Goal: Task Accomplishment & Management: Complete application form

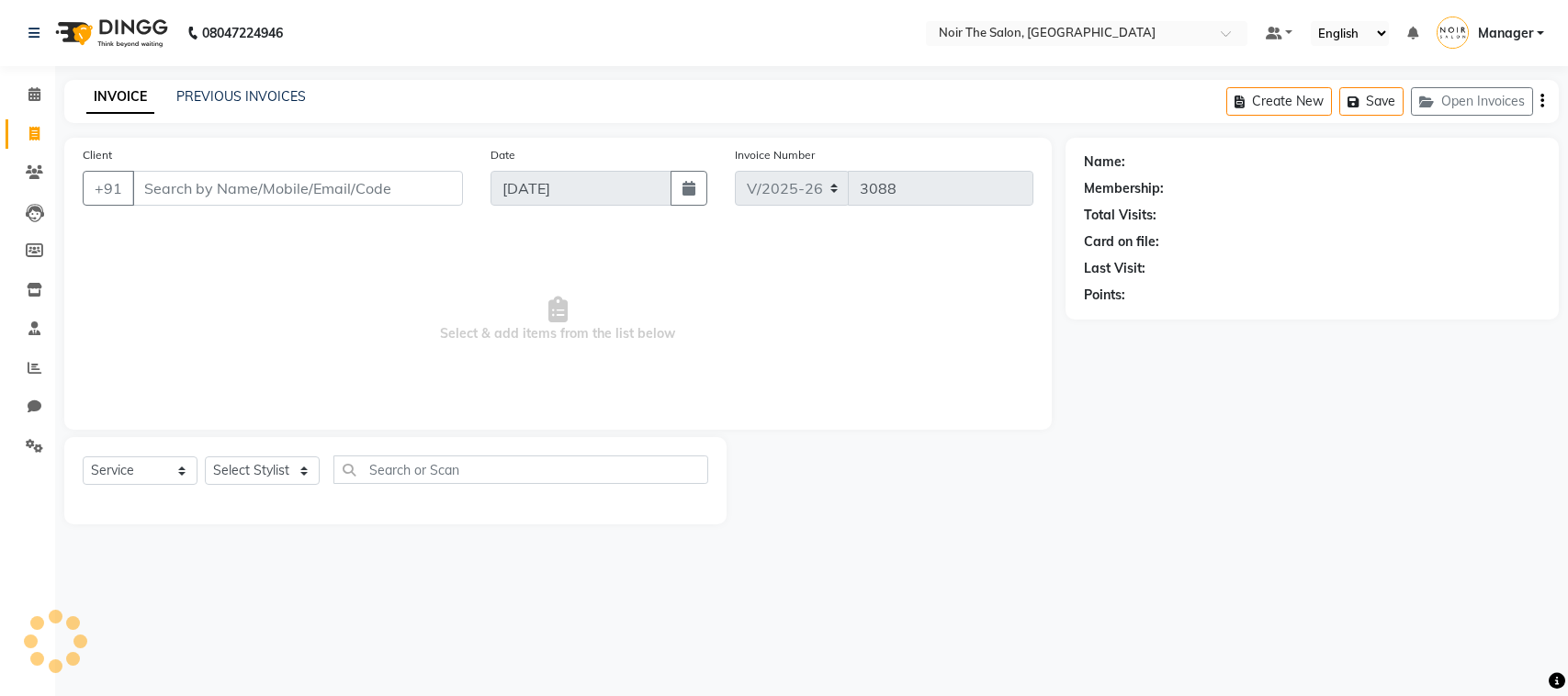
select select "8026"
select select "service"
click at [446, 374] on span "Select & add items from the list below" at bounding box center [558, 320] width 951 height 184
click at [252, 471] on select "Select Stylist Aalam Abhishek_Mgr Abhishek_Pdct Bhupinder Counter_Sales Gaurav_…" at bounding box center [262, 470] width 115 height 28
select select "83407"
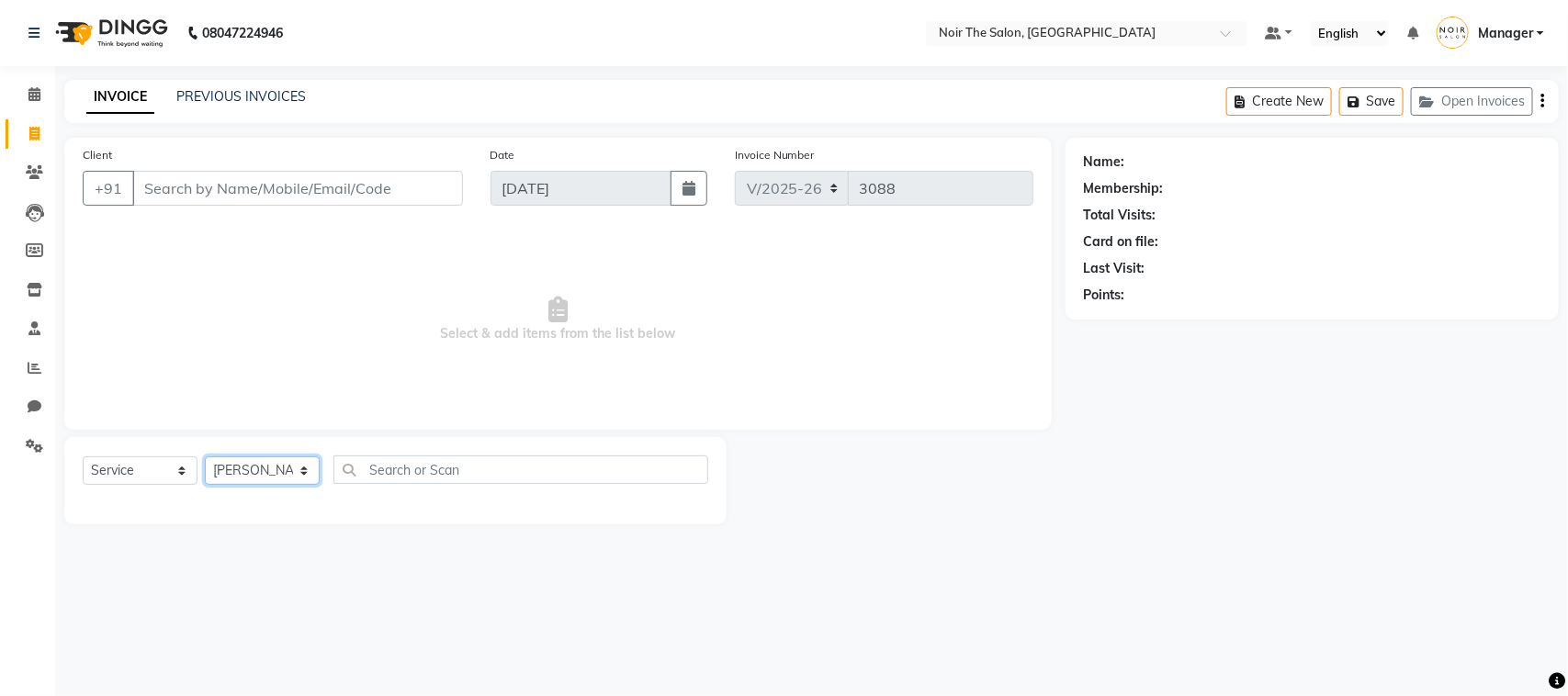
click at [205, 456] on select "Select Stylist Aalam Abhishek_Mgr Abhishek_Pdct Bhupinder Counter_Sales Gaurav_…" at bounding box center [262, 470] width 115 height 28
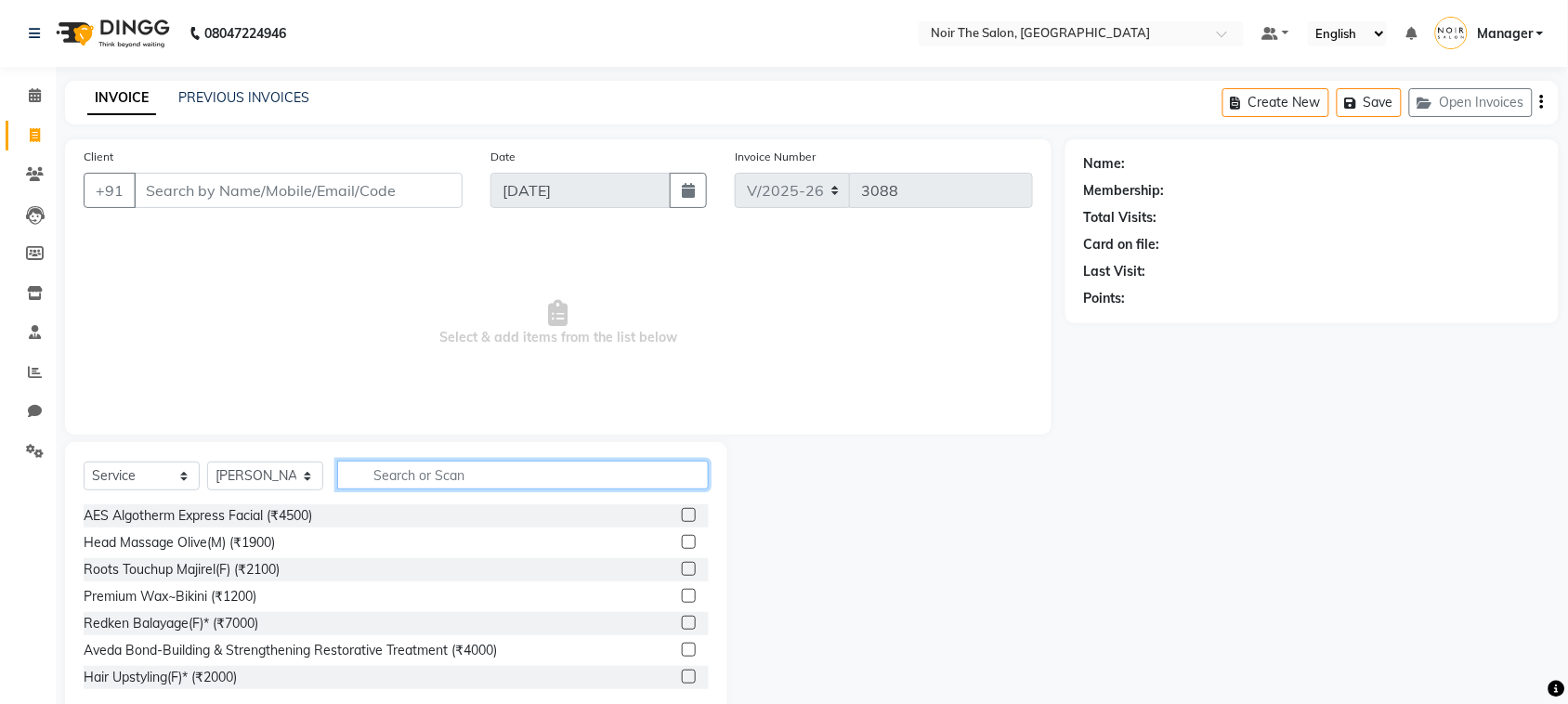
click at [402, 481] on input "text" at bounding box center [522, 475] width 372 height 29
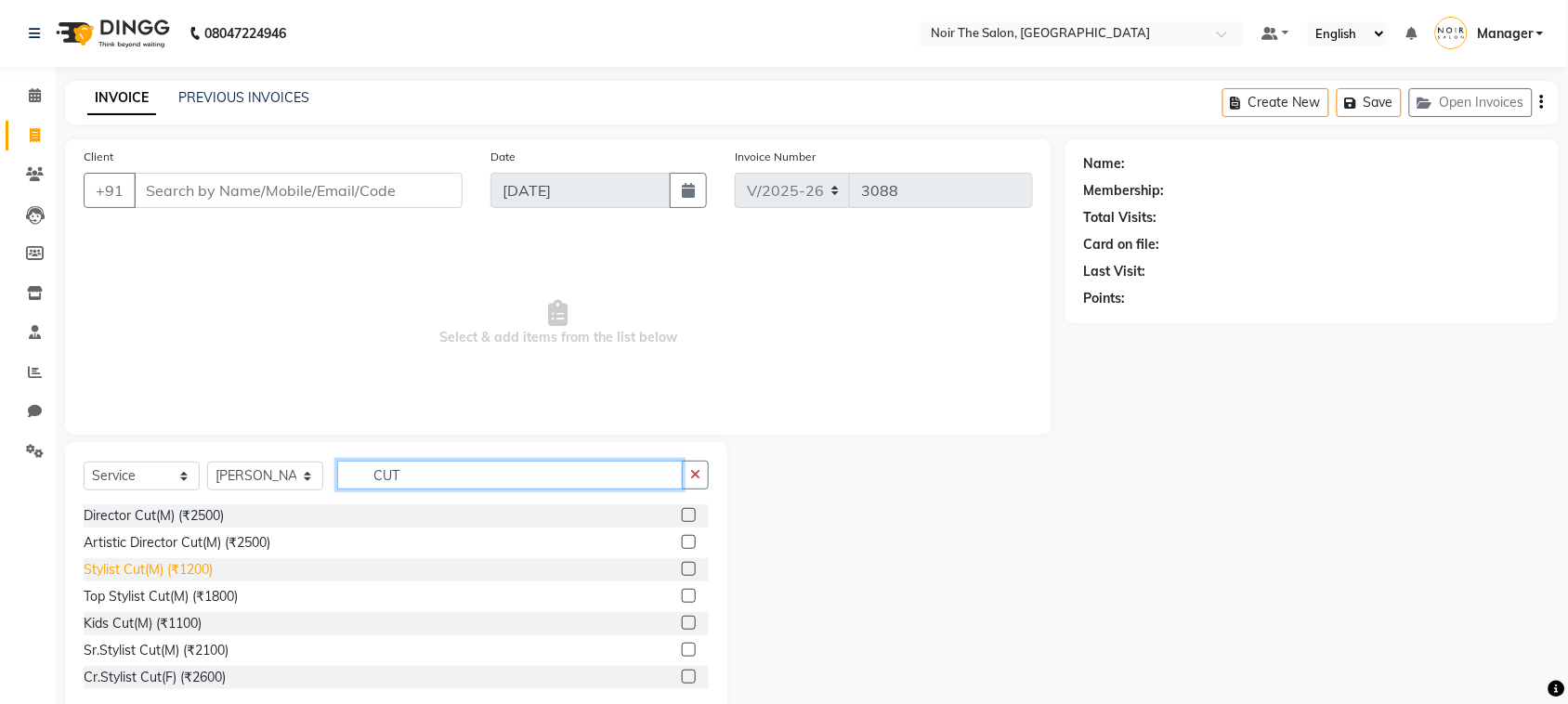
type input "CUT"
click at [155, 563] on div "Stylist Cut(M) (₹1200)" at bounding box center [148, 570] width 129 height 20
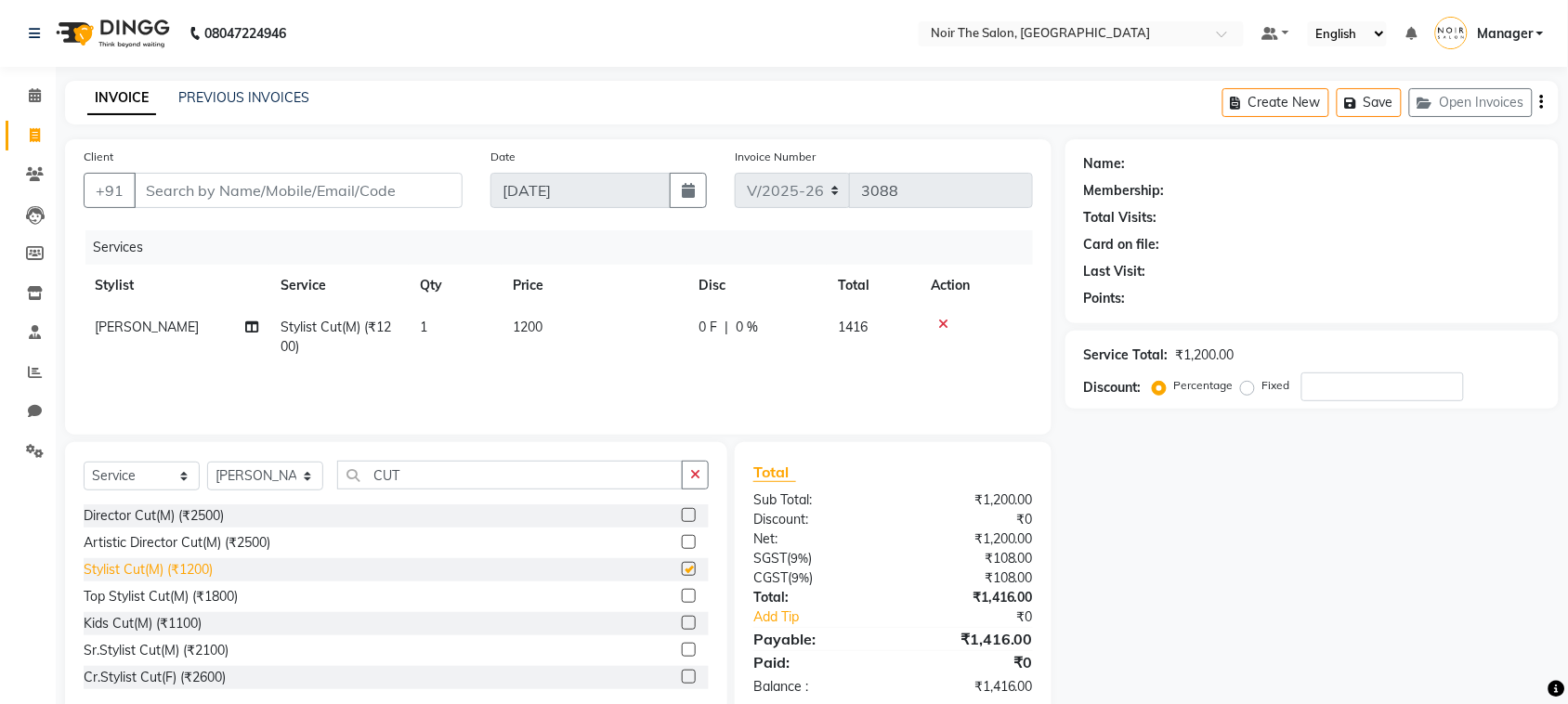
checkbox input "false"
click at [530, 315] on td "1200" at bounding box center [594, 337] width 186 height 61
select select "83407"
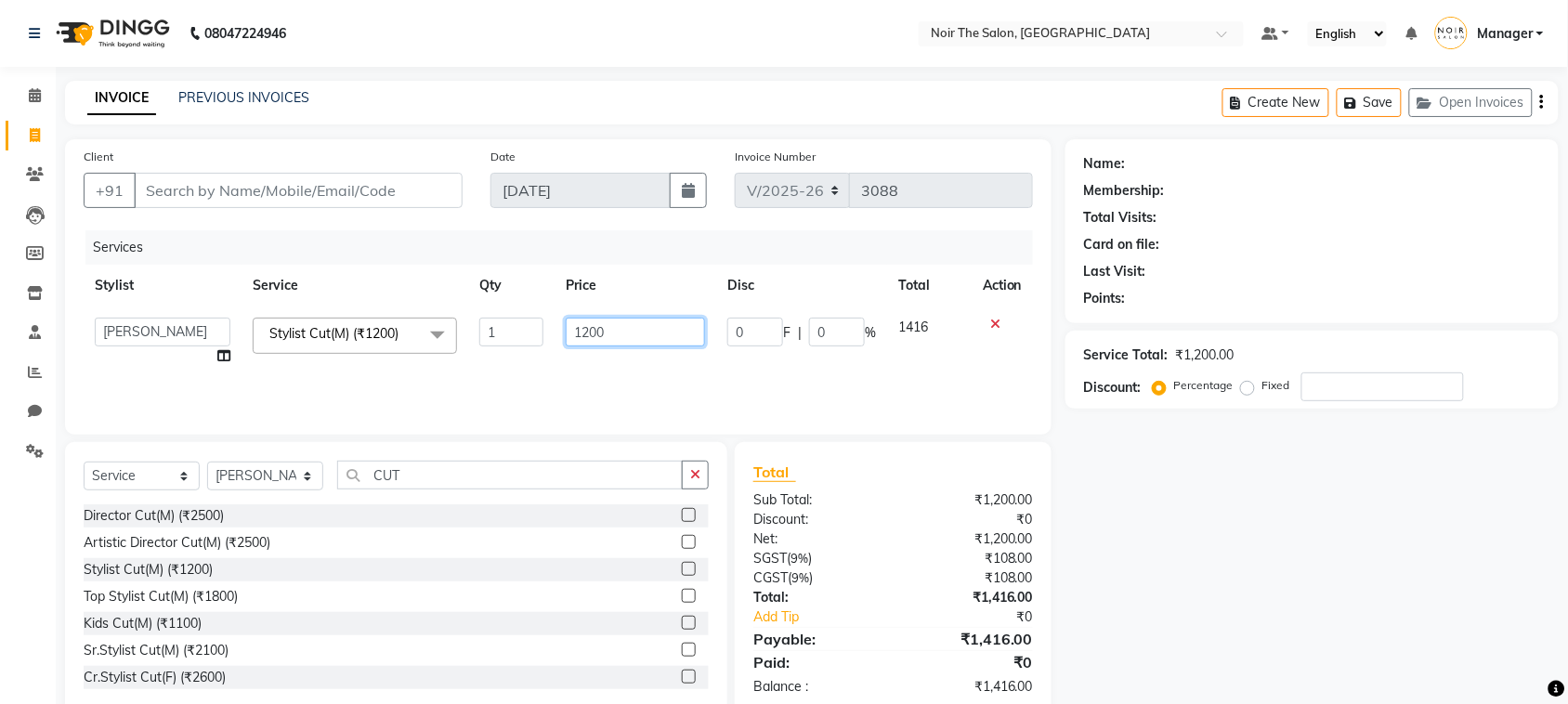
click at [591, 328] on input "1200" at bounding box center [635, 331] width 139 height 29
type input "1500"
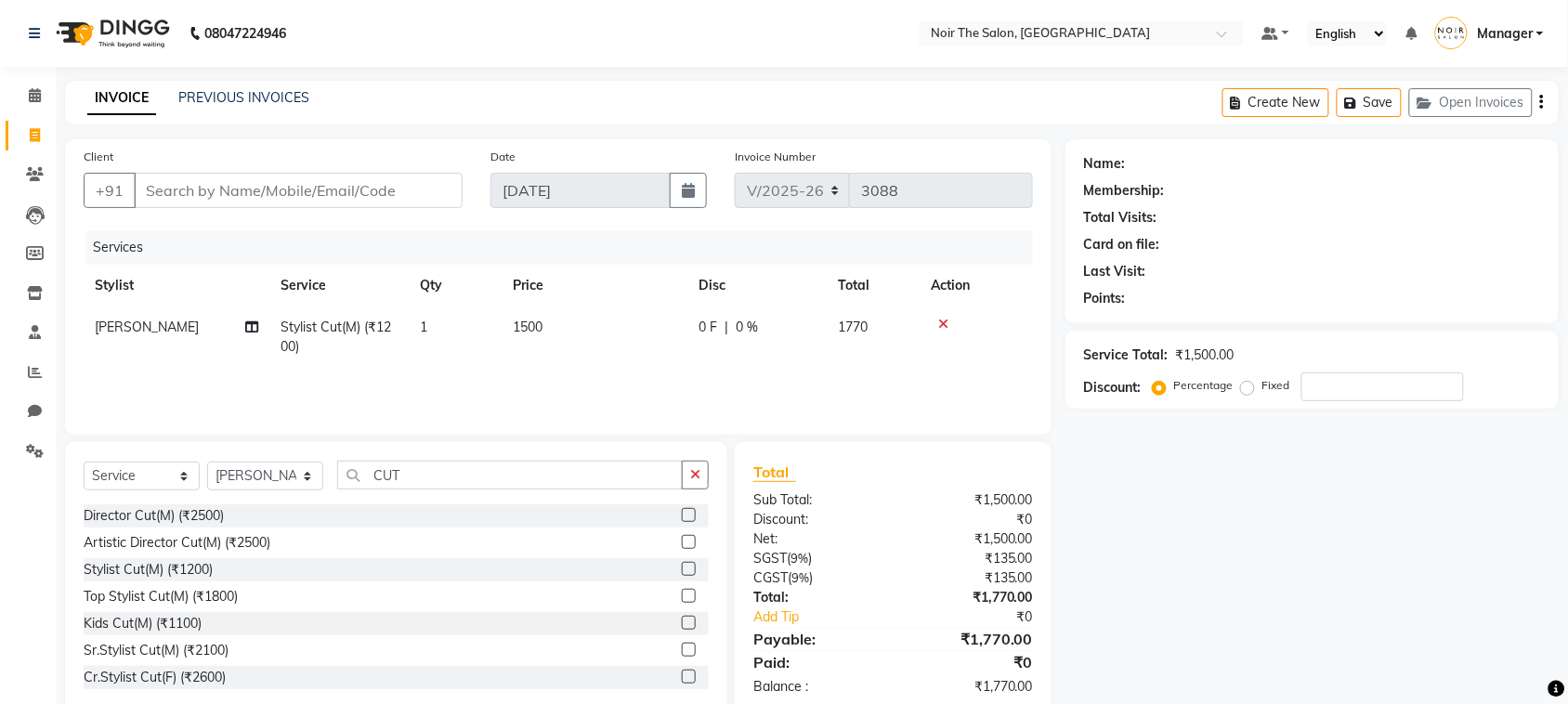
click at [610, 365] on td "1500" at bounding box center [594, 337] width 186 height 61
select select "83407"
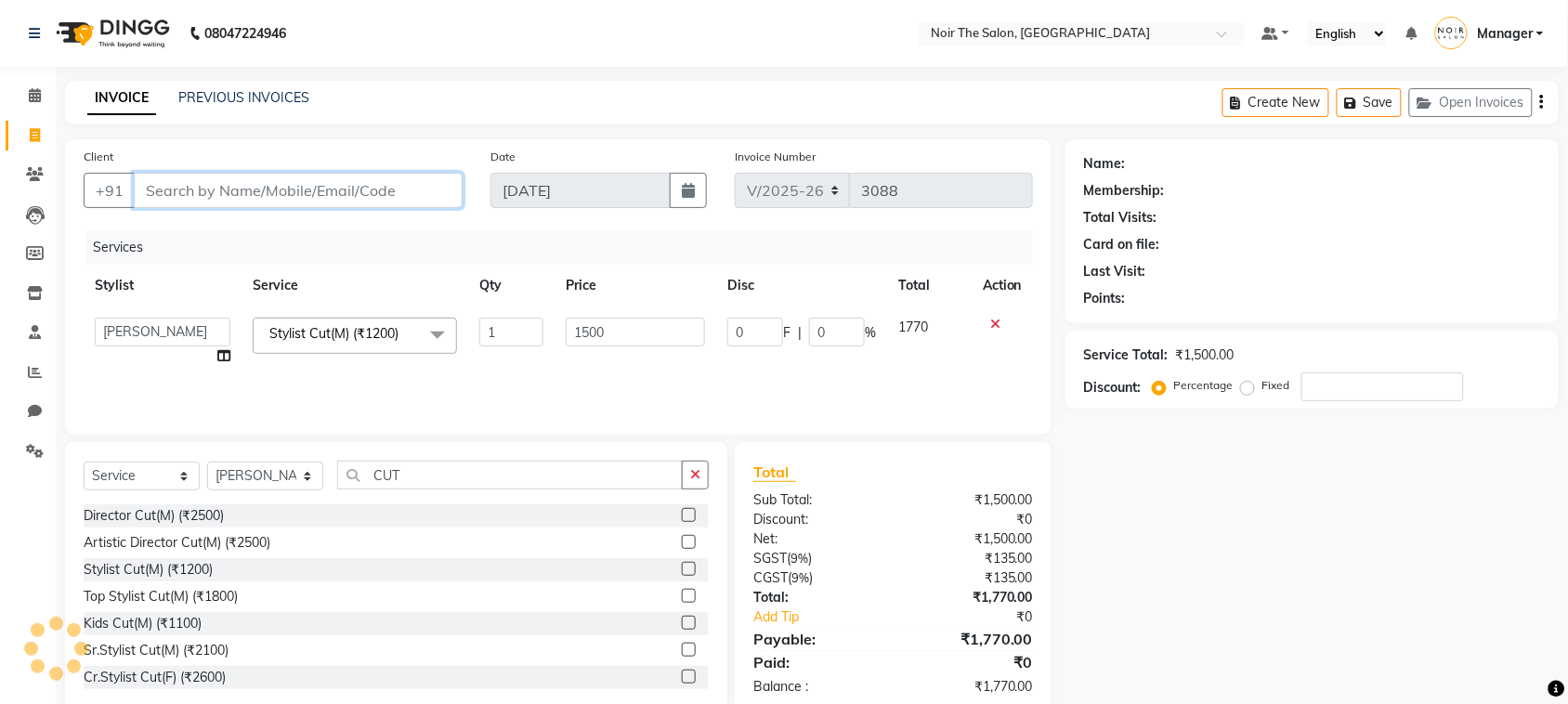
click at [198, 190] on input "Client" at bounding box center [299, 190] width 329 height 35
click at [261, 184] on input "Client" at bounding box center [299, 190] width 329 height 35
type input "9"
type input "0"
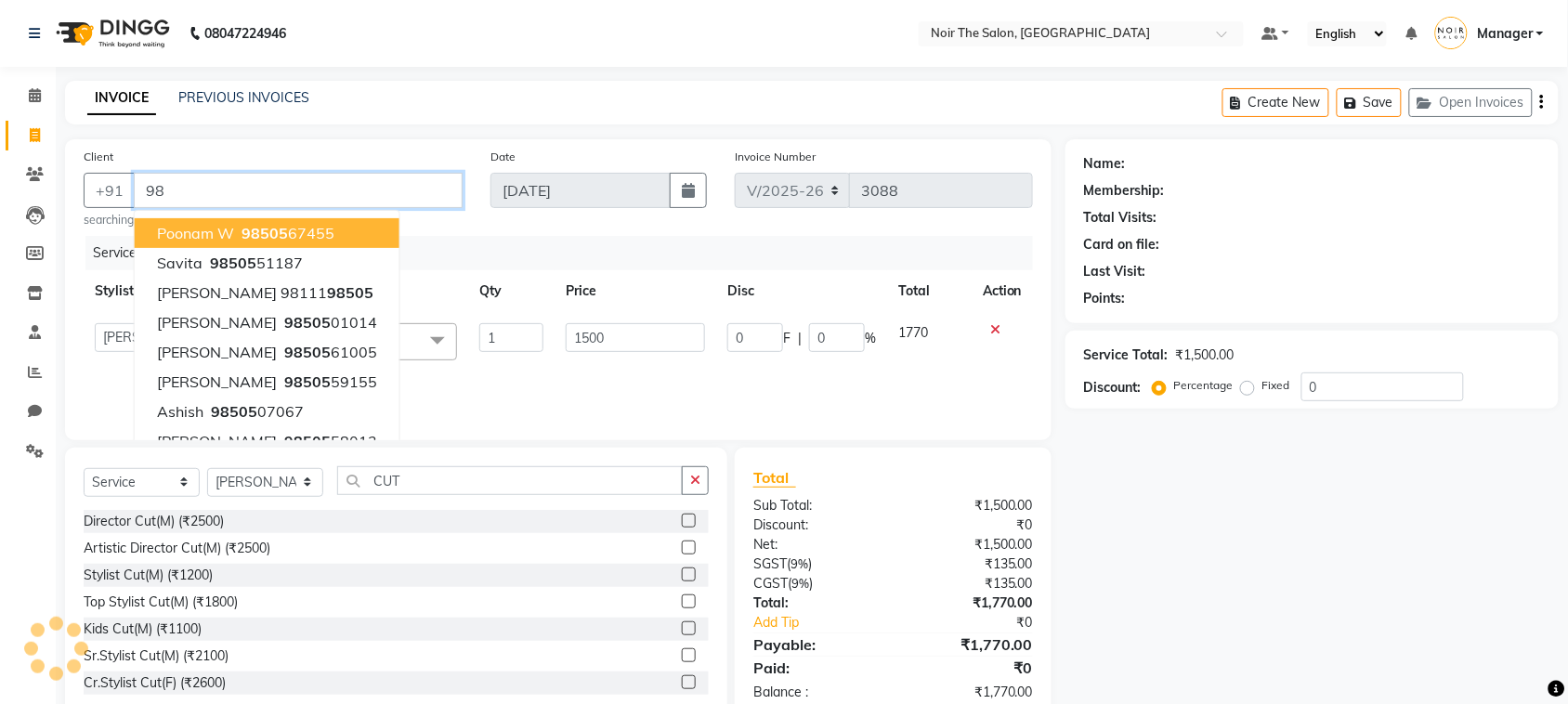
type input "9"
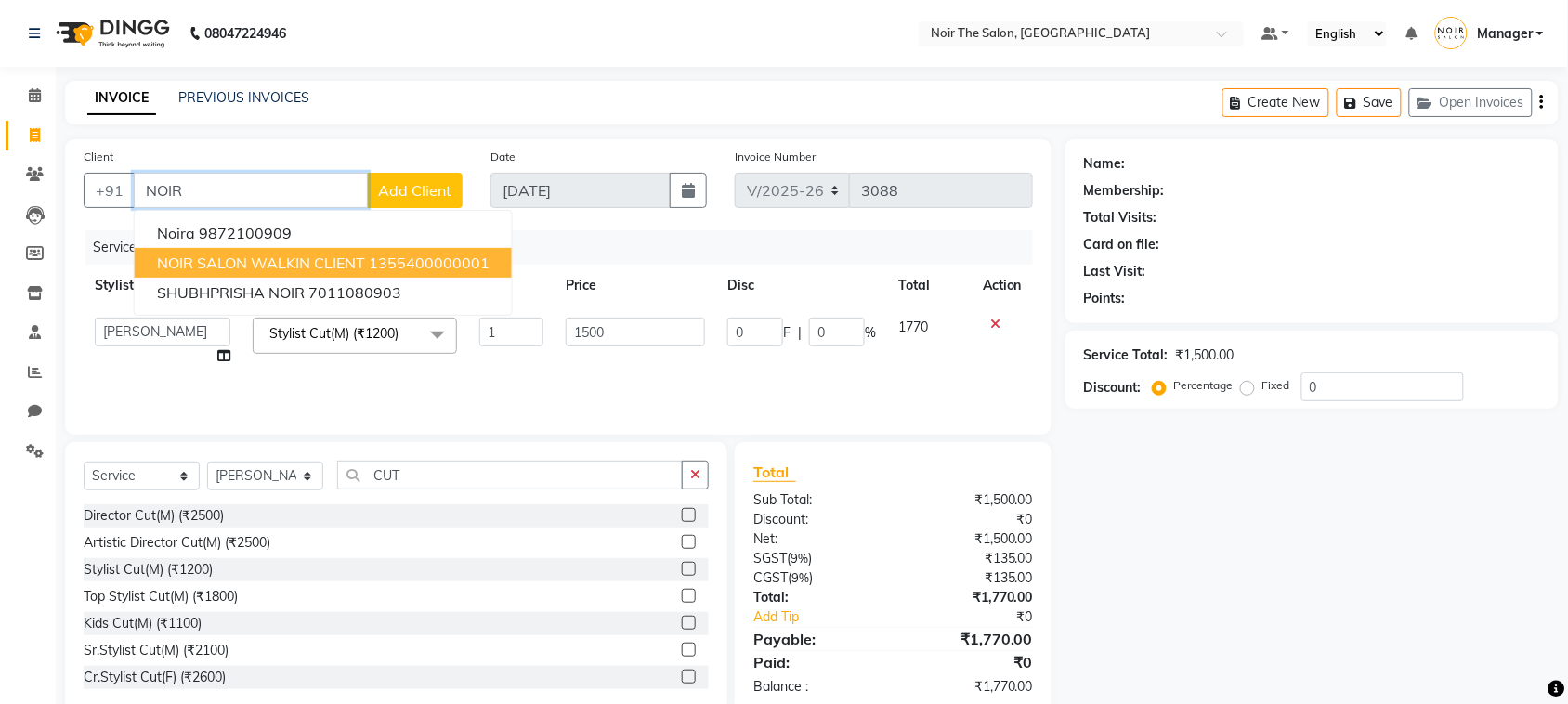
click at [272, 257] on span "NOIR SALON WALKIN CLIENT" at bounding box center [260, 262] width 208 height 19
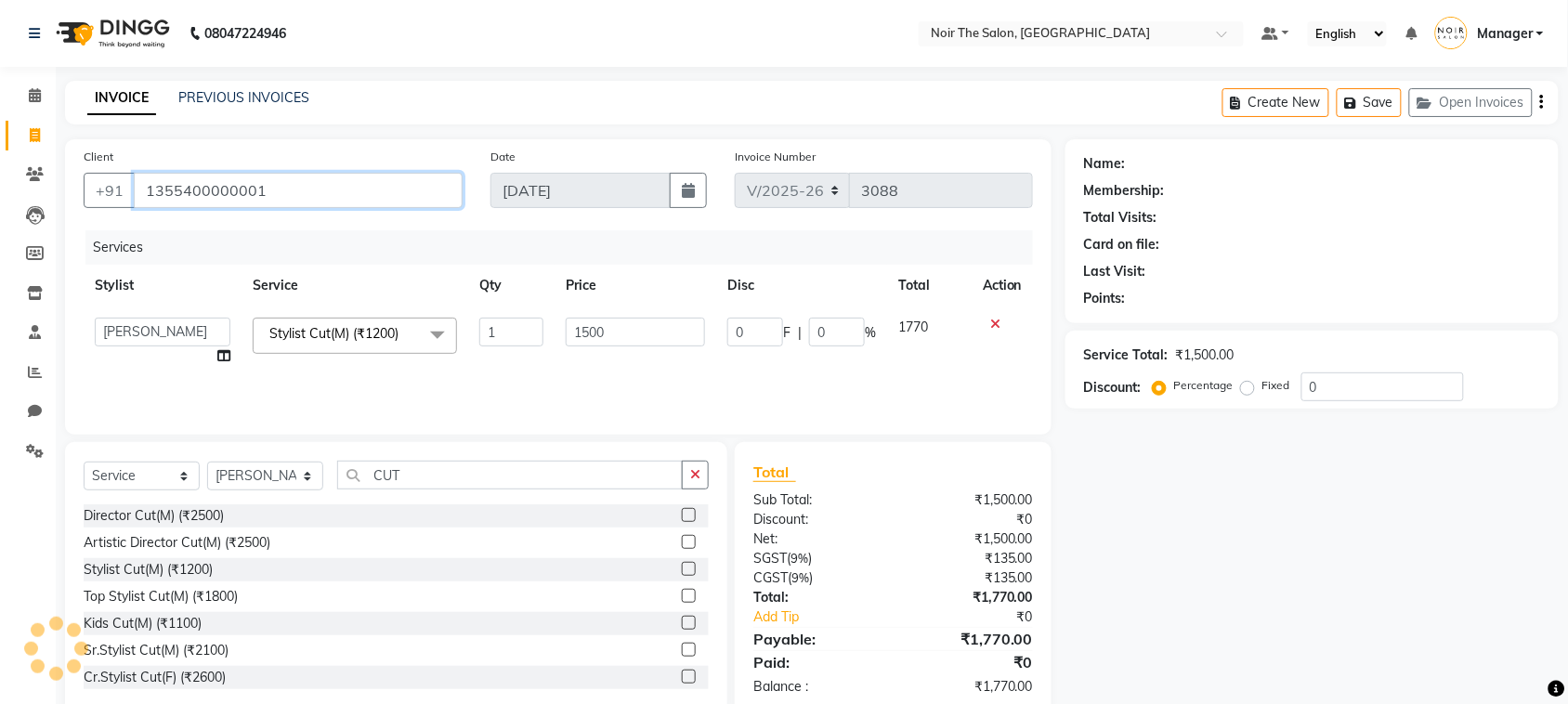
type input "1355400000001"
select select "1: Object"
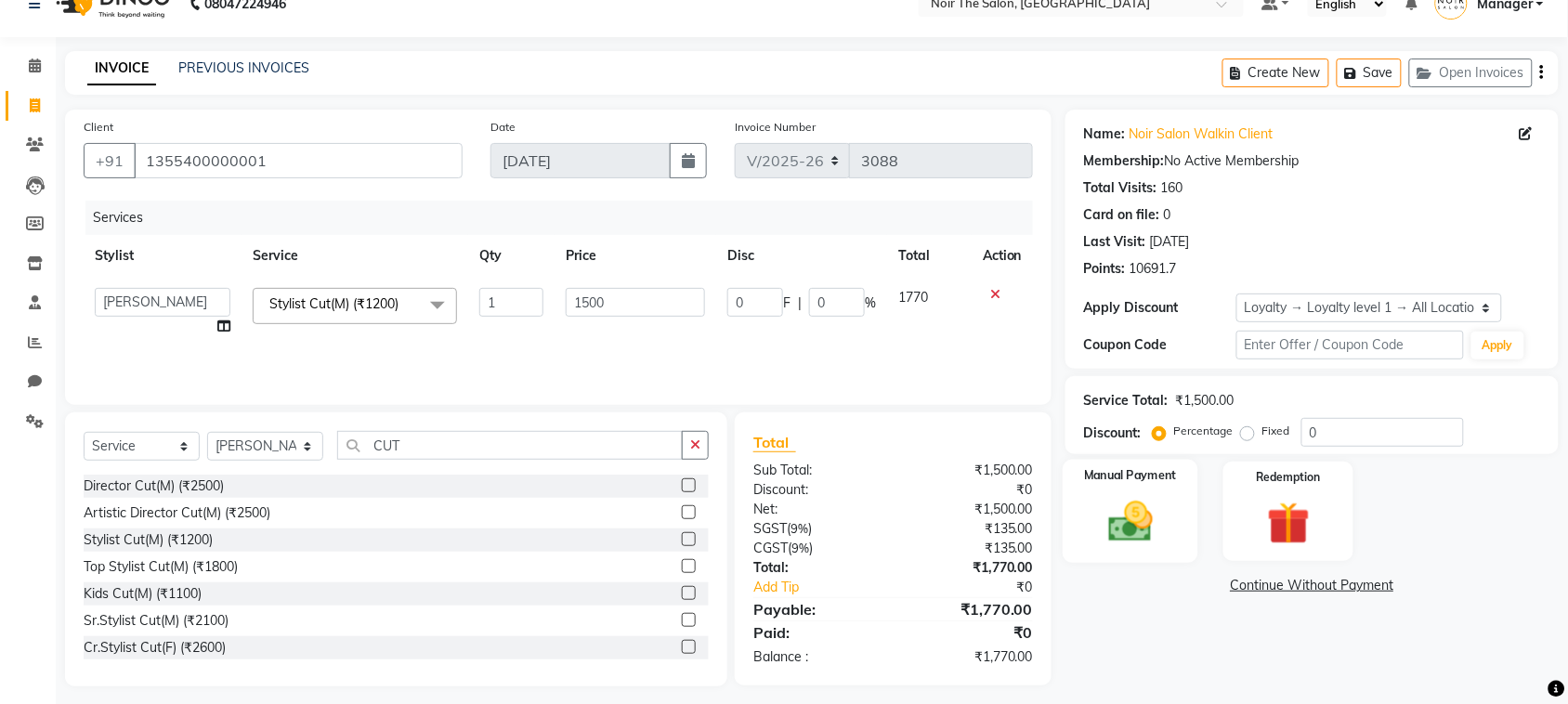
scroll to position [39, 0]
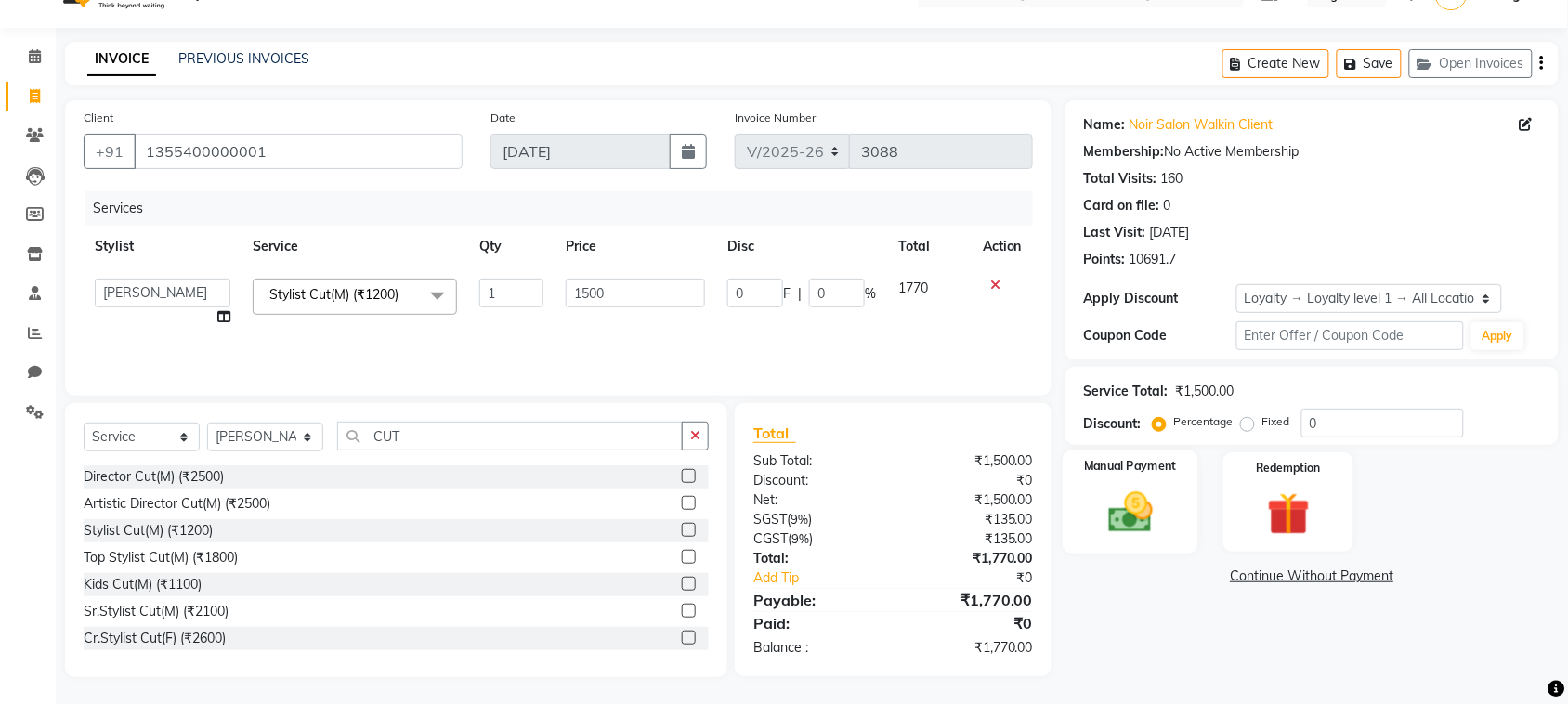
click at [1133, 507] on img at bounding box center [1130, 513] width 73 height 51
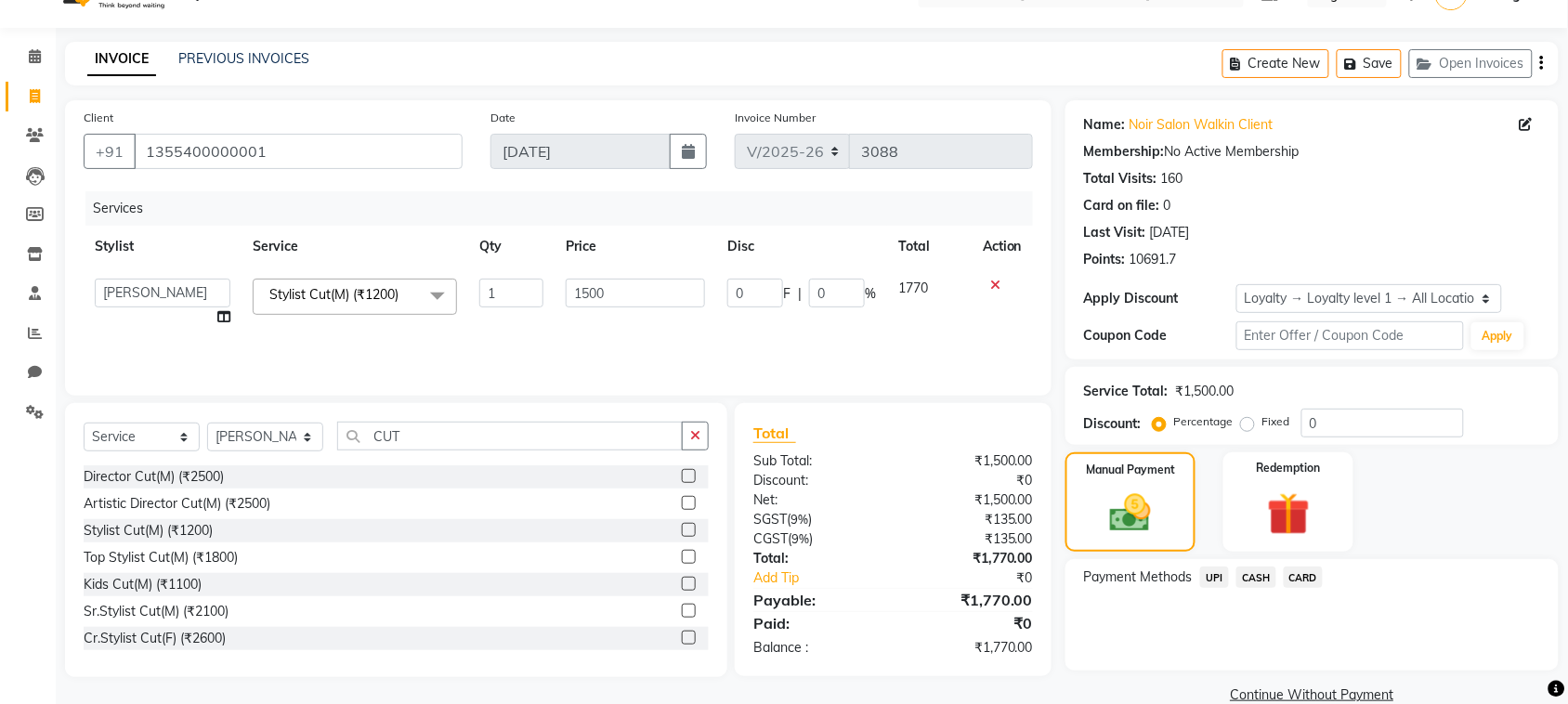
click at [1270, 574] on span "CASH" at bounding box center [1257, 578] width 40 height 22
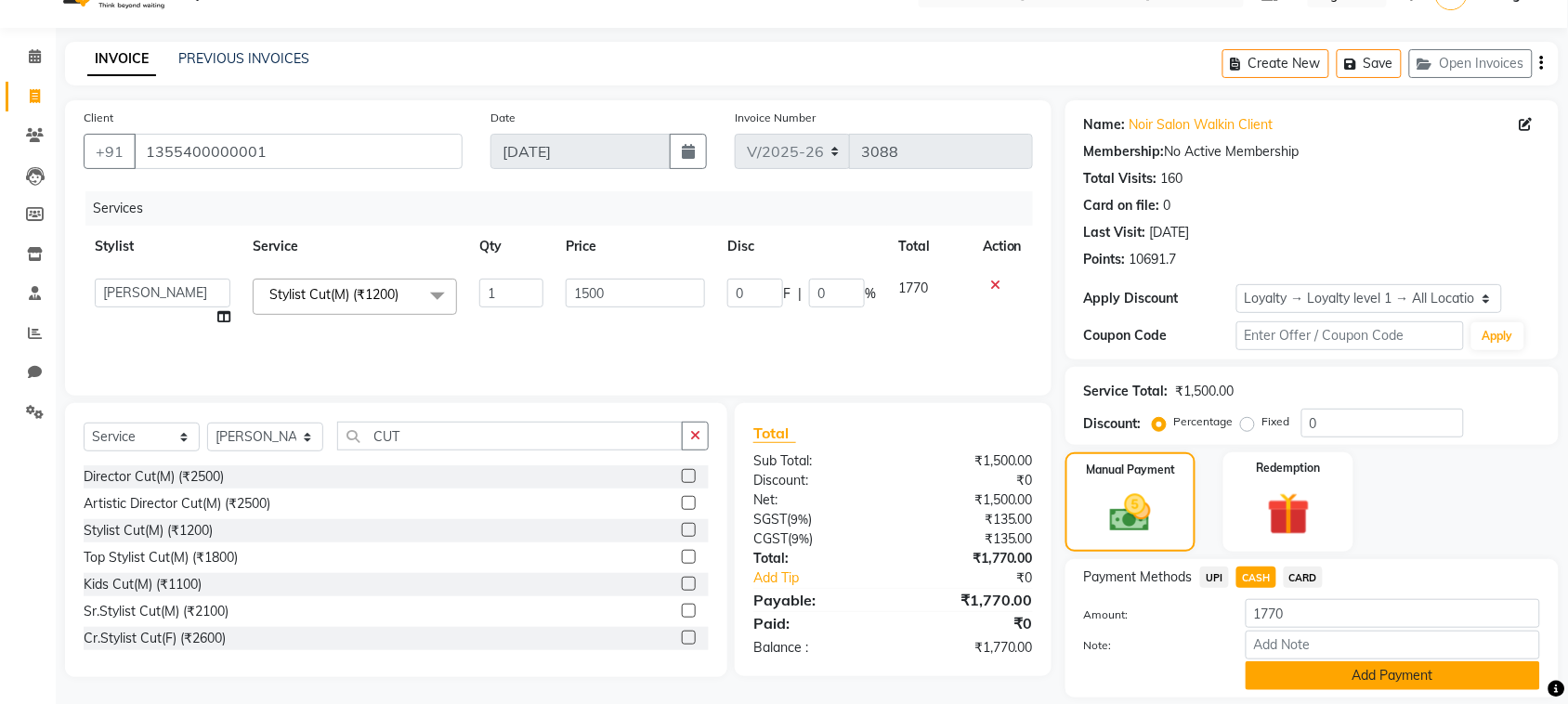
drag, startPoint x: 1296, startPoint y: 670, endPoint x: 1113, endPoint y: 641, distance: 185.3
click at [1296, 671] on button "Add Payment" at bounding box center [1393, 675] width 295 height 29
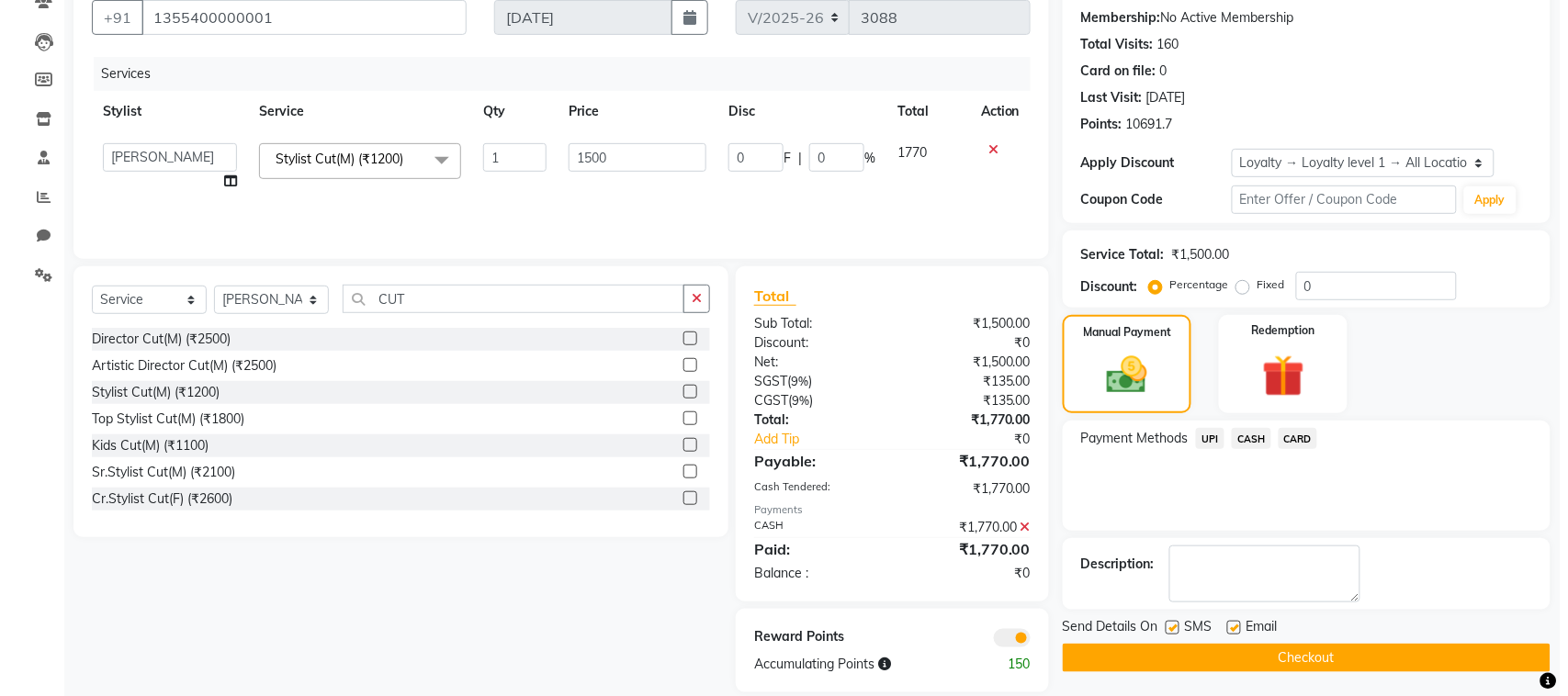
scroll to position [193, 0]
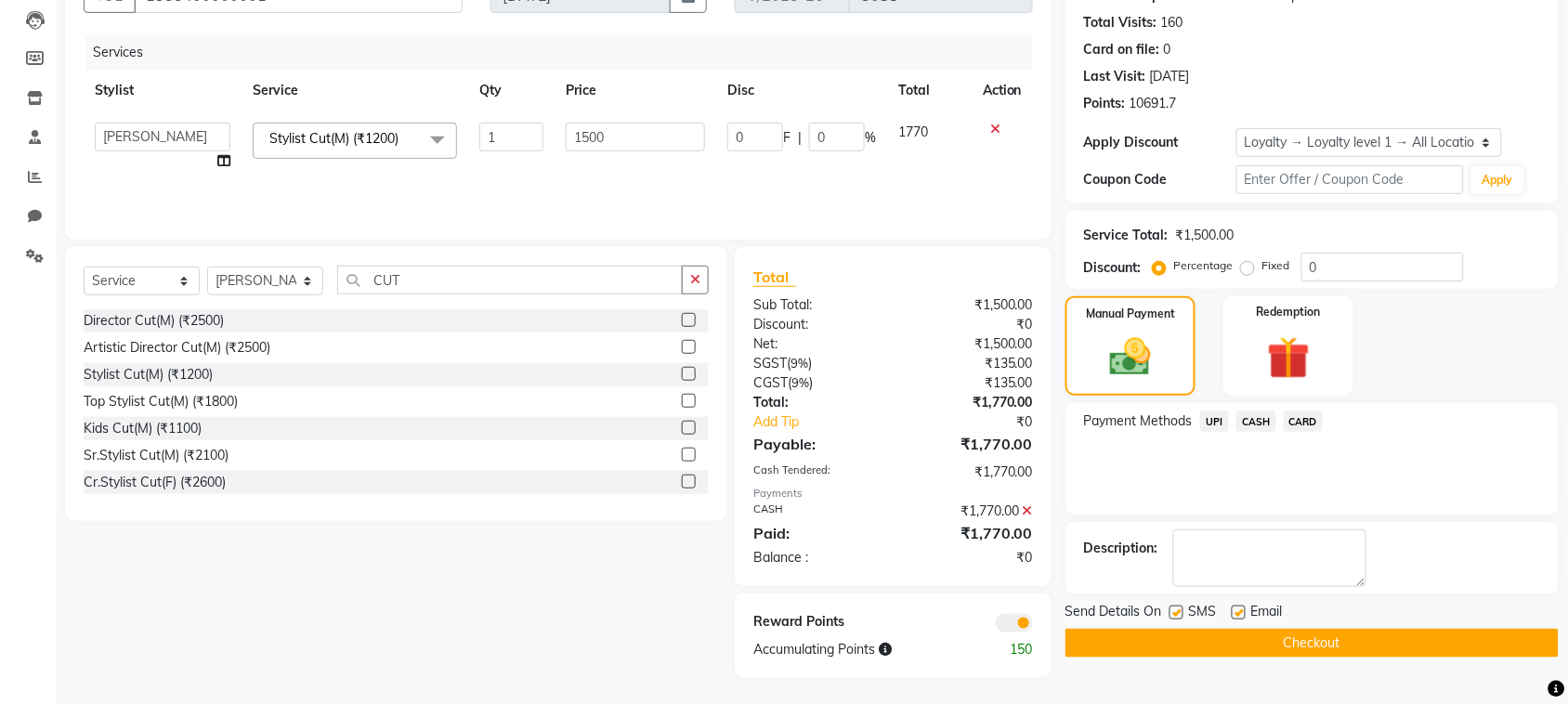
click at [1013, 618] on span at bounding box center [1014, 623] width 37 height 19
click at [1033, 626] on input "checkbox" at bounding box center [1033, 626] width 0 height 0
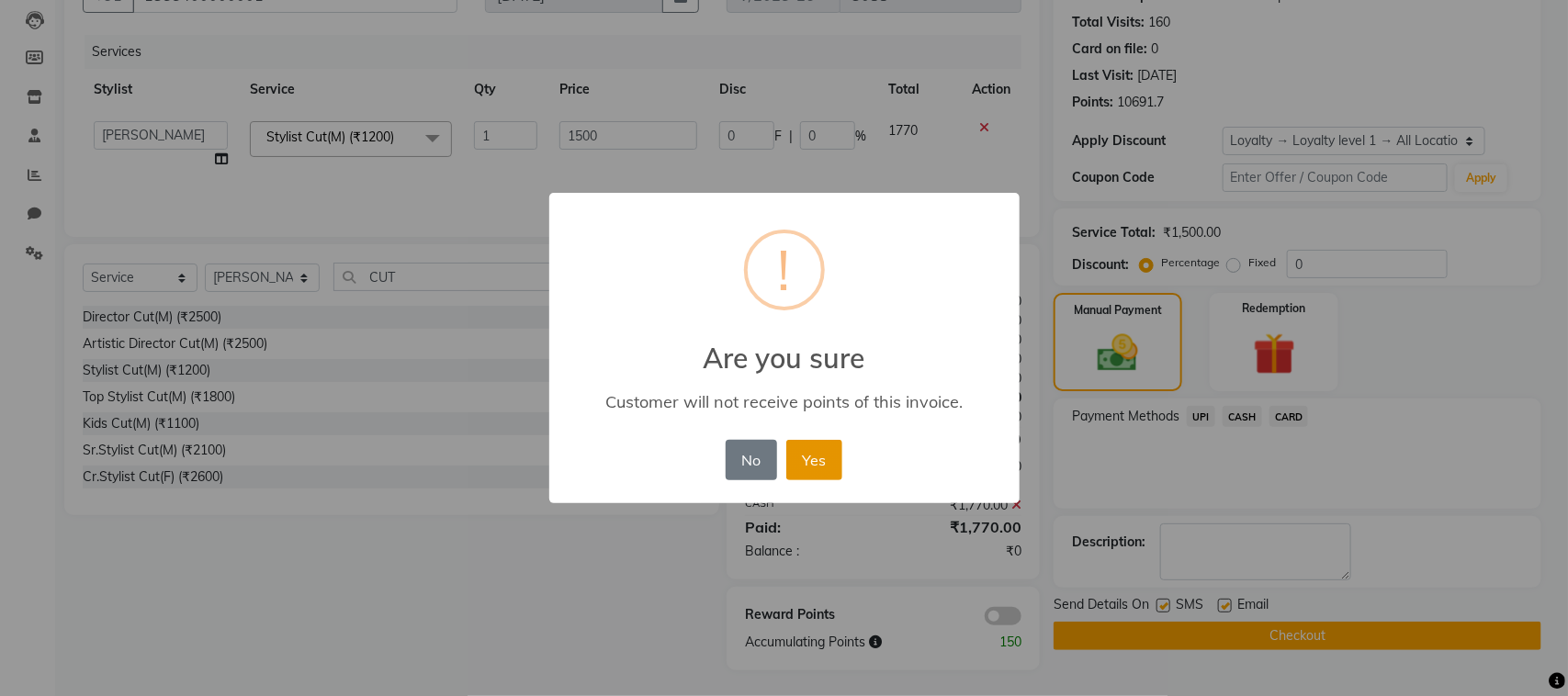
click at [814, 461] on button "Yes" at bounding box center [814, 460] width 56 height 40
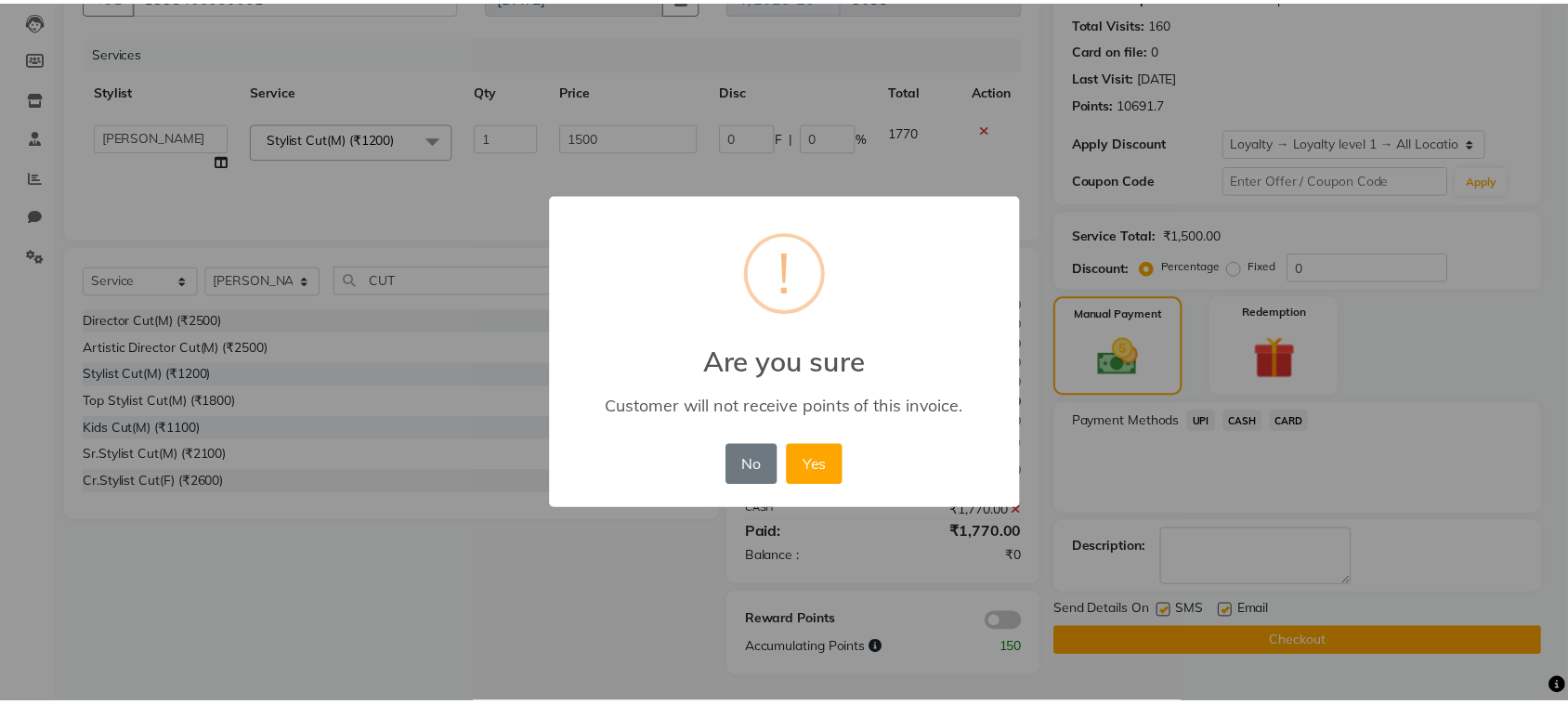
scroll to position [177, 0]
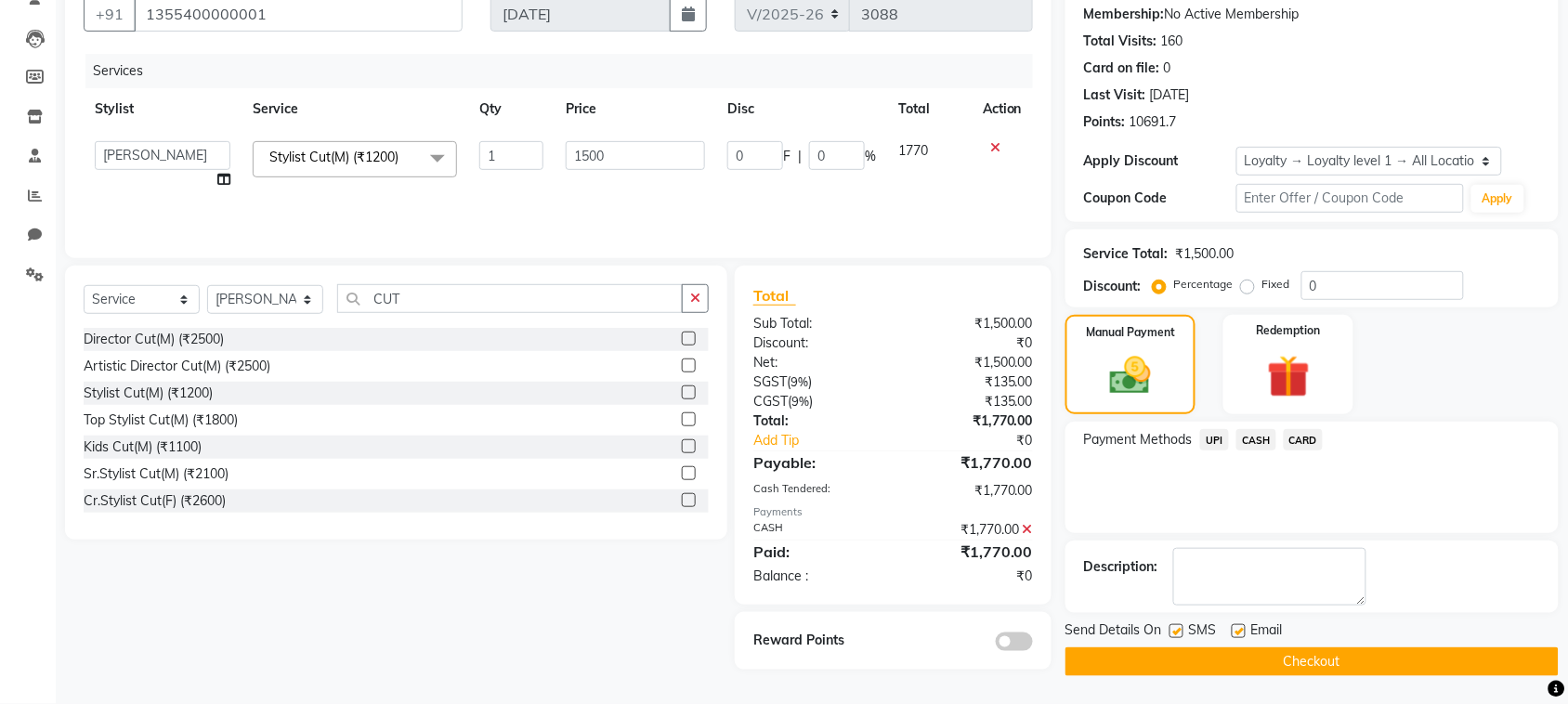
click at [1176, 629] on label at bounding box center [1177, 631] width 14 height 14
click at [1176, 629] on input "checkbox" at bounding box center [1176, 632] width 12 height 12
checkbox input "false"
click at [1241, 633] on label at bounding box center [1239, 631] width 14 height 14
click at [1241, 633] on input "checkbox" at bounding box center [1238, 632] width 12 height 12
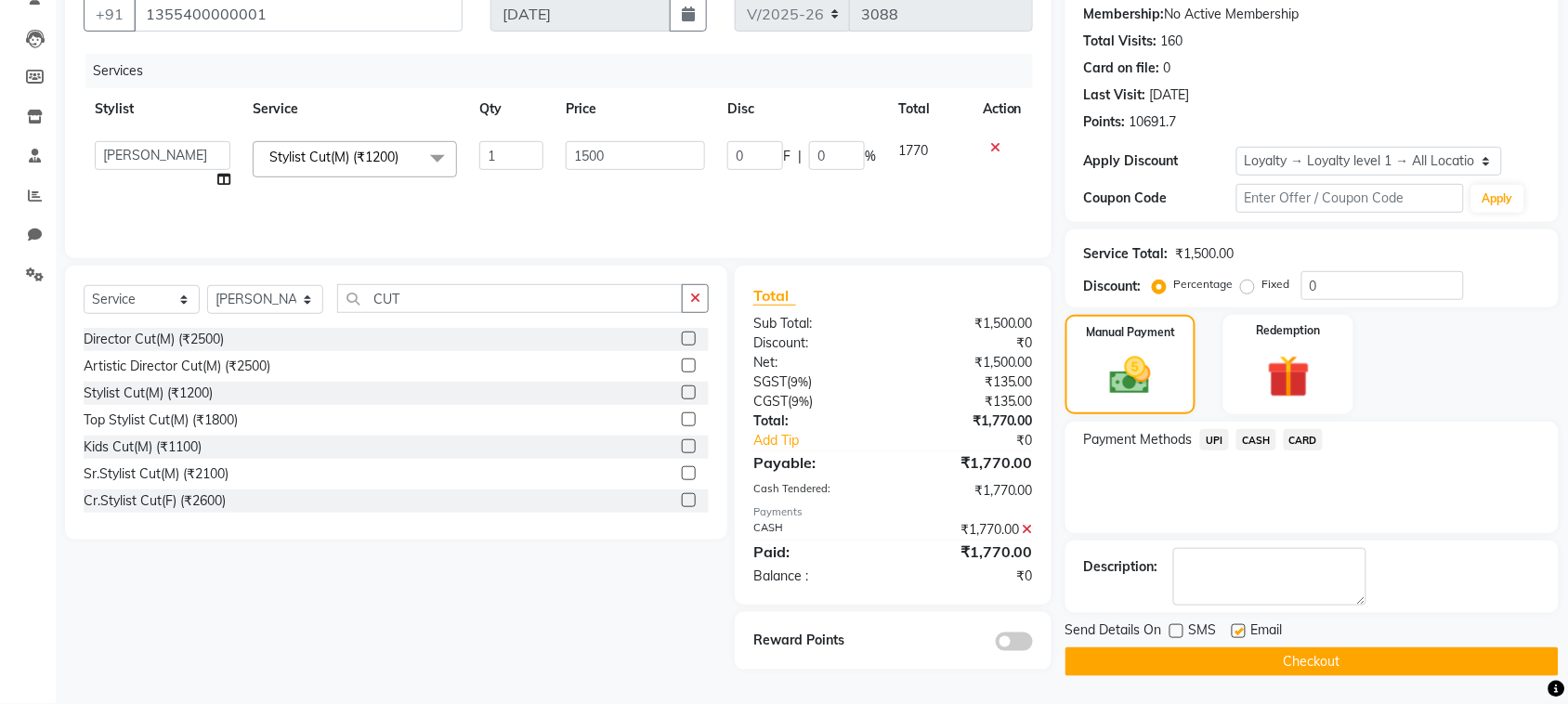
checkbox input "false"
click at [1217, 662] on button "Checkout" at bounding box center [1312, 662] width 494 height 29
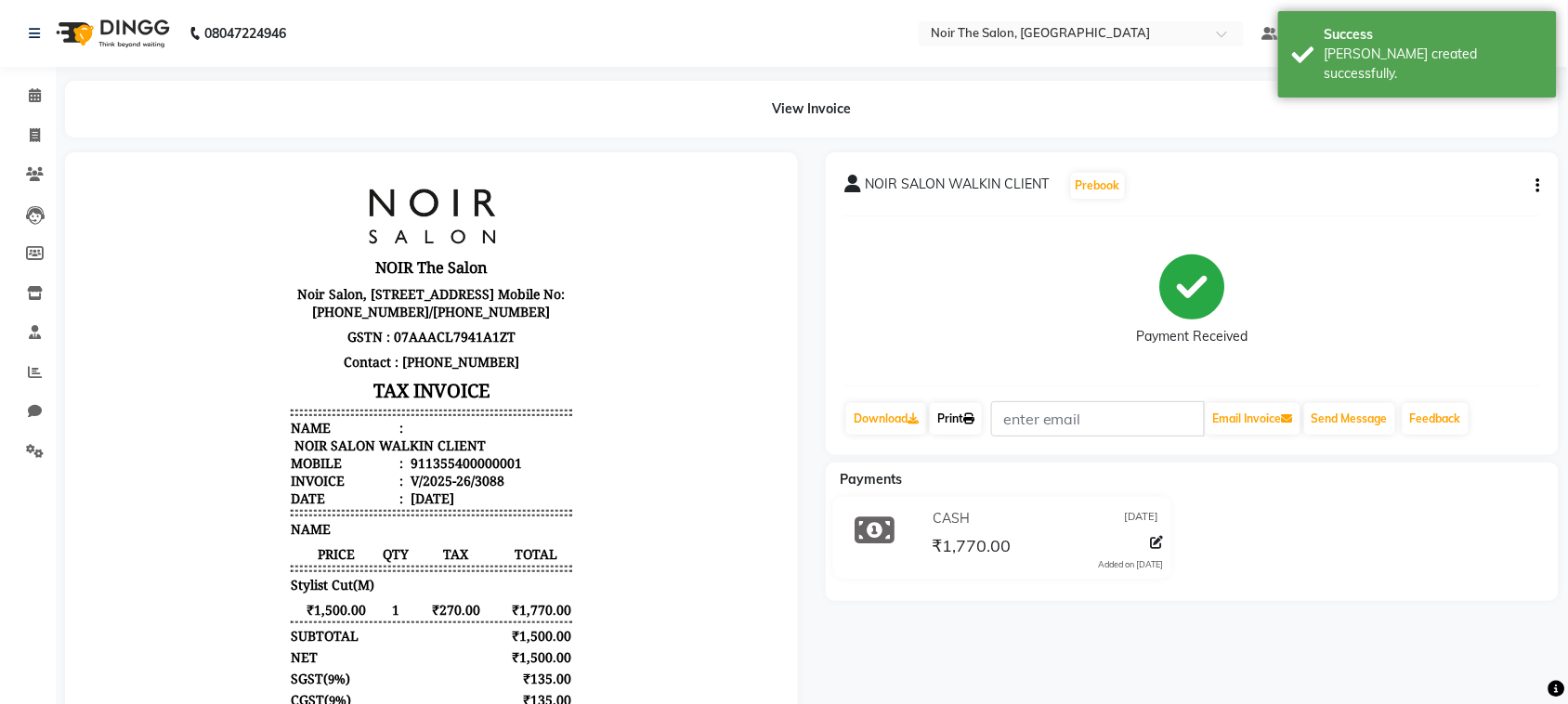
click at [969, 429] on link "Print" at bounding box center [956, 419] width 52 height 32
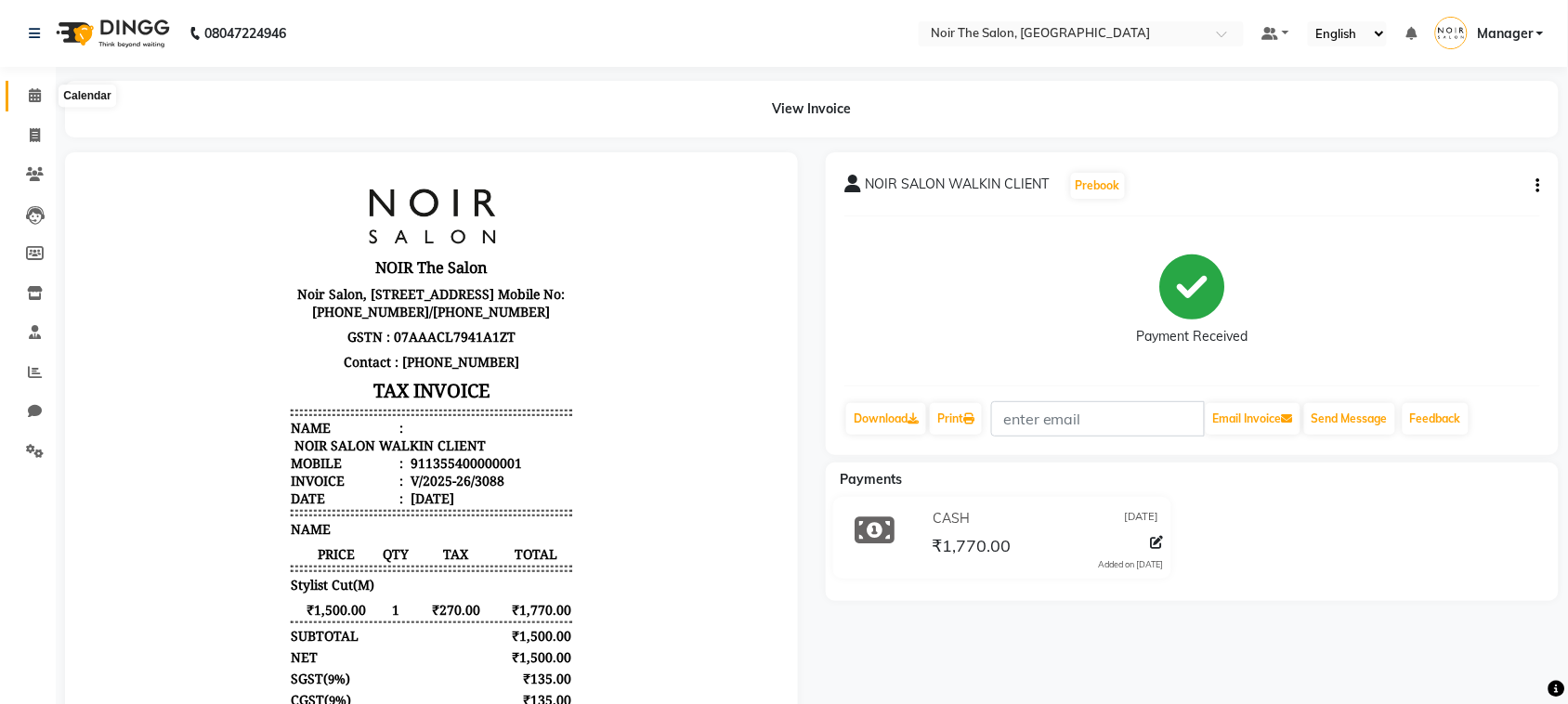
click at [40, 98] on span at bounding box center [34, 97] width 33 height 22
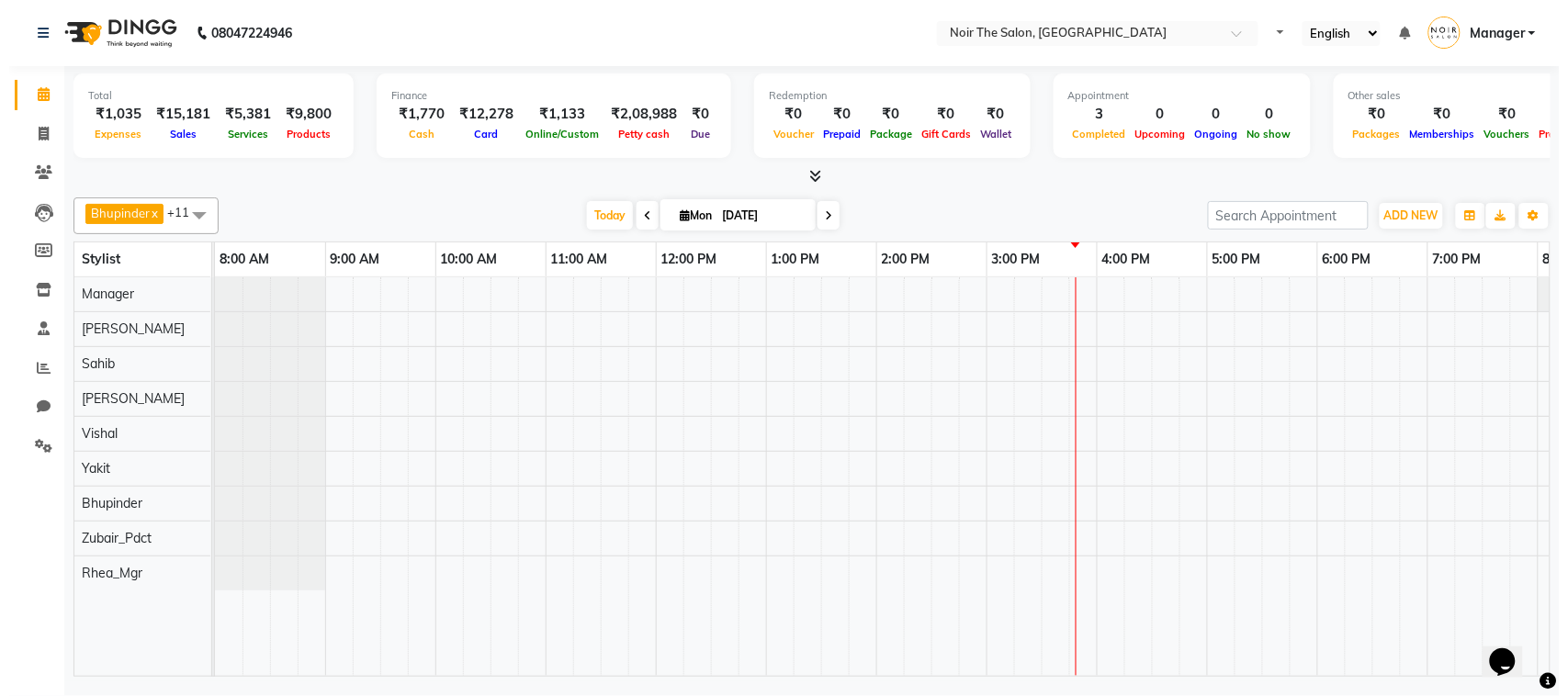
scroll to position [0, 300]
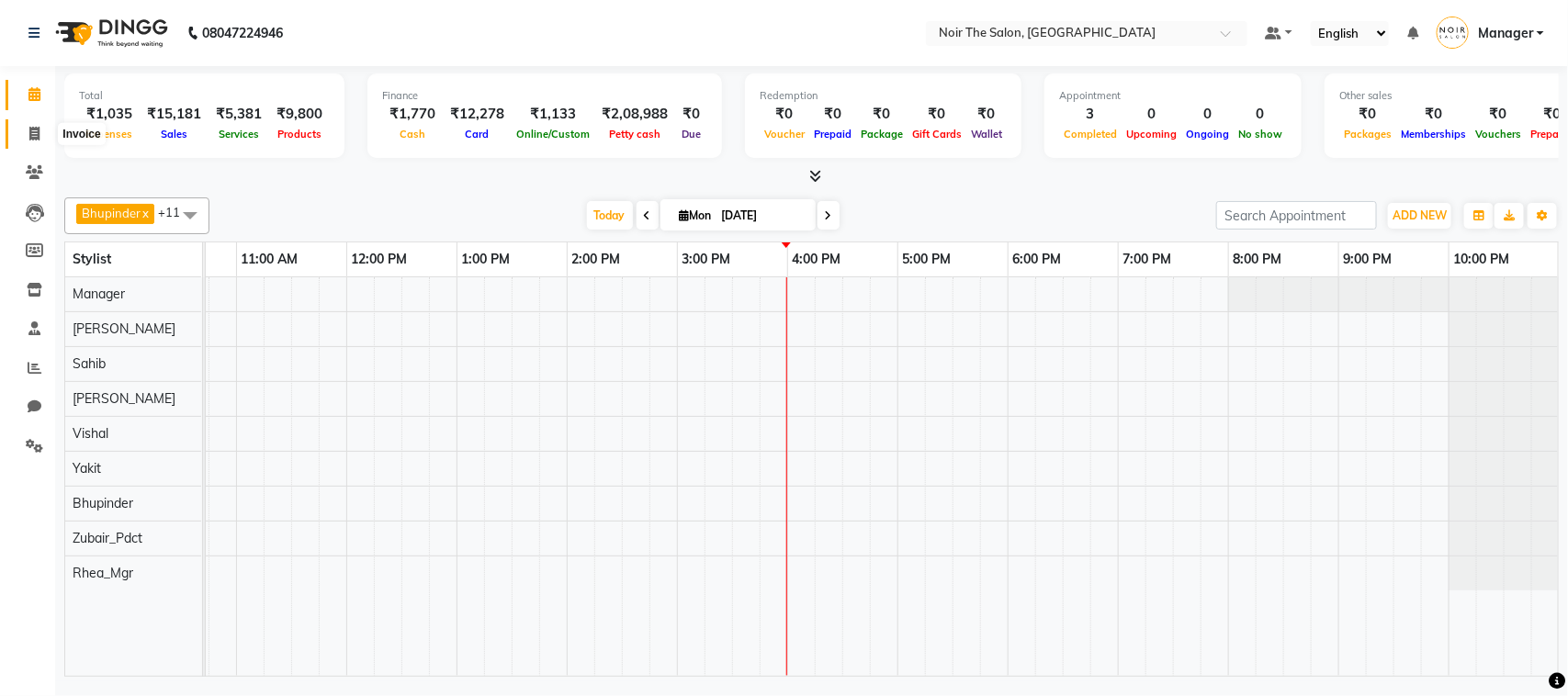
click at [46, 131] on span at bounding box center [34, 135] width 32 height 21
select select "8026"
select select "service"
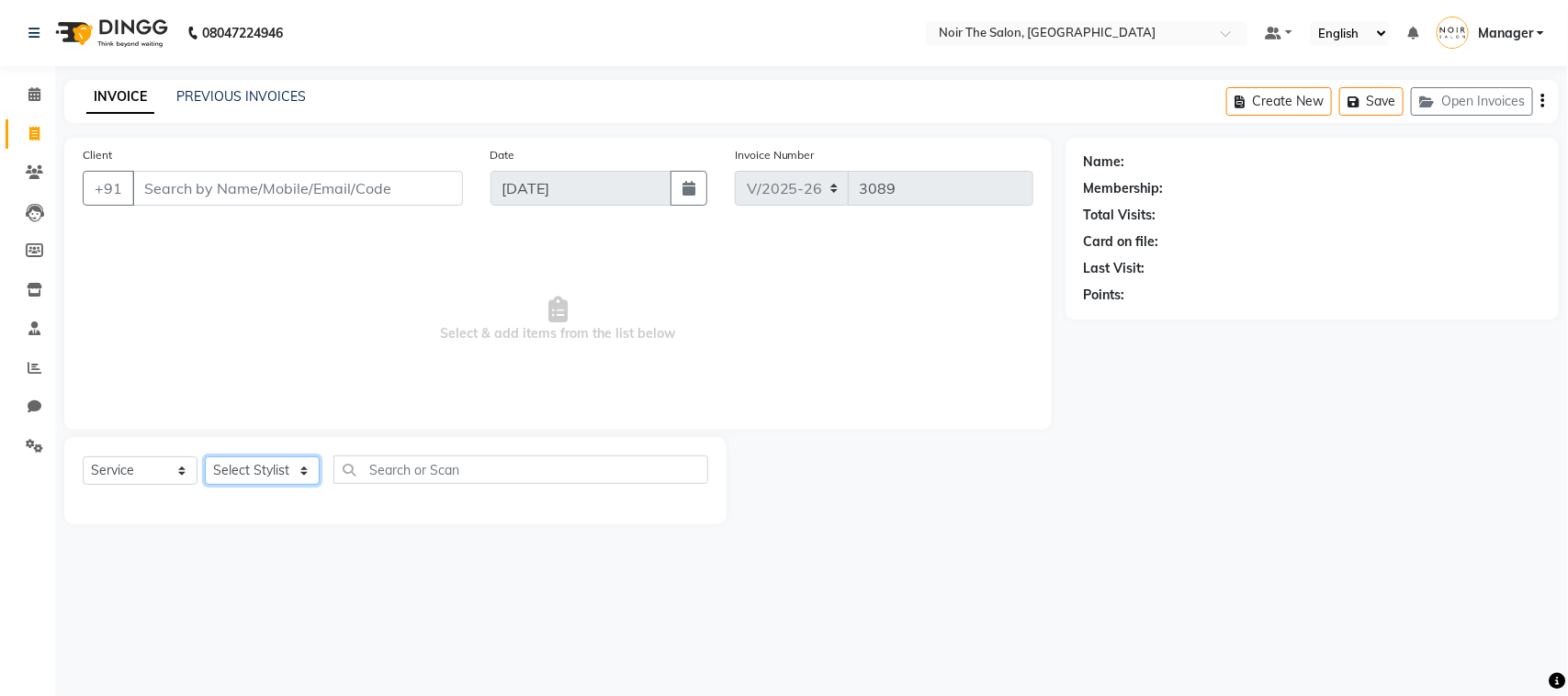
click at [226, 464] on select "Select Stylist" at bounding box center [262, 470] width 115 height 28
select select "72628"
click at [205, 456] on select "Select Stylist Aalam Abhishek_Mgr Abhishek_Pdct Bhupinder Counter_Sales Gaurav_…" at bounding box center [262, 470] width 115 height 28
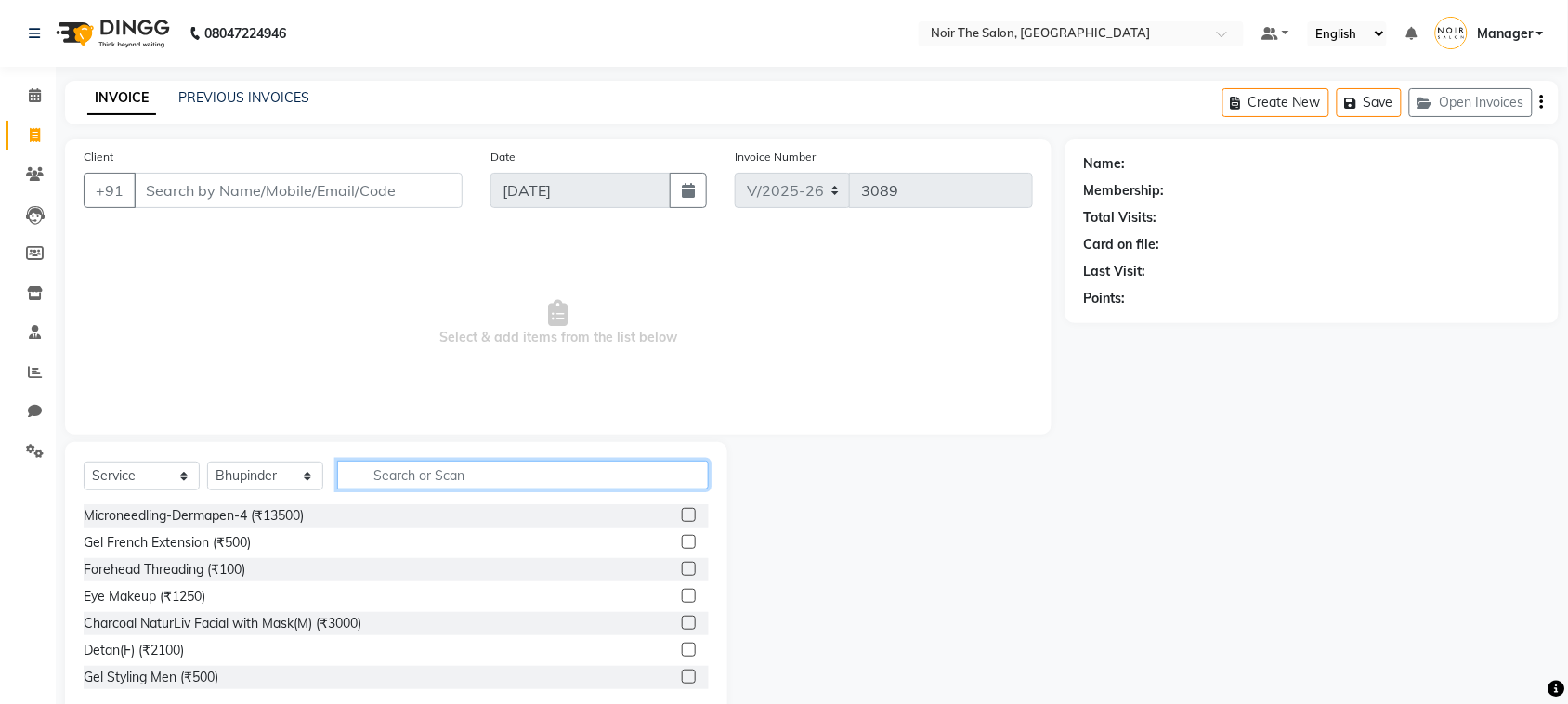
click at [419, 470] on input "text" at bounding box center [522, 475] width 372 height 29
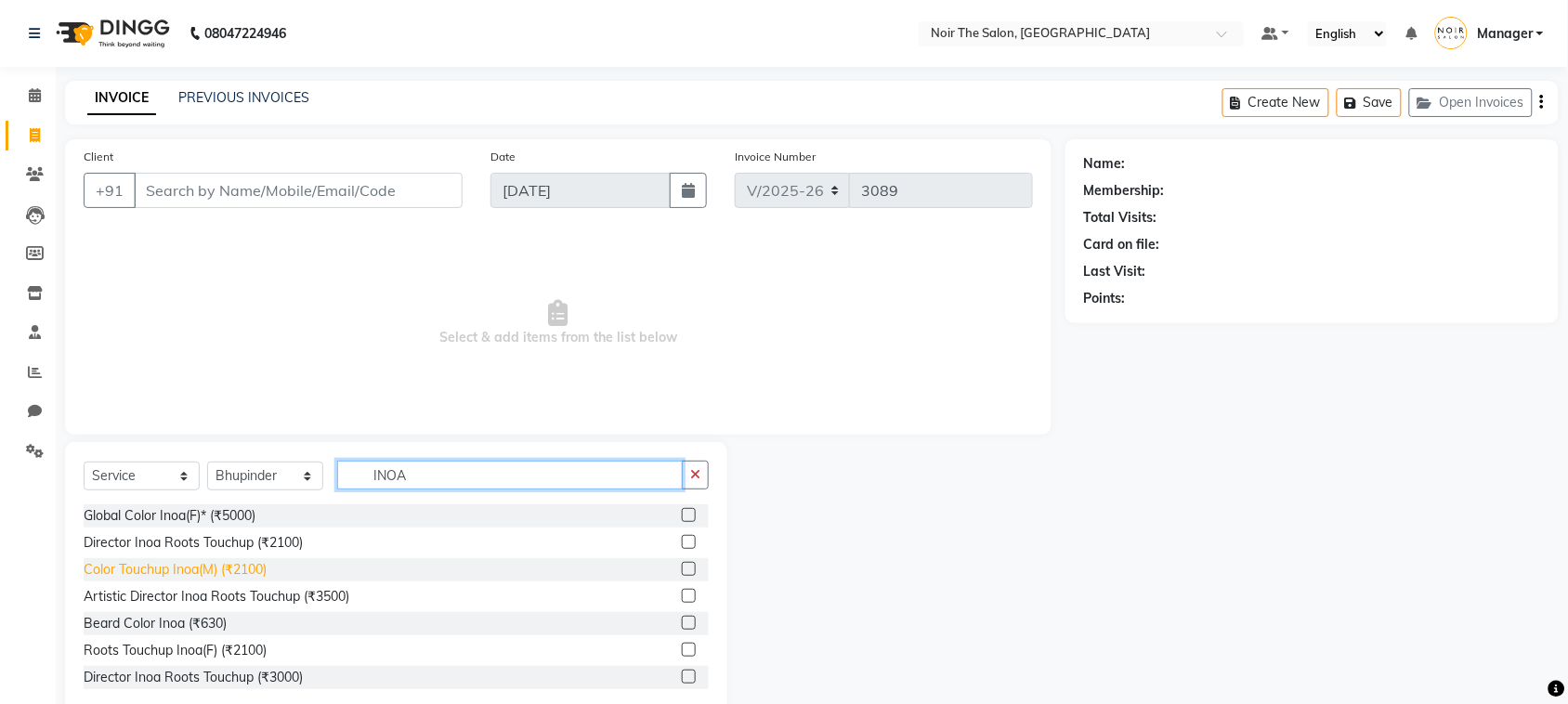
type input "INOA"
click at [249, 575] on div "Color Touchup Inoa(M) (₹2100)" at bounding box center [175, 570] width 183 height 20
checkbox input "false"
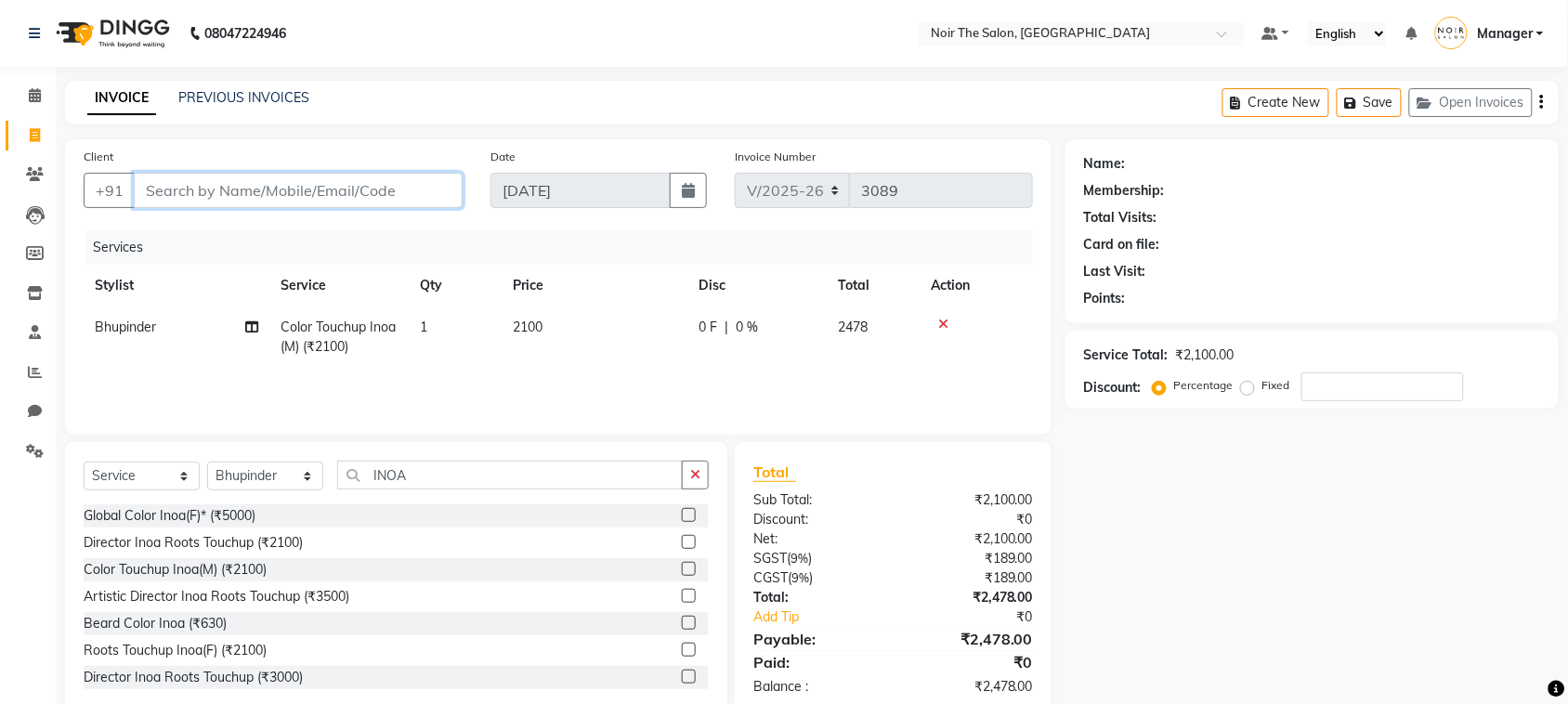
click at [255, 197] on input "Client" at bounding box center [299, 190] width 329 height 35
type input "9"
type input "0"
type input "9899206748"
click at [423, 184] on span "Add Client" at bounding box center [415, 190] width 73 height 19
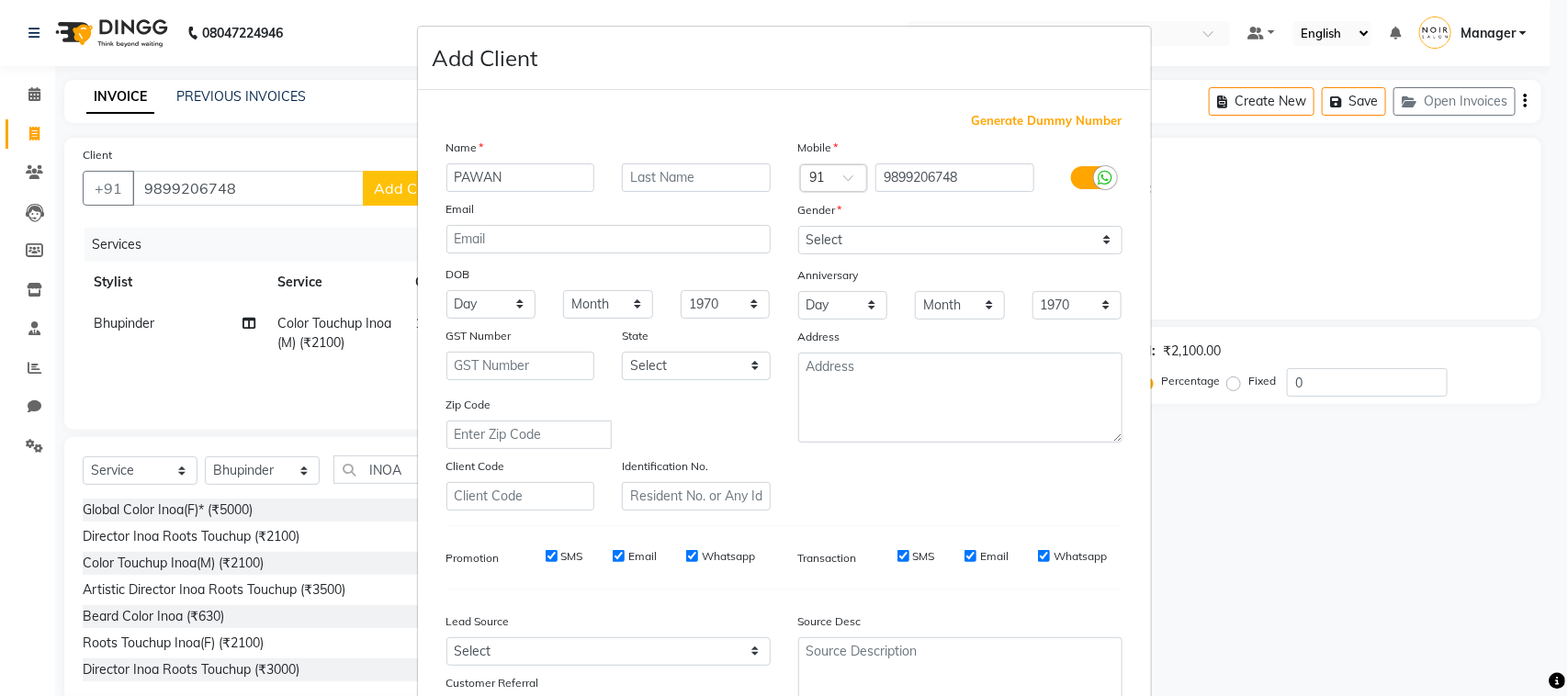
type input "PAWAN"
click at [634, 181] on input "text" at bounding box center [696, 177] width 149 height 28
type input "KAPOOR"
click at [823, 236] on select "Select Male Female Other Prefer Not To Say" at bounding box center [960, 240] width 325 height 28
select select "male"
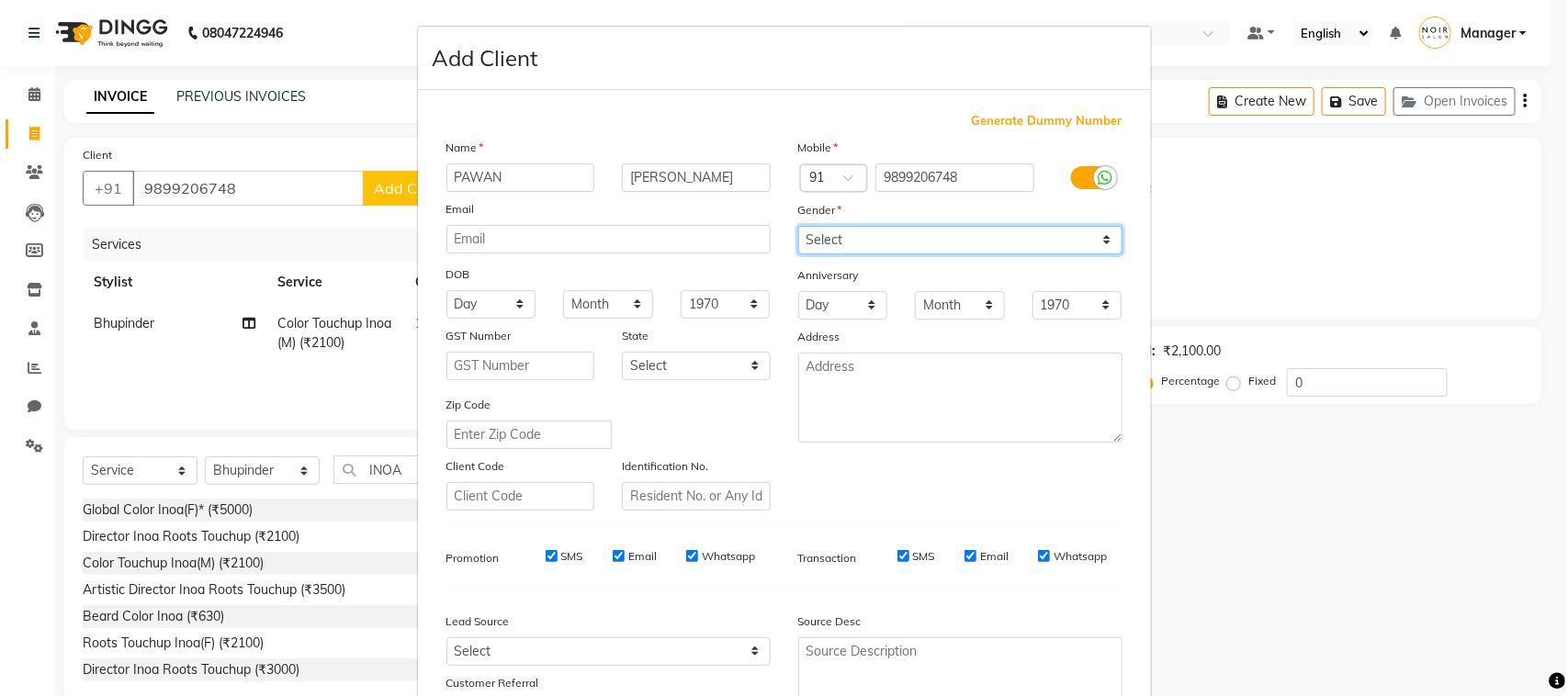
click at [798, 226] on select "Select Male Female Other Prefer Not To Say" at bounding box center [960, 240] width 325 height 28
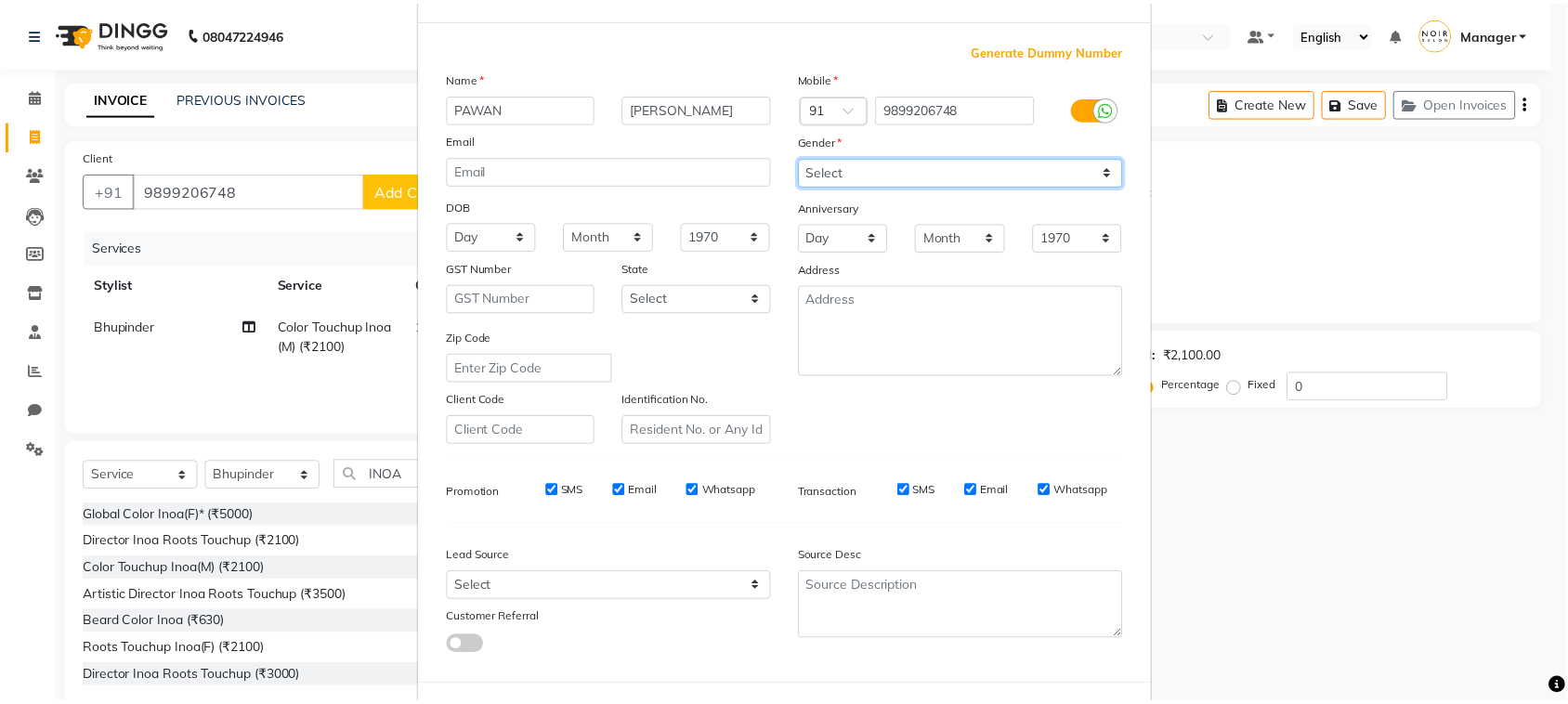
scroll to position [146, 0]
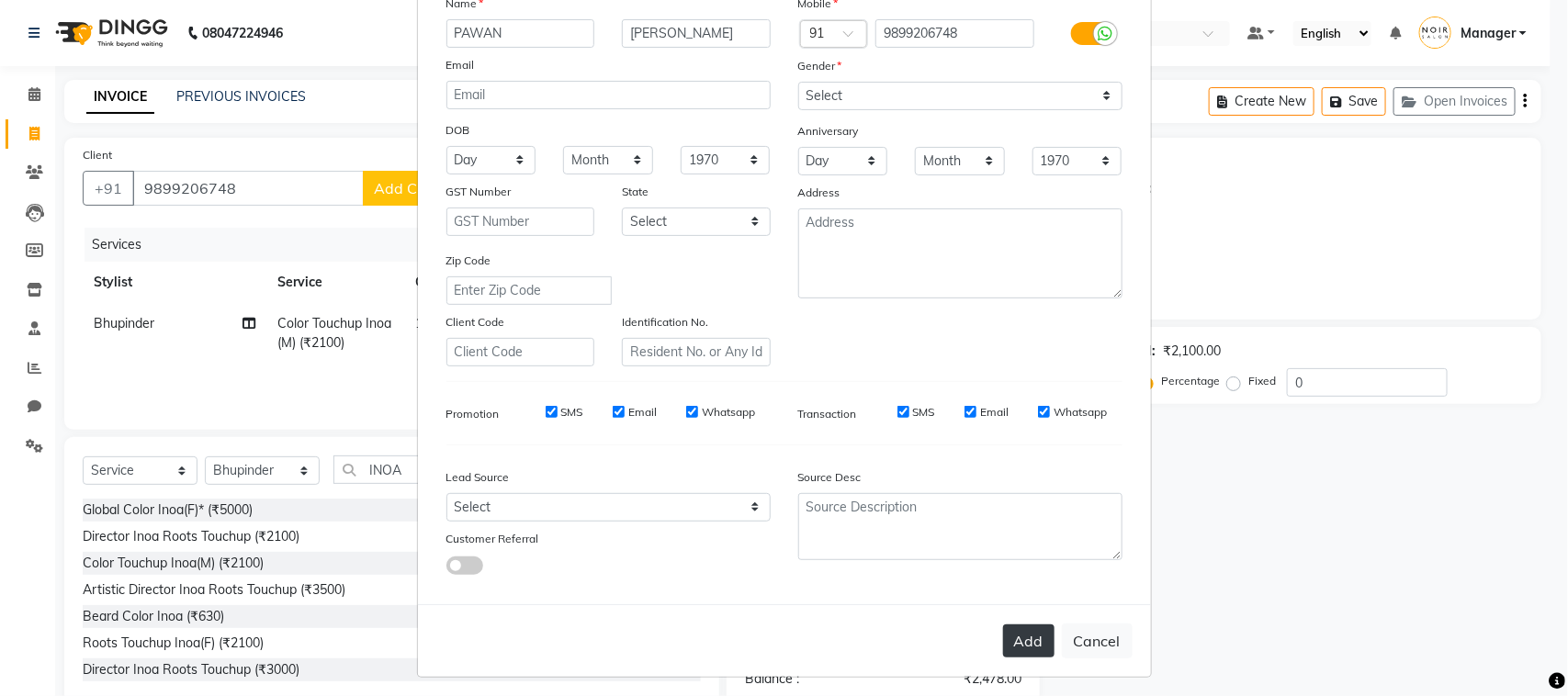
click at [1007, 640] on button "Add" at bounding box center [1028, 641] width 52 height 33
select select
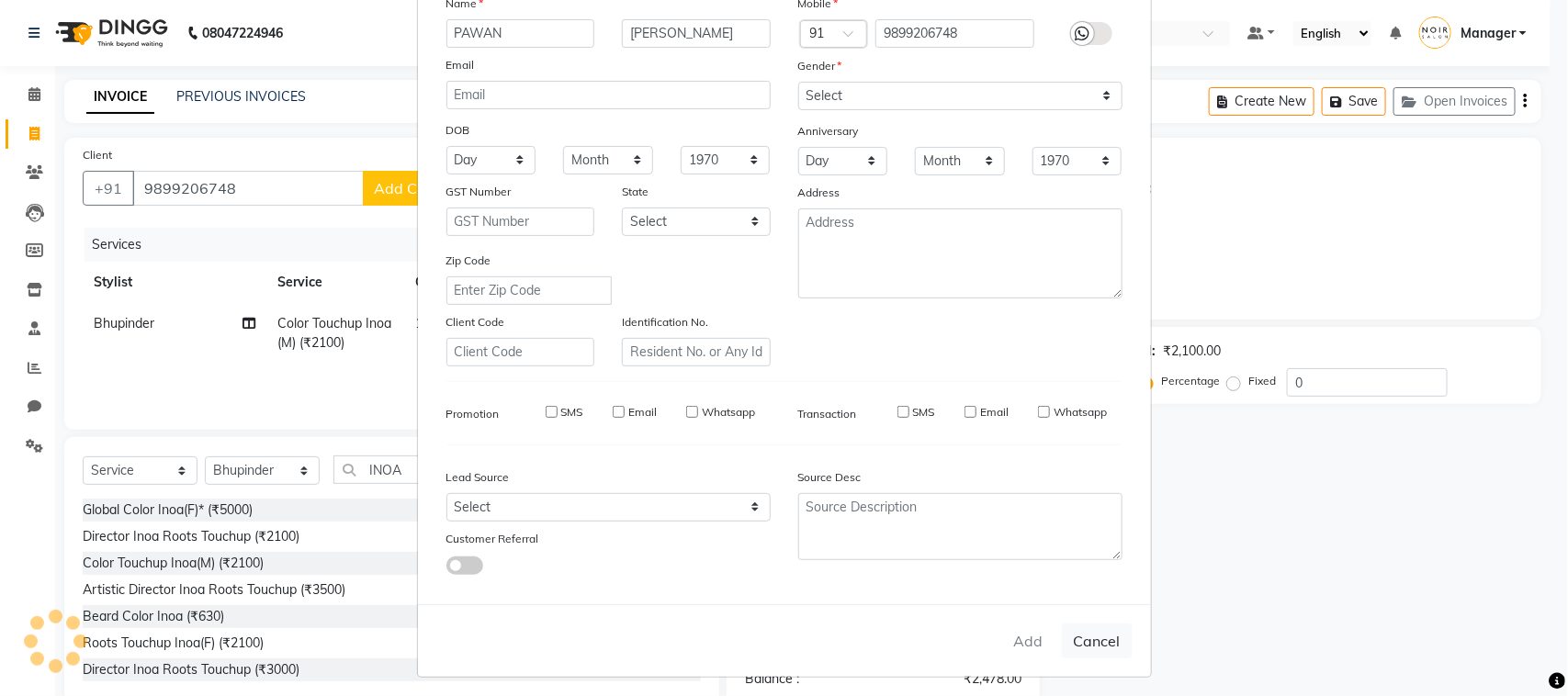
select select
checkbox input "false"
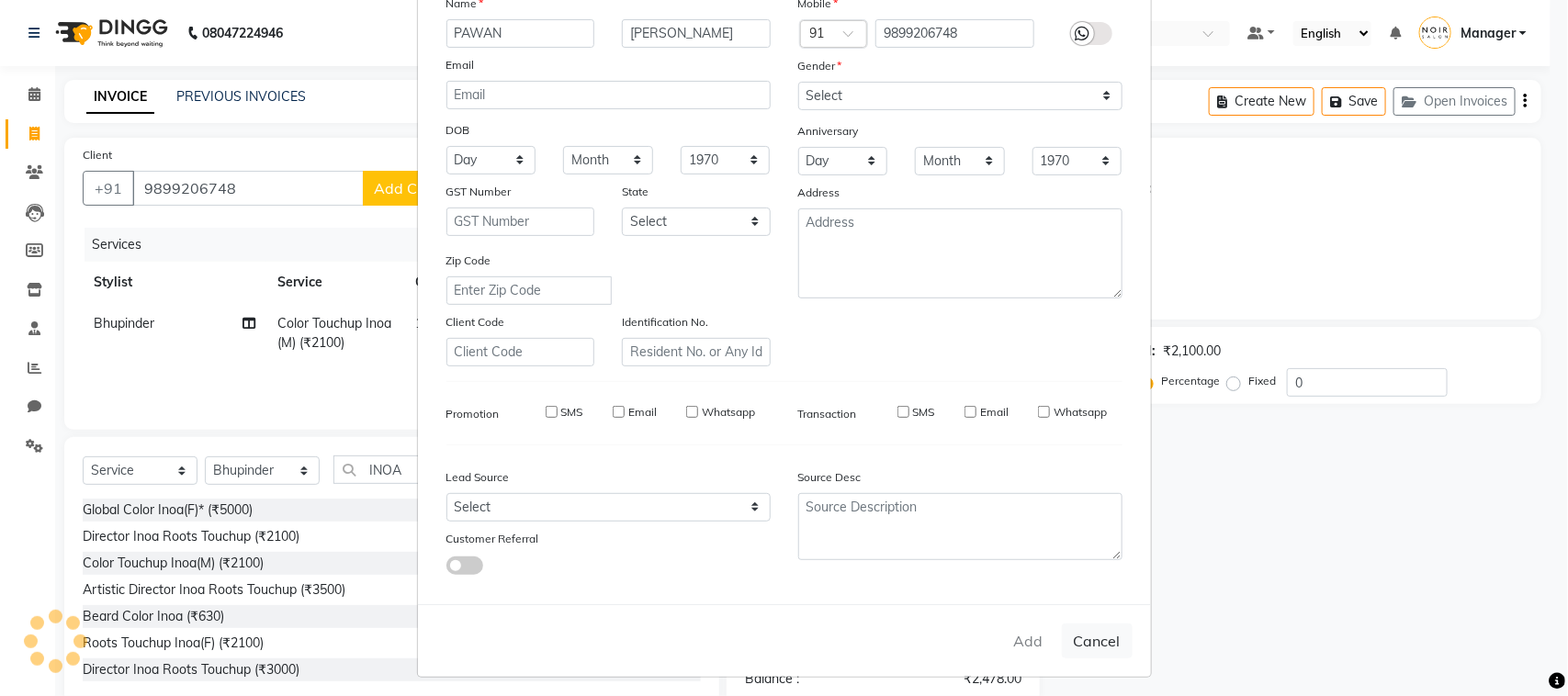
checkbox input "false"
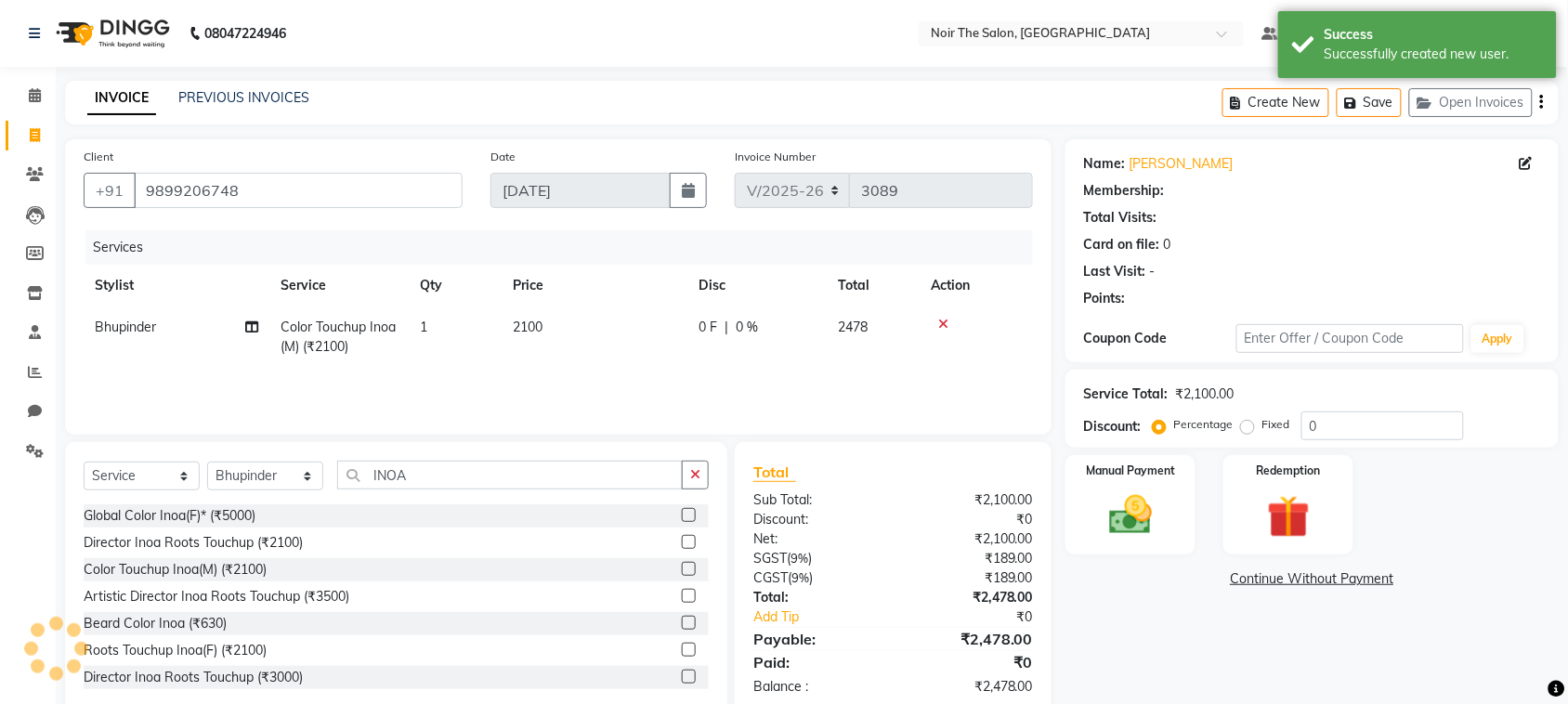
select select "1: Object"
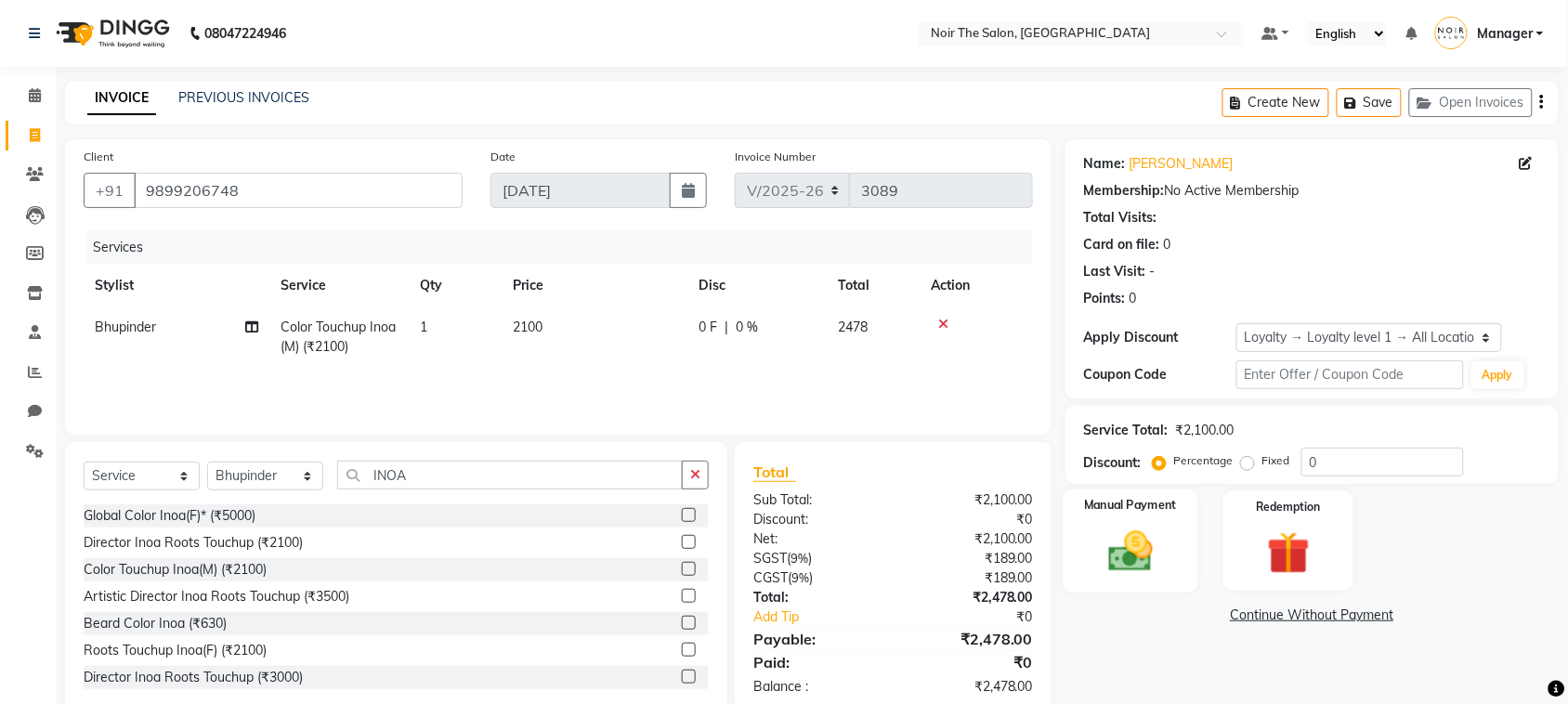
click at [1134, 565] on img at bounding box center [1130, 552] width 73 height 51
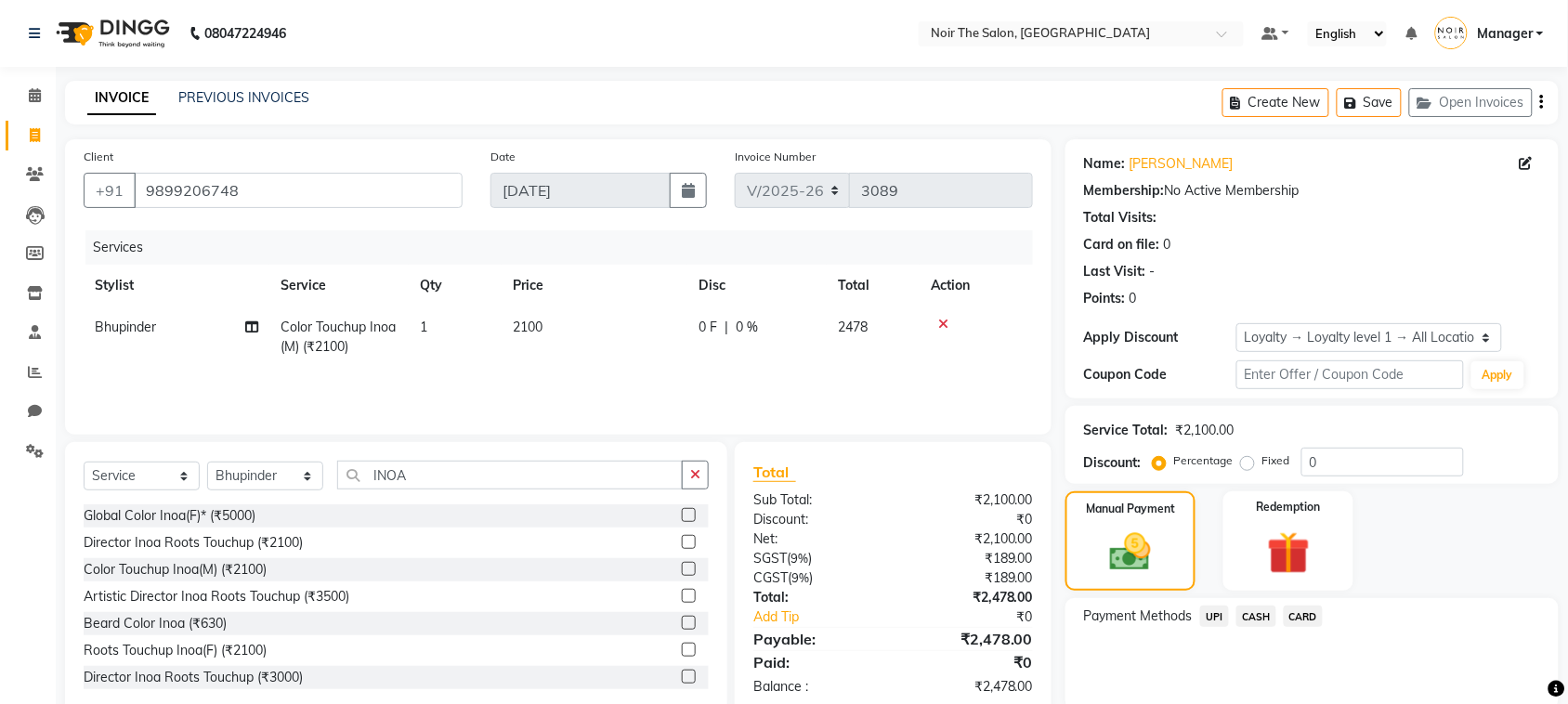
click at [1270, 613] on span "CASH" at bounding box center [1257, 617] width 40 height 22
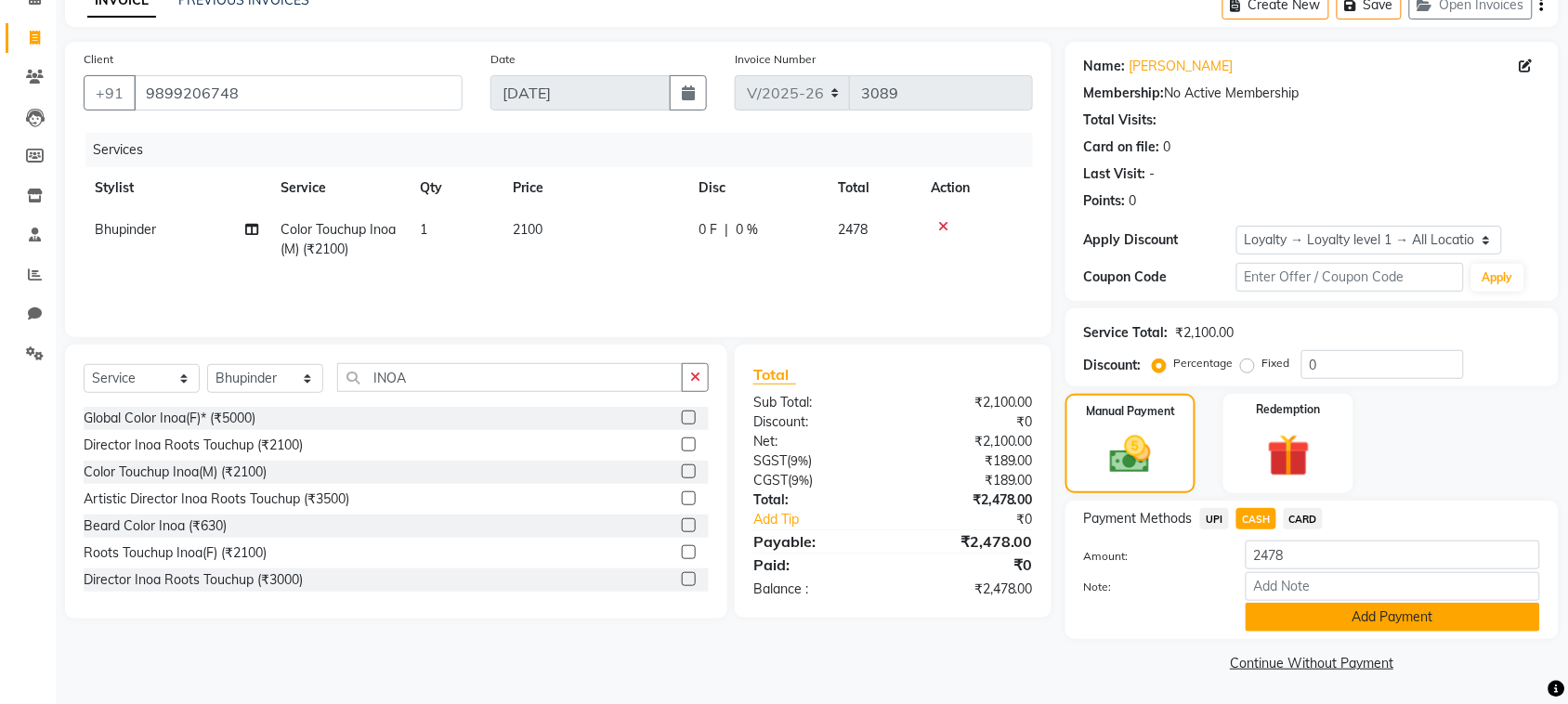
click at [1277, 620] on button "Add Payment" at bounding box center [1393, 617] width 295 height 29
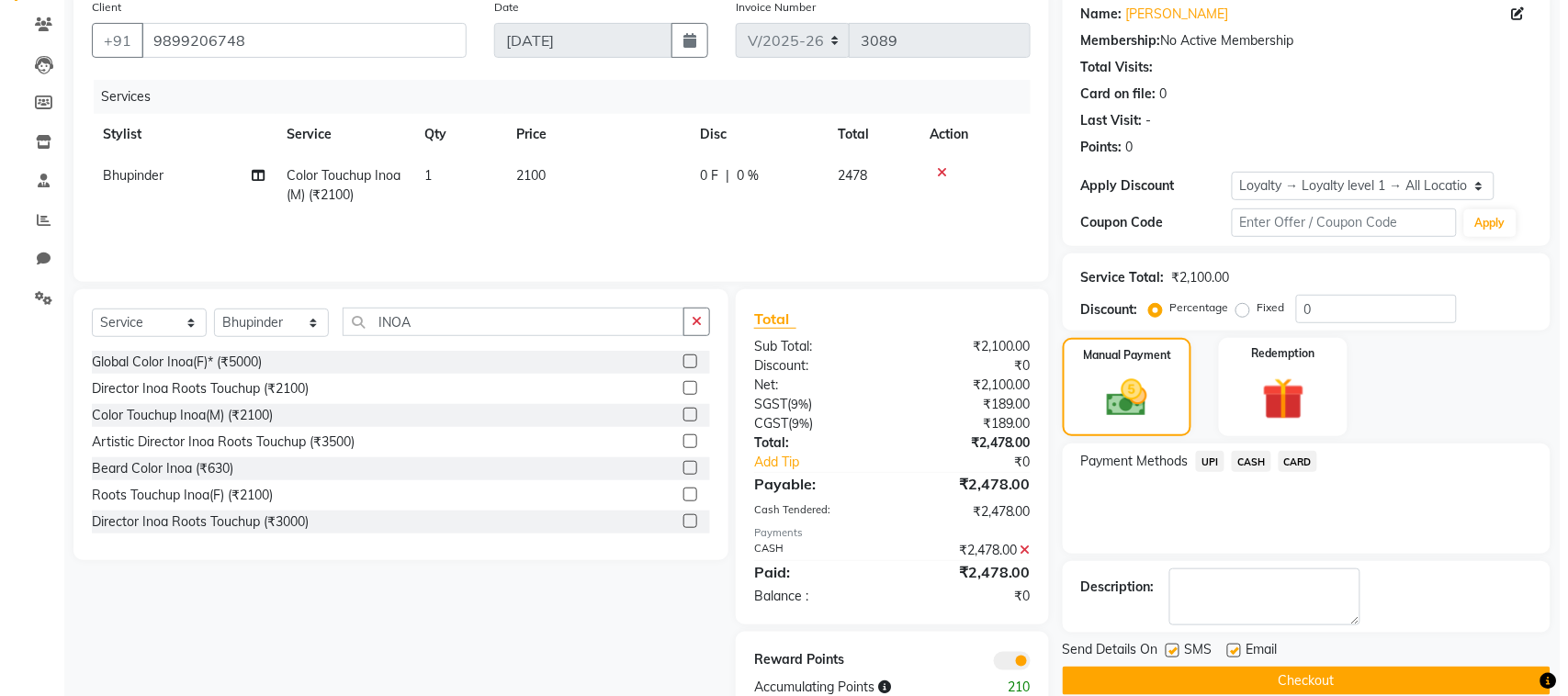
scroll to position [193, 0]
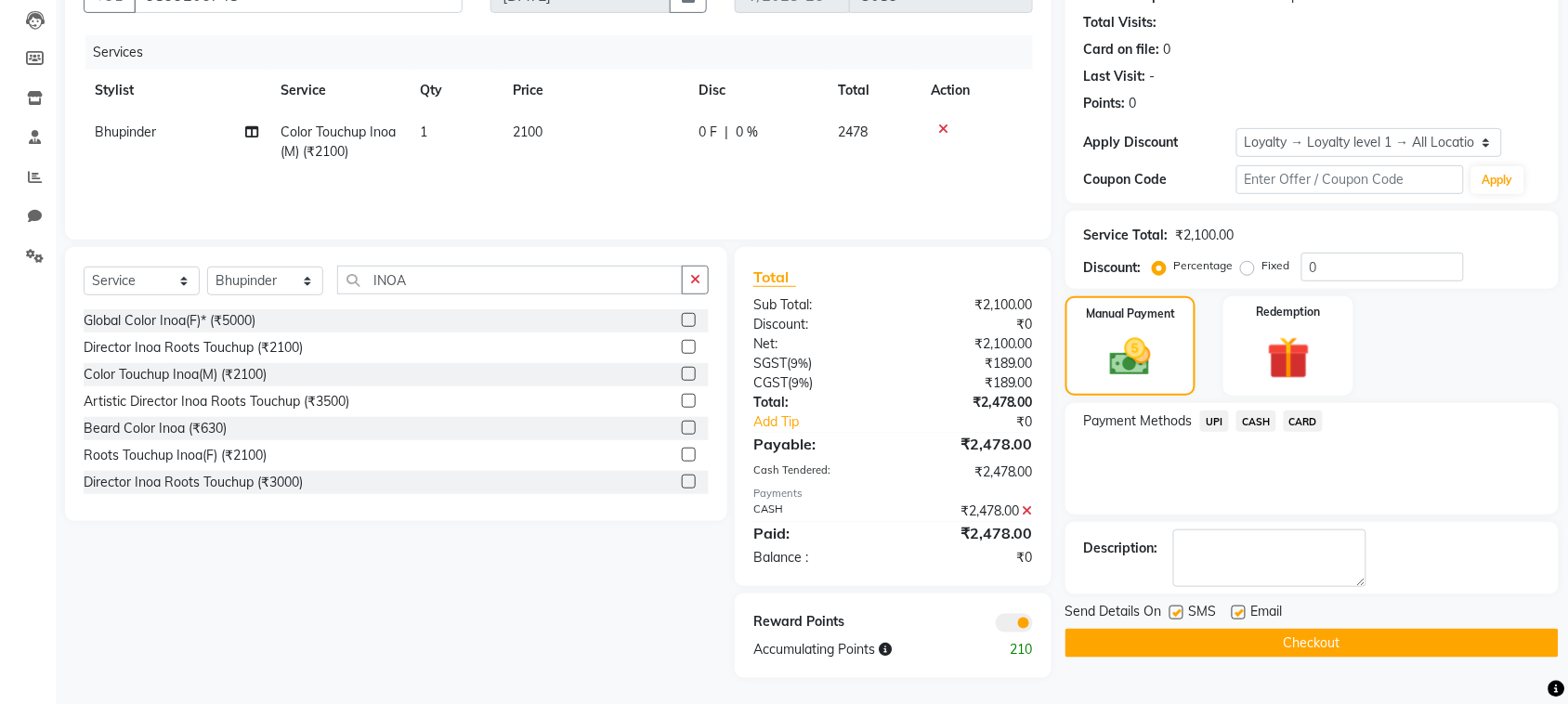
click at [1010, 623] on span at bounding box center [1014, 623] width 37 height 19
click at [1033, 626] on input "checkbox" at bounding box center [1033, 626] width 0 height 0
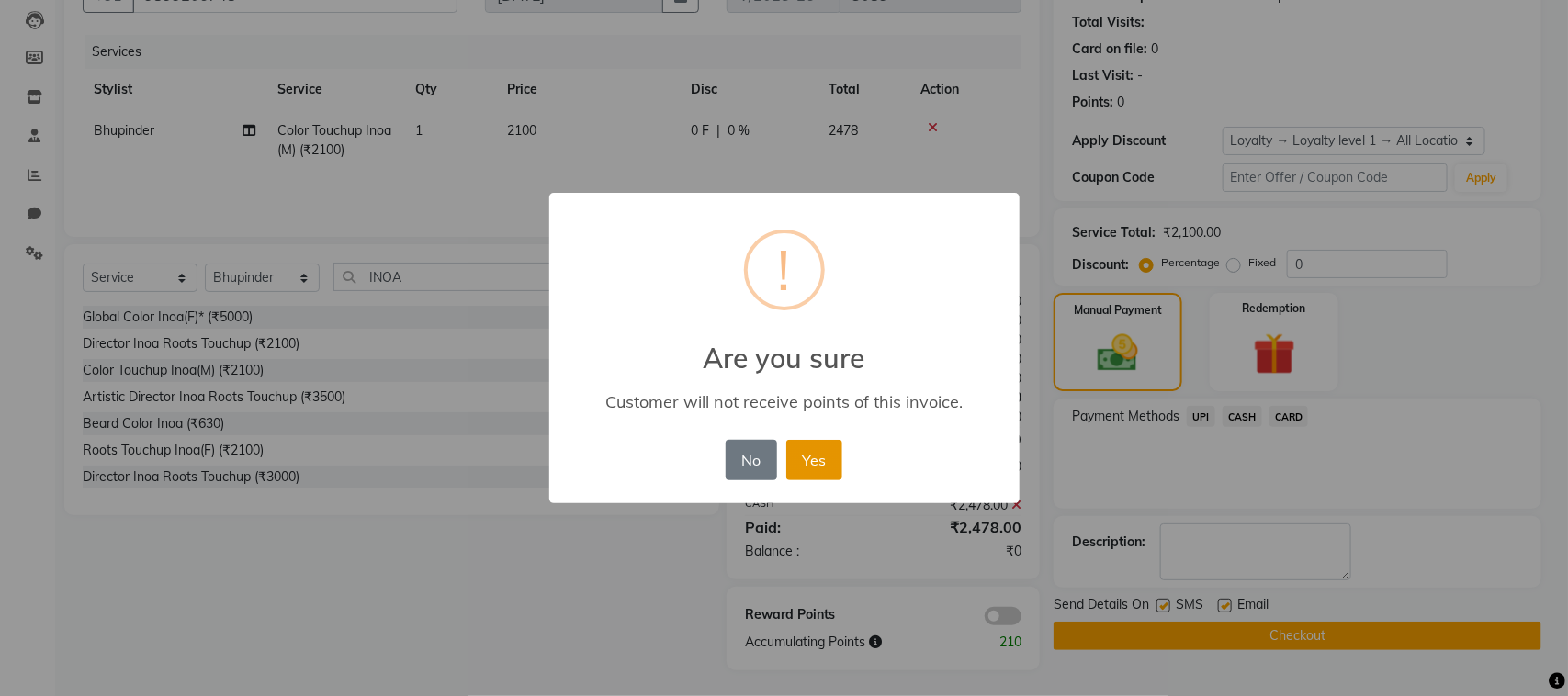
click at [815, 455] on button "Yes" at bounding box center [814, 460] width 56 height 40
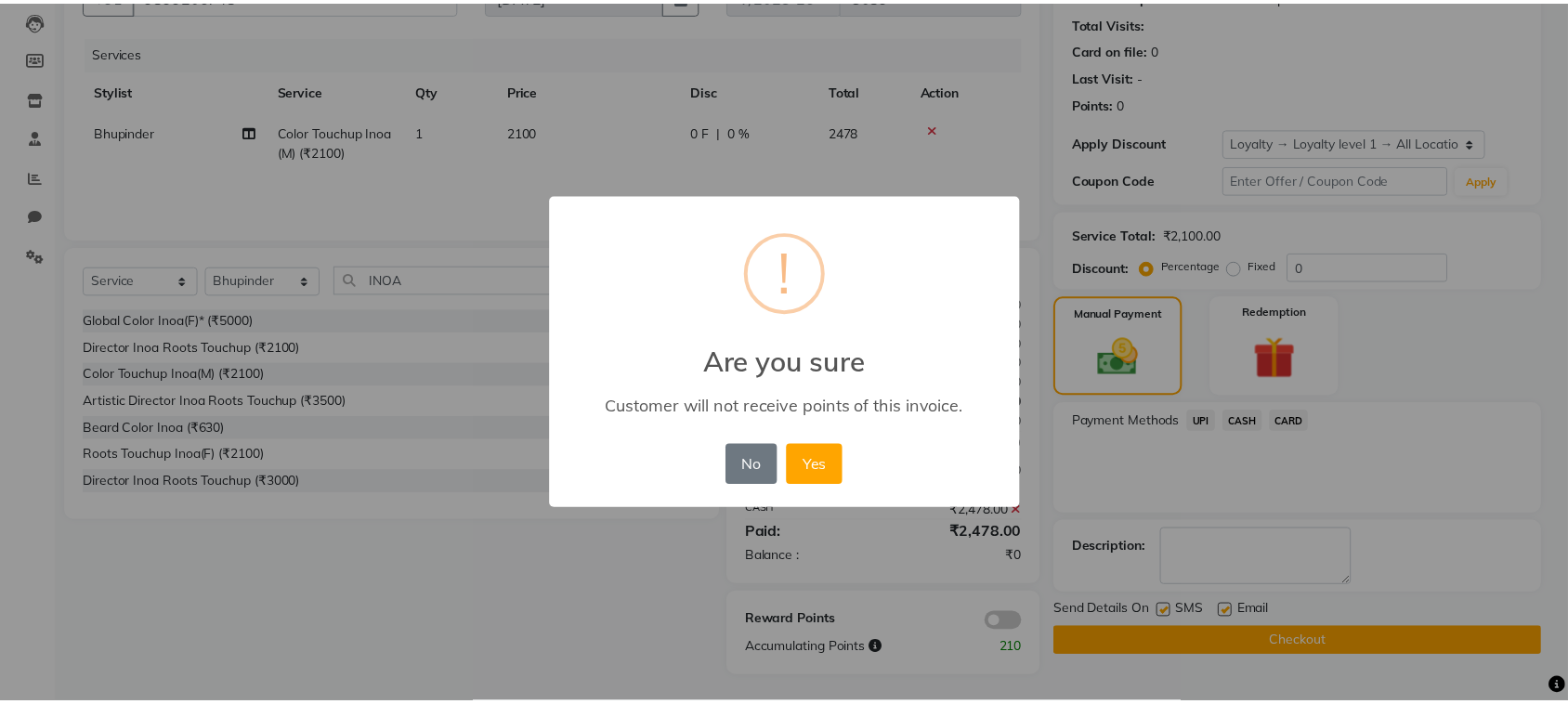
scroll to position [177, 0]
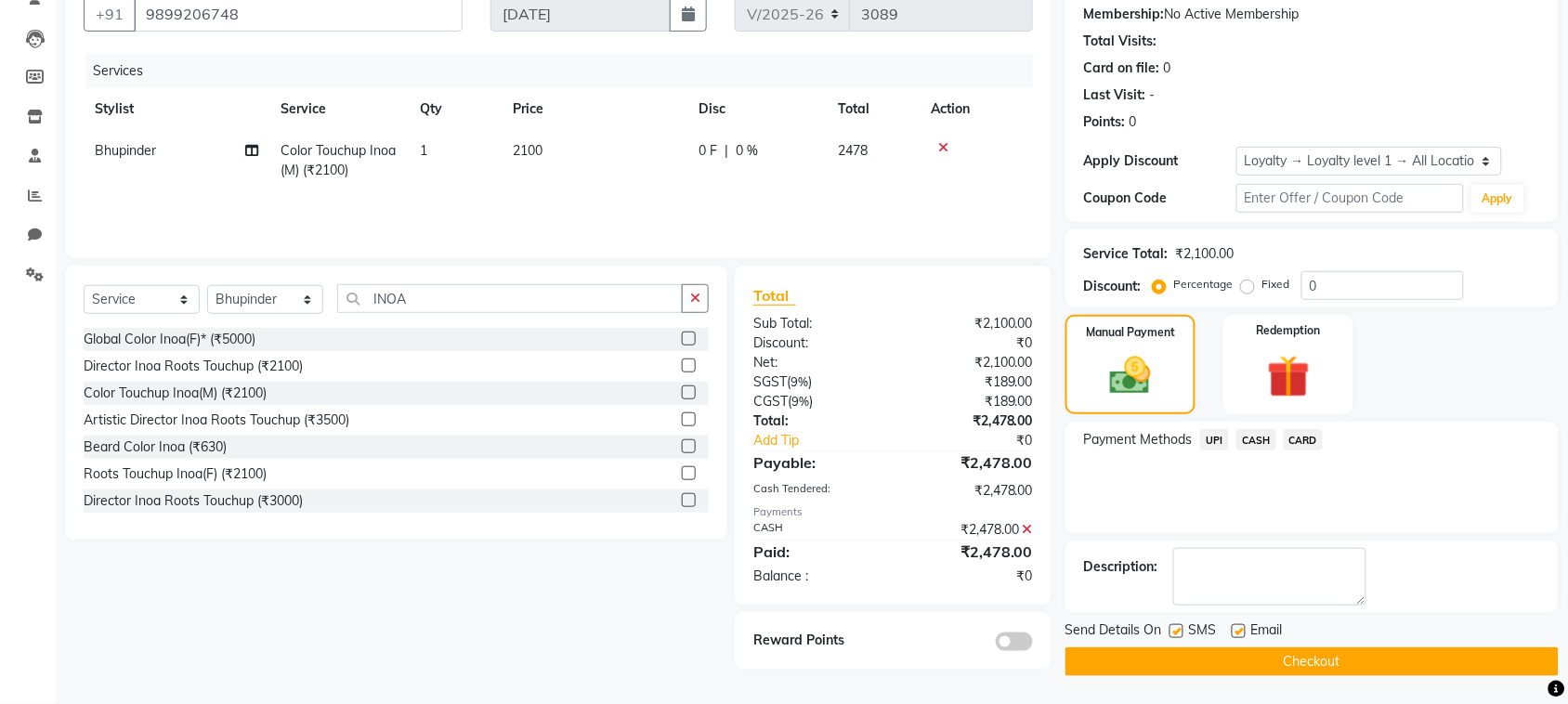
click at [1175, 627] on label at bounding box center [1177, 631] width 14 height 14
click at [1175, 627] on input "checkbox" at bounding box center [1176, 632] width 12 height 12
checkbox input "false"
click at [1240, 633] on label at bounding box center [1239, 631] width 14 height 14
click at [1240, 633] on input "checkbox" at bounding box center [1238, 632] width 12 height 12
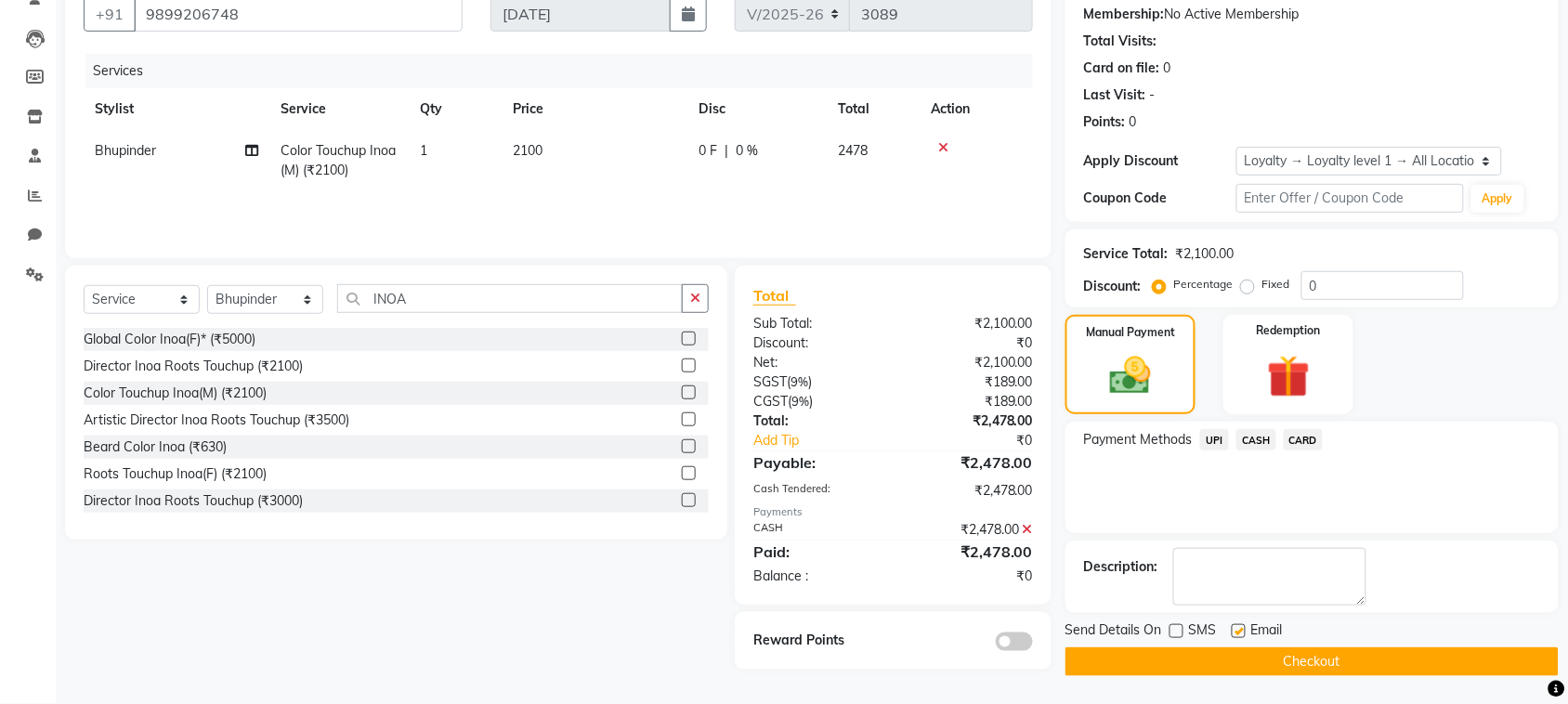
checkbox input "false"
click at [1237, 662] on button "Checkout" at bounding box center [1312, 662] width 494 height 29
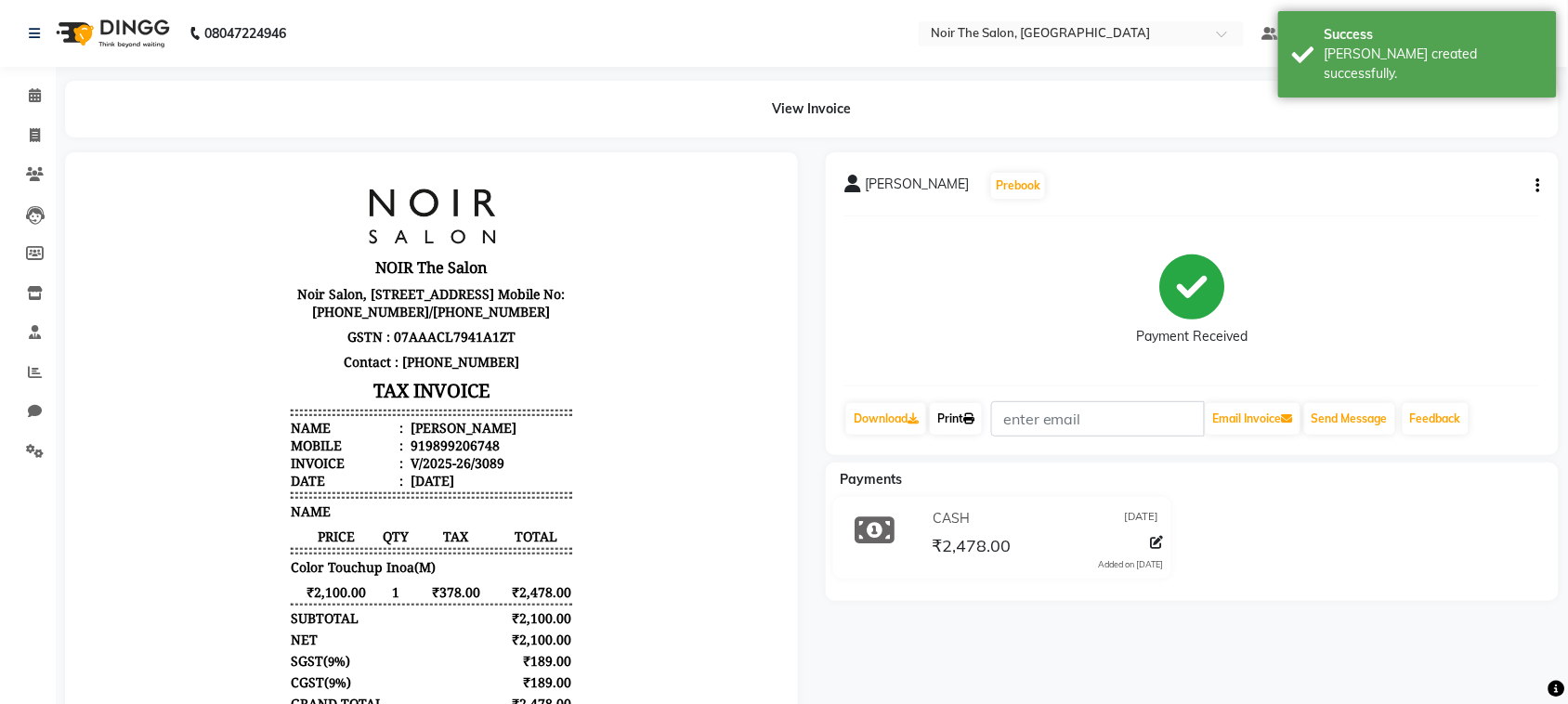
click at [962, 409] on link "Print" at bounding box center [956, 419] width 52 height 32
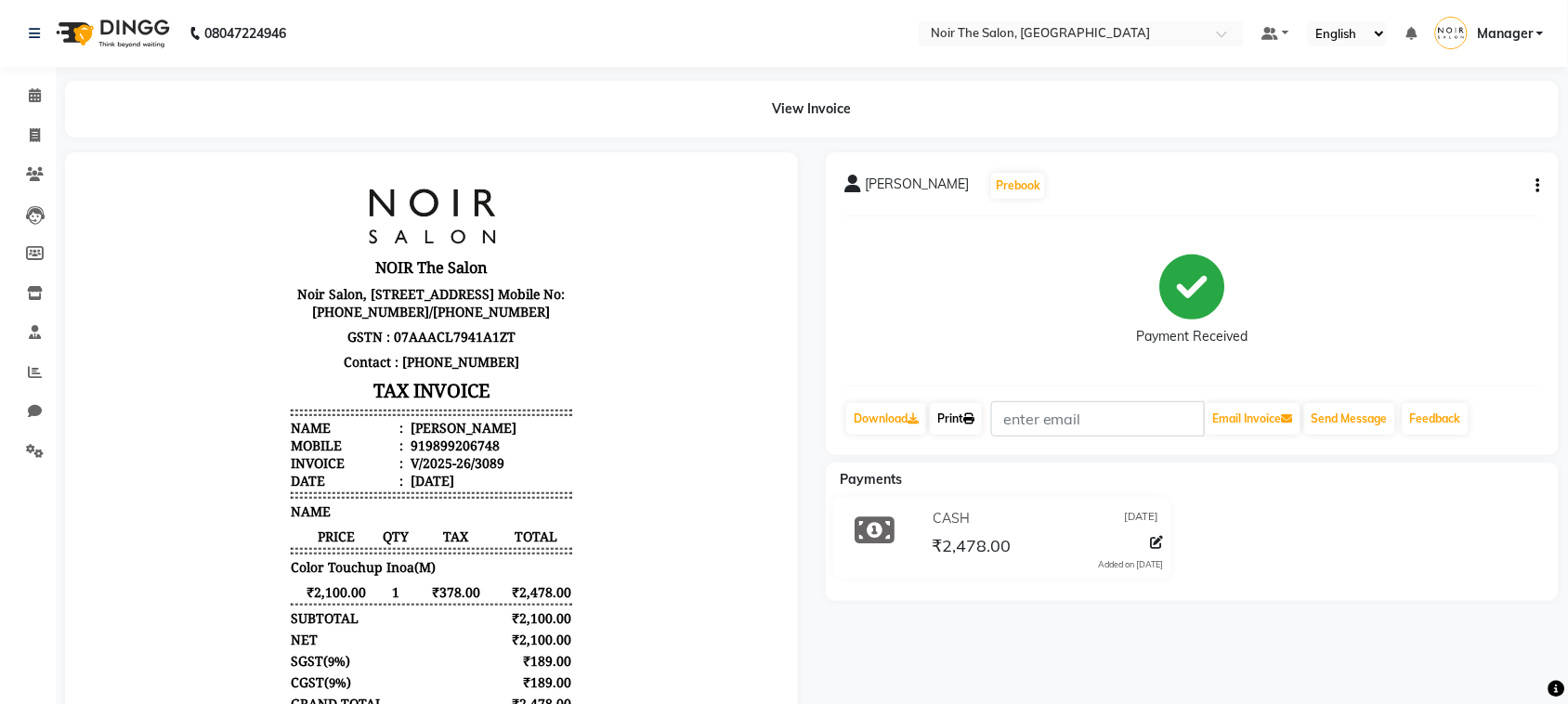
click at [969, 421] on icon at bounding box center [968, 418] width 11 height 11
click at [33, 95] on icon at bounding box center [34, 96] width 12 height 14
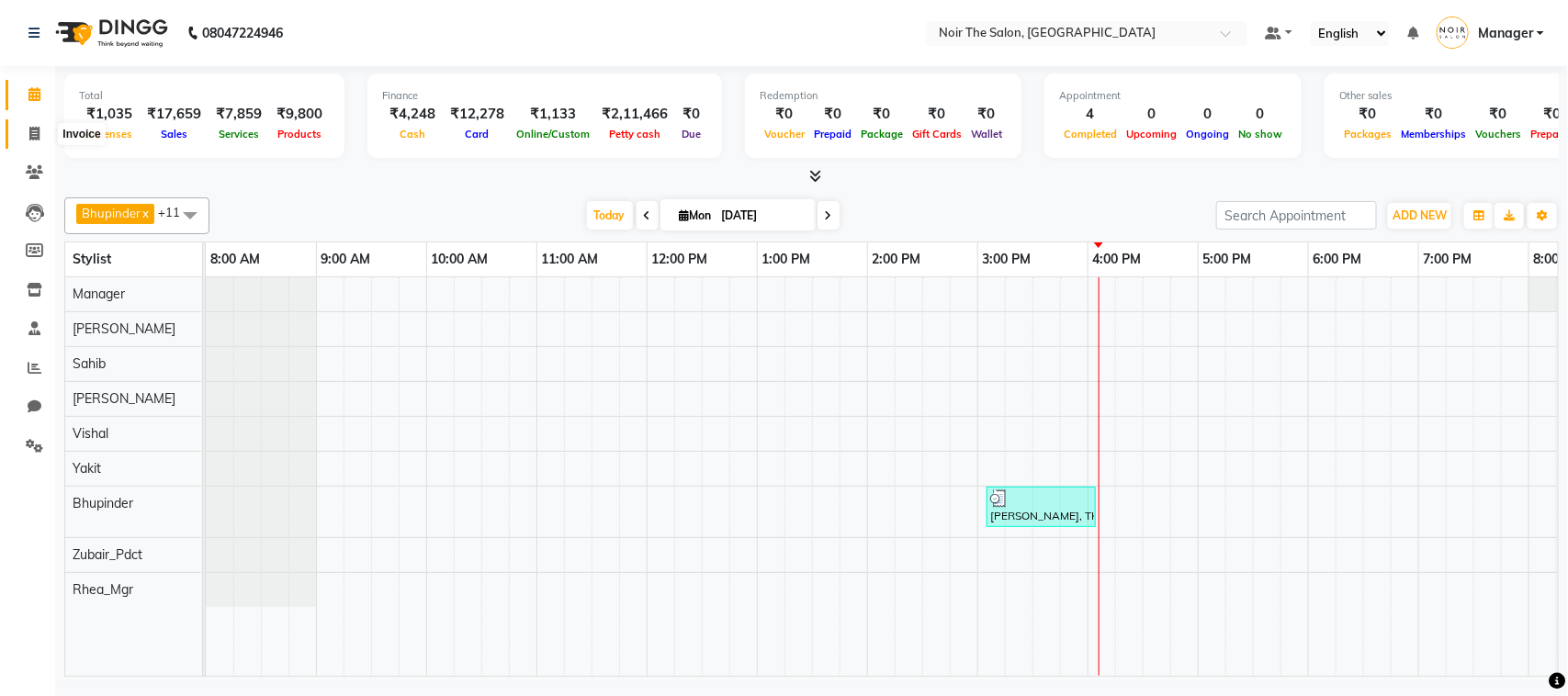
click at [35, 132] on icon at bounding box center [34, 134] width 10 height 14
select select "service"
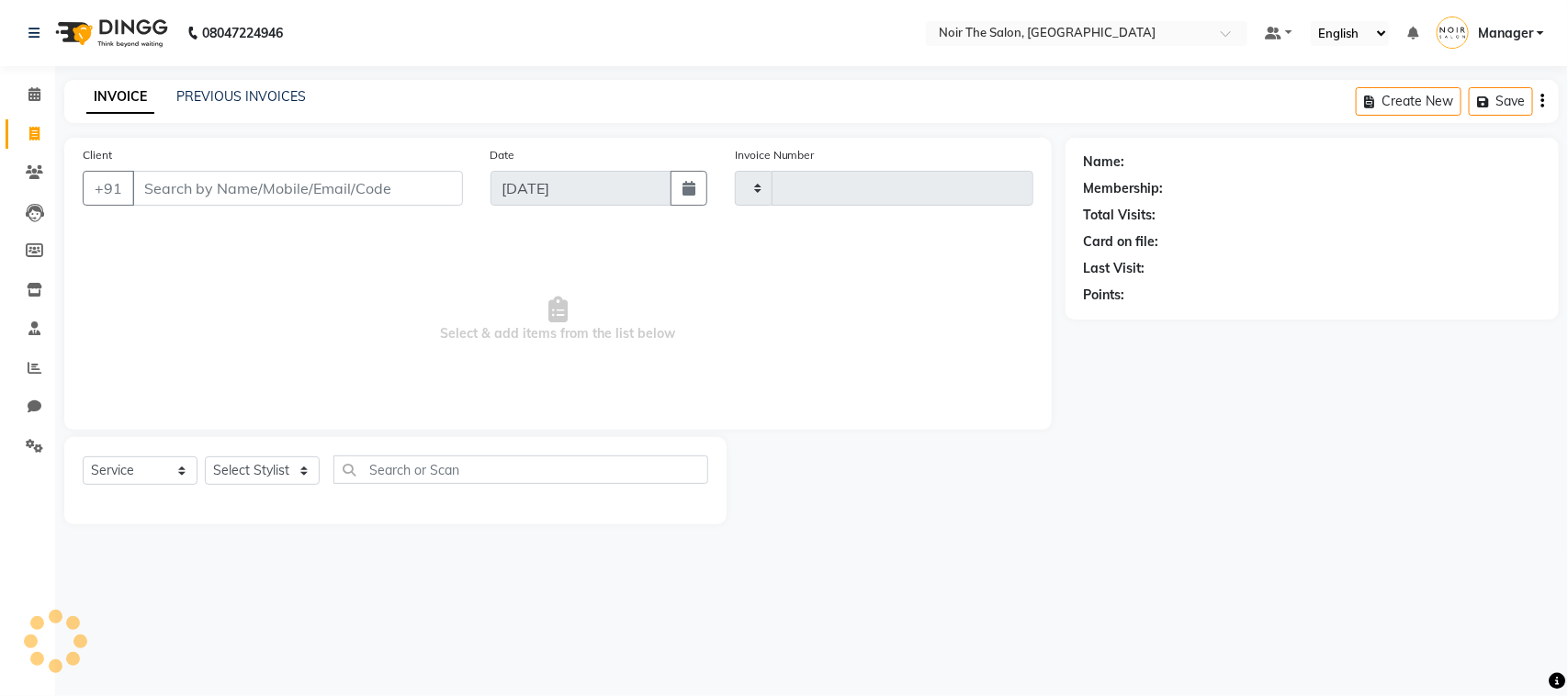
type input "3090"
select select "8026"
click at [281, 195] on input "Client" at bounding box center [297, 188] width 330 height 35
click at [282, 191] on input "Client" at bounding box center [297, 188] width 330 height 35
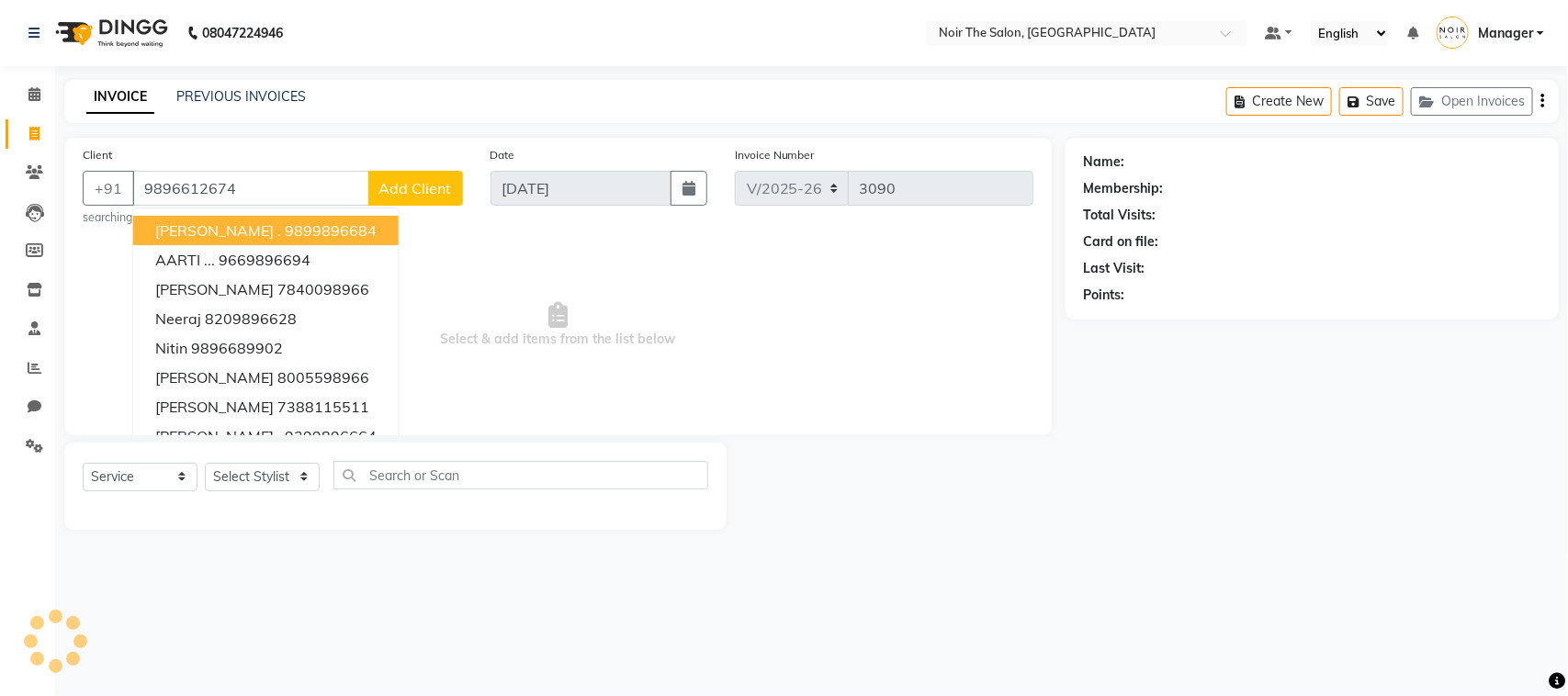
type input "9896612674"
click at [432, 189] on span "Add Client" at bounding box center [415, 188] width 72 height 19
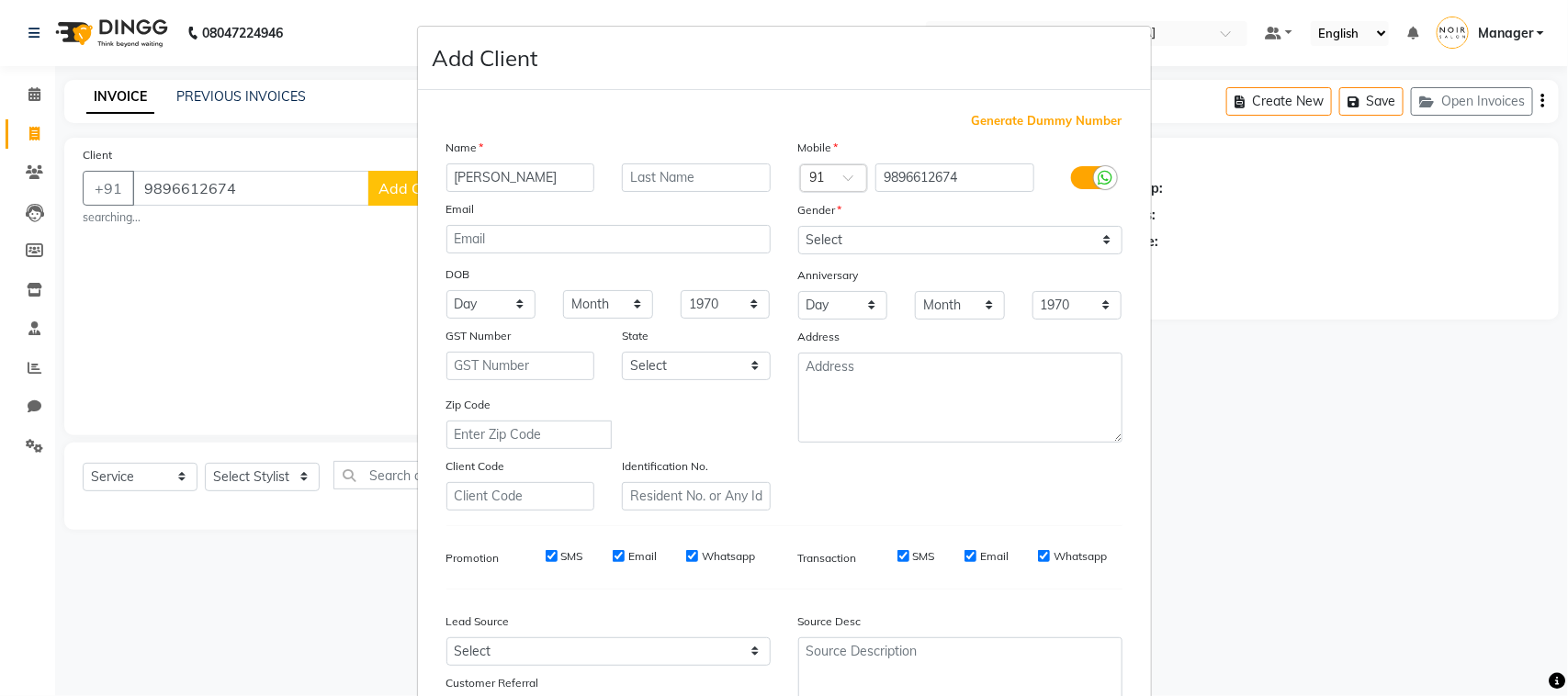
type input "PRIYANSHI"
click at [655, 184] on input "text" at bounding box center [696, 177] width 149 height 28
type input "MAAM"
click at [874, 241] on select "Select Male Female Other Prefer Not To Say" at bounding box center [960, 240] width 325 height 28
select select "female"
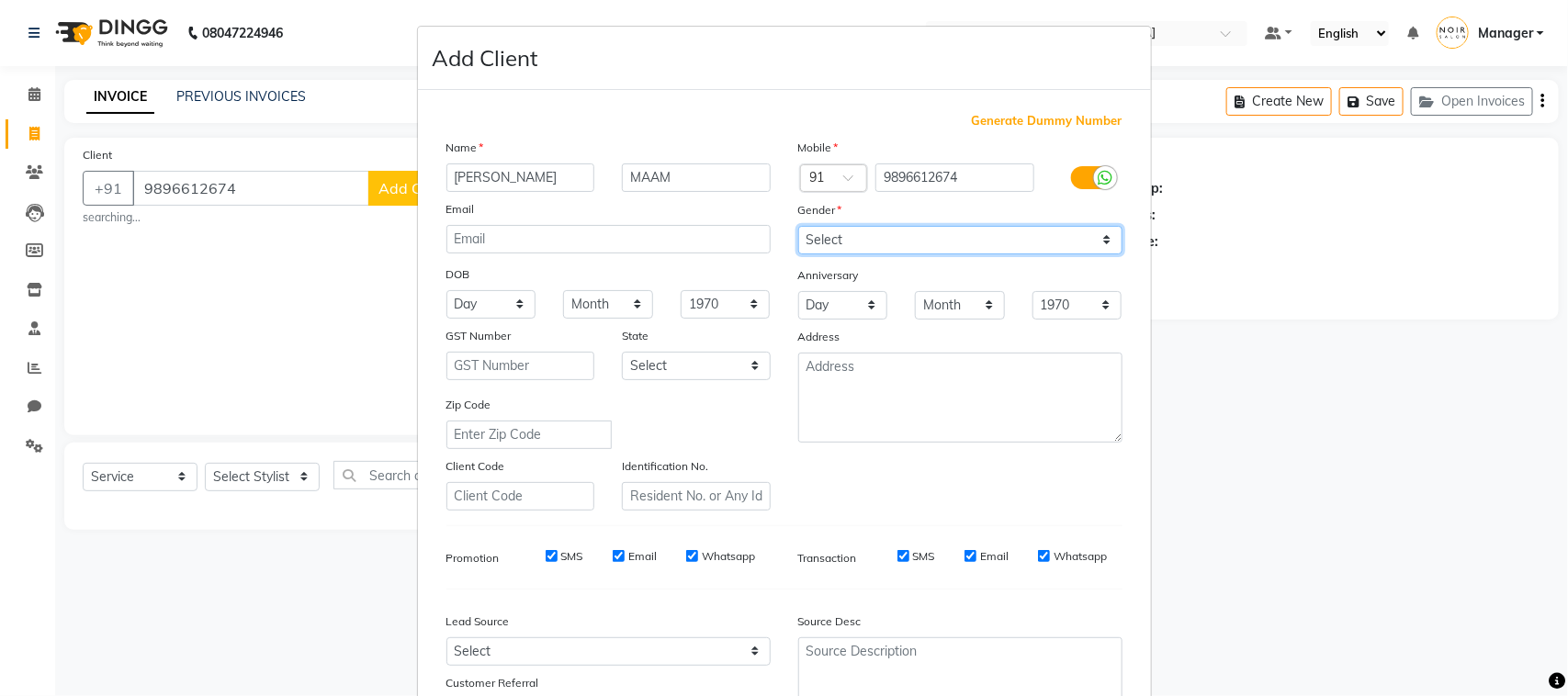
click at [798, 226] on select "Select Male Female Other Prefer Not To Say" at bounding box center [960, 240] width 325 height 28
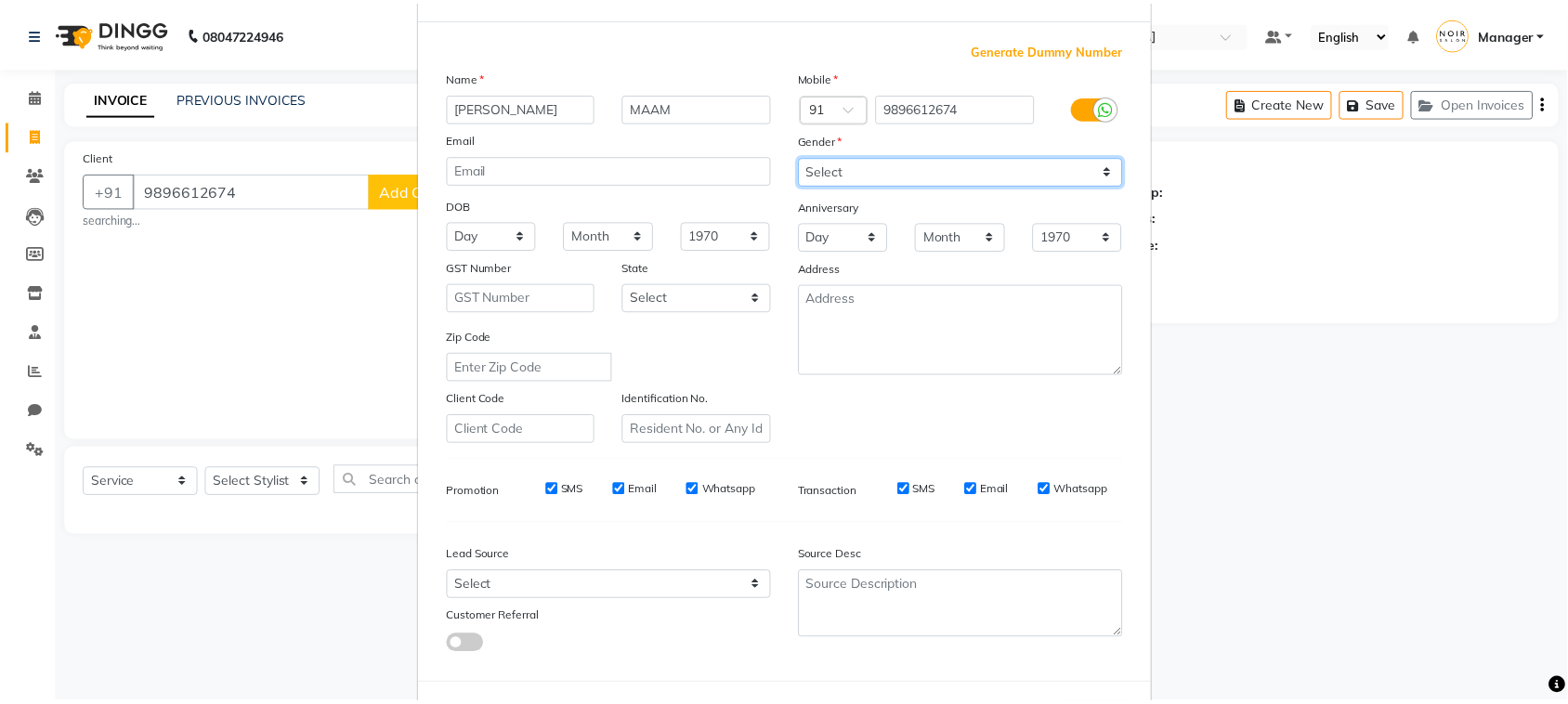
scroll to position [146, 0]
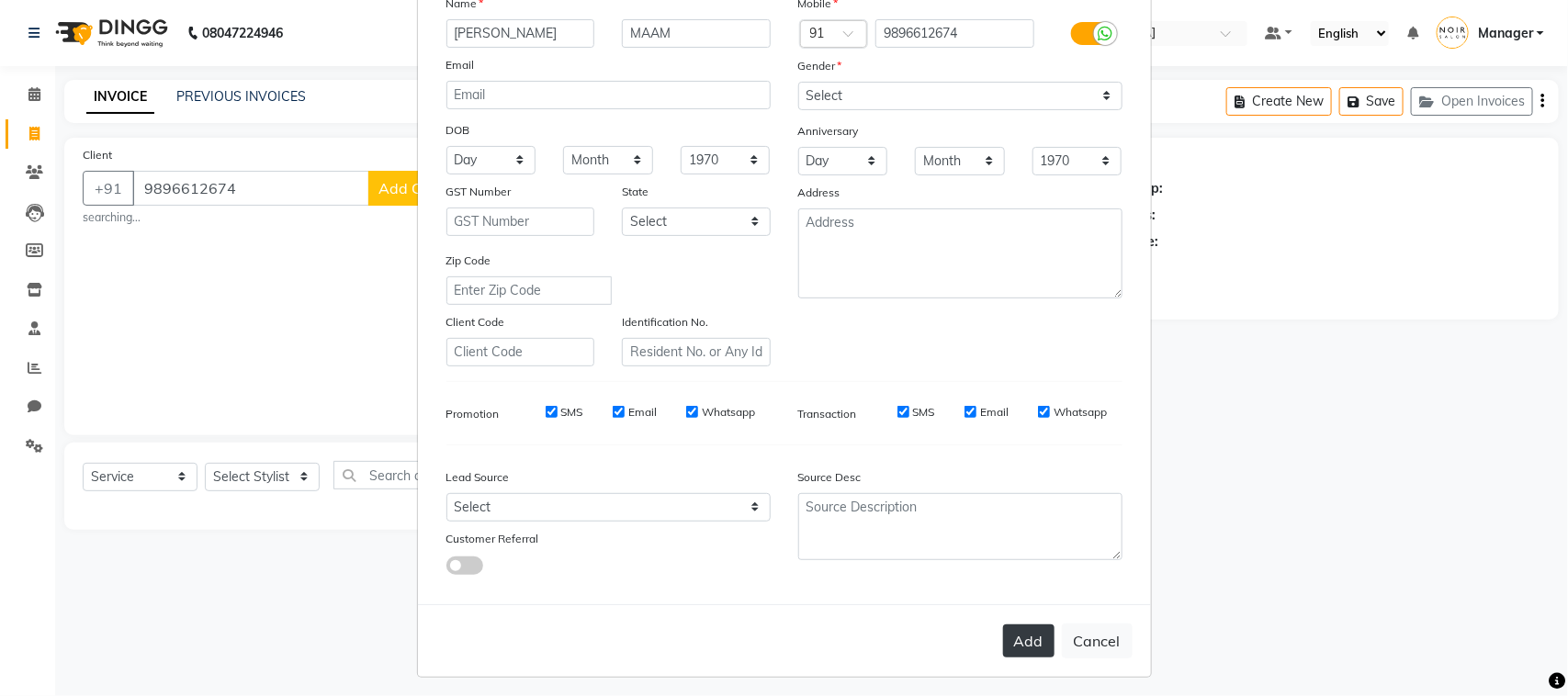
click at [1003, 633] on button "Add" at bounding box center [1028, 641] width 52 height 33
select select
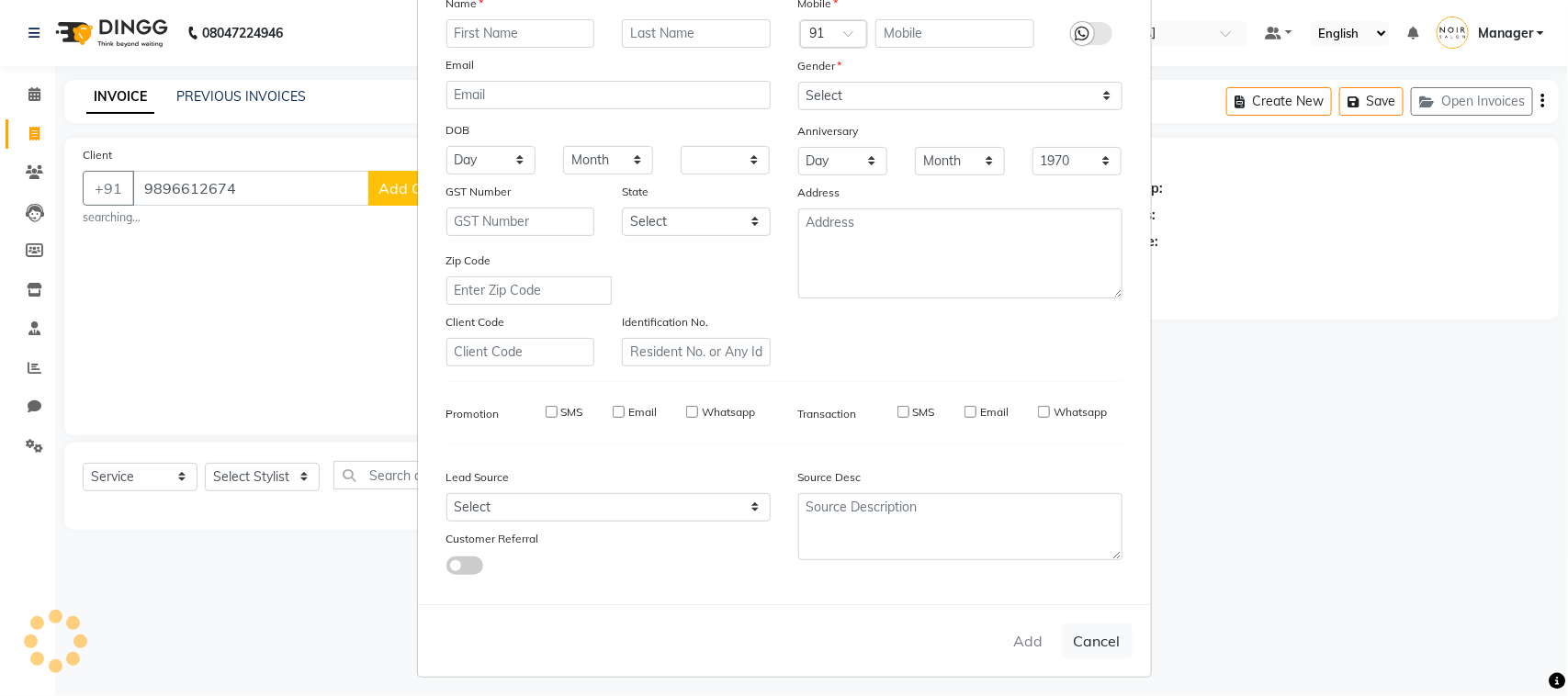
select select
checkbox input "false"
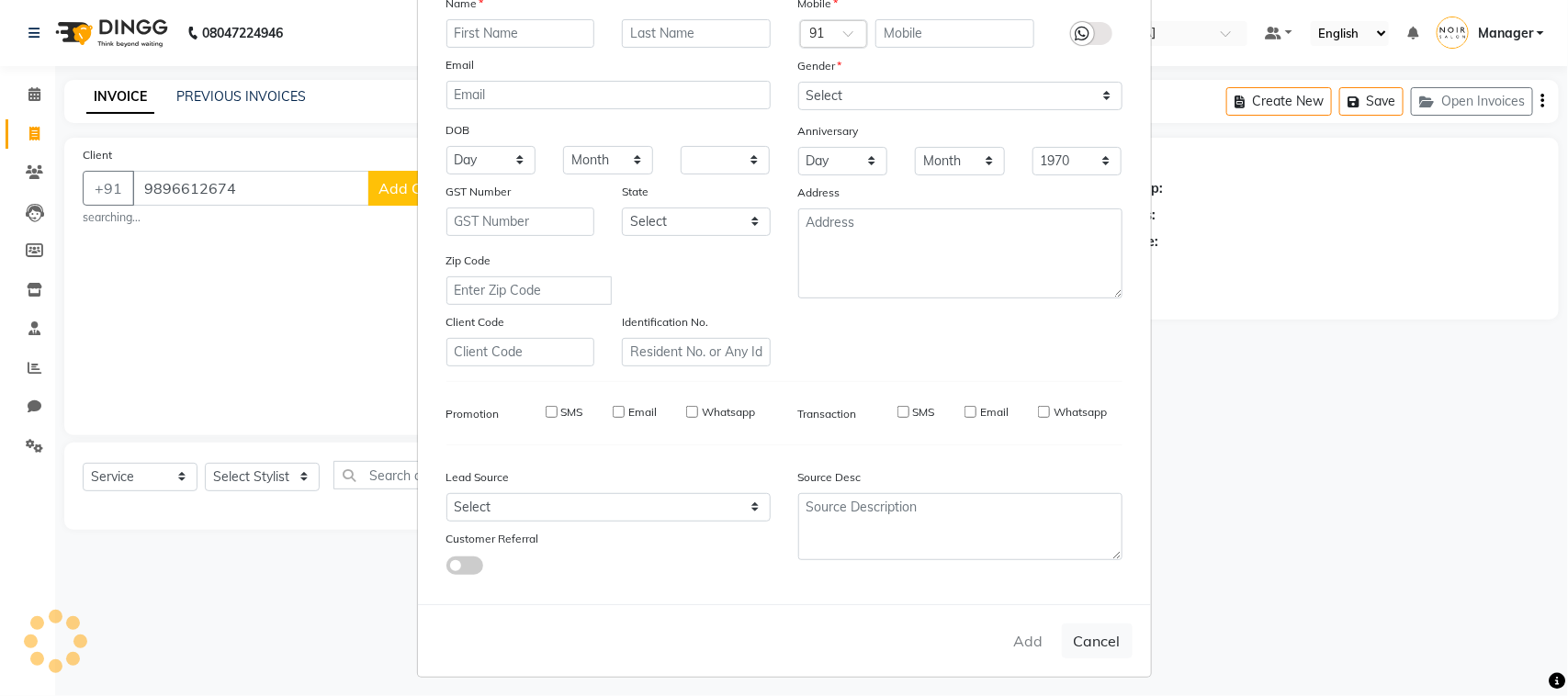
checkbox input "false"
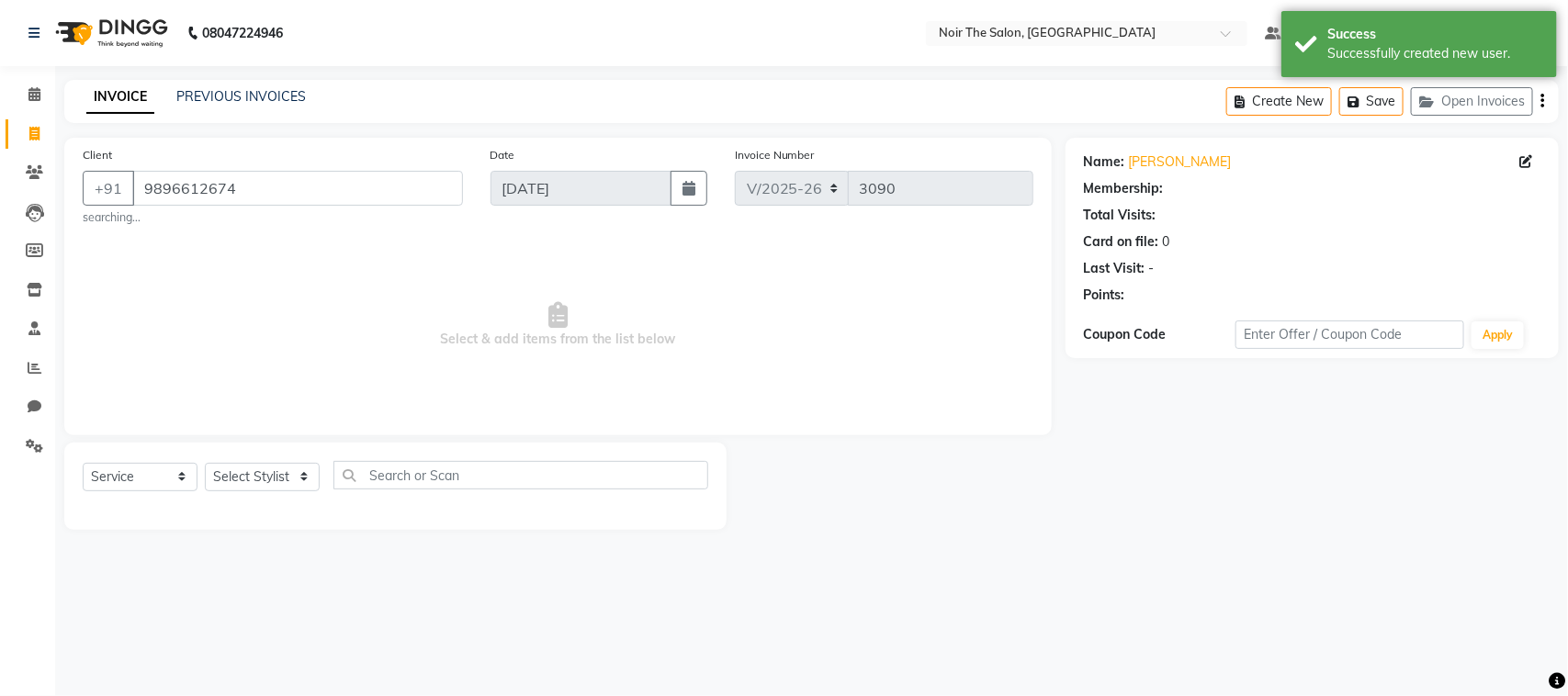
select select "1: Object"
click at [242, 469] on select "Select Stylist Aalam Abhishek_Mgr Abhishek_Pdct Bhupinder Counter_Sales Gaurav_…" at bounding box center [262, 477] width 115 height 28
select select "72627"
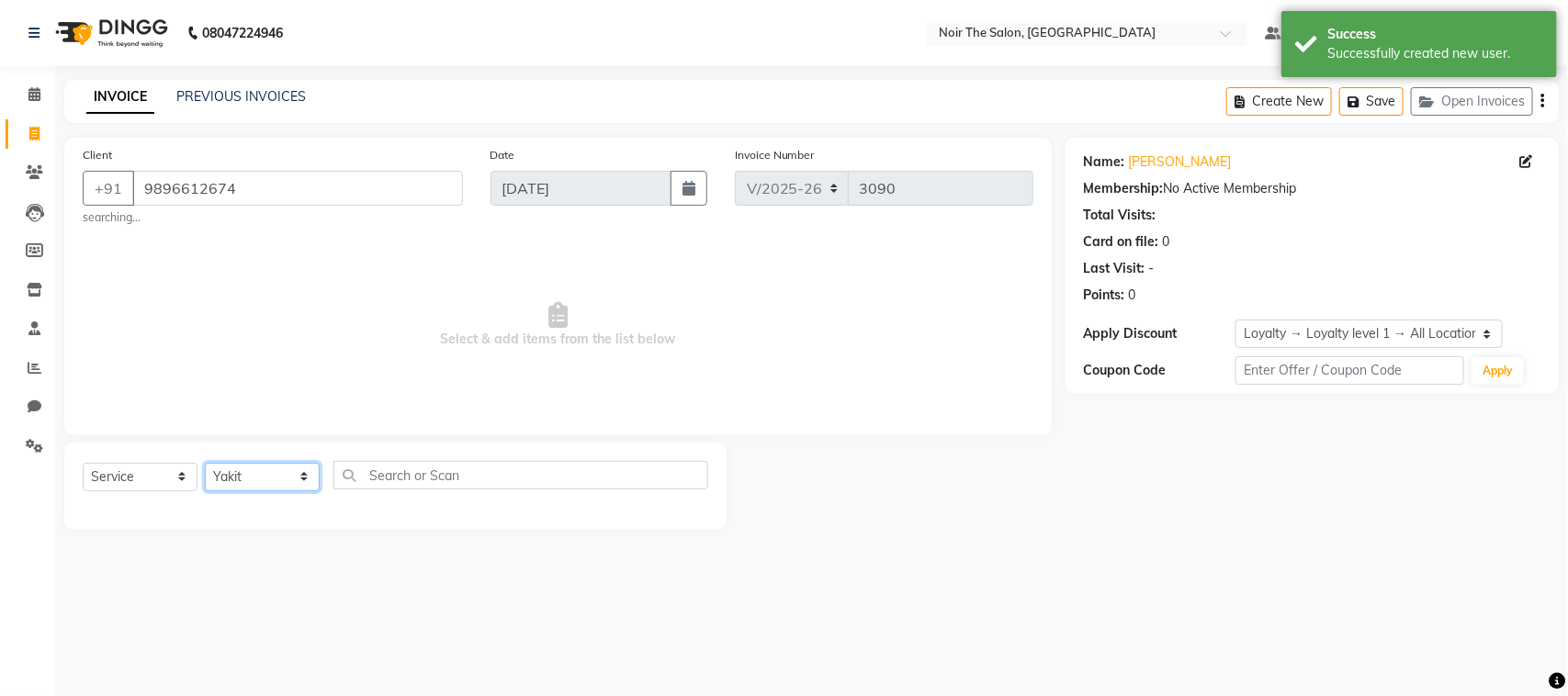
click at [205, 463] on select "Select Stylist Aalam Abhishek_Mgr Abhishek_Pdct Bhupinder Counter_Sales Gaurav_…" at bounding box center [262, 477] width 115 height 28
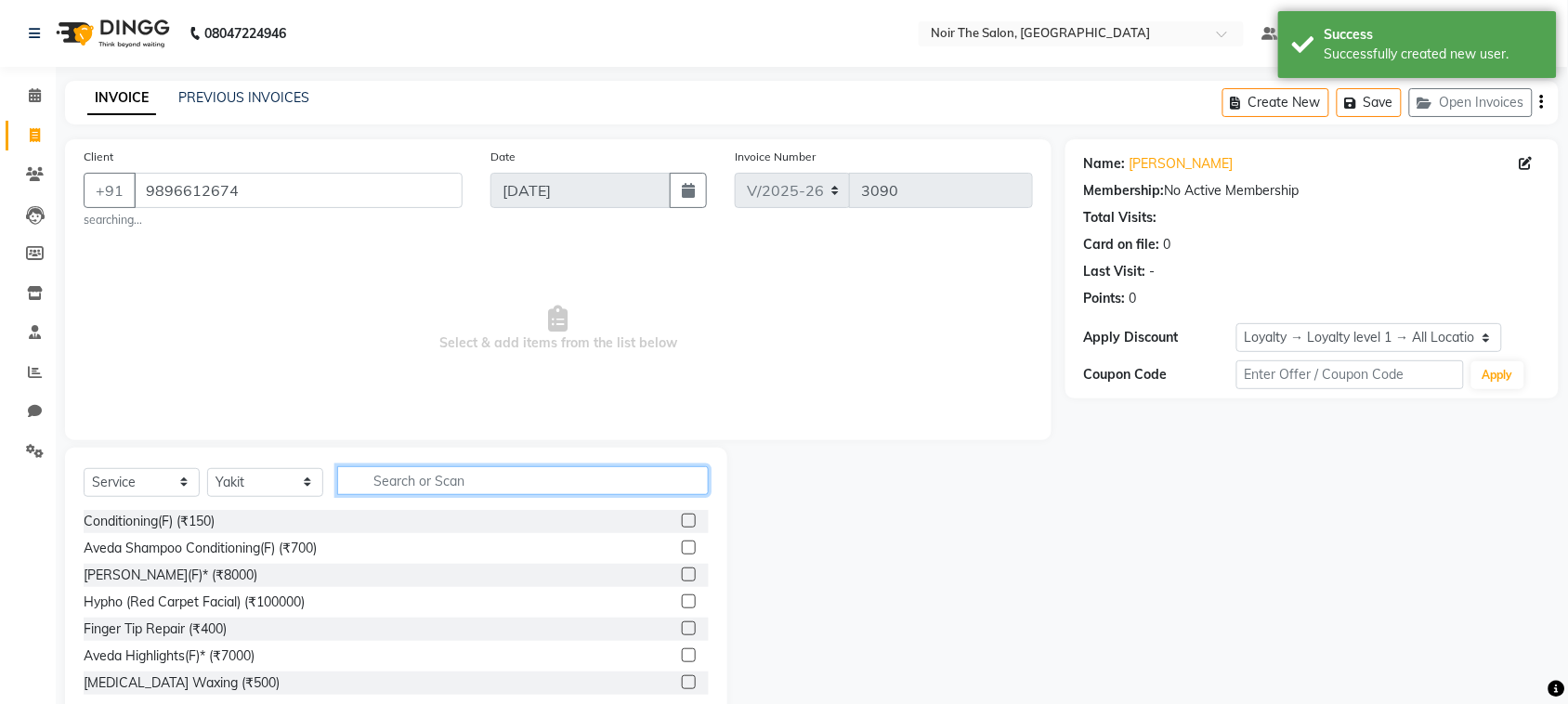
click at [418, 481] on input "text" at bounding box center [522, 480] width 372 height 29
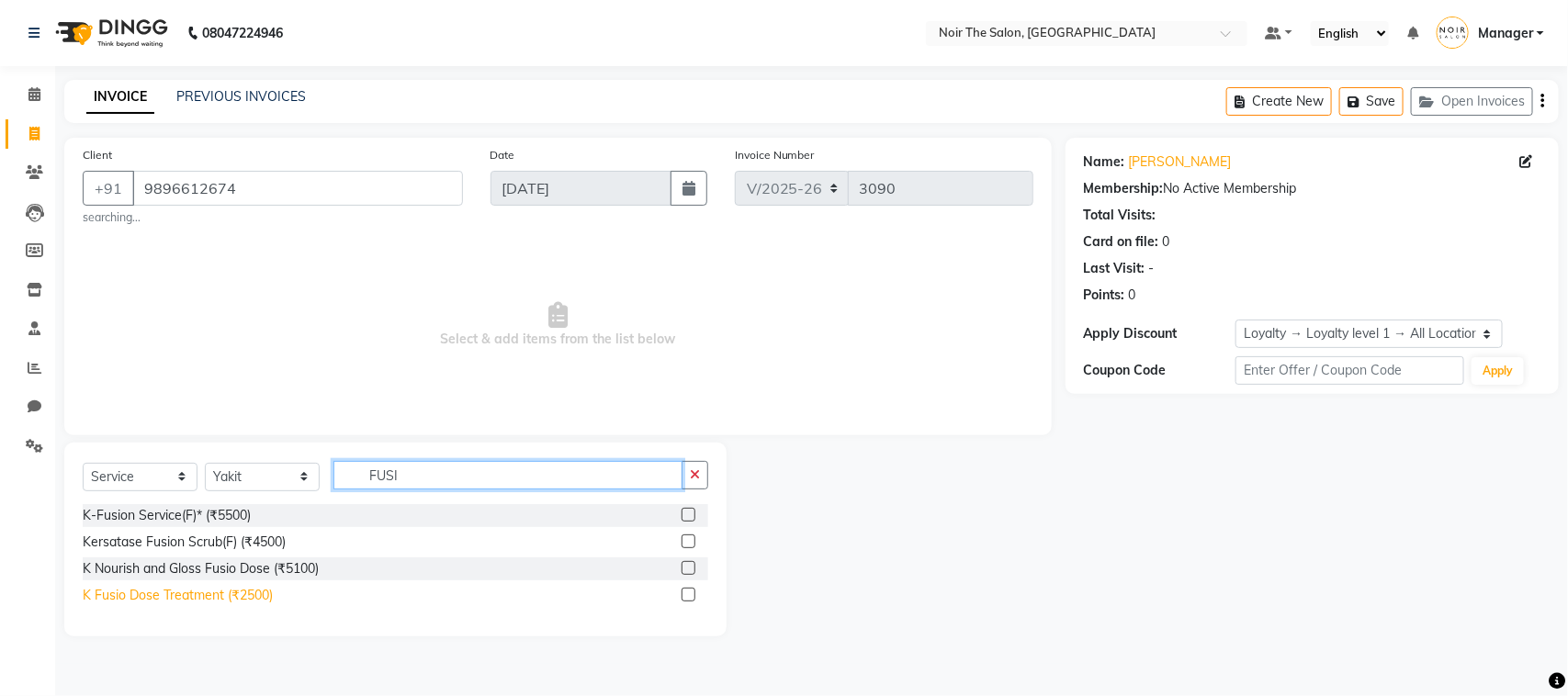
type input "FUSI"
click at [217, 596] on div "K Fusio Dose Treatment (₹2500)" at bounding box center [177, 596] width 190 height 19
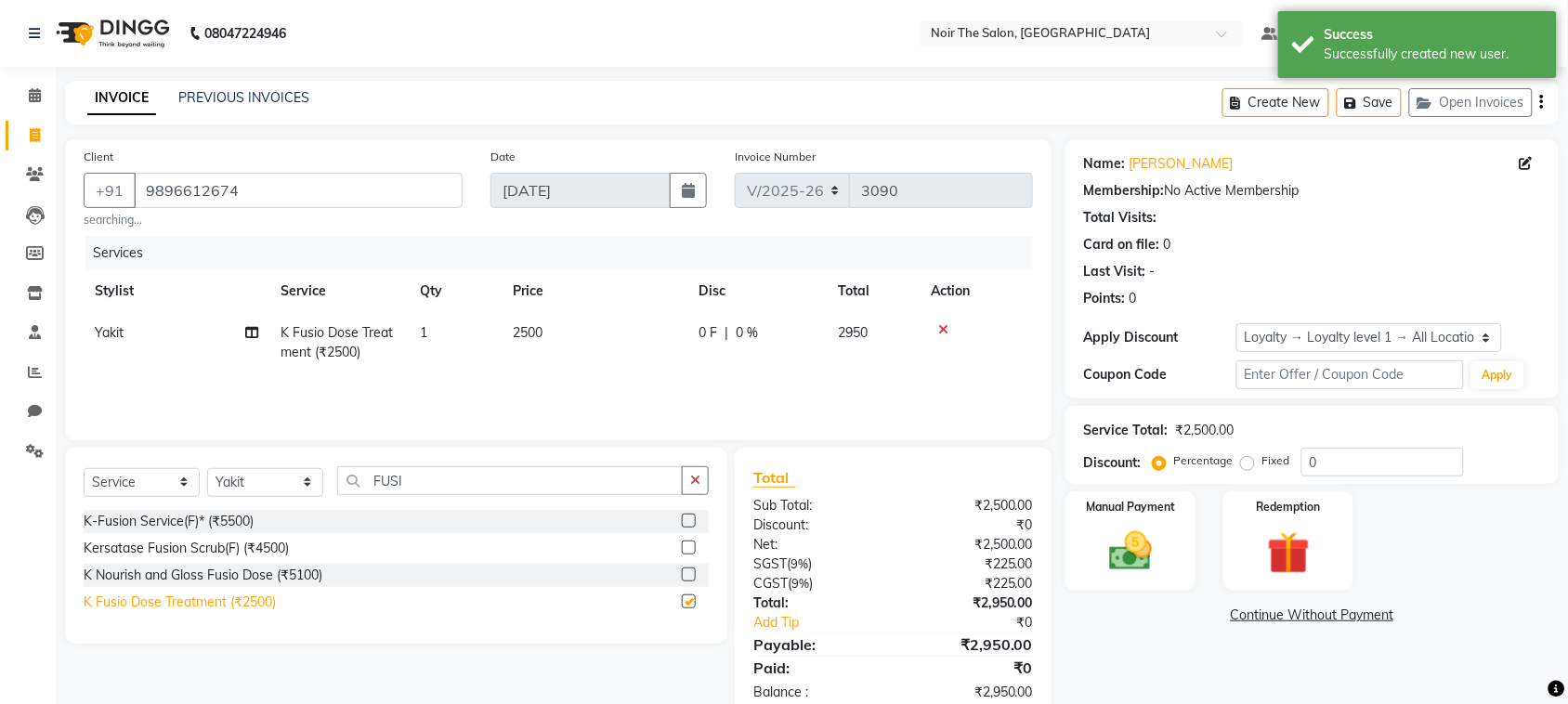
checkbox input "false"
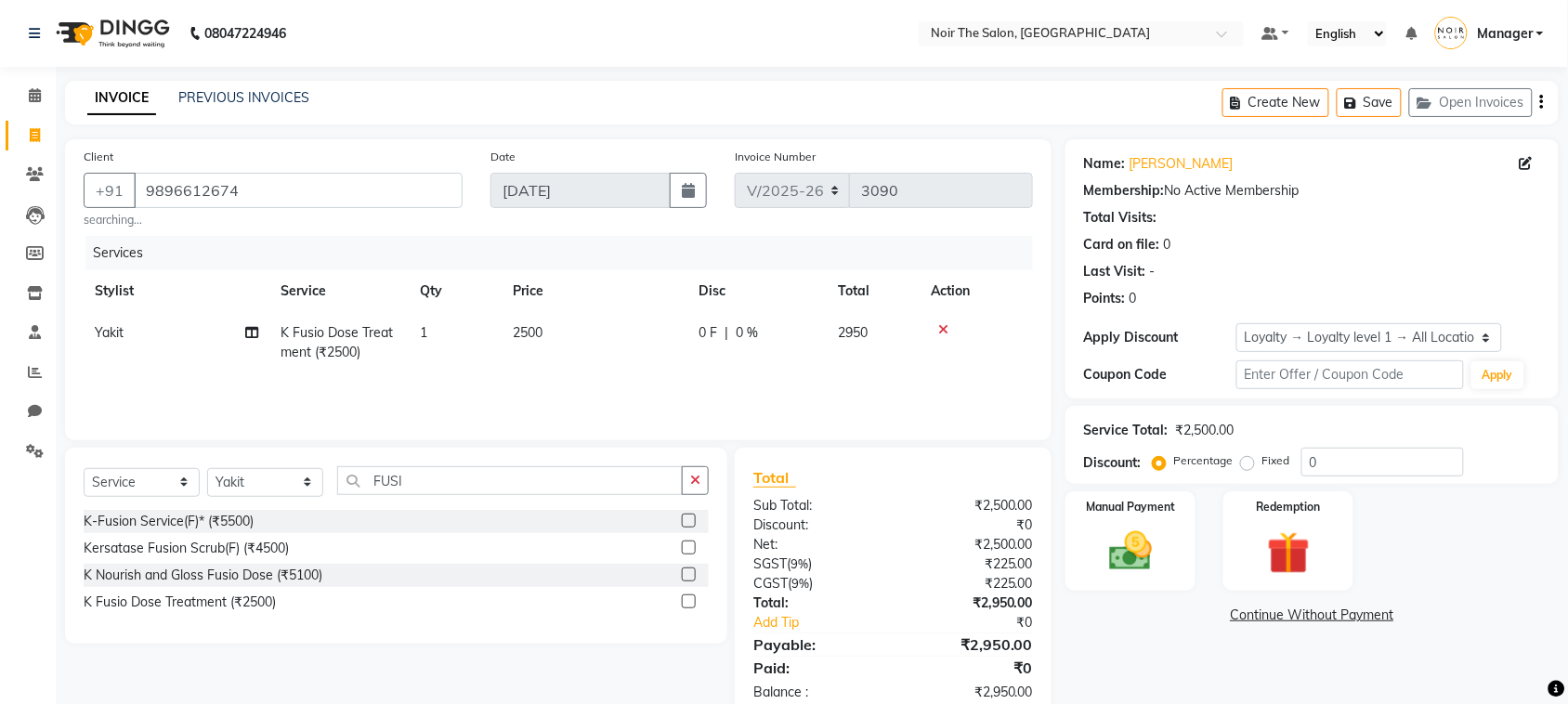
click at [527, 326] on span "2500" at bounding box center [527, 332] width 30 height 17
select select "72627"
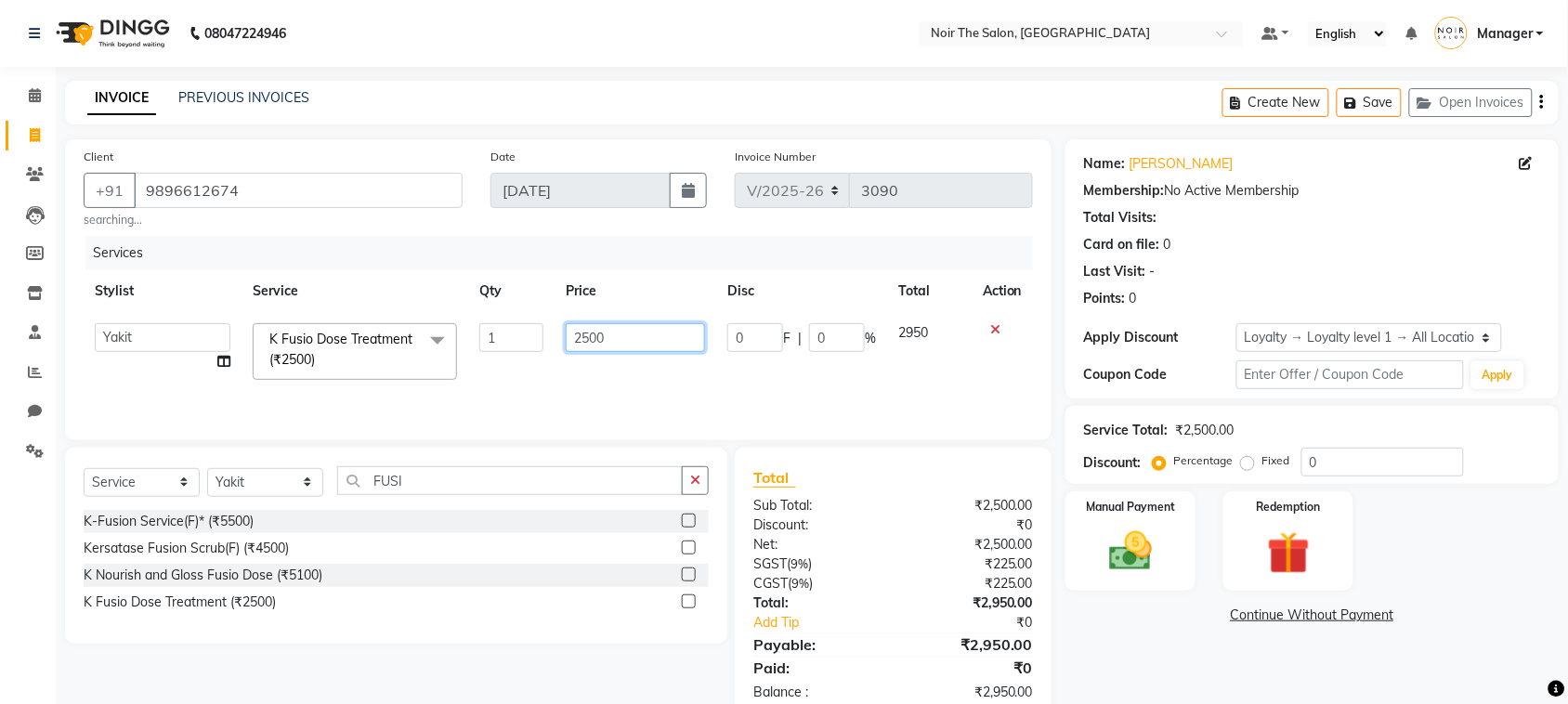
drag, startPoint x: 619, startPoint y: 336, endPoint x: 556, endPoint y: 347, distance: 64.0
click at [556, 347] on td "2500" at bounding box center [636, 352] width 162 height 79
type input "2000"
click at [629, 377] on div "Services Stylist Service Qty Price Disc Total Action Aalam Abhishek_Mgr Abhishe…" at bounding box center [558, 328] width 949 height 186
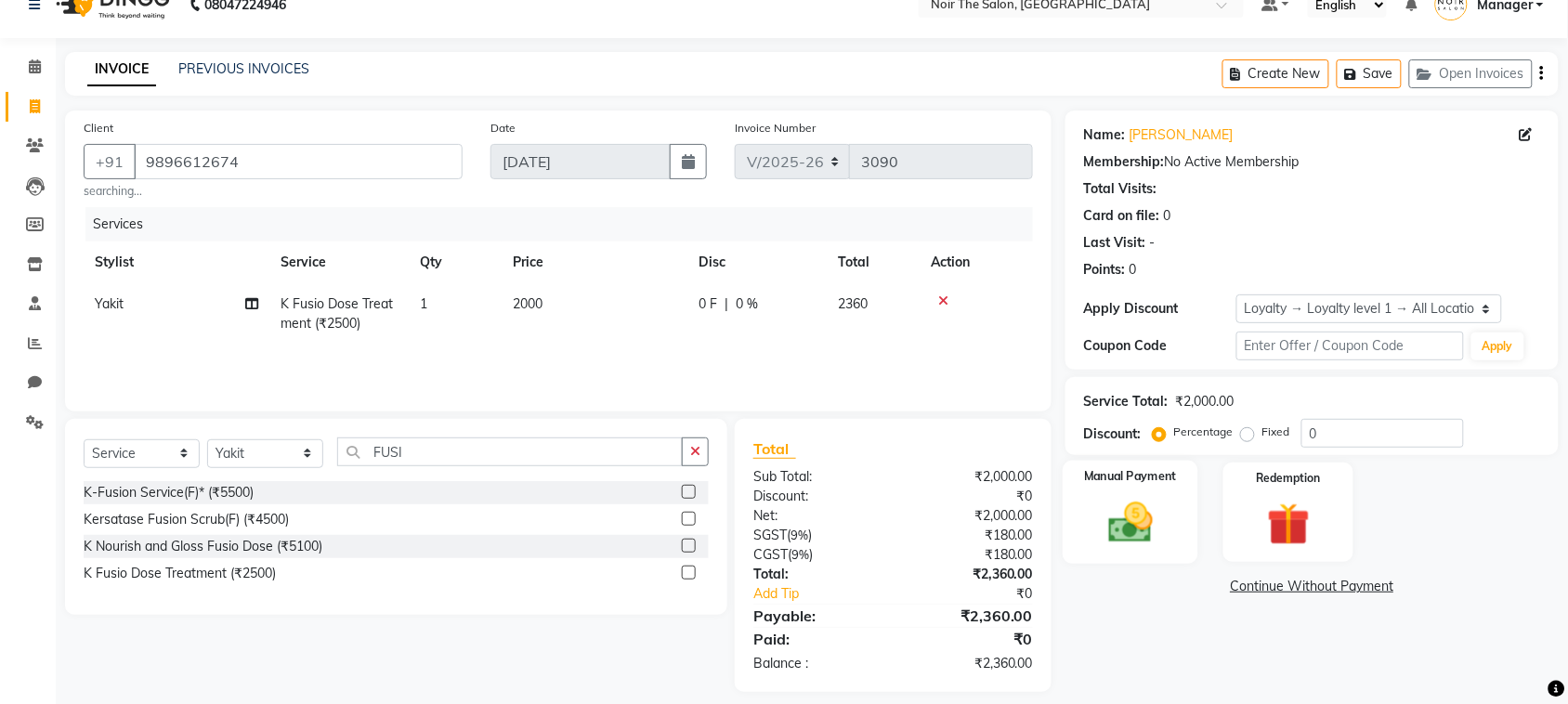
scroll to position [43, 0]
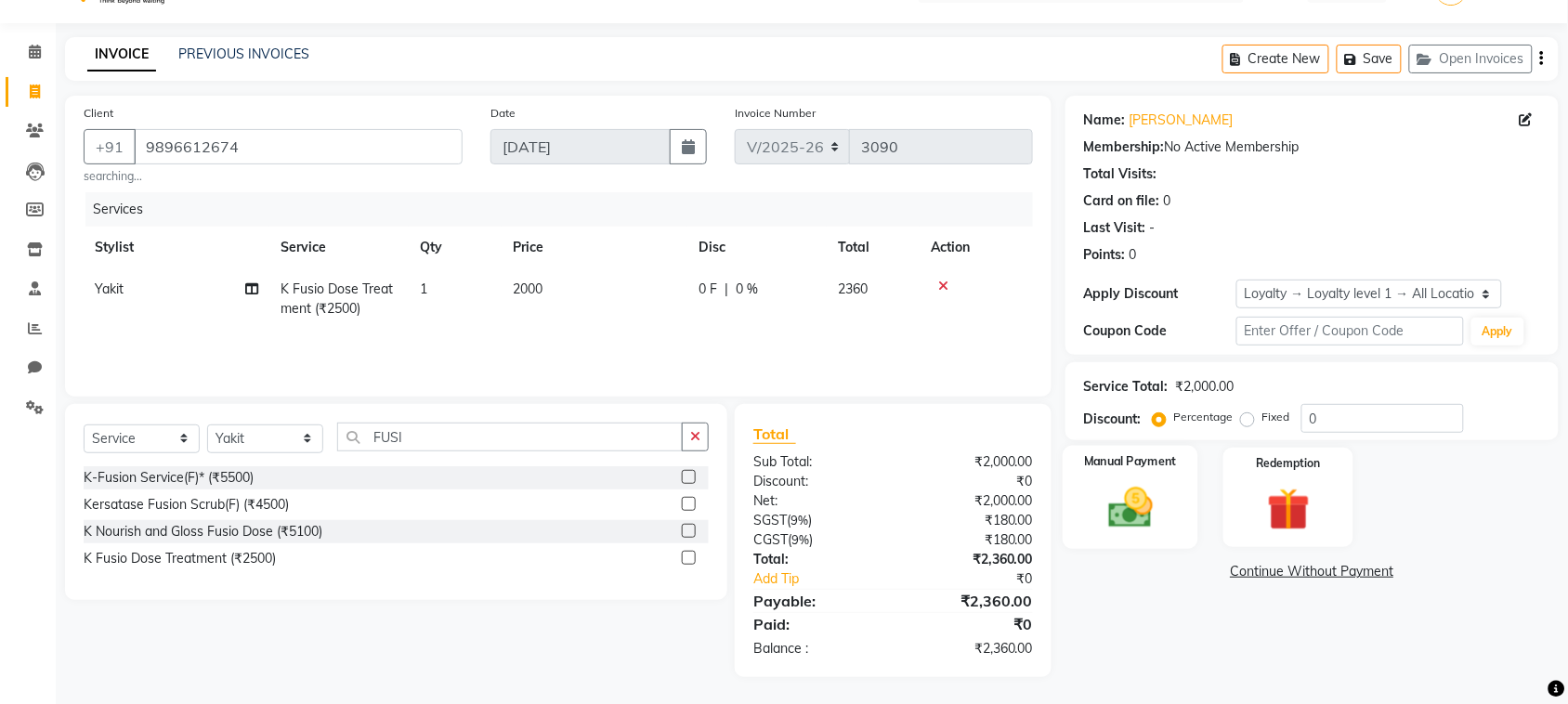
click at [1140, 517] on img at bounding box center [1130, 508] width 73 height 51
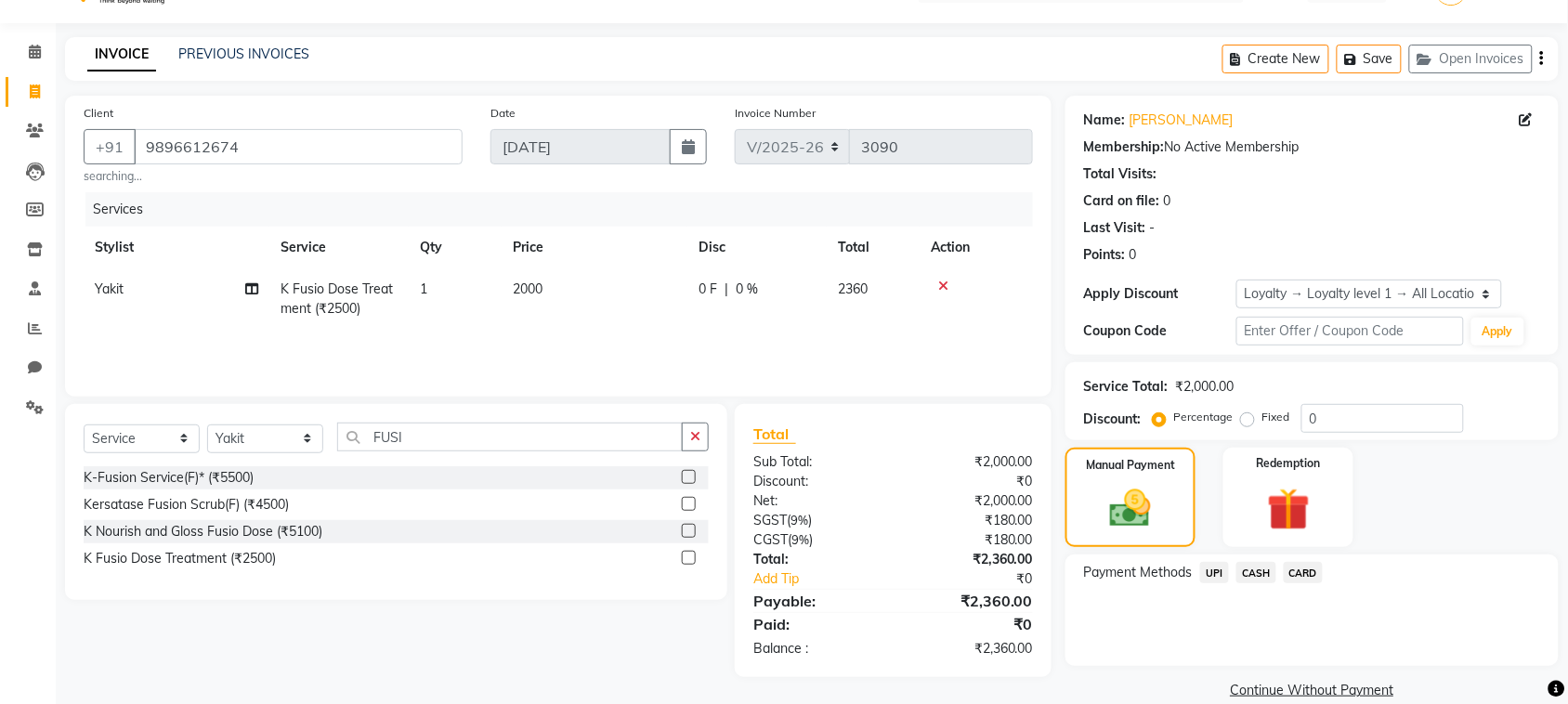
click at [1255, 572] on span "CASH" at bounding box center [1257, 573] width 40 height 22
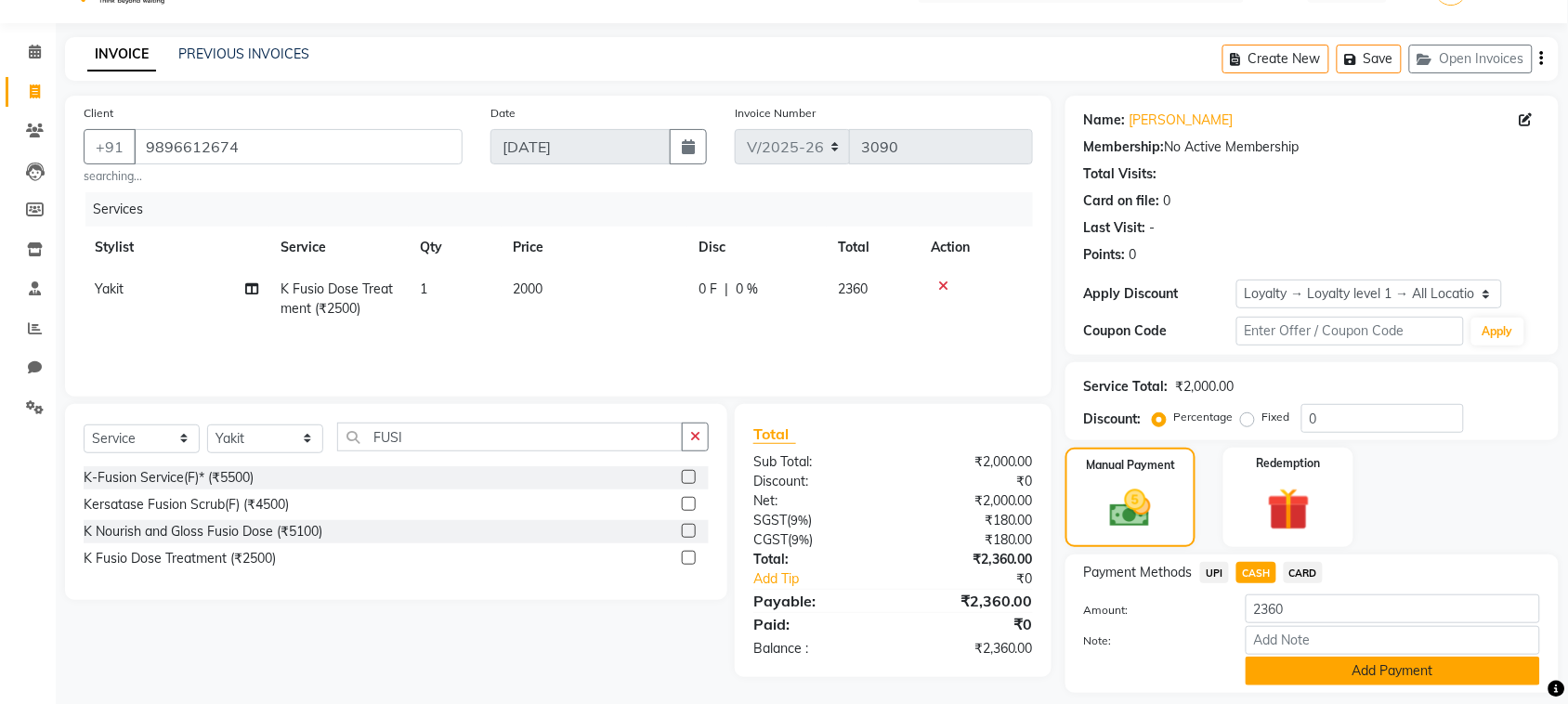
click at [1305, 663] on button "Add Payment" at bounding box center [1393, 670] width 295 height 29
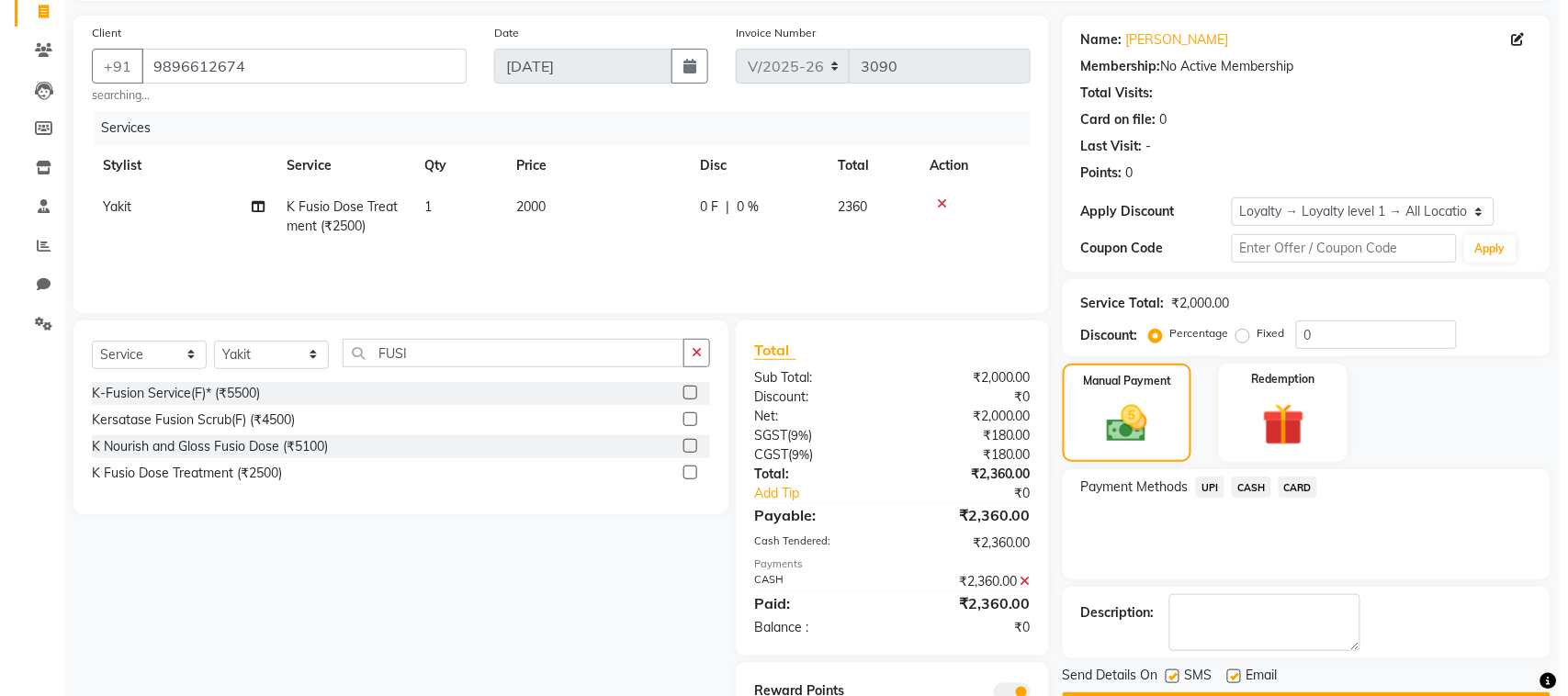
scroll to position [200, 0]
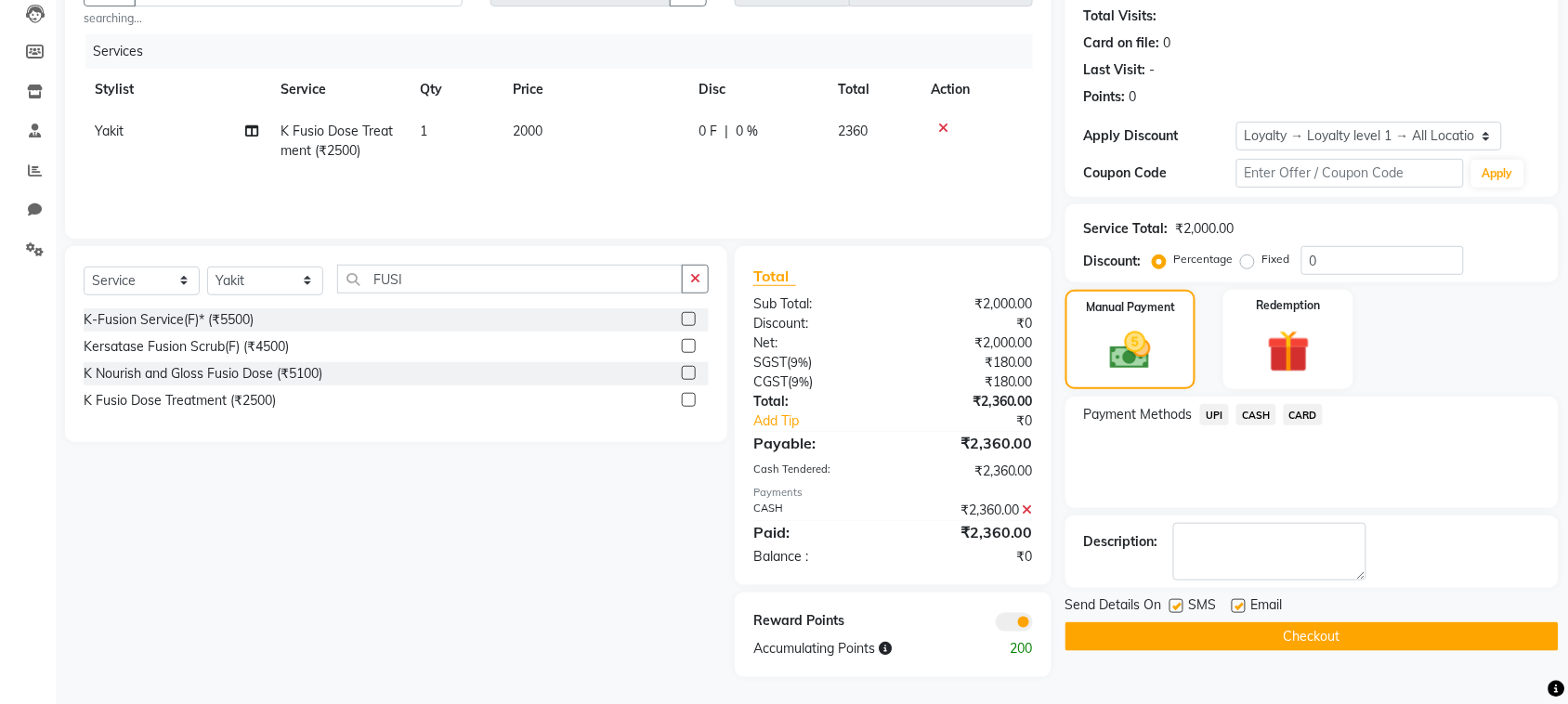
click at [1008, 624] on span at bounding box center [1014, 622] width 37 height 19
click at [1033, 625] on input "checkbox" at bounding box center [1033, 625] width 0 height 0
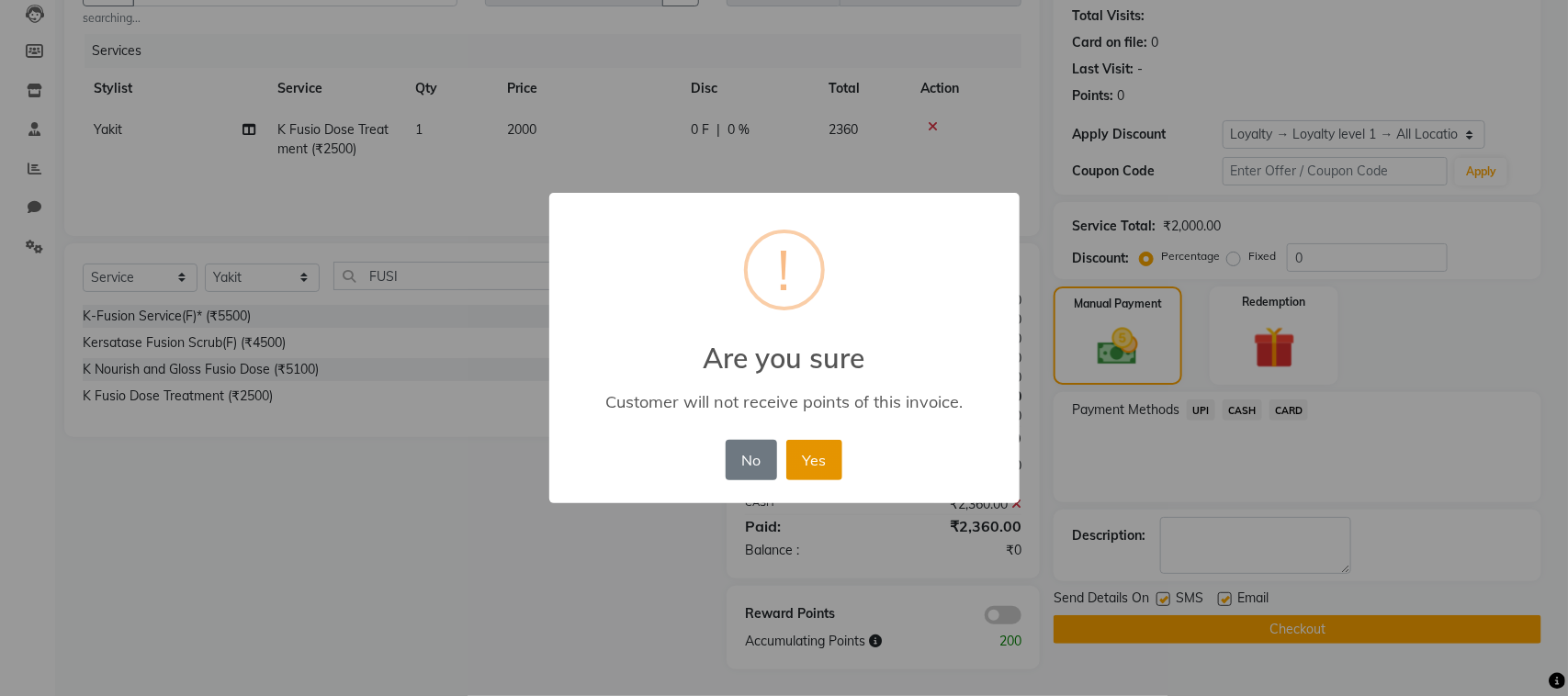
click at [823, 456] on button "Yes" at bounding box center [814, 460] width 56 height 40
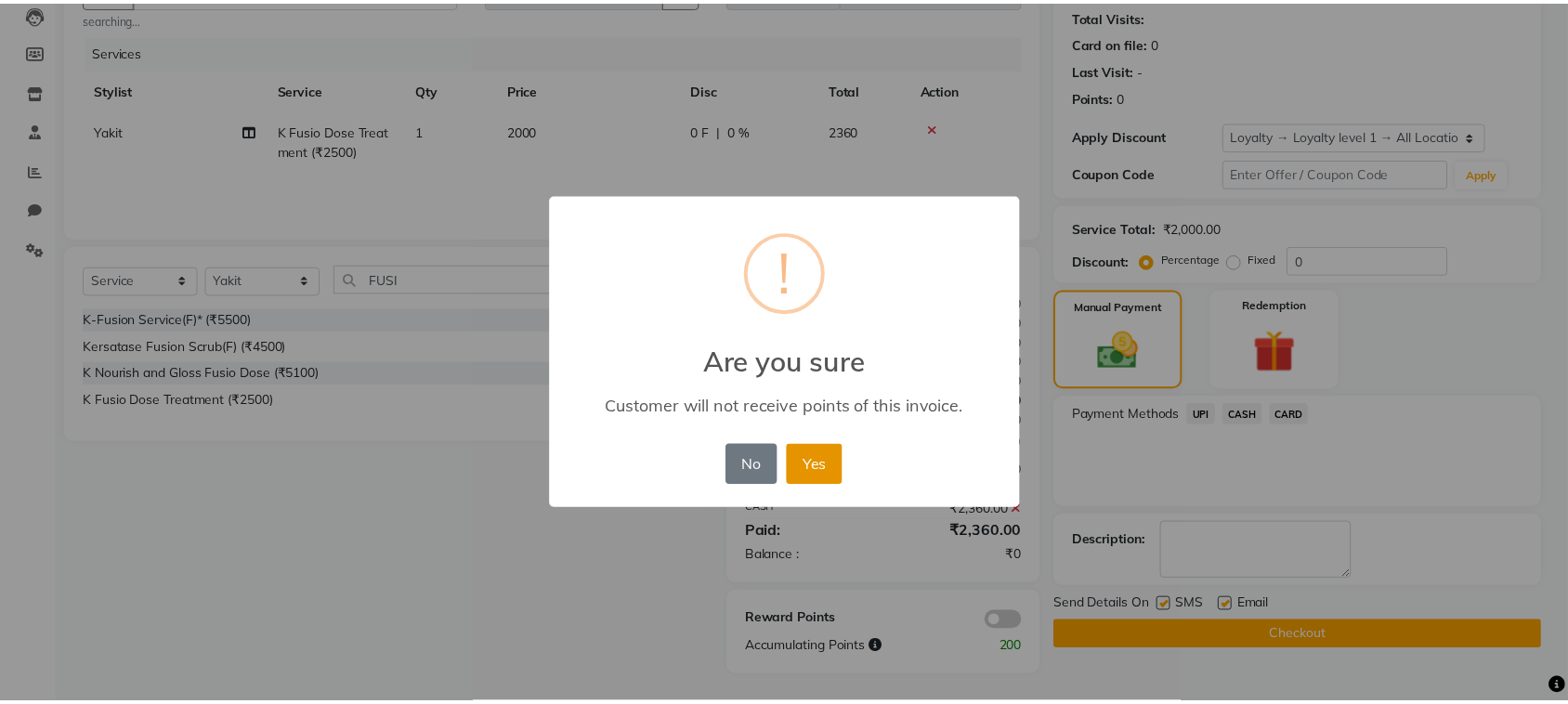
scroll to position [177, 0]
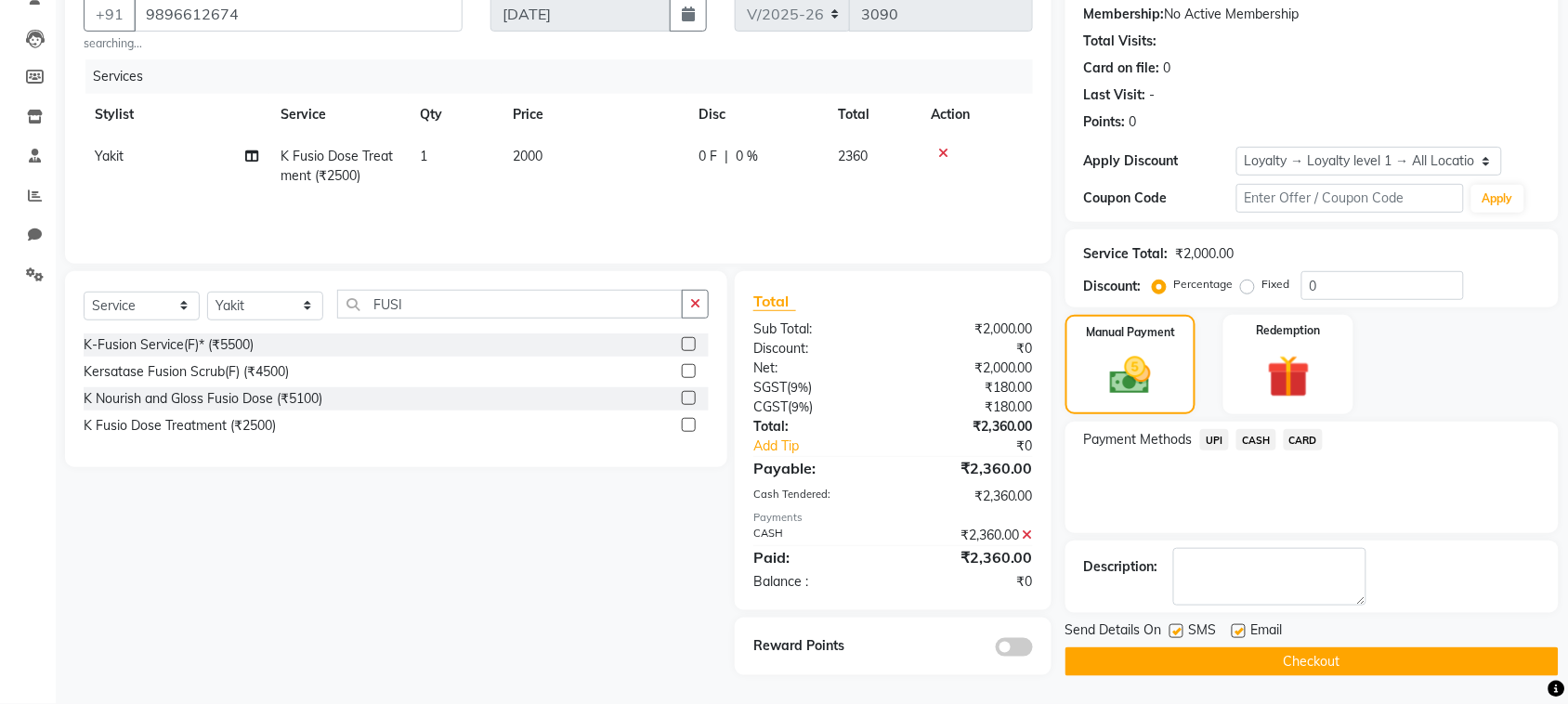
click at [1181, 629] on label at bounding box center [1177, 631] width 14 height 14
click at [1181, 629] on input "checkbox" at bounding box center [1176, 632] width 12 height 12
checkbox input "false"
drag, startPoint x: 1237, startPoint y: 624, endPoint x: 1243, endPoint y: 663, distance: 39.5
click at [1238, 629] on label at bounding box center [1239, 631] width 14 height 14
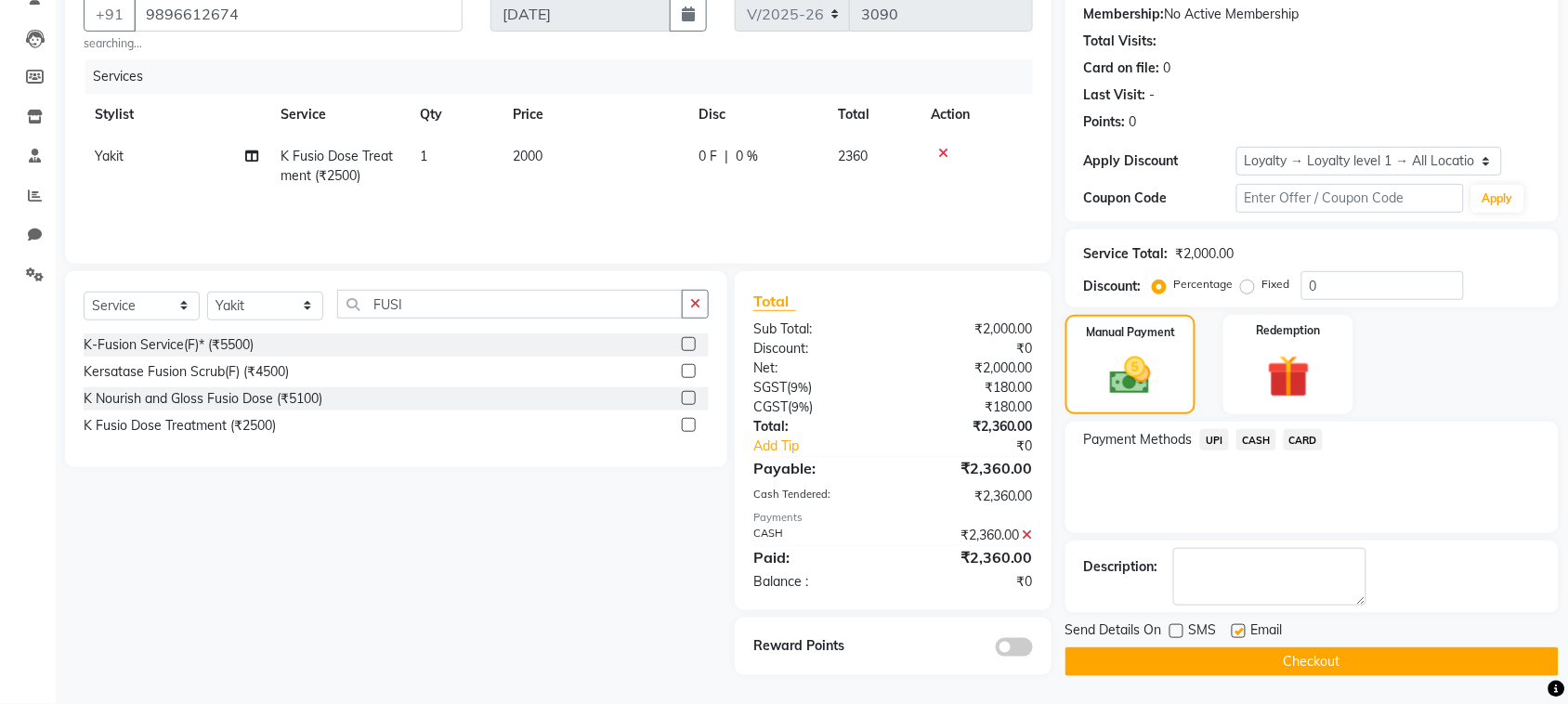
click at [1238, 629] on input "checkbox" at bounding box center [1238, 632] width 12 height 12
checkbox input "false"
click at [1243, 663] on button "Checkout" at bounding box center [1312, 662] width 494 height 29
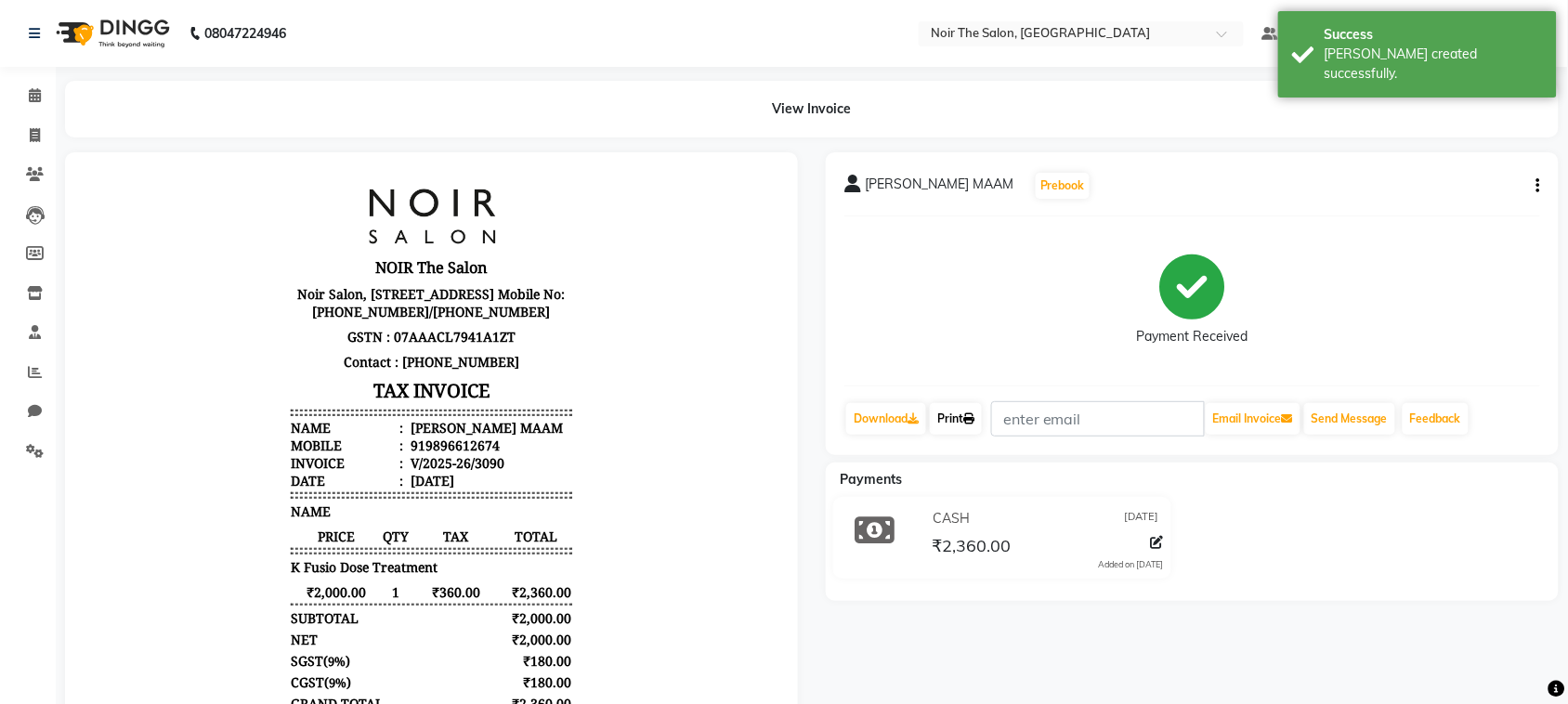
click at [962, 419] on link "Print" at bounding box center [956, 419] width 52 height 32
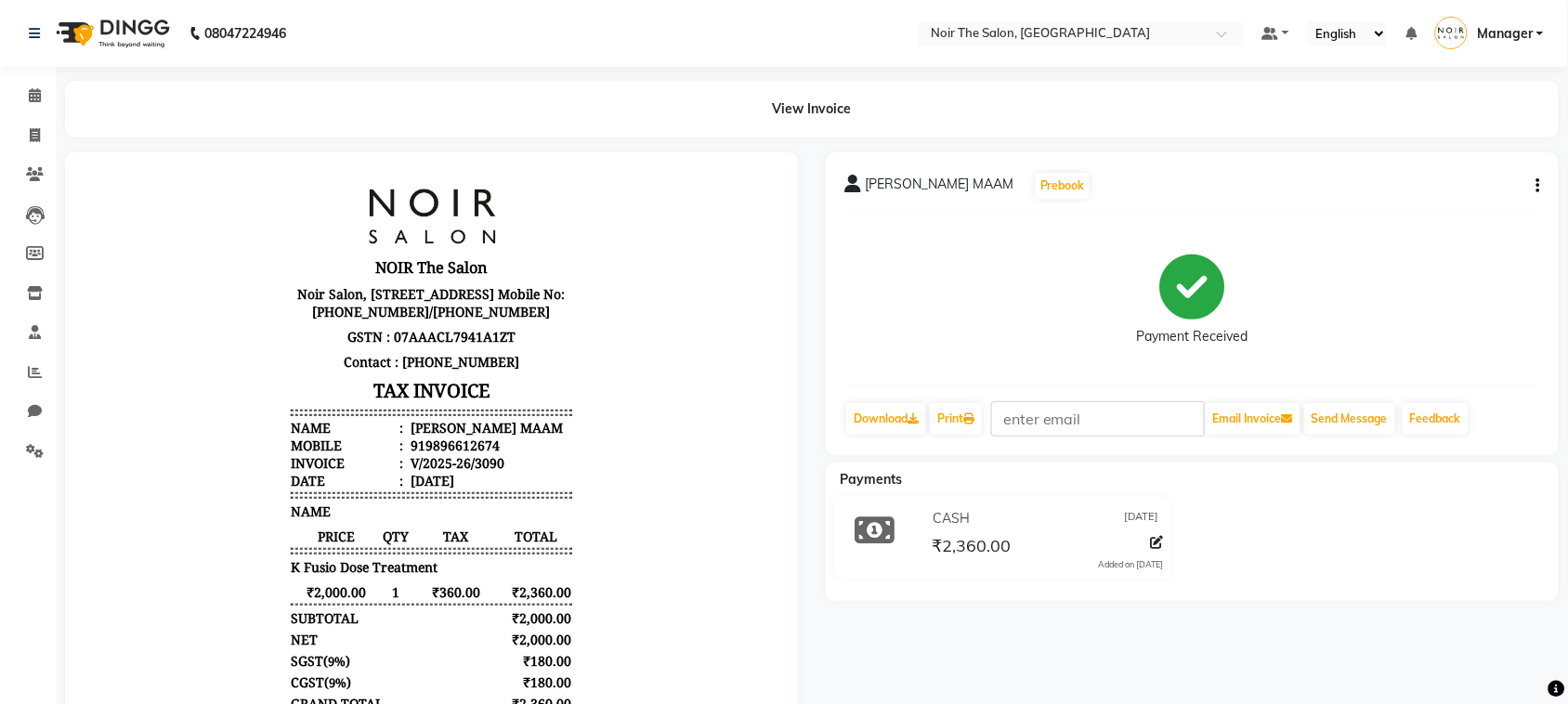
click at [1538, 186] on icon "button" at bounding box center [1538, 186] width 4 height 1
click at [1447, 196] on div "Edit Item Staff" at bounding box center [1446, 198] width 127 height 24
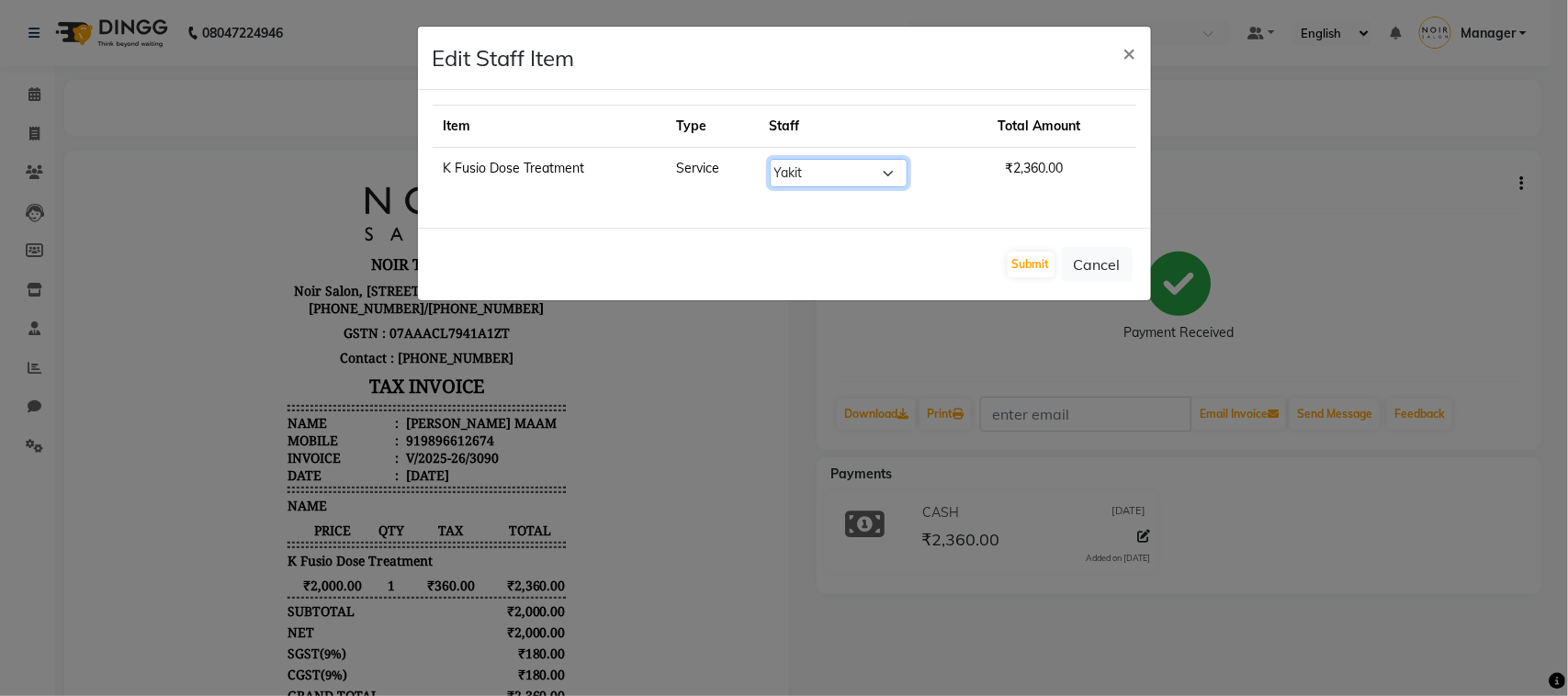
click at [840, 177] on select "Select Aalam Abhishek_Mgr Abhishek_Pdct Bhupinder Counter_Sales Gaurav_Asst Man…" at bounding box center [838, 173] width 137 height 28
click at [770, 159] on select "Select Aalam Abhishek_Mgr Abhishek_Pdct Bhupinder Counter_Sales Gaurav_Asst Man…" at bounding box center [838, 173] width 137 height 28
click at [827, 167] on select "Select Aalam Abhishek_Mgr Abhishek_Pdct Bhupinder Counter_Sales Gaurav_Asst Man…" at bounding box center [838, 173] width 137 height 28
select select "72627"
click at [770, 159] on select "Select Aalam Abhishek_Mgr Abhishek_Pdct Bhupinder Counter_Sales Gaurav_Asst Man…" at bounding box center [838, 173] width 137 height 28
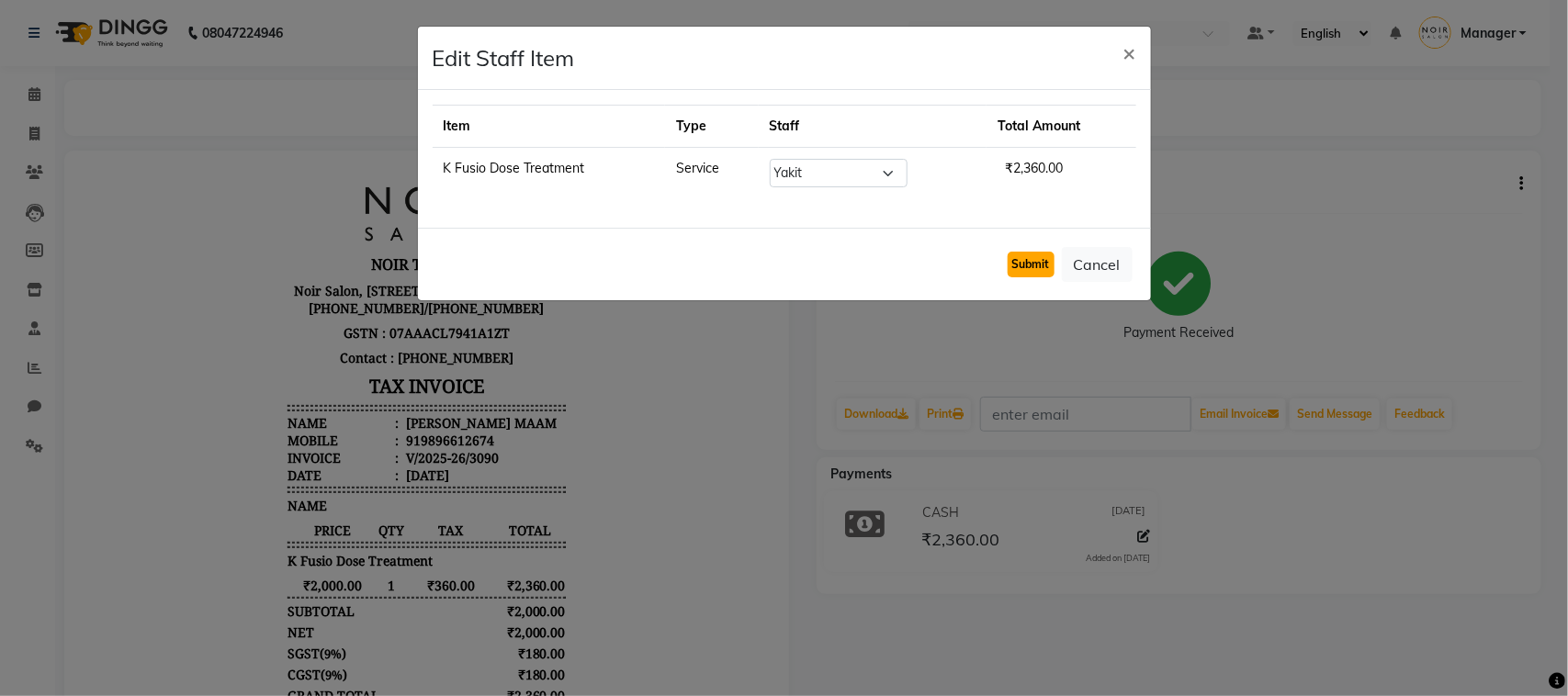
click at [1033, 259] on button "Submit" at bounding box center [1031, 264] width 47 height 25
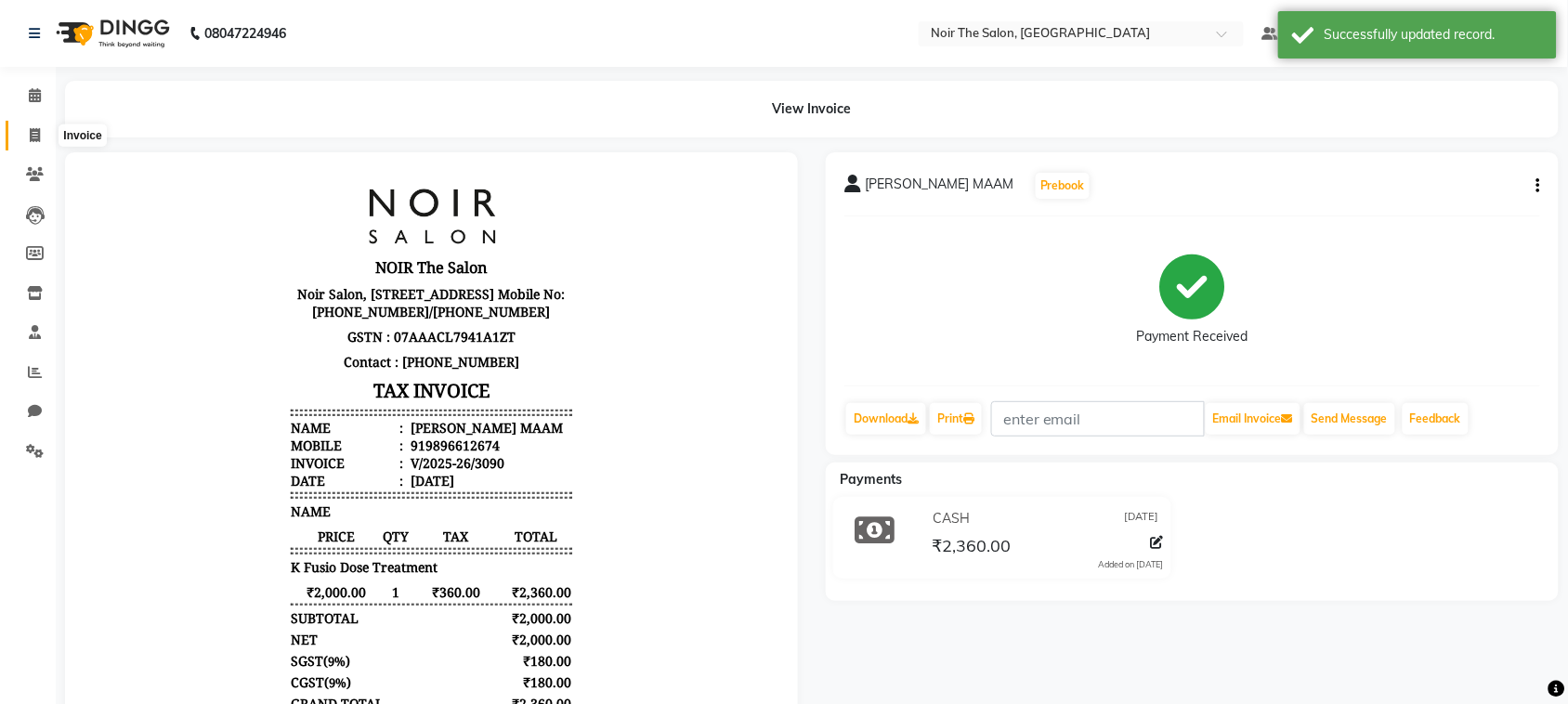
click at [37, 135] on icon at bounding box center [34, 135] width 10 height 14
select select "8026"
select select "service"
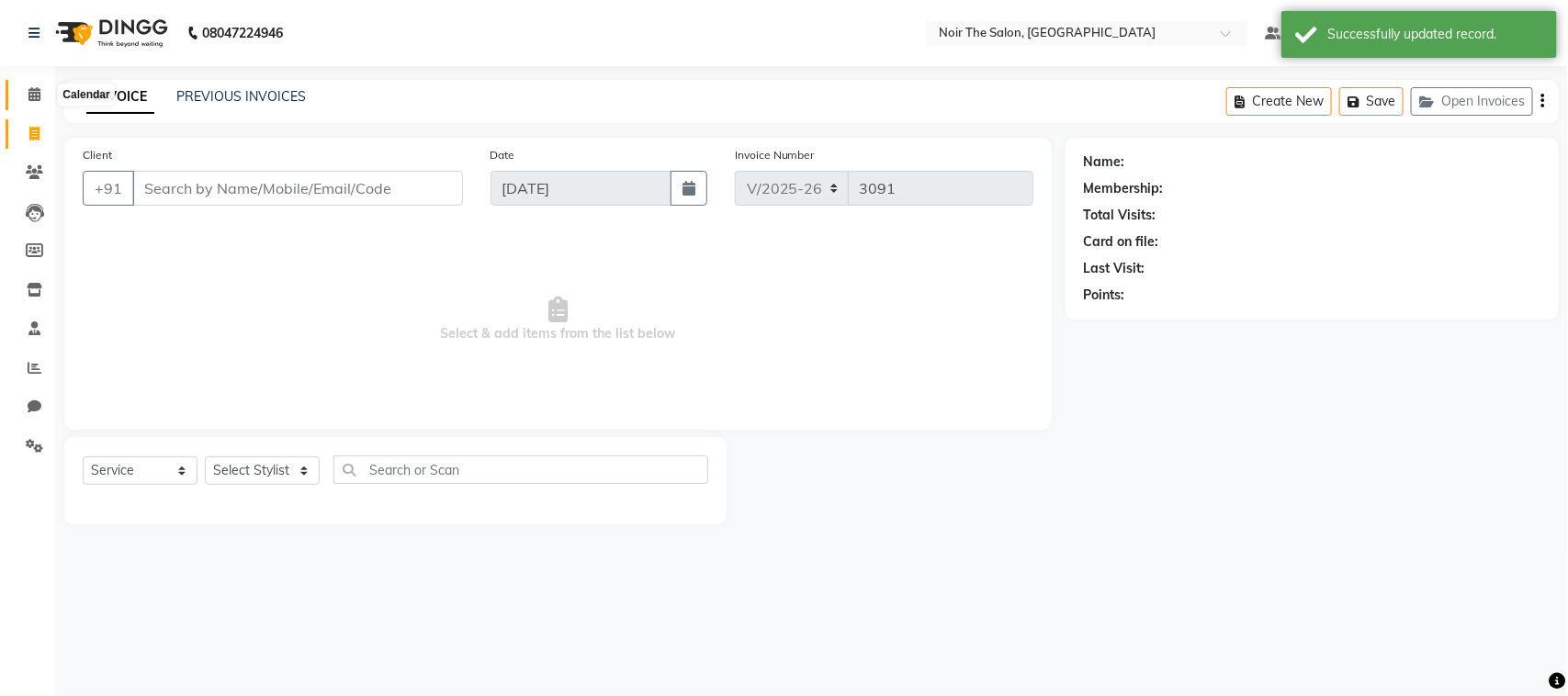
click at [37, 98] on icon at bounding box center [34, 95] width 12 height 14
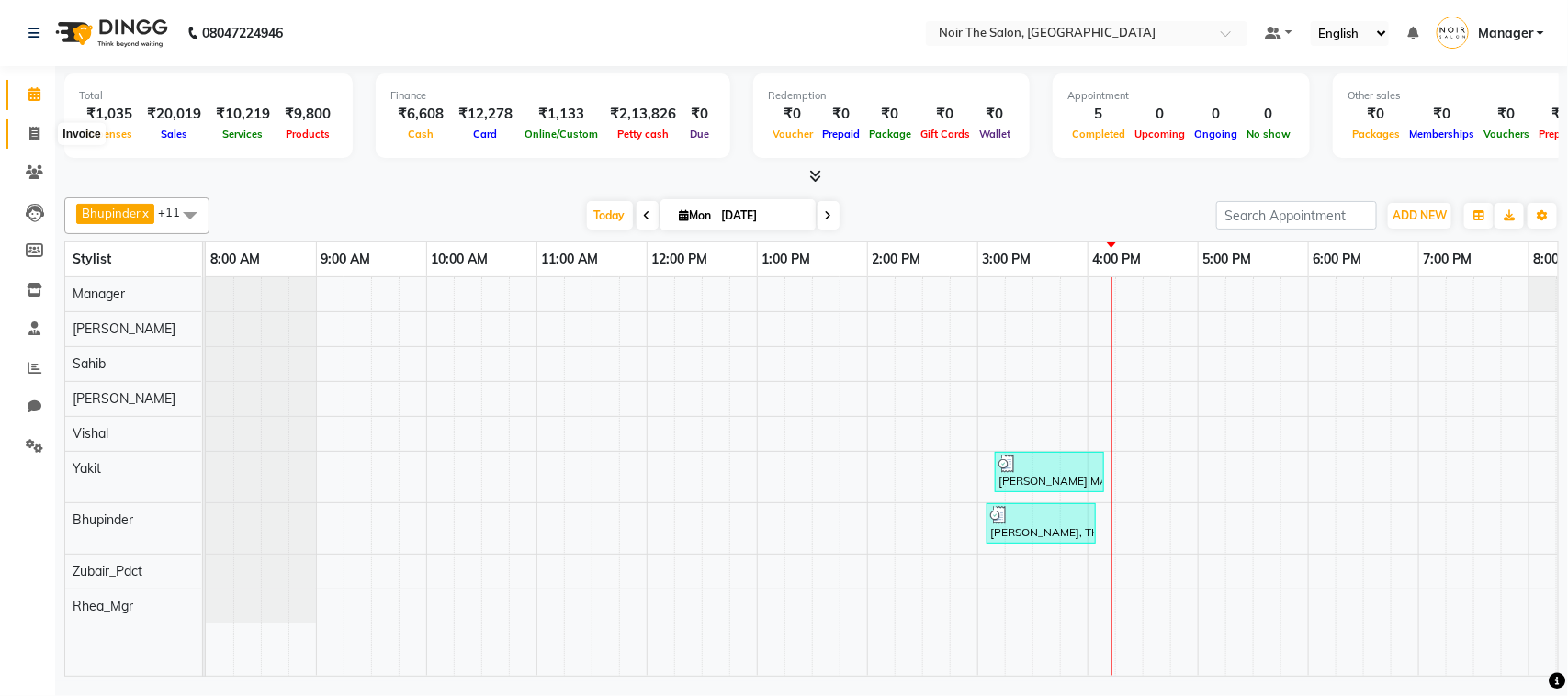
click at [38, 137] on icon at bounding box center [34, 134] width 10 height 14
select select "service"
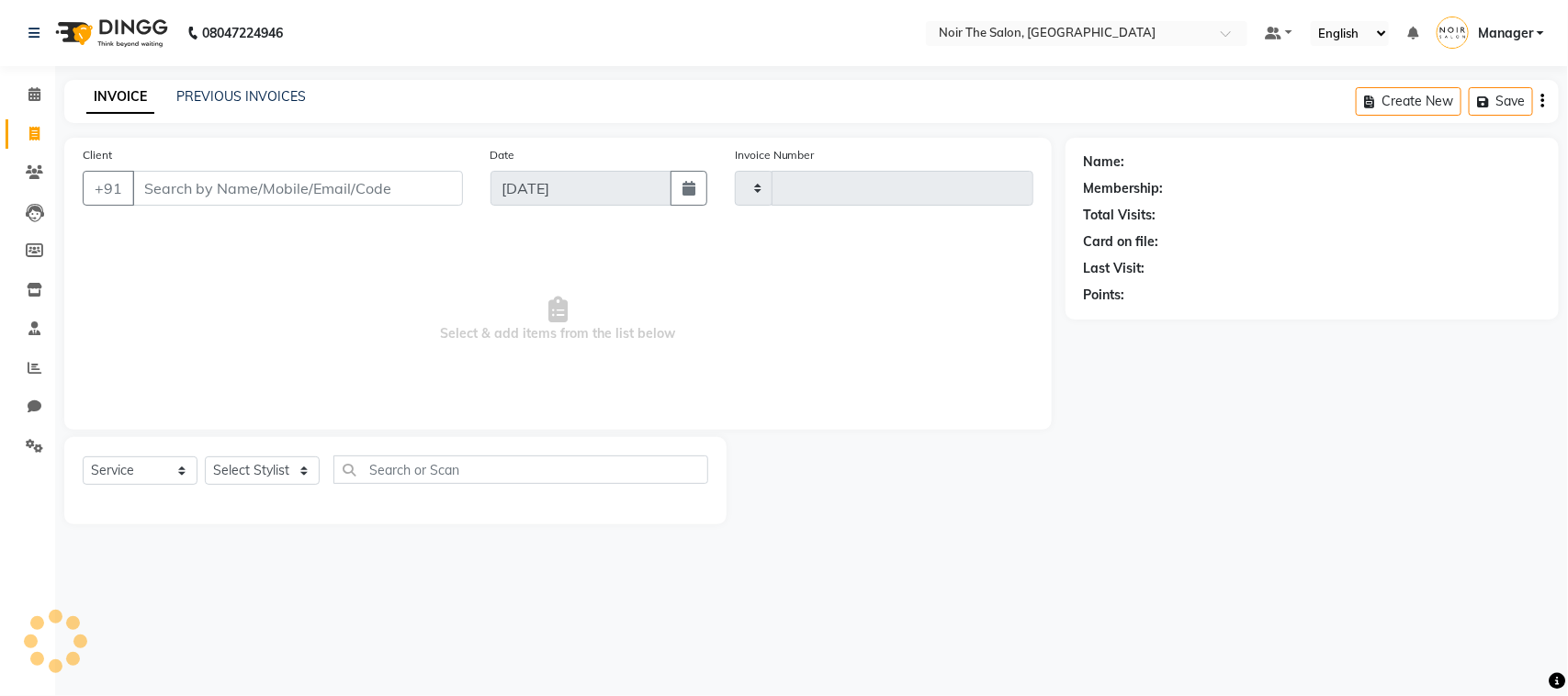
type input "3091"
select select "8026"
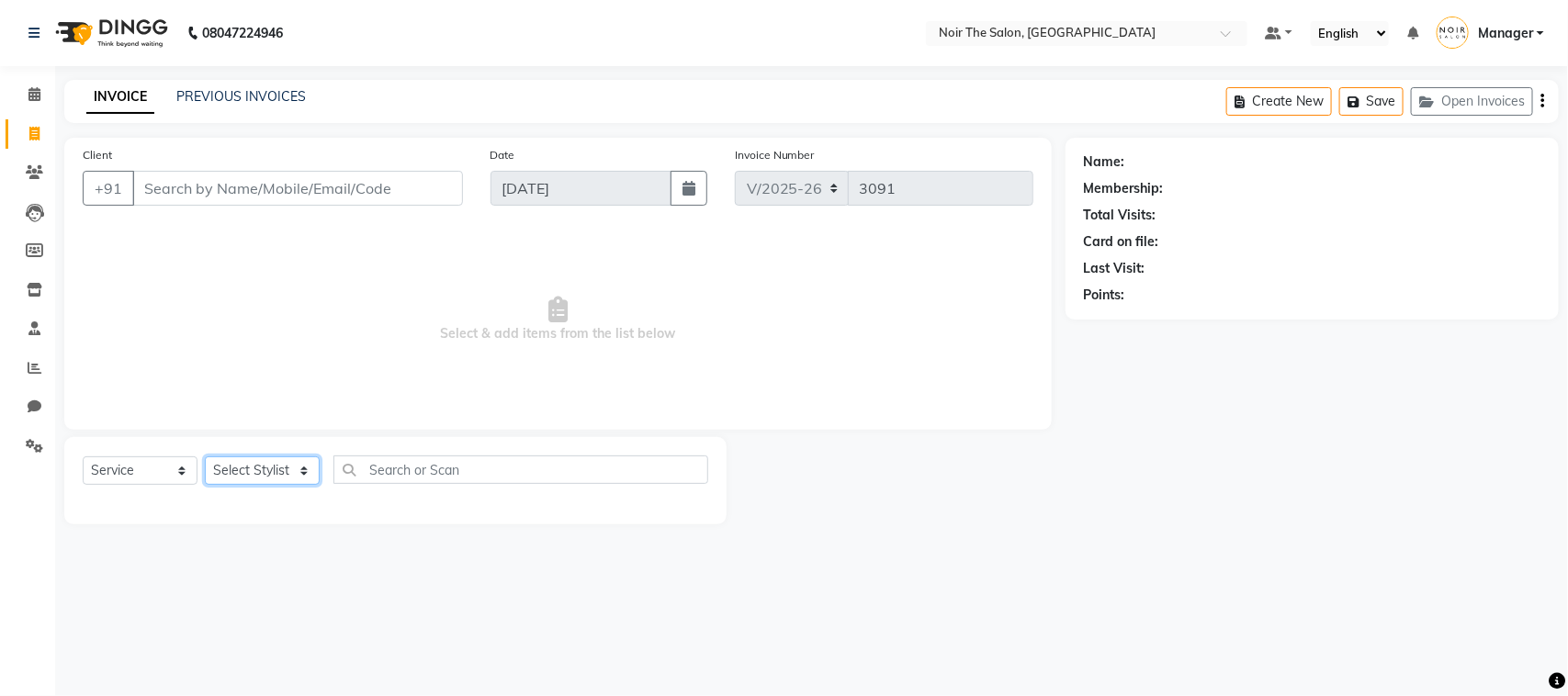
click at [267, 471] on select "Select Stylist" at bounding box center [262, 470] width 115 height 28
select select "72631"
click at [205, 456] on select "Select Stylist Aalam Abhishek_Mgr Abhishek_Pdct Bhupinder Counter_Sales Gaurav_…" at bounding box center [262, 470] width 115 height 28
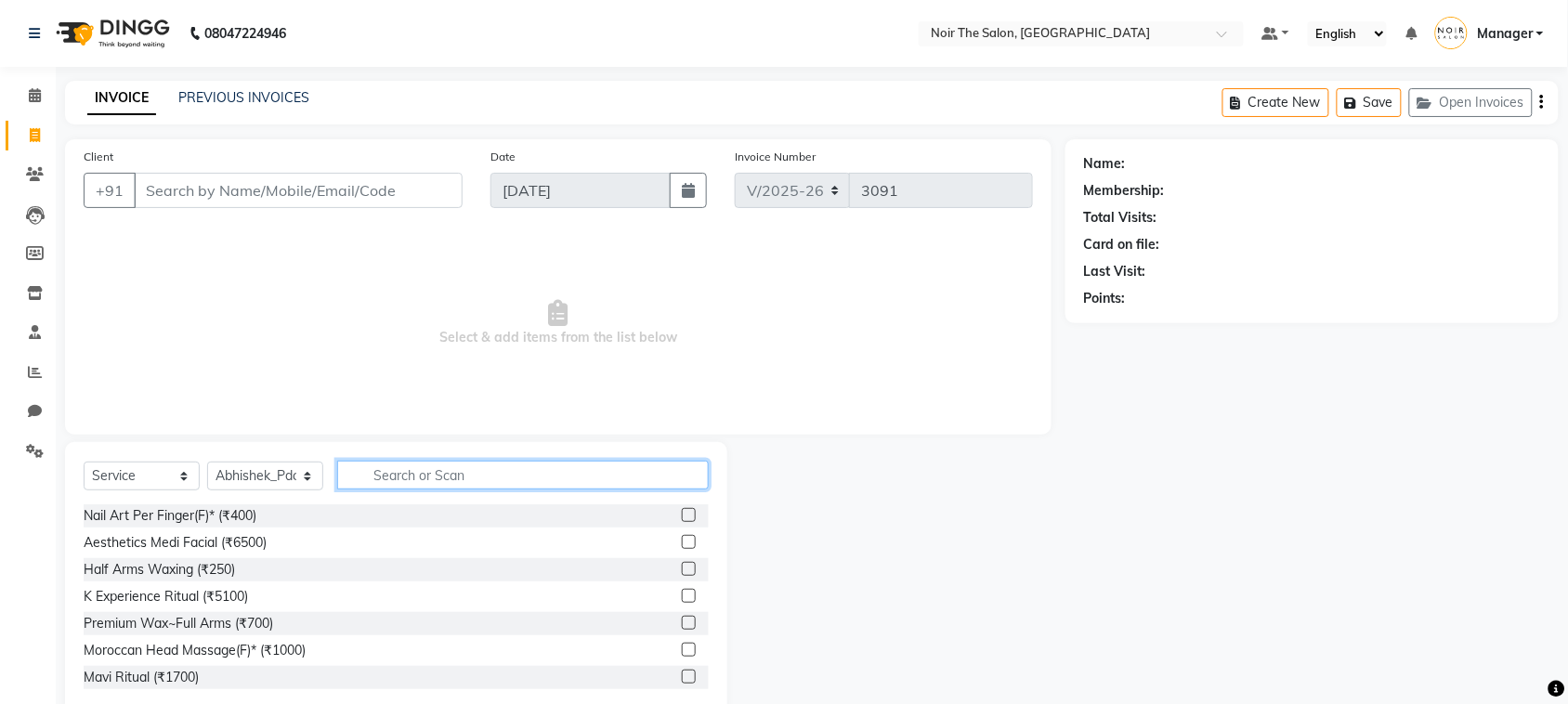
click at [400, 465] on input "text" at bounding box center [522, 475] width 372 height 29
type input "SHAMPO"
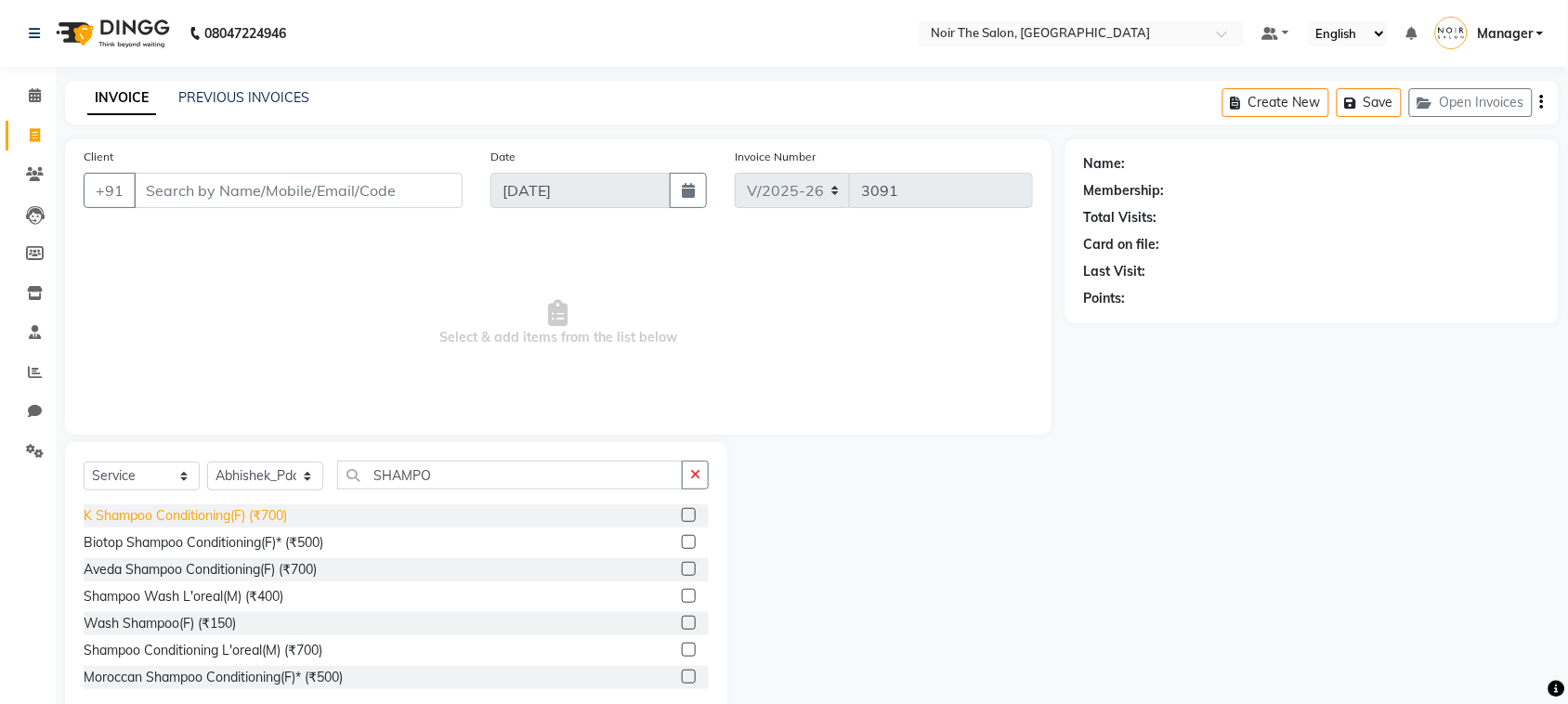
click at [248, 512] on div "K Shampoo Conditioning(F) (₹700)" at bounding box center [185, 517] width 203 height 20
checkbox input "false"
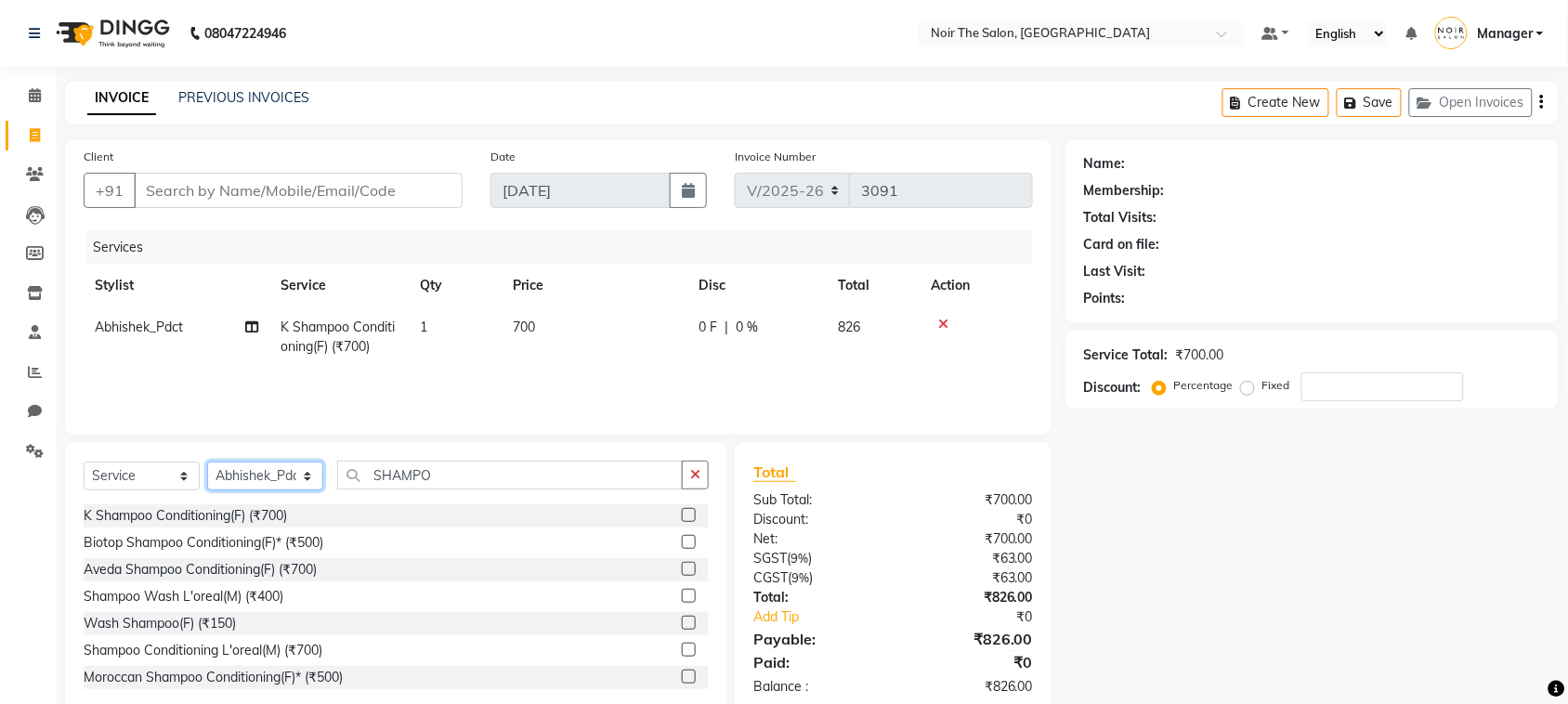
click at [271, 476] on select "Select Stylist Aalam Abhishek_Mgr Abhishek_Pdct Bhupinder Counter_Sales Gaurav_…" at bounding box center [265, 475] width 116 height 29
select select "72627"
click at [207, 461] on select "Select Stylist Aalam Abhishek_Mgr Abhishek_Pdct Bhupinder Counter_Sales Gaurav_…" at bounding box center [265, 475] width 116 height 29
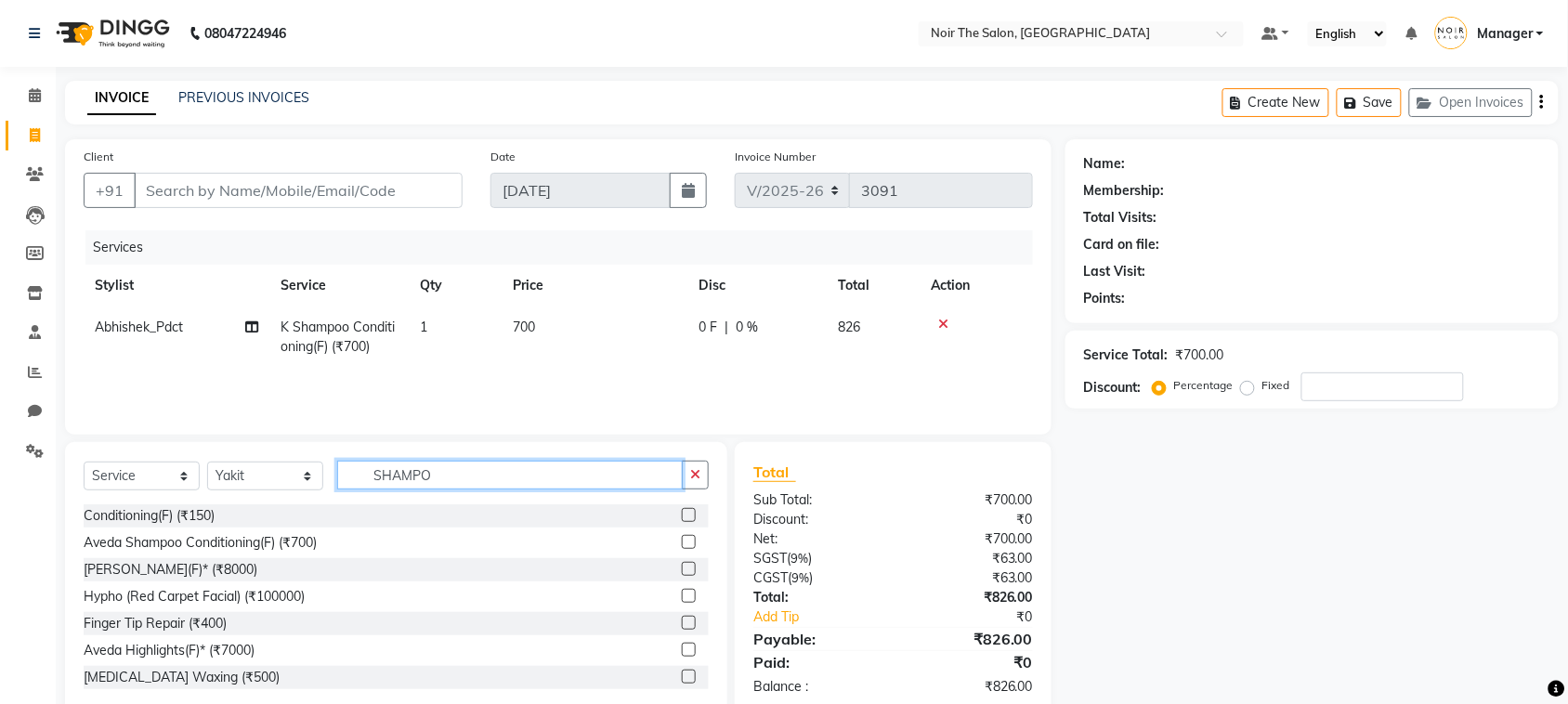
drag, startPoint x: 458, startPoint y: 467, endPoint x: 322, endPoint y: 483, distance: 136.9
click at [322, 483] on div "Select Service Product Membership Package Voucher Prepaid Gift Card Select Styl…" at bounding box center [396, 483] width 625 height 43
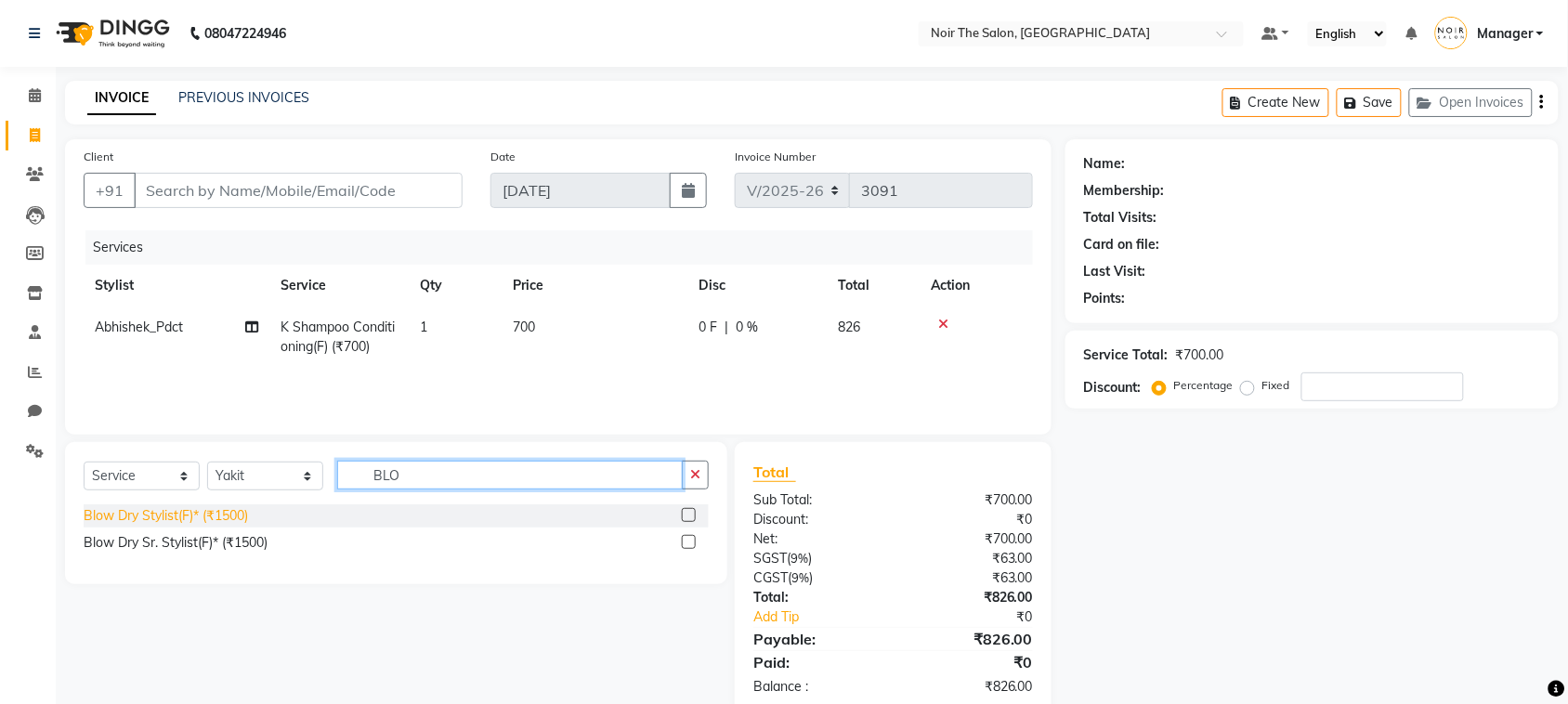
type input "BLO"
click at [217, 521] on div "Blow Dry Stylist(F)* (₹1500)" at bounding box center [166, 517] width 165 height 20
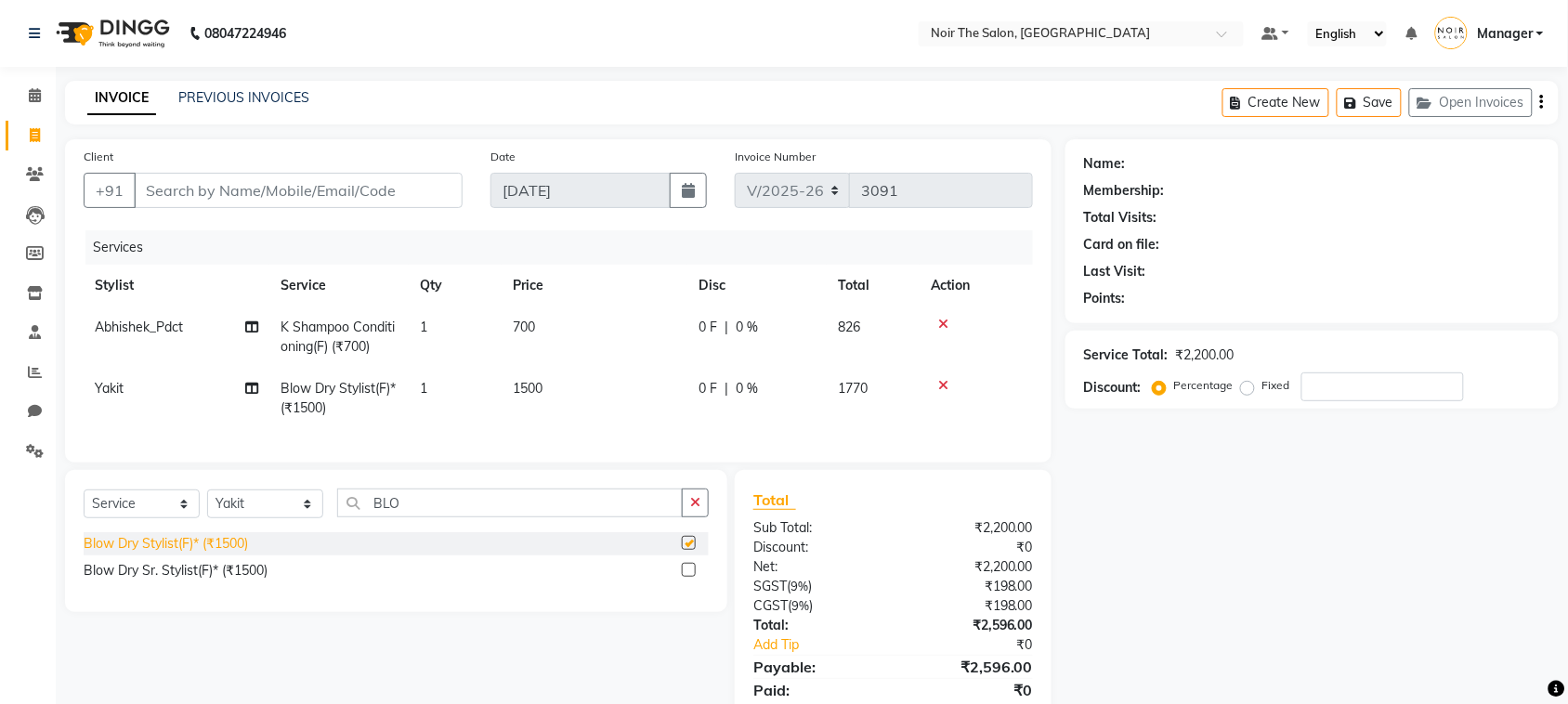
checkbox input "false"
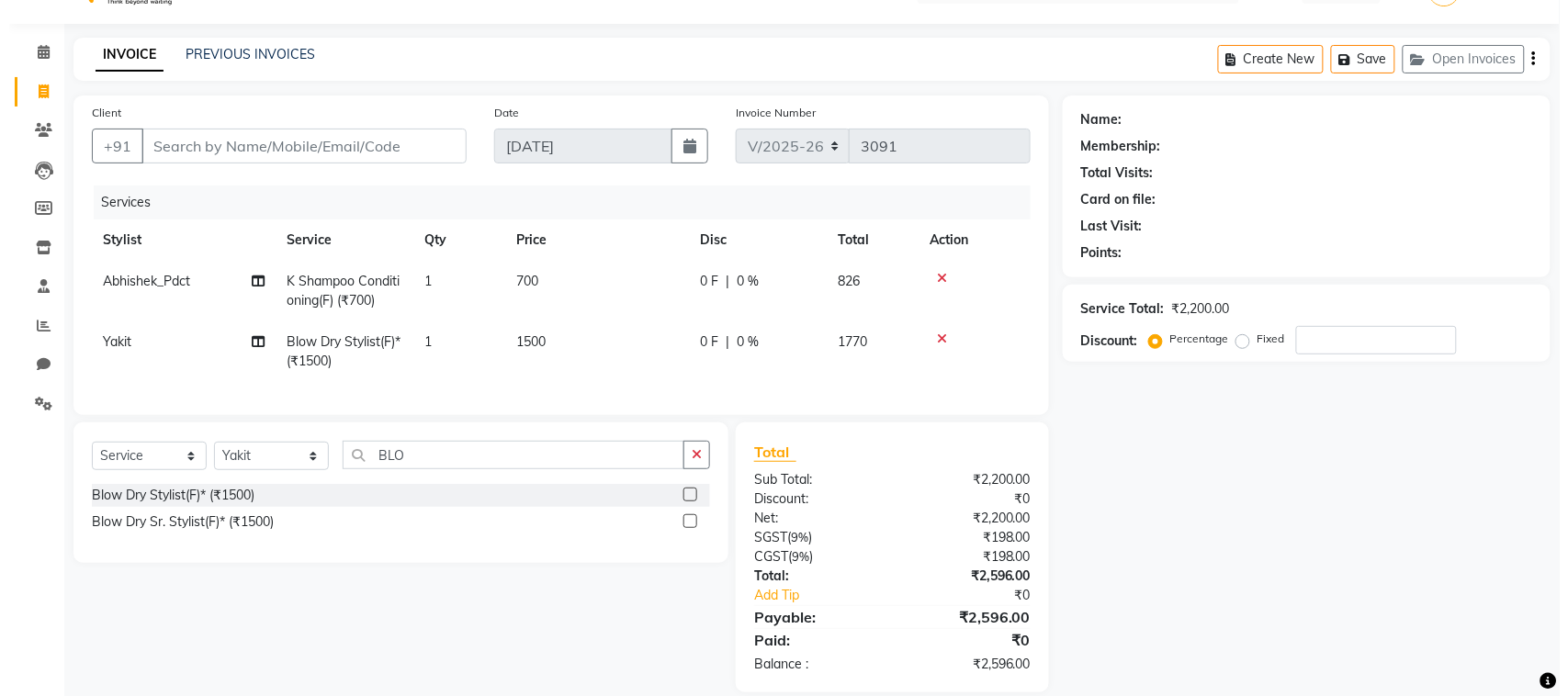
scroll to position [83, 0]
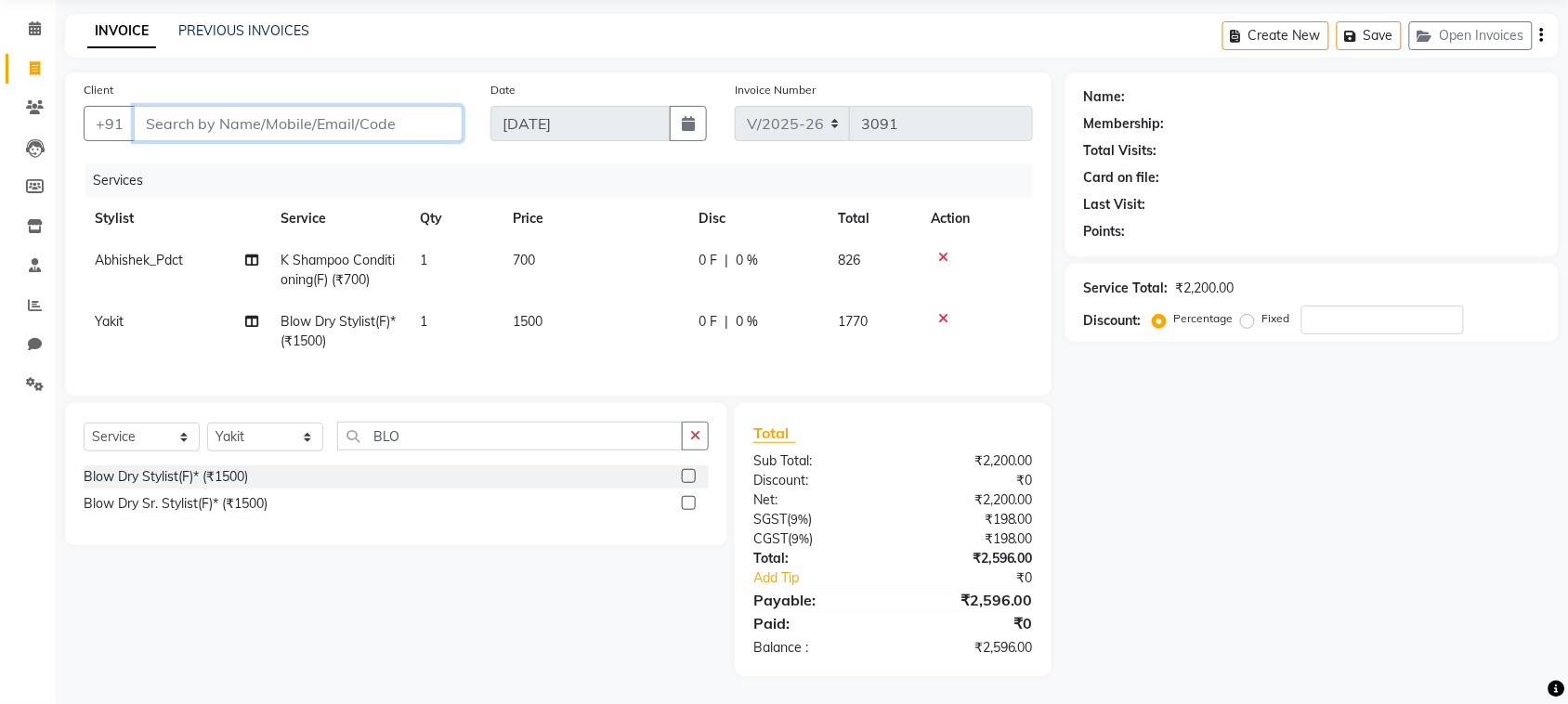
click at [244, 106] on input "Client" at bounding box center [299, 123] width 329 height 35
click at [243, 106] on input "Client" at bounding box center [299, 123] width 329 height 35
type input "9"
type input "0"
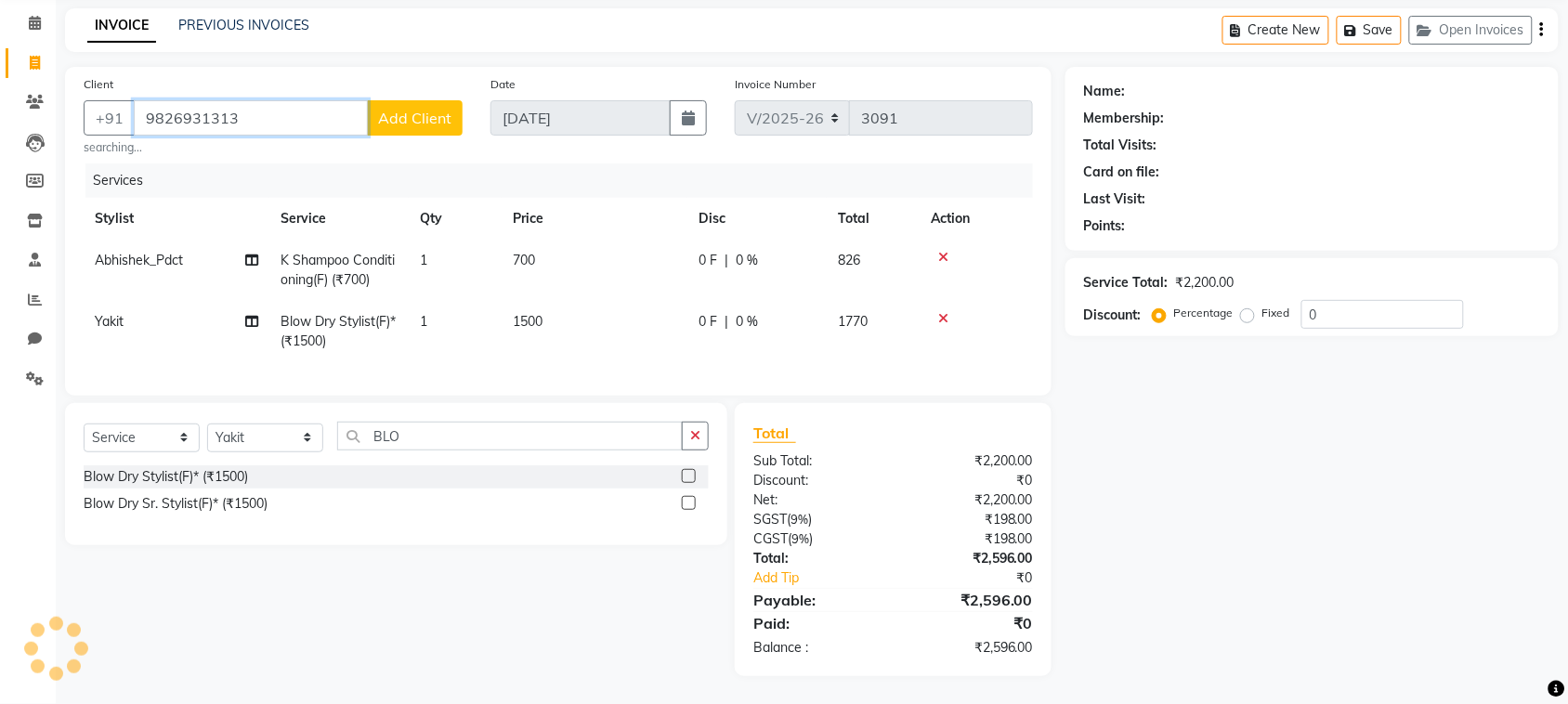
type input "9826931313"
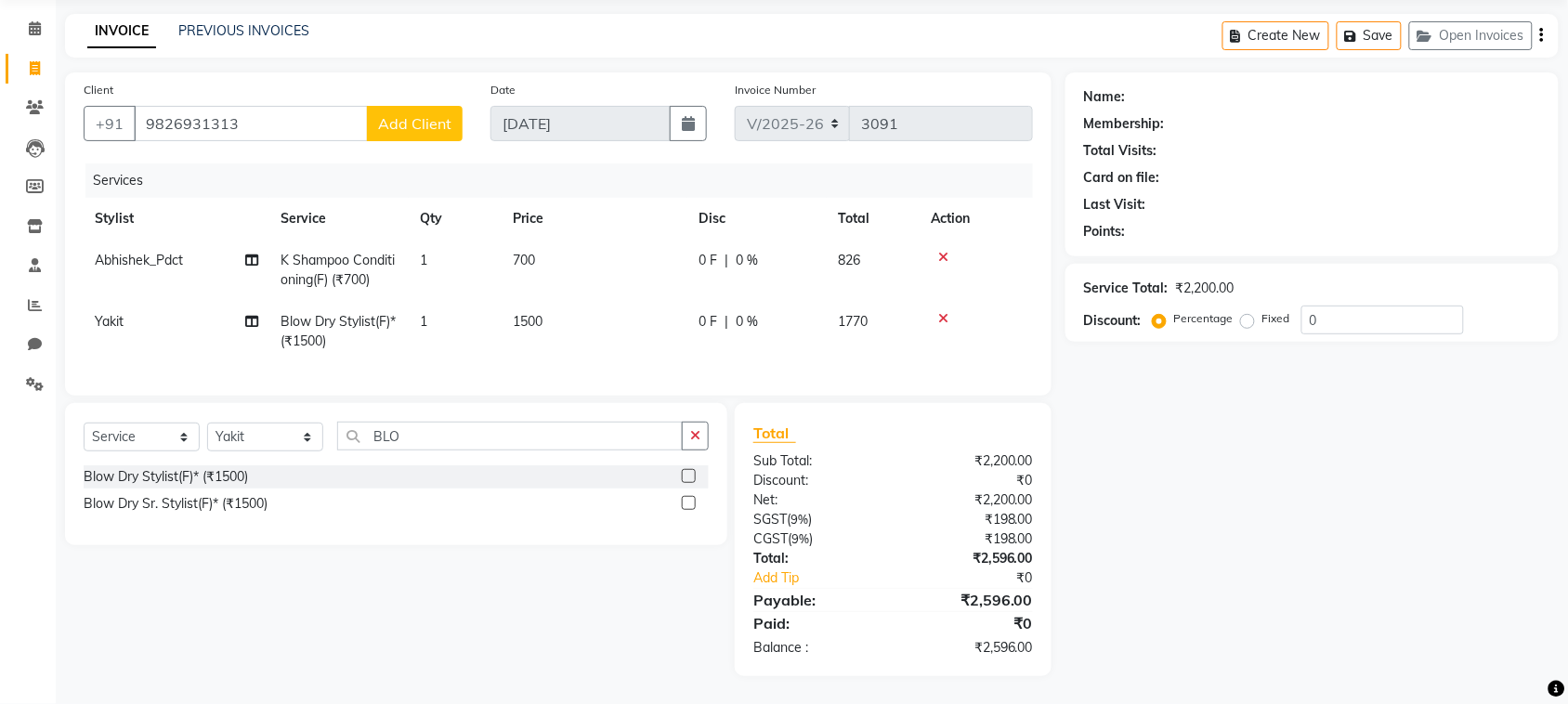
click at [420, 114] on span "Add Client" at bounding box center [415, 123] width 73 height 19
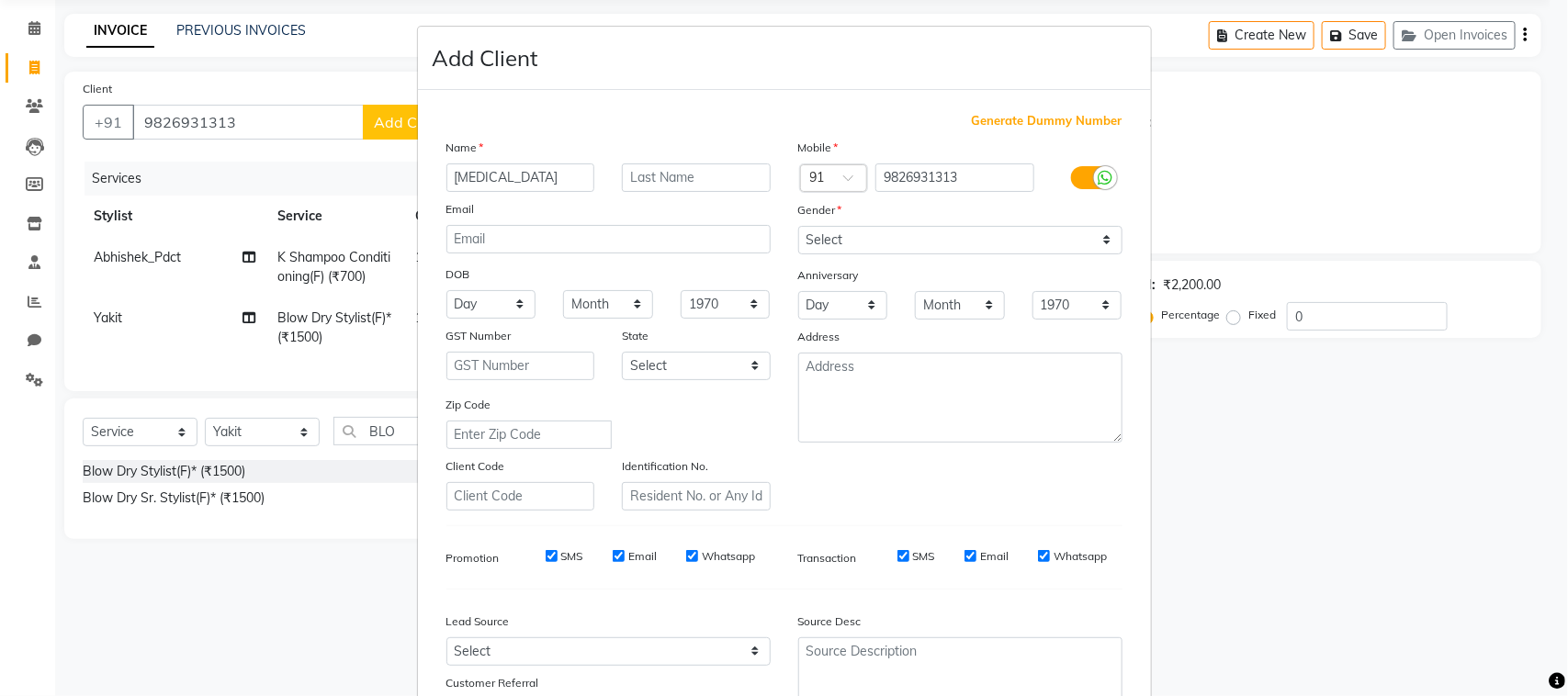
type input "NIKITA"
click at [692, 181] on input "text" at bounding box center [696, 177] width 149 height 28
type input "MAAM"
click at [853, 231] on select "Select Male Female Other Prefer Not To Say" at bounding box center [960, 240] width 325 height 28
select select "female"
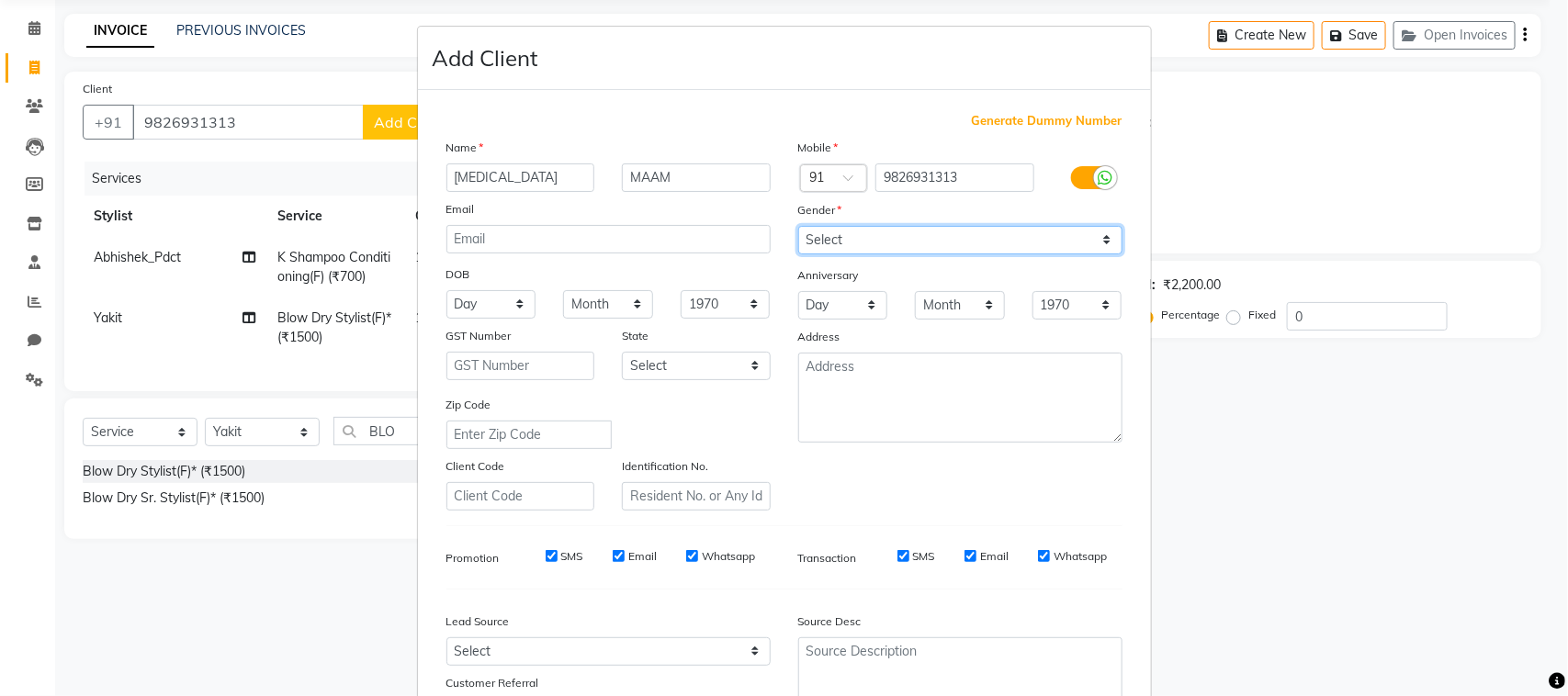
click at [798, 226] on select "Select Male Female Other Prefer Not To Say" at bounding box center [960, 240] width 325 height 28
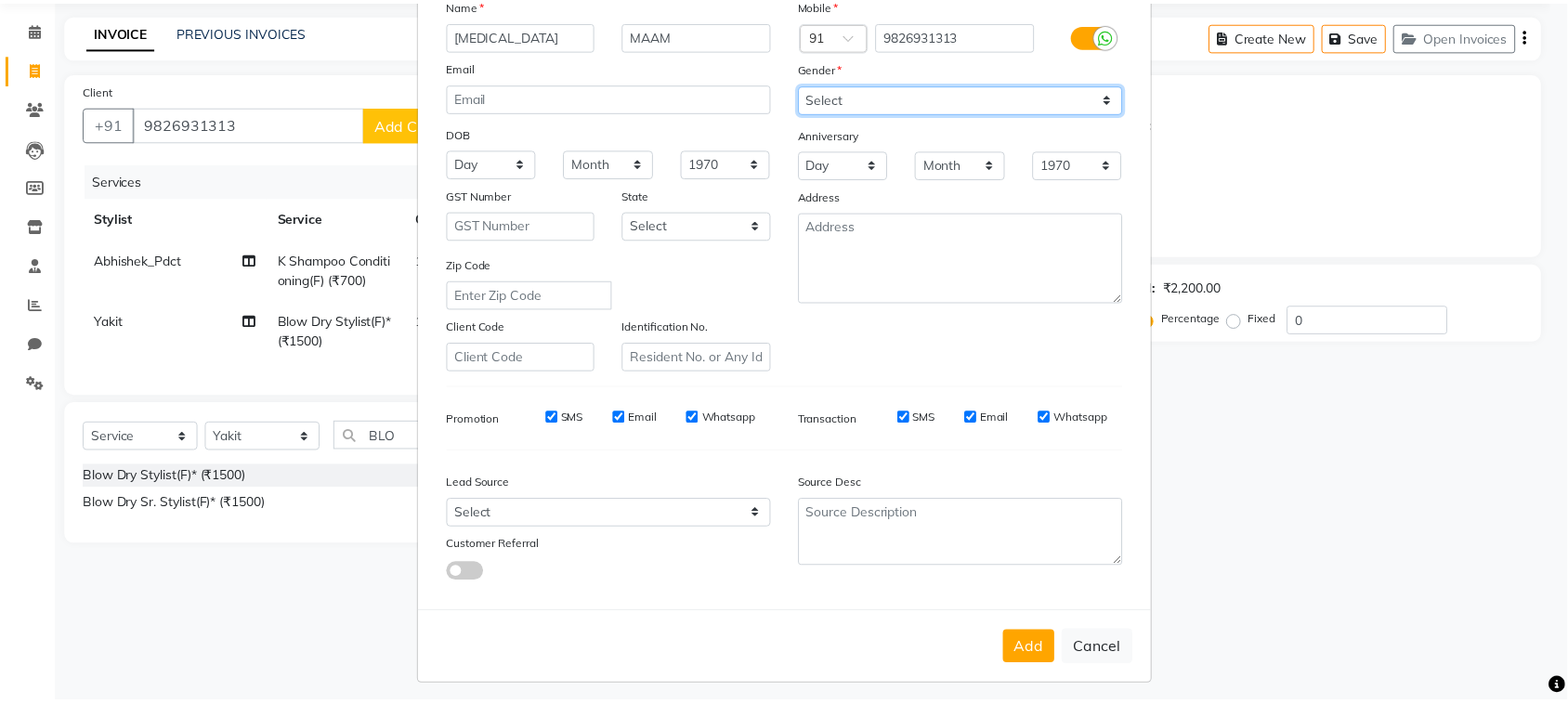
scroll to position [146, 0]
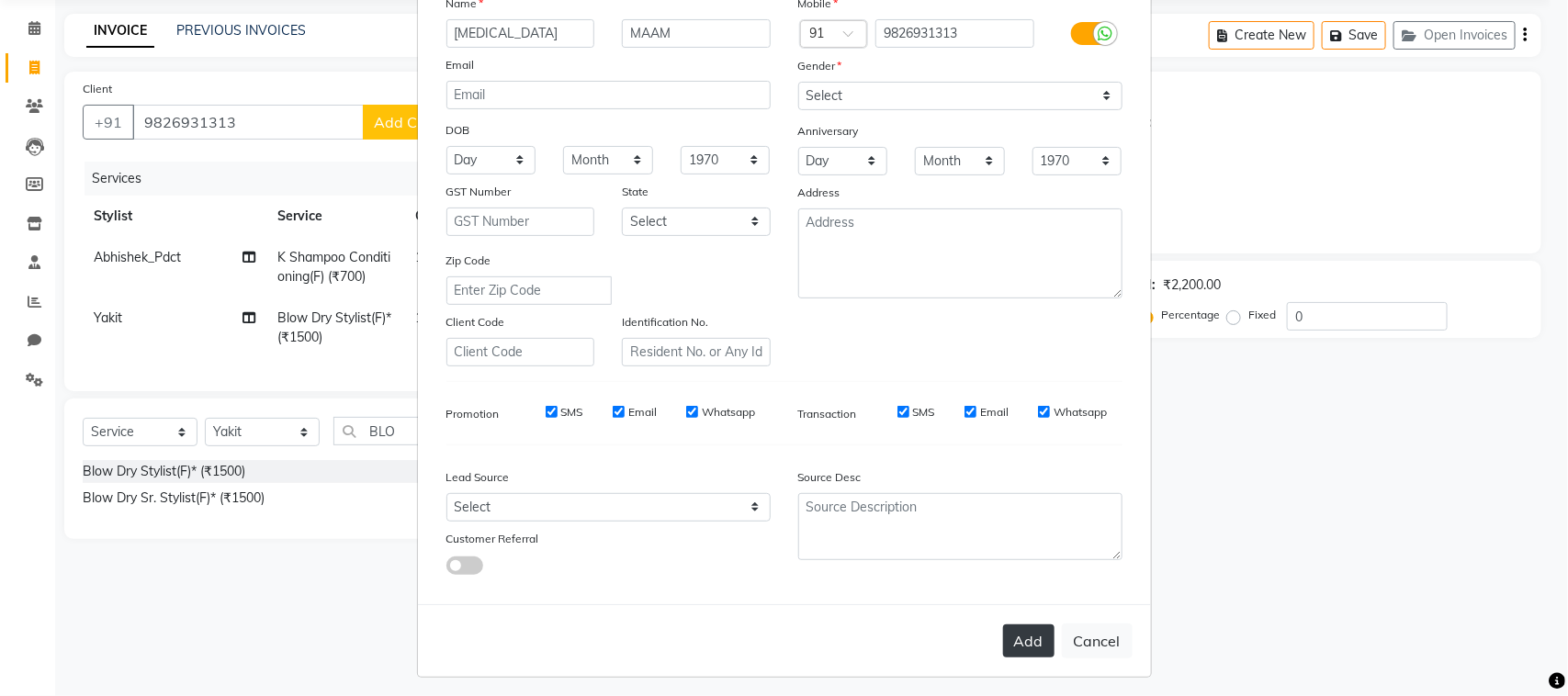
click at [1013, 631] on button "Add" at bounding box center [1028, 641] width 52 height 33
select select
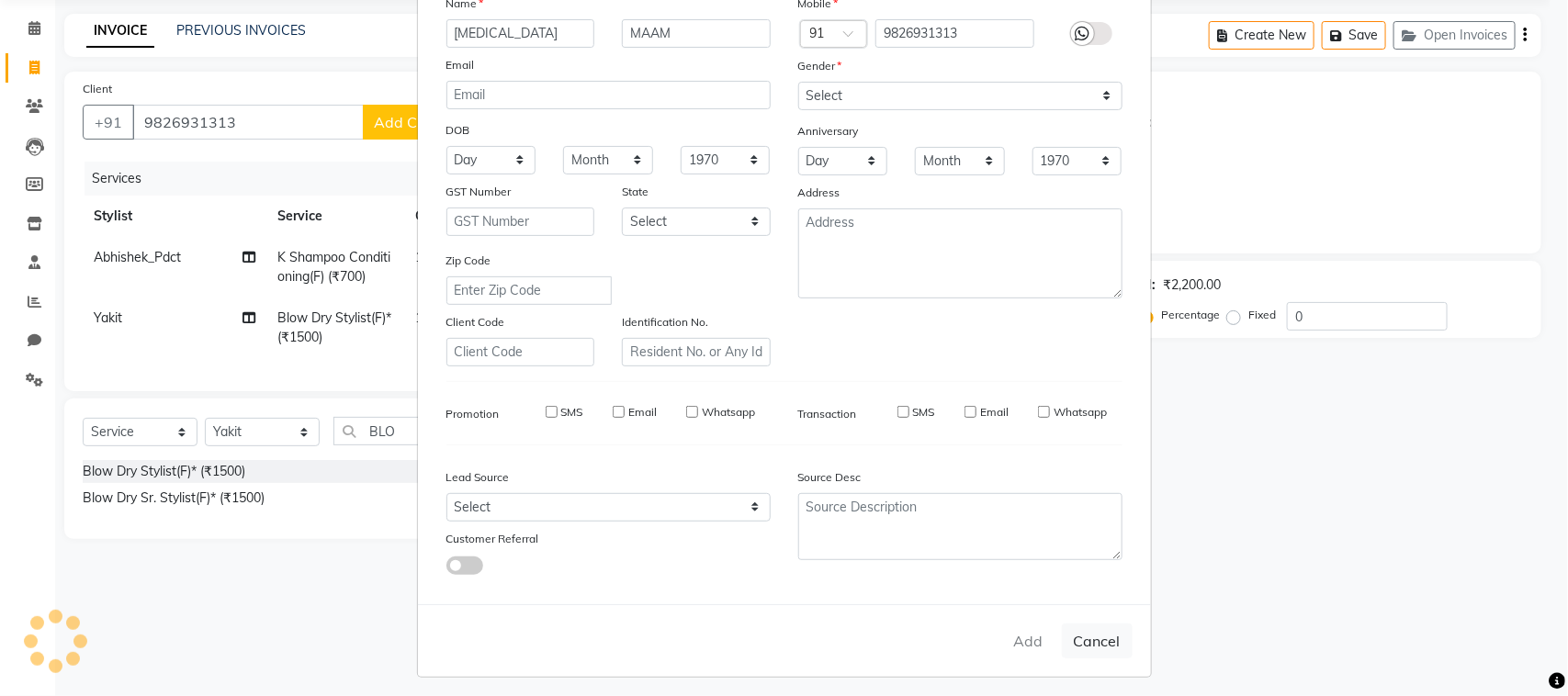
select select
checkbox input "false"
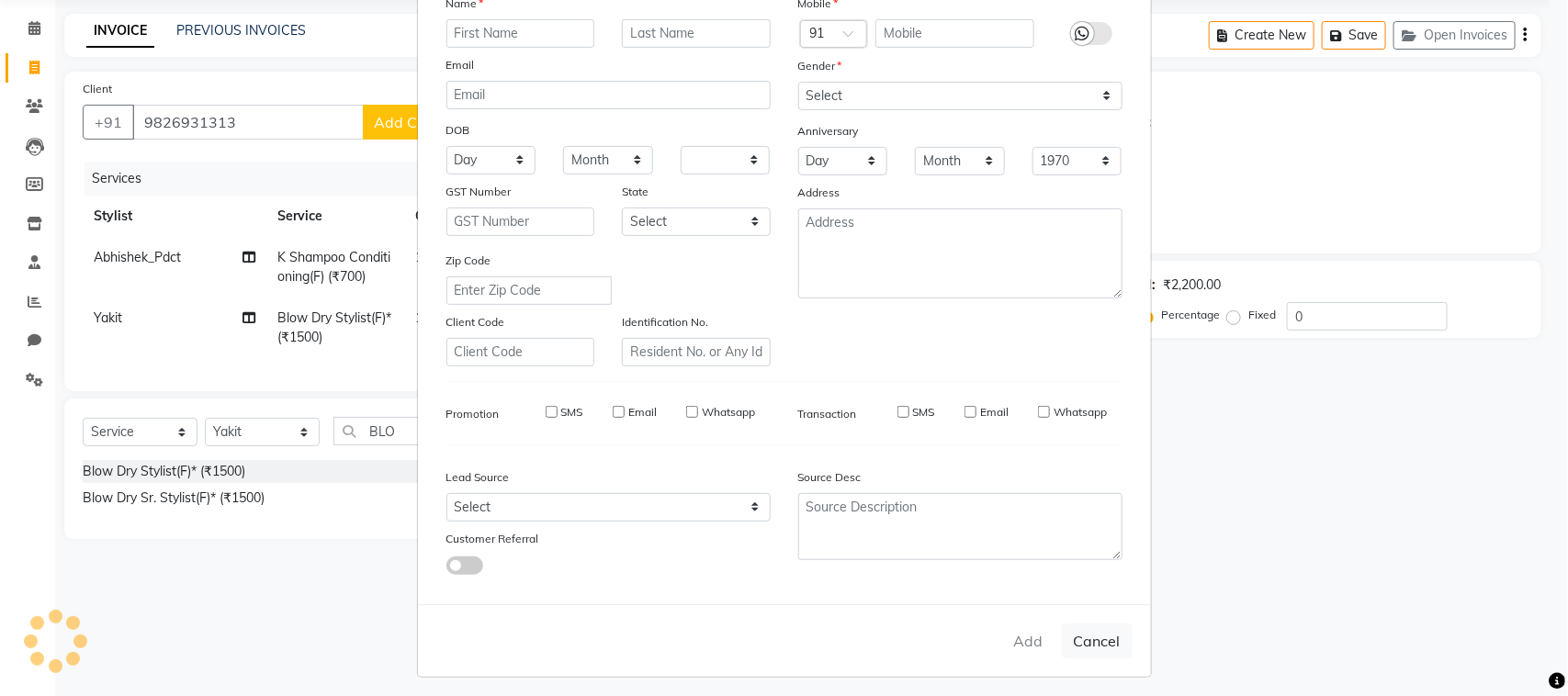
checkbox input "false"
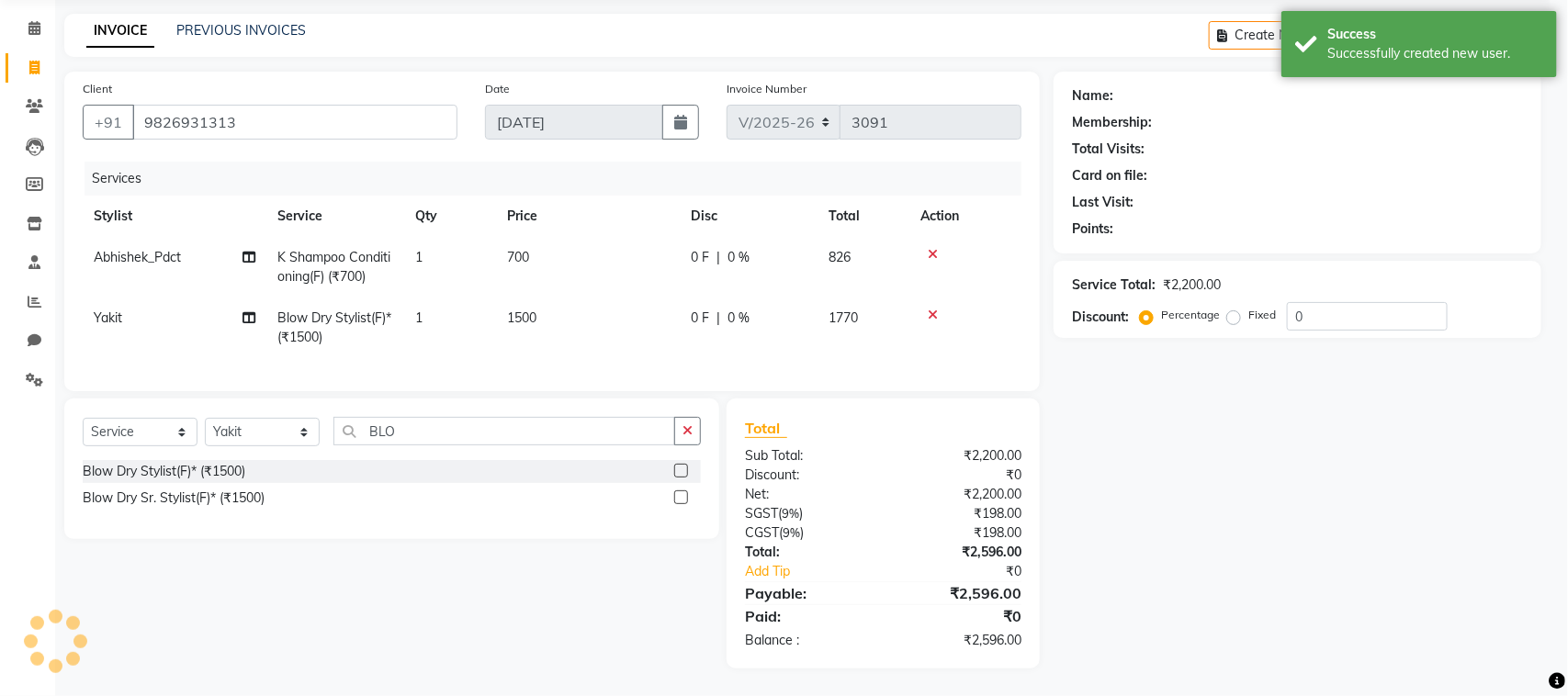
select select "1: Object"
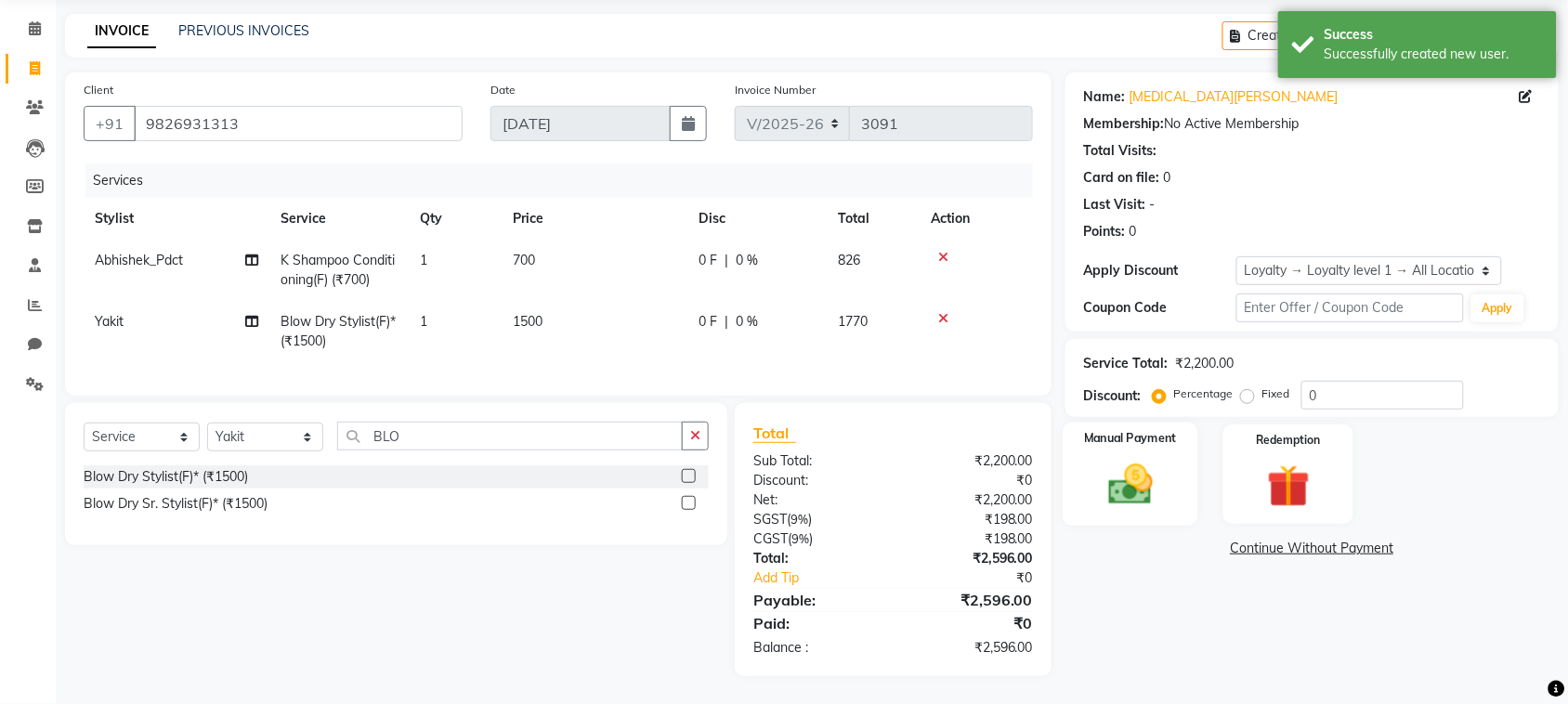
click at [1125, 459] on img at bounding box center [1130, 485] width 73 height 51
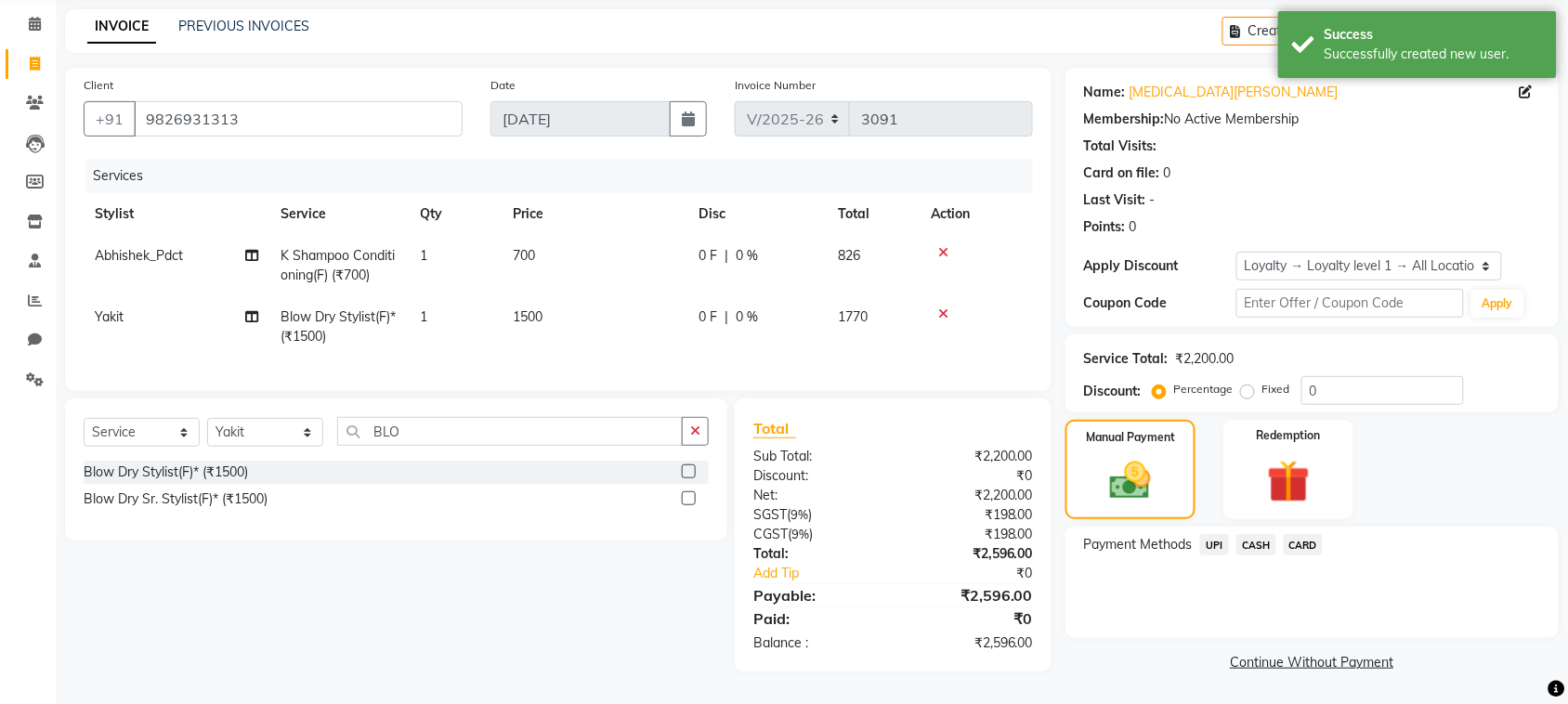
click at [1252, 534] on span "CASH" at bounding box center [1257, 545] width 40 height 22
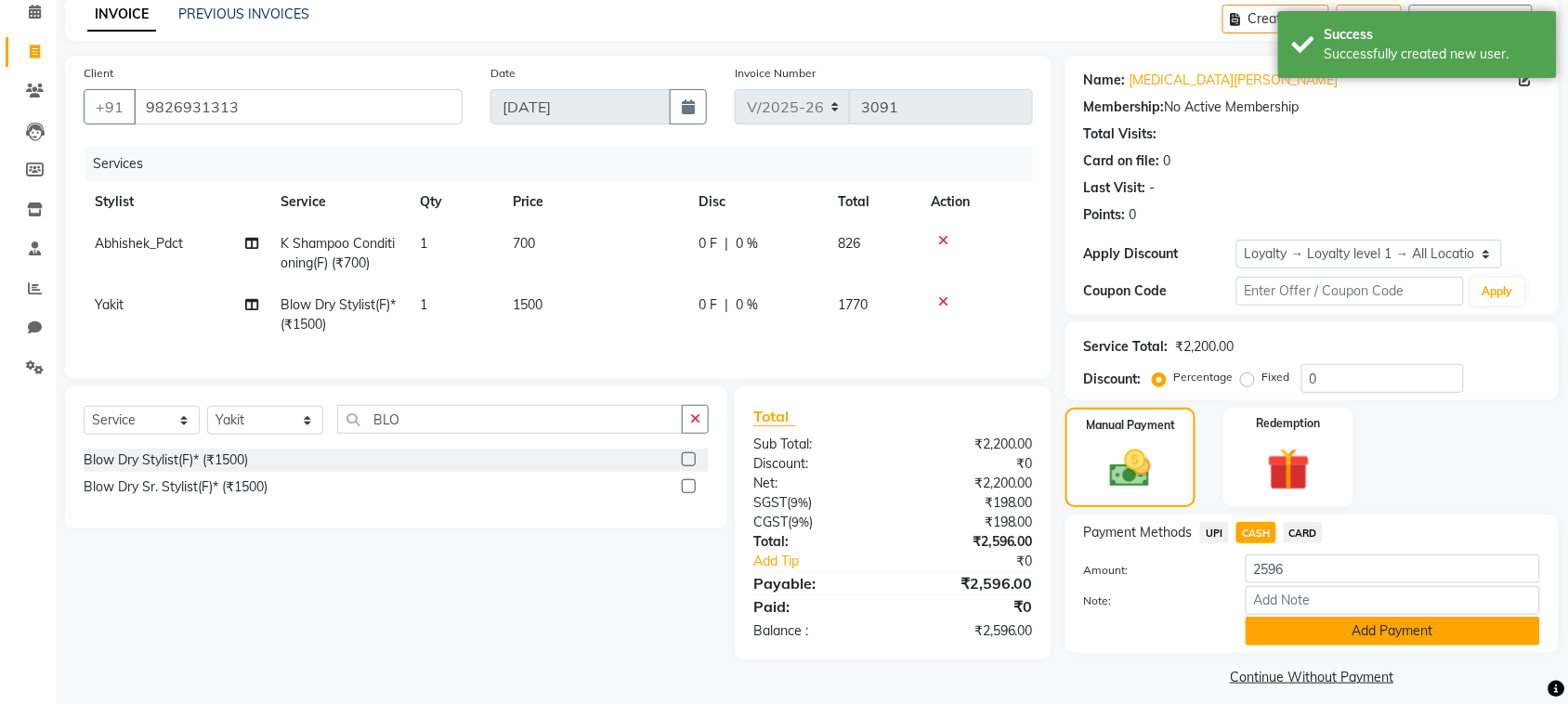
click at [1293, 635] on button "Add Payment" at bounding box center [1393, 631] width 295 height 29
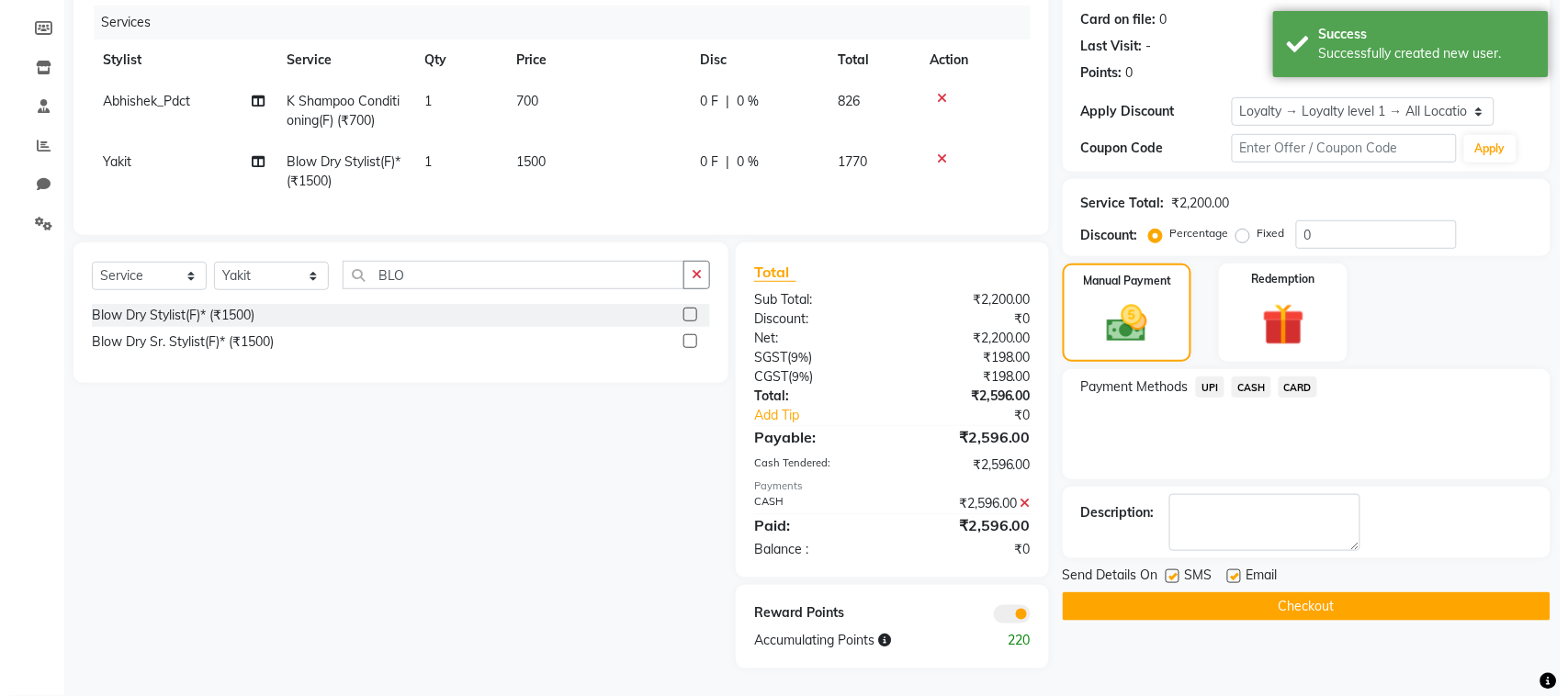
scroll to position [237, 0]
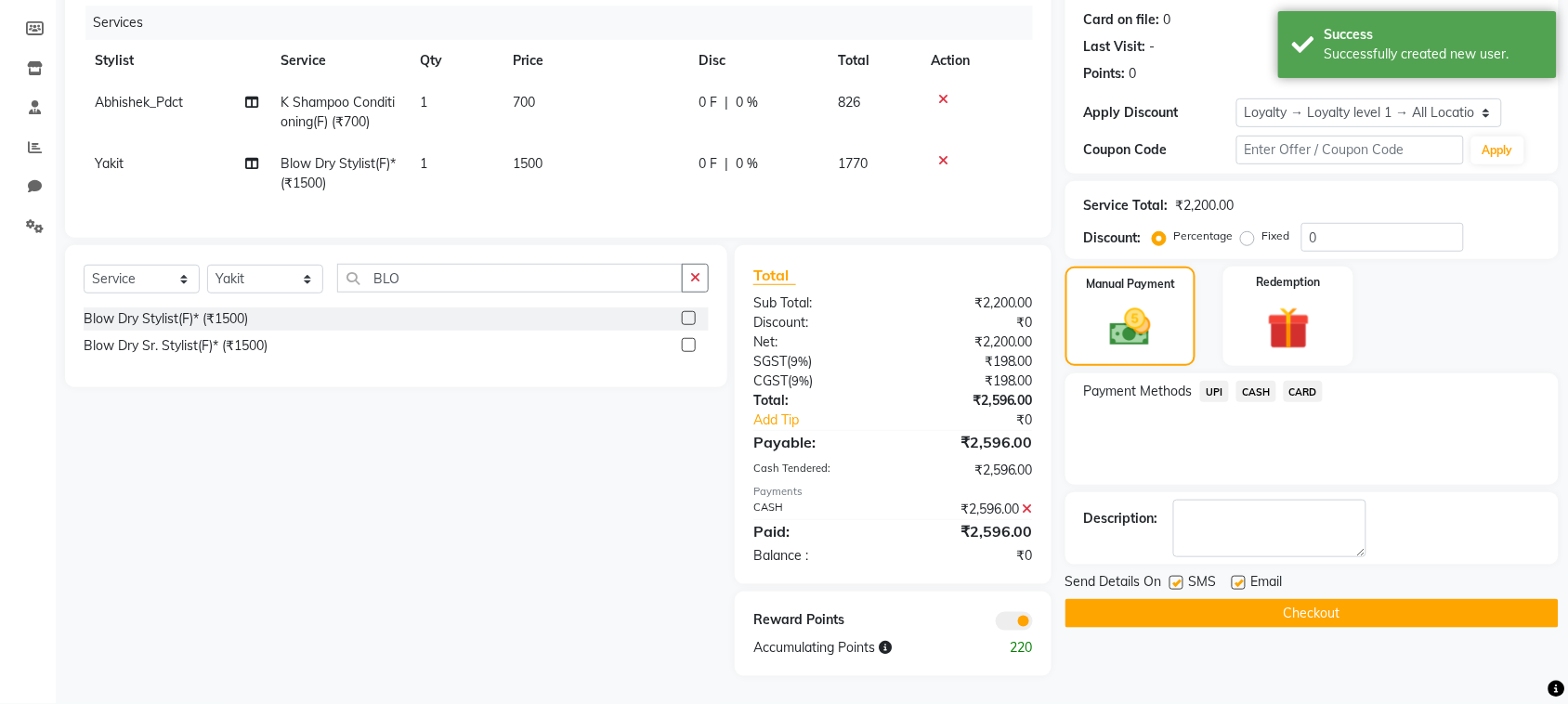
click at [1006, 623] on span at bounding box center [1014, 621] width 37 height 19
click at [1033, 624] on input "checkbox" at bounding box center [1033, 624] width 0 height 0
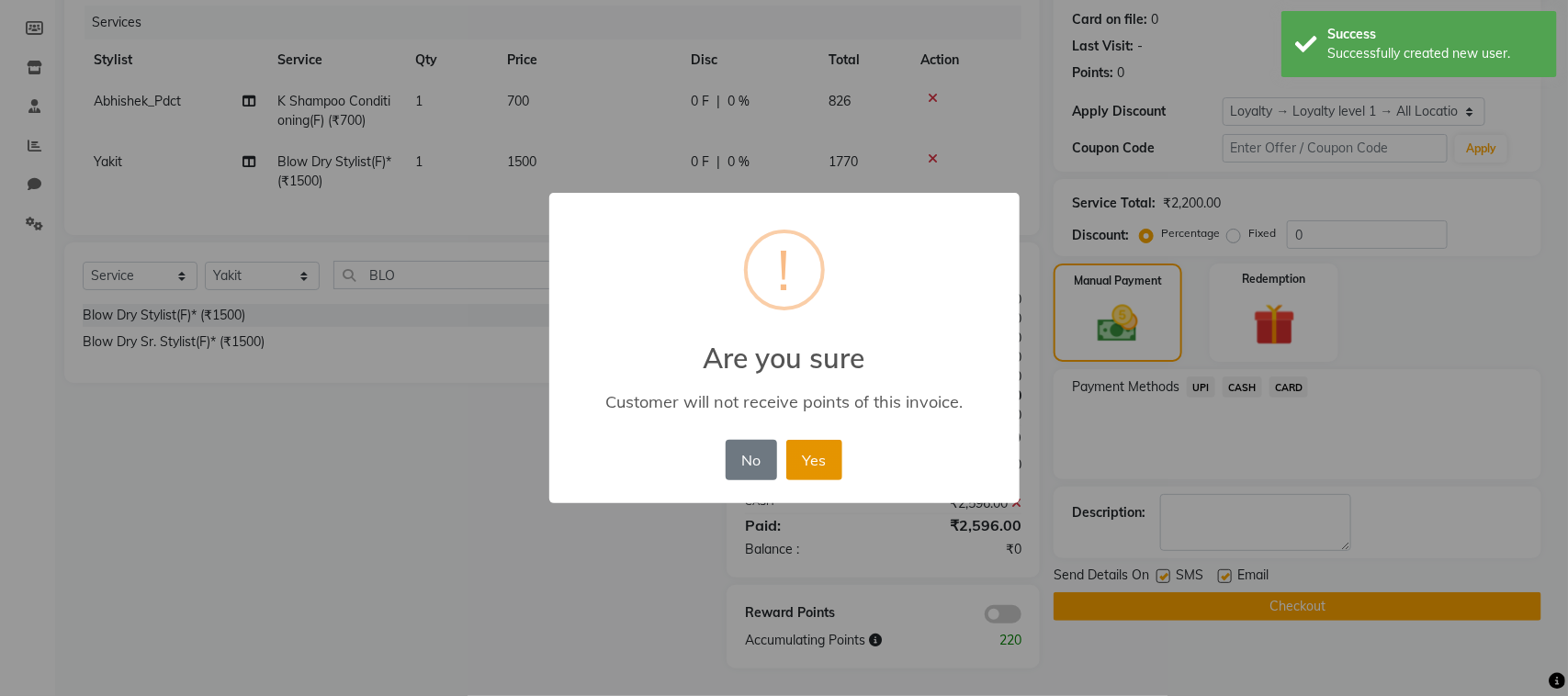
click at [815, 466] on button "Yes" at bounding box center [814, 460] width 56 height 40
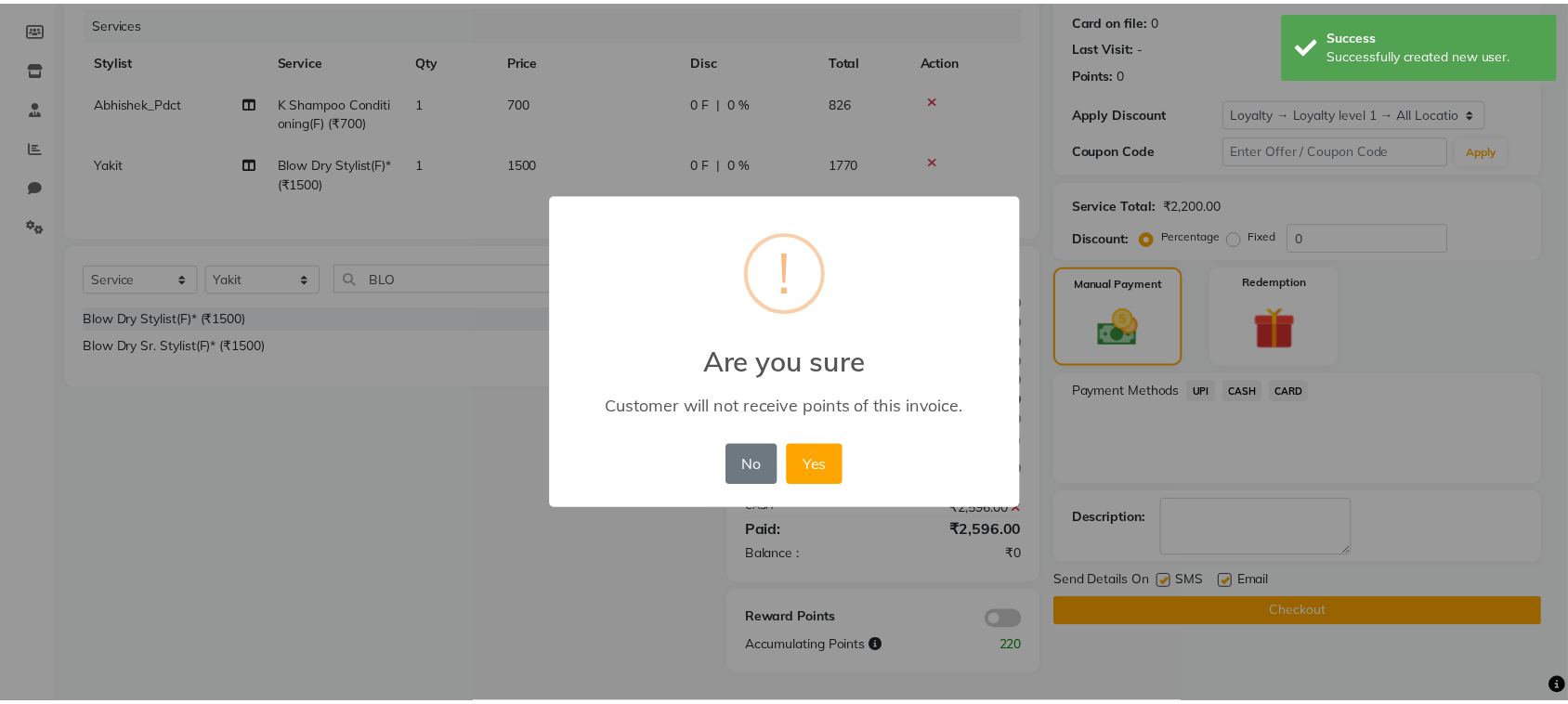
scroll to position [214, 0]
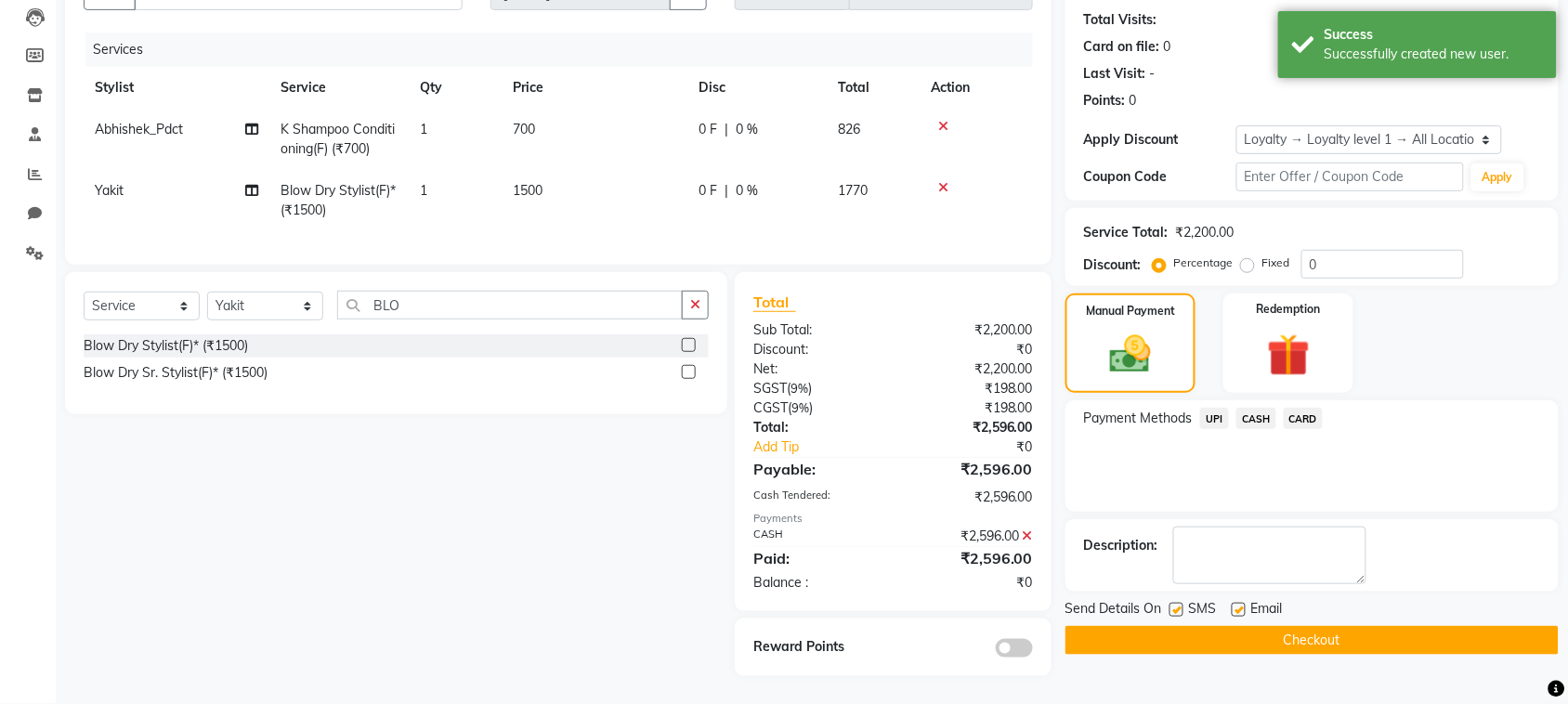
click at [1175, 603] on label at bounding box center [1177, 610] width 14 height 14
click at [1175, 605] on input "checkbox" at bounding box center [1176, 611] width 12 height 12
checkbox input "false"
click at [1240, 603] on label at bounding box center [1239, 610] width 14 height 14
click at [1240, 605] on input "checkbox" at bounding box center [1238, 611] width 12 height 12
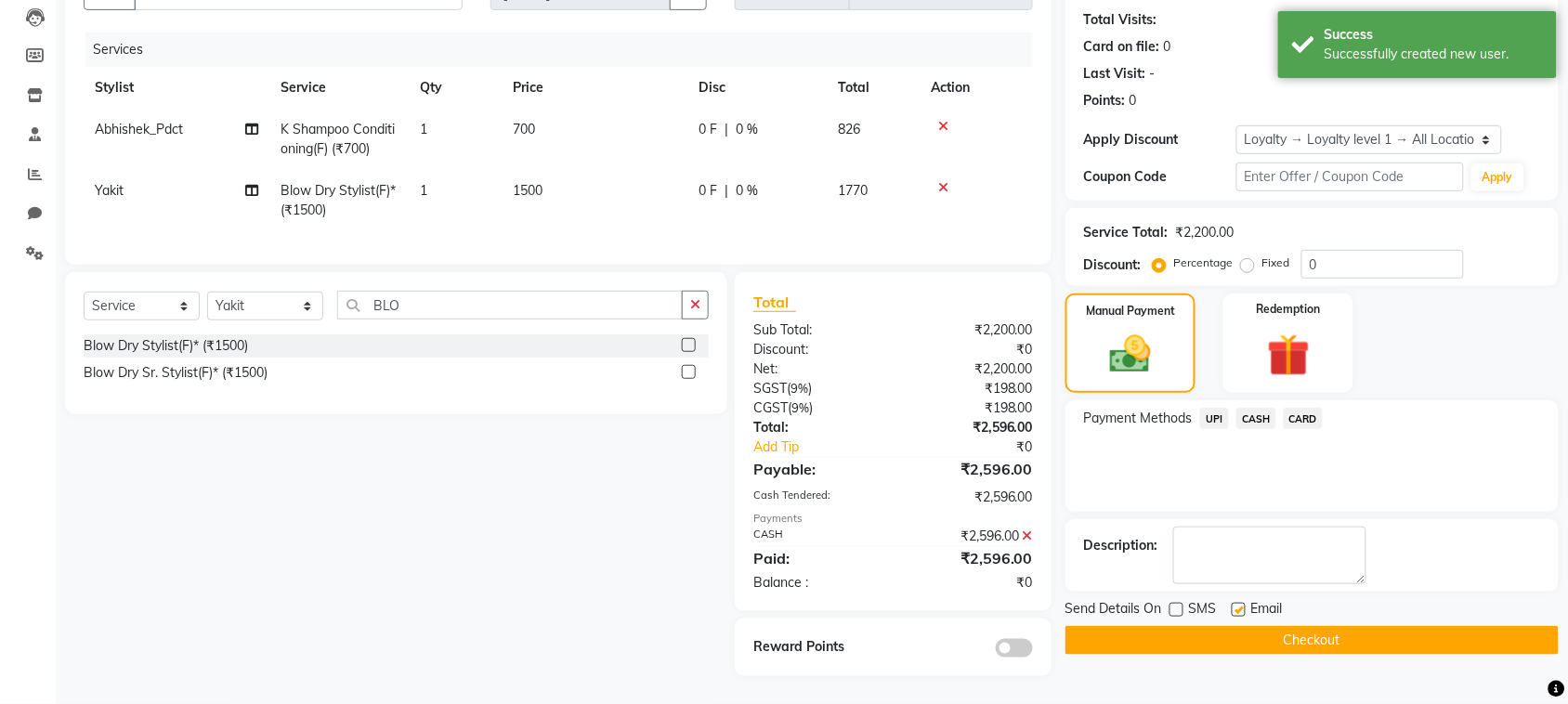
checkbox input "false"
click at [1231, 626] on button "Checkout" at bounding box center [1312, 640] width 494 height 29
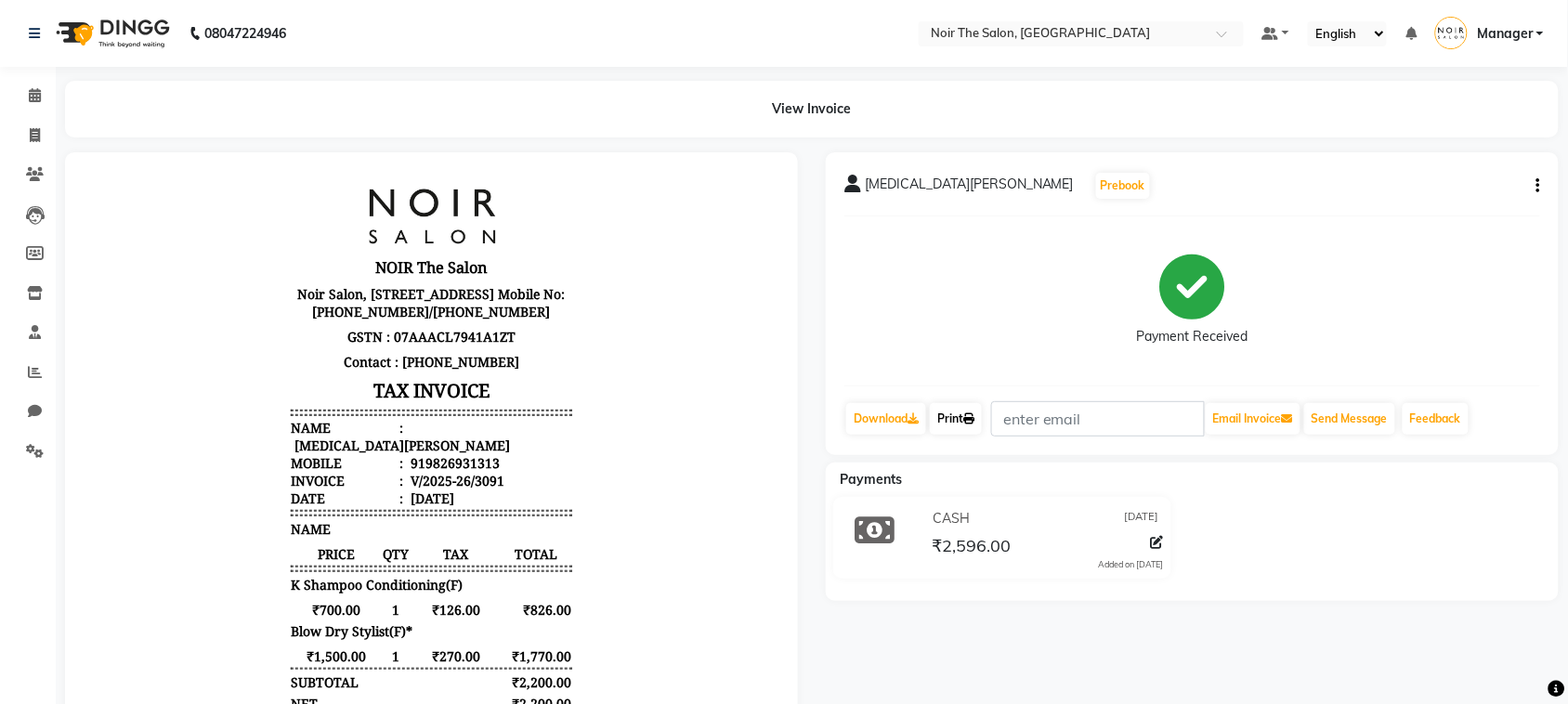
click at [972, 413] on icon at bounding box center [968, 418] width 11 height 11
click at [29, 96] on icon at bounding box center [34, 96] width 12 height 14
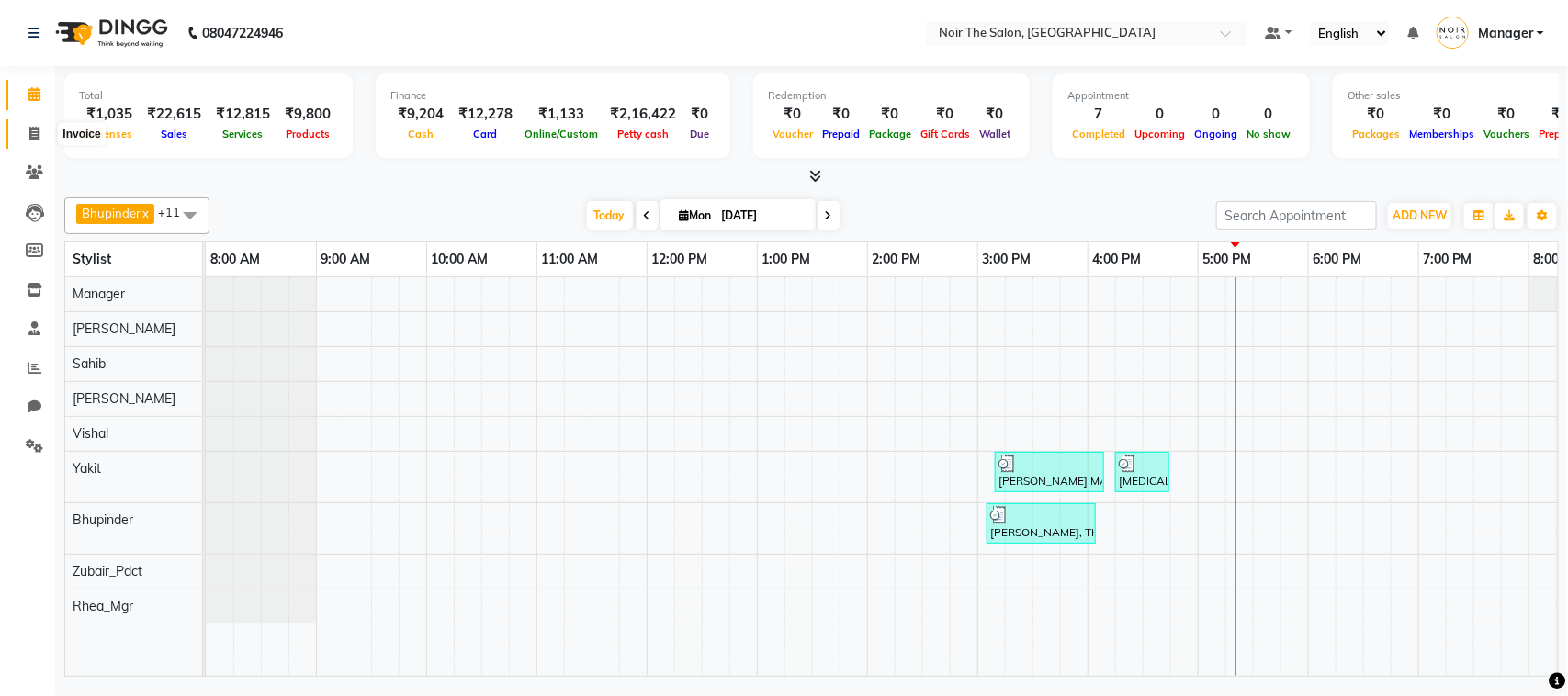
click at [47, 134] on span at bounding box center [34, 135] width 32 height 21
select select "service"
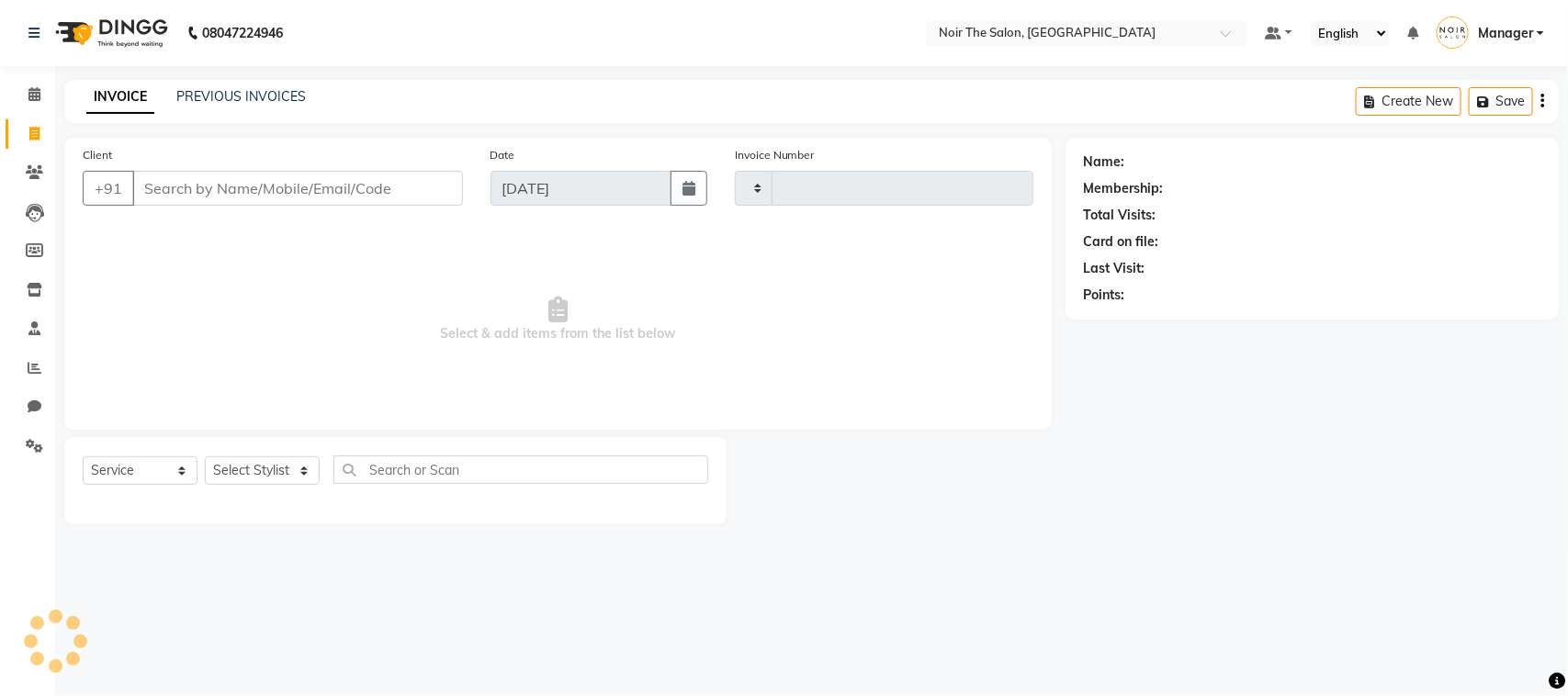
type input "3092"
select select "8026"
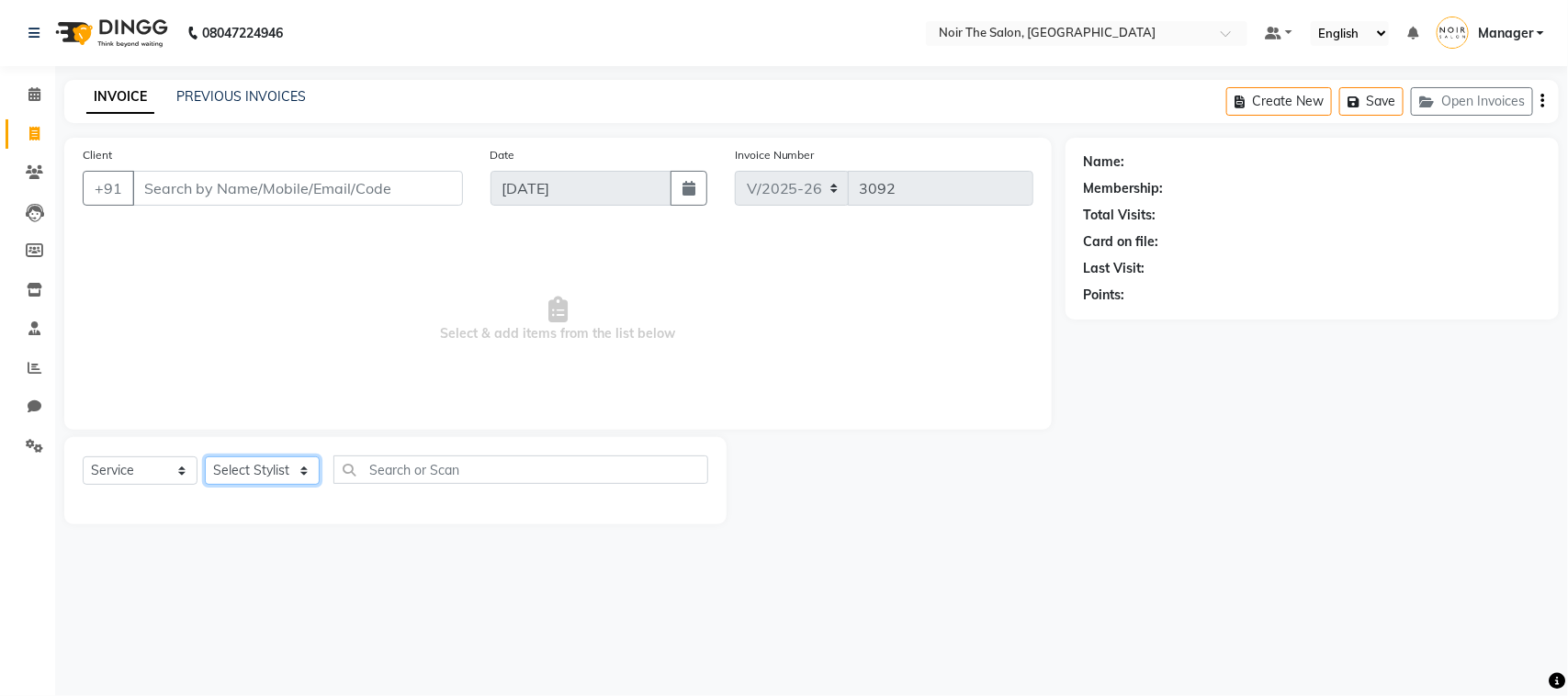
click at [236, 475] on select "Select Stylist Aalam Abhishek_Mgr Abhishek_Pdct Bhupinder Counter_Sales Gaurav_…" at bounding box center [262, 470] width 115 height 28
select select "72631"
click at [205, 456] on select "Select Stylist Aalam Abhishek_Mgr Abhishek_Pdct Bhupinder Counter_Sales Gaurav_…" at bounding box center [262, 470] width 115 height 28
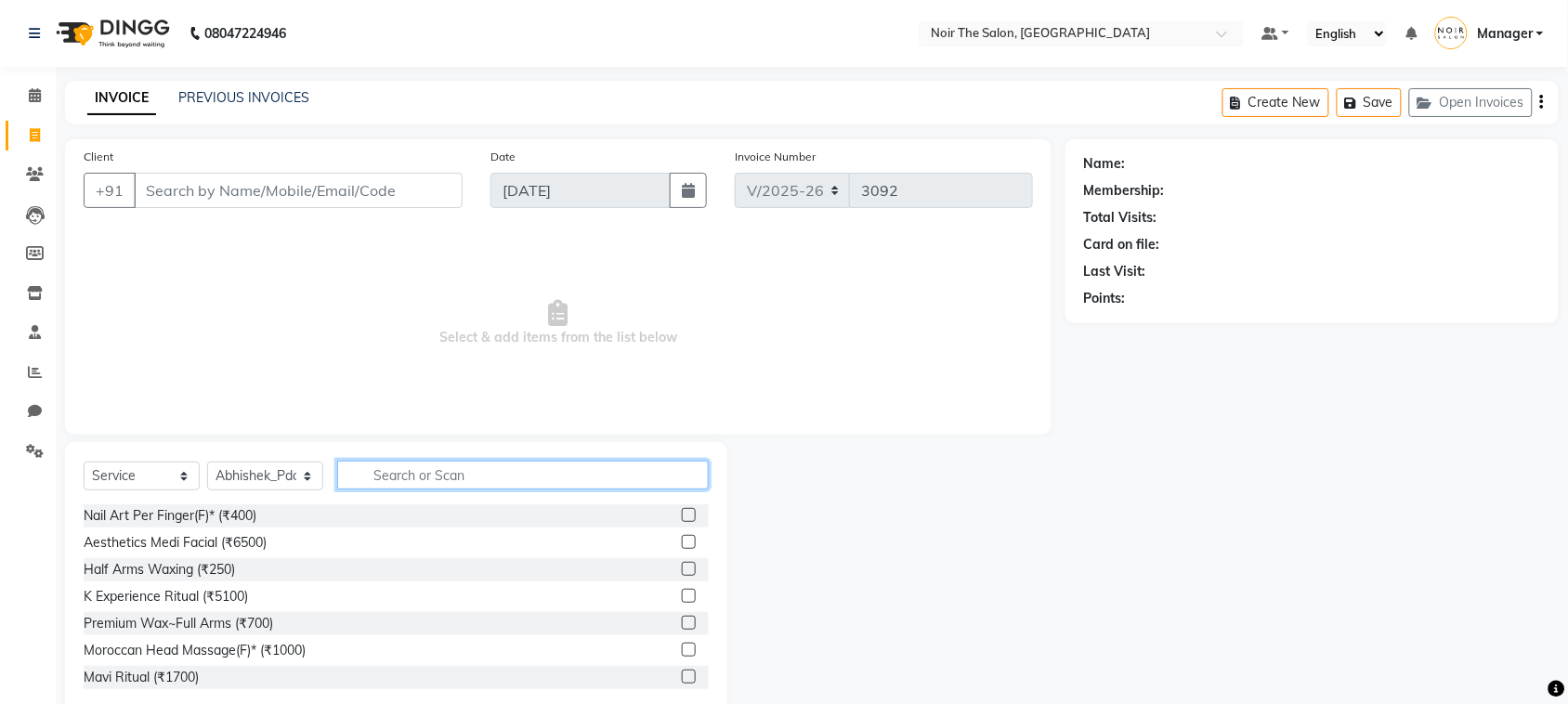
click at [411, 476] on input "text" at bounding box center [522, 475] width 372 height 29
type input "SHAMPOO"
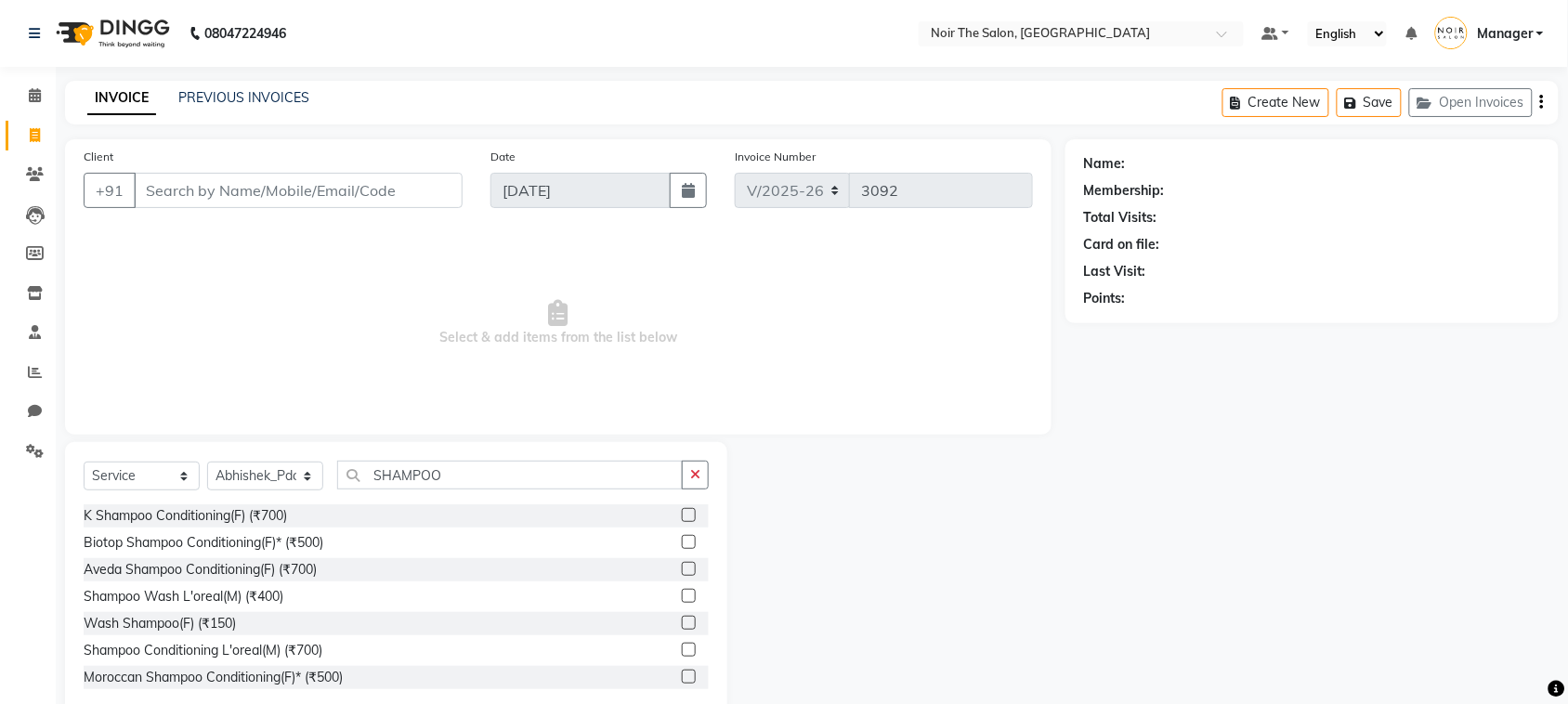
click at [265, 505] on div "K Shampoo Conditioning(F) (₹700)" at bounding box center [396, 517] width 625 height 24
click at [262, 509] on div "K Shampoo Conditioning(F) (₹700)" at bounding box center [185, 517] width 203 height 20
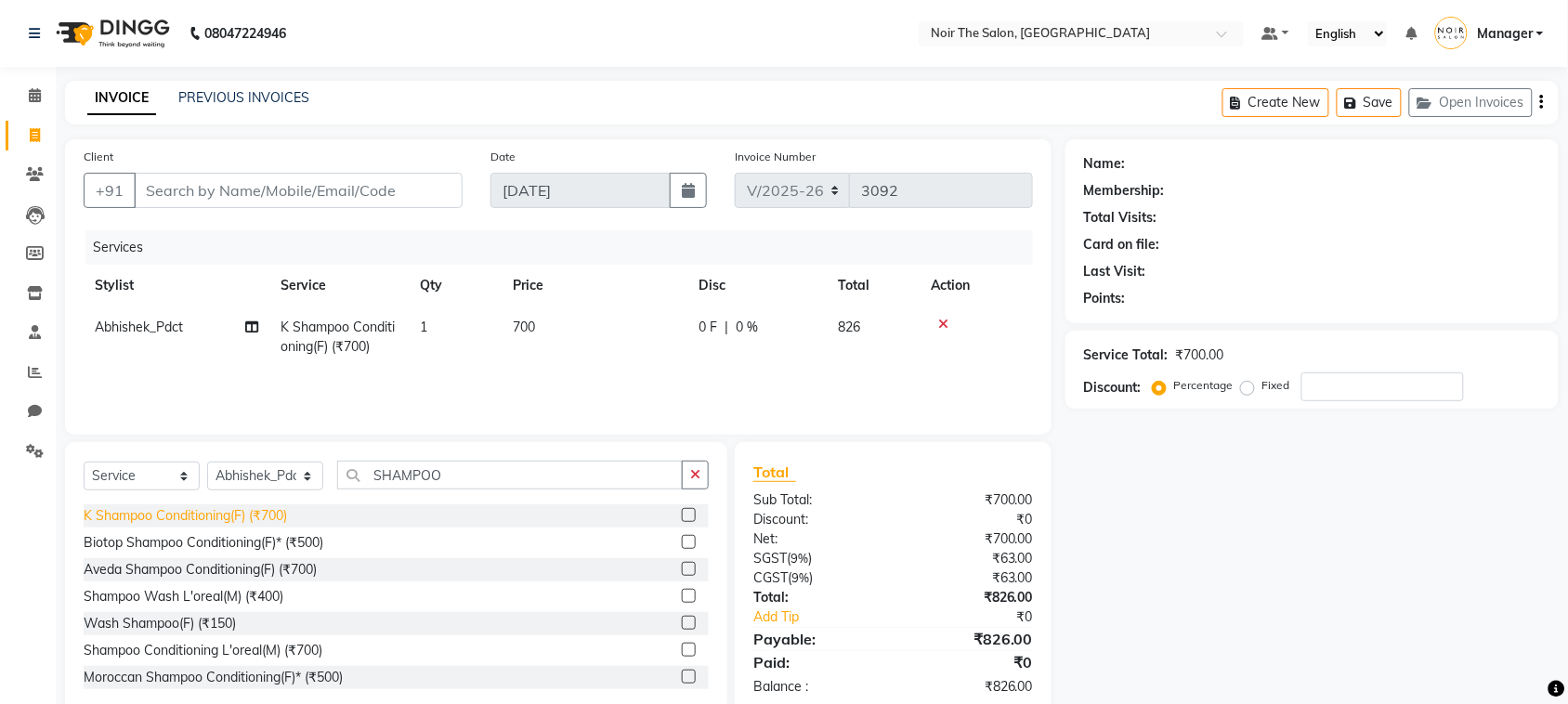
click at [262, 512] on div "K Shampoo Conditioning(F) (₹700)" at bounding box center [185, 517] width 203 height 20
checkbox input "false"
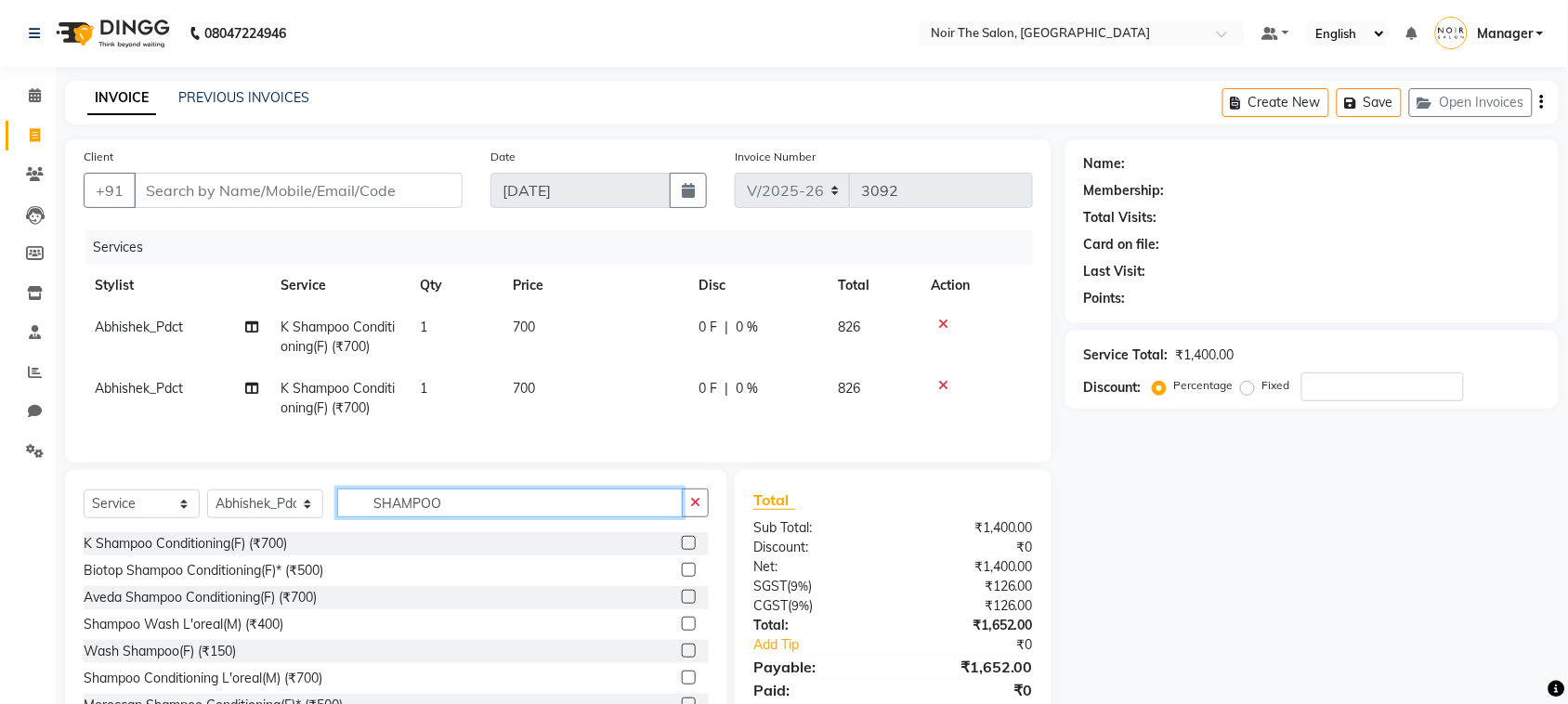
drag, startPoint x: 455, startPoint y: 522, endPoint x: 364, endPoint y: 527, distance: 91.1
click at [364, 518] on input "SHAMPOO" at bounding box center [510, 503] width 346 height 29
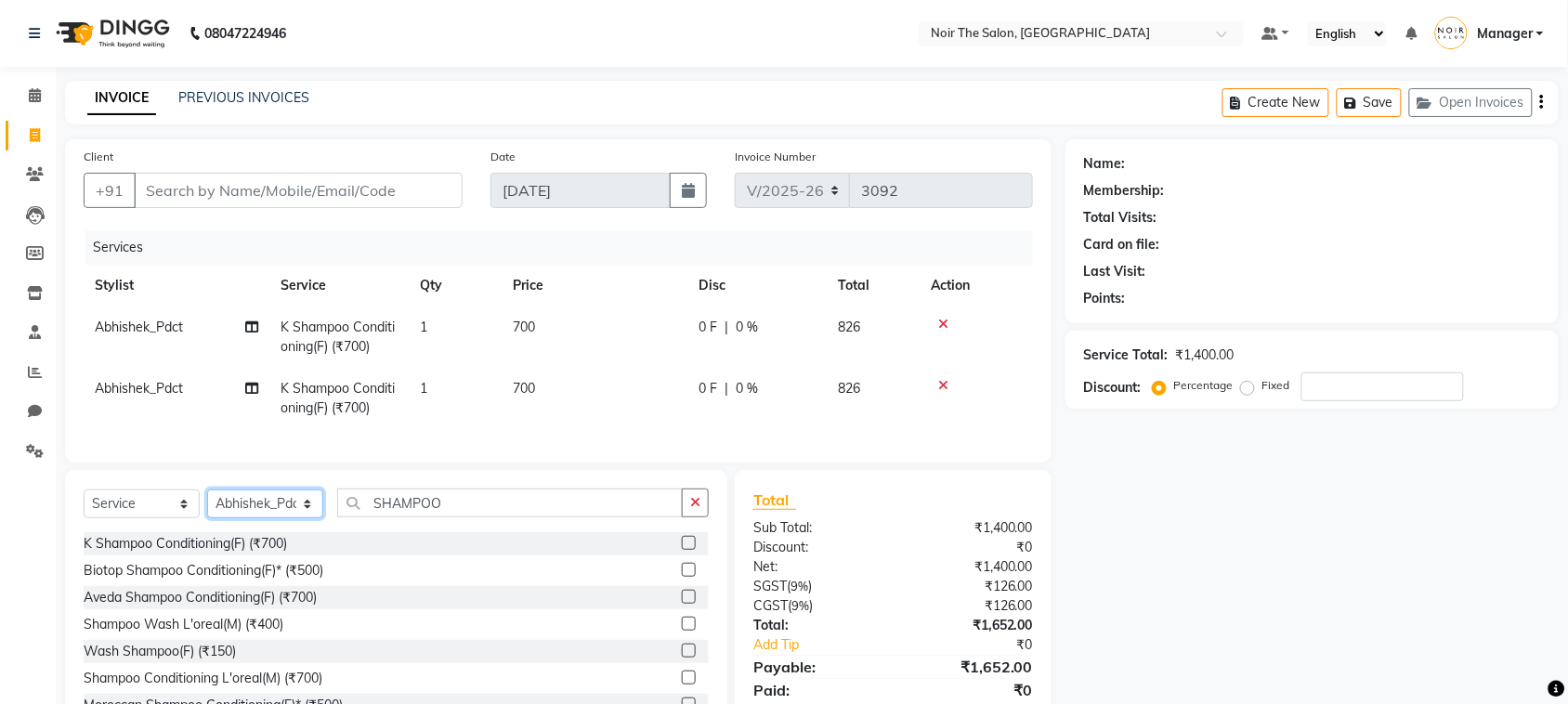
click at [295, 514] on select "Select Stylist Aalam Abhishek_Mgr Abhishek_Pdct Bhupinder Counter_Sales Gaurav_…" at bounding box center [265, 504] width 116 height 29
select select "72628"
click at [207, 507] on select "Select Stylist Aalam Abhishek_Mgr Abhishek_Pdct Bhupinder Counter_Sales Gaurav_…" at bounding box center [265, 504] width 116 height 29
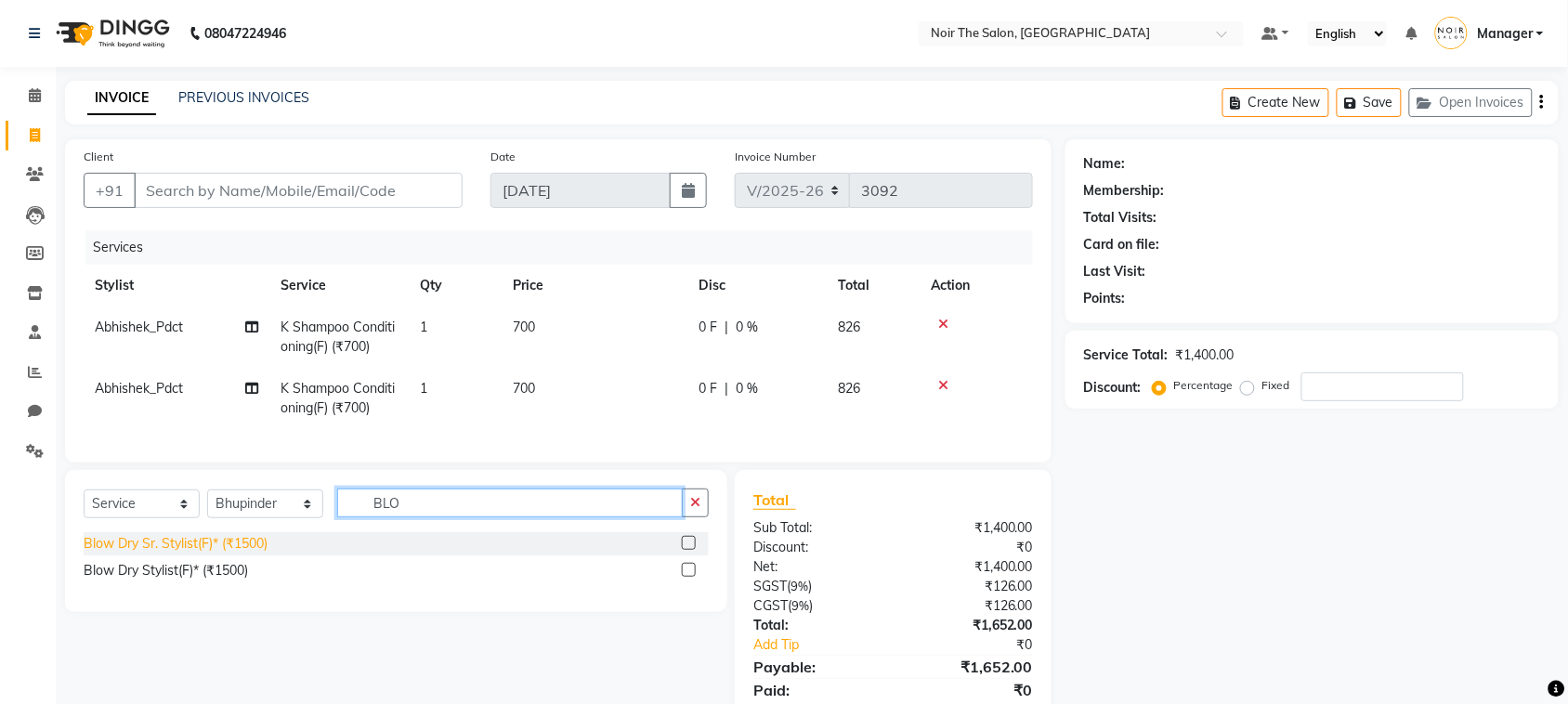
type input "BLO"
click at [265, 554] on div "Blow Dry Sr. Stylist(F)* (₹1500)" at bounding box center [175, 544] width 184 height 20
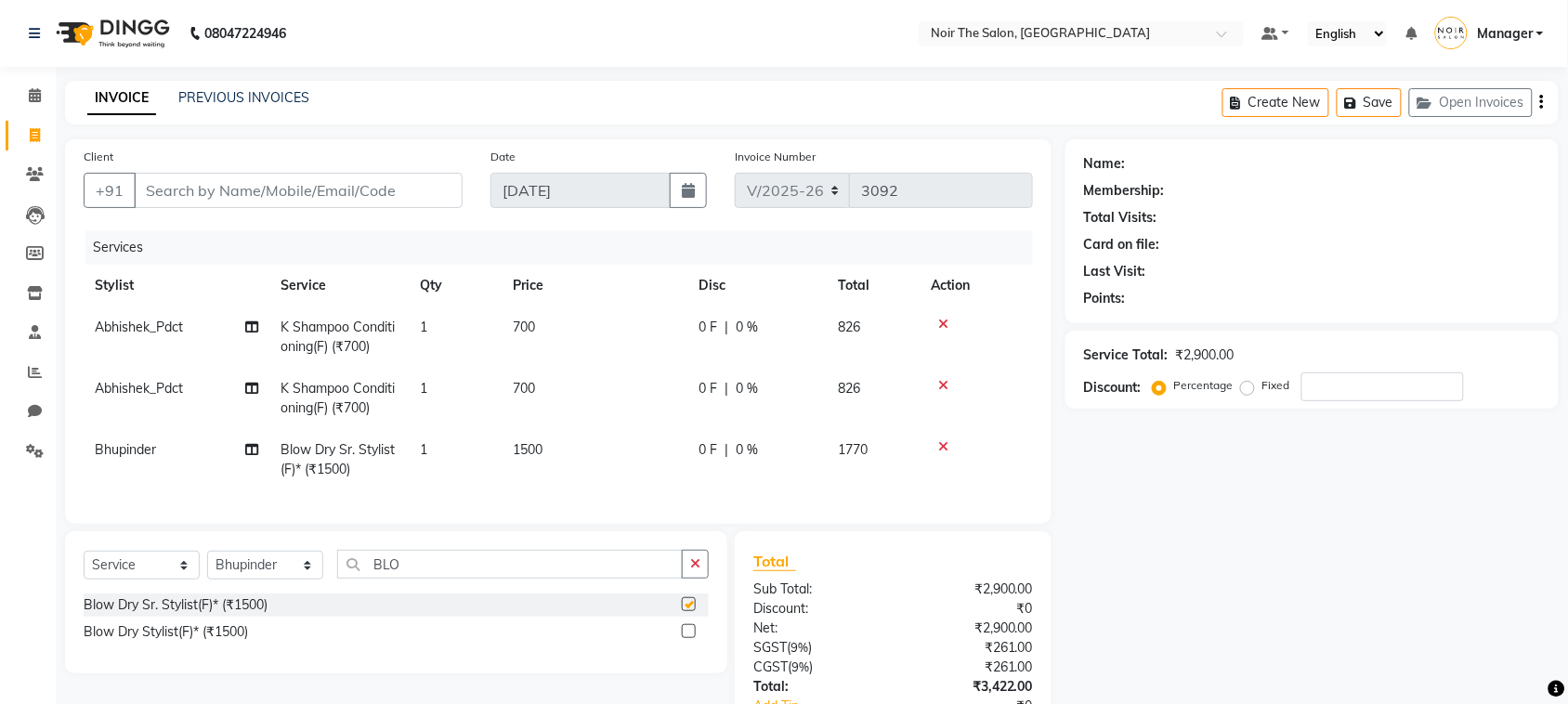
checkbox input "false"
click at [530, 445] on span "1500" at bounding box center [527, 450] width 30 height 17
select select "72628"
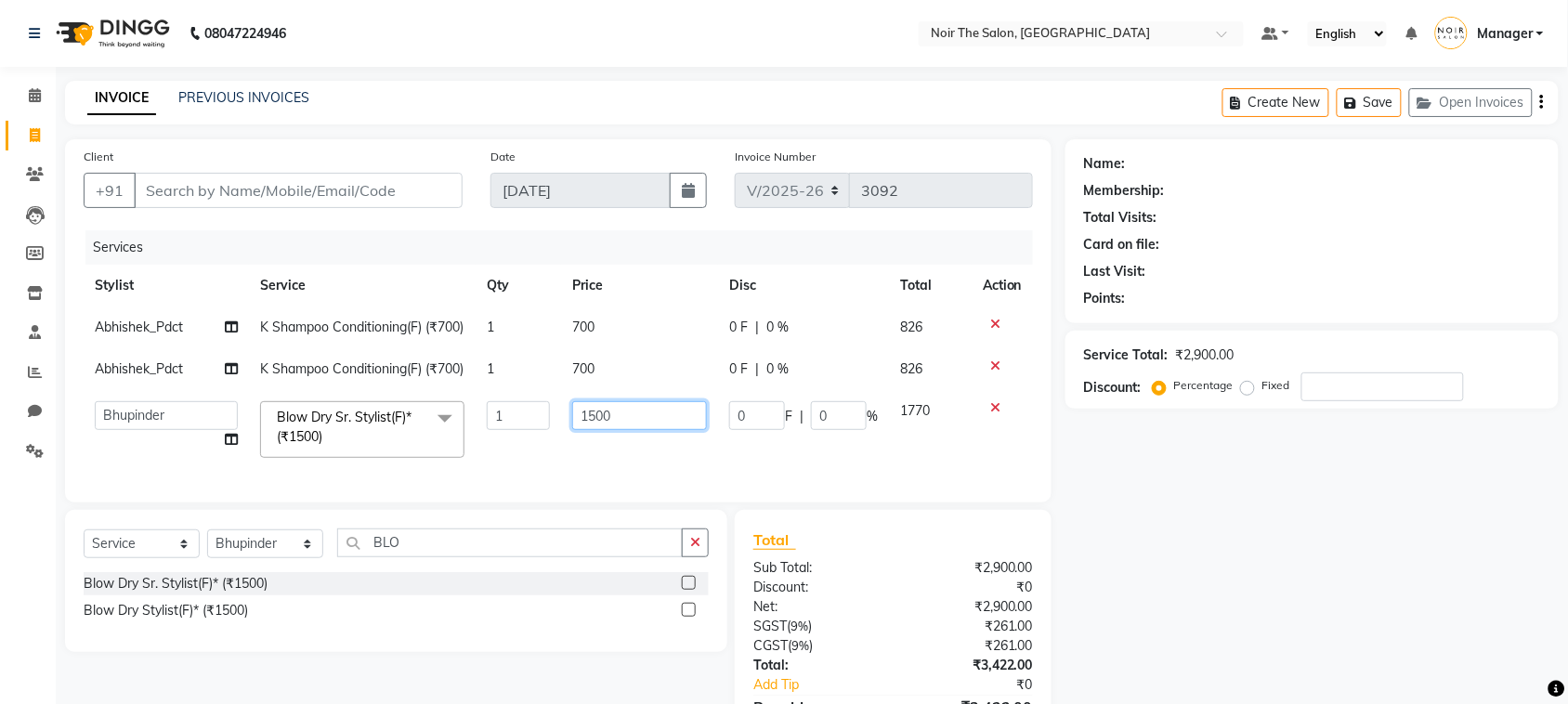
click at [595, 430] on input "1500" at bounding box center [640, 415] width 135 height 29
type input "1600"
click at [623, 469] on td "1600" at bounding box center [639, 430] width 157 height 79
select select "72628"
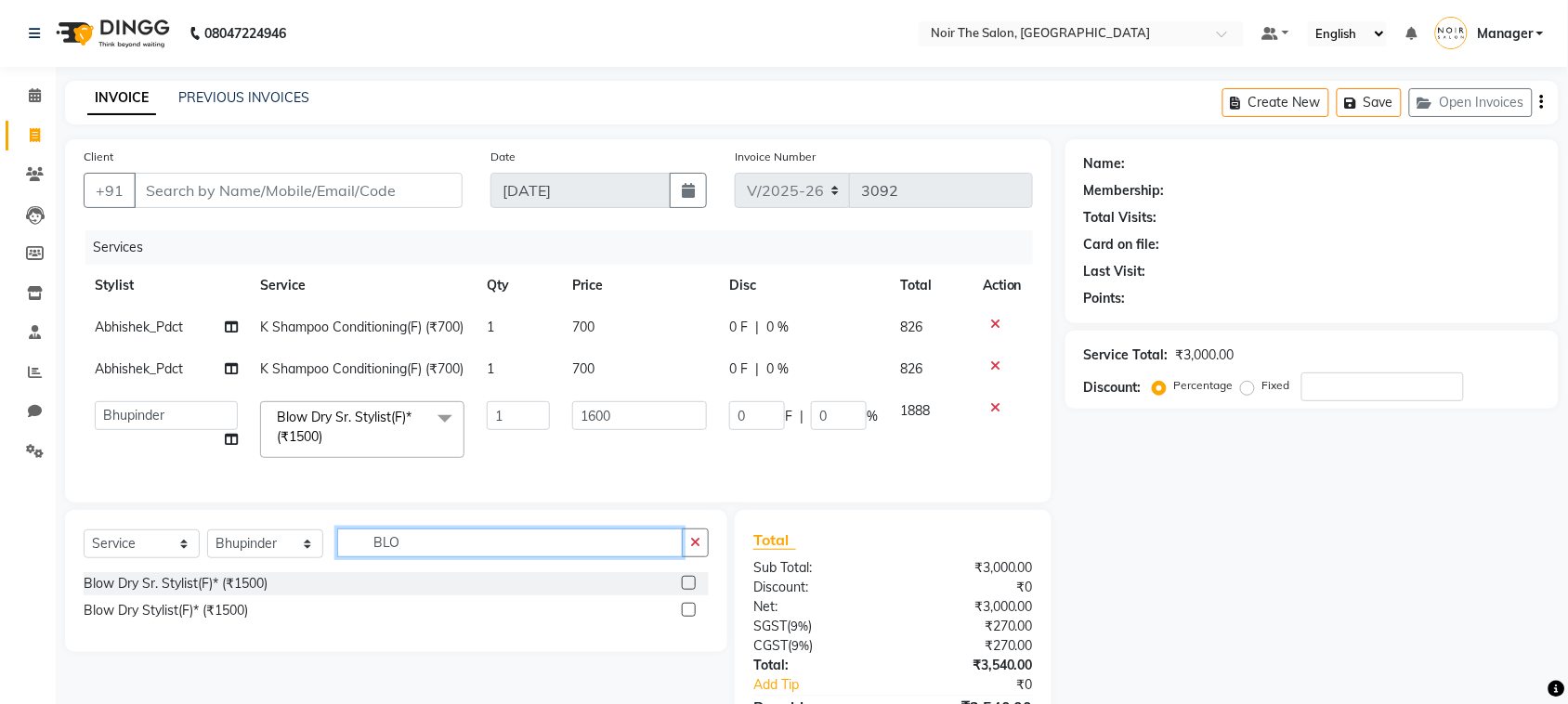
click at [416, 558] on input "BLO" at bounding box center [510, 542] width 346 height 29
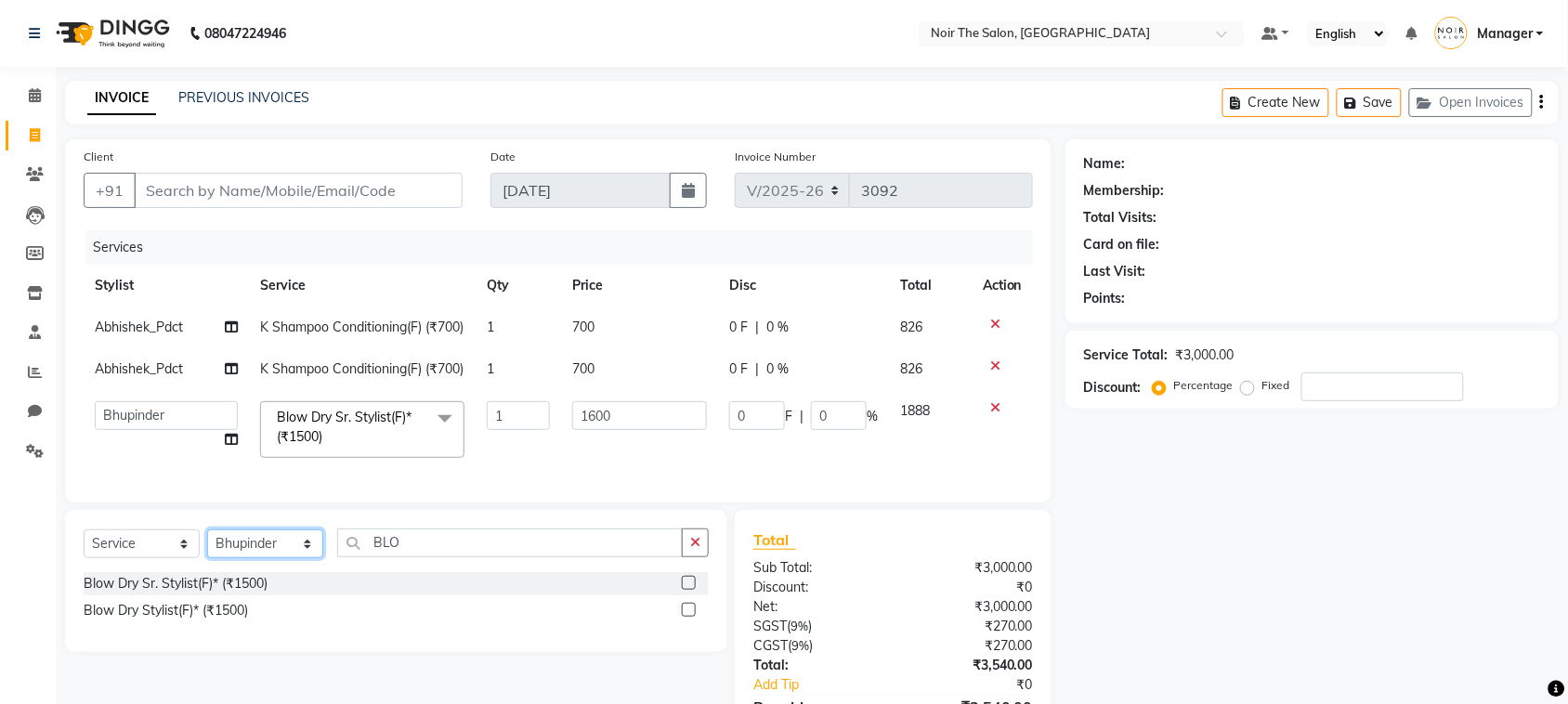
click at [231, 559] on select "Select Stylist Aalam Abhishek_Mgr Abhishek_Pdct Bhupinder Counter_Sales Gaurav_…" at bounding box center [265, 543] width 116 height 29
select select "72627"
click at [207, 559] on select "Select Stylist Aalam Abhishek_Mgr Abhishek_Pdct Bhupinder Counter_Sales Gaurav_…" at bounding box center [265, 543] width 116 height 29
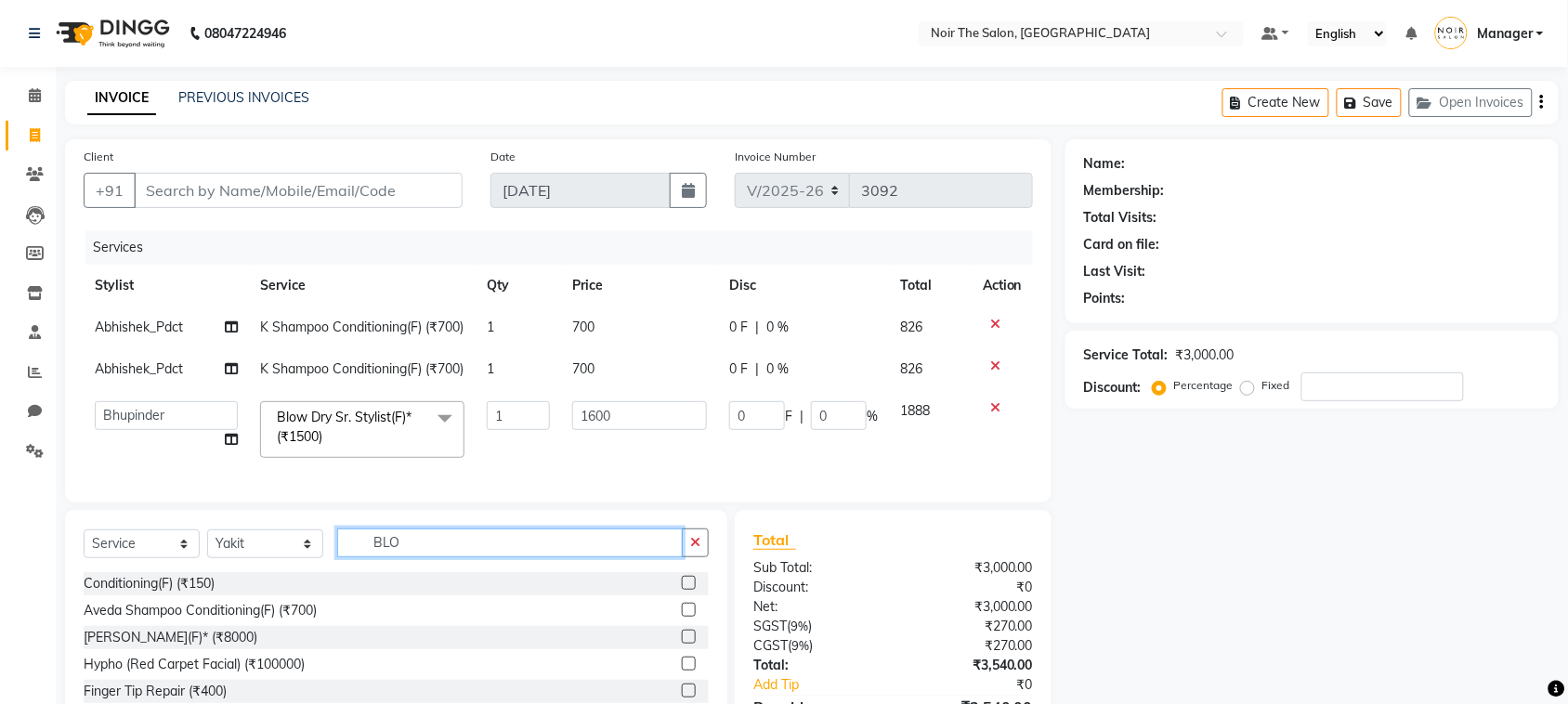
drag, startPoint x: 423, startPoint y: 607, endPoint x: 330, endPoint y: 607, distance: 93.0
click at [330, 573] on div "Select Service Product Membership Package Voucher Prepaid Gift Card Select Styl…" at bounding box center [396, 550] width 625 height 43
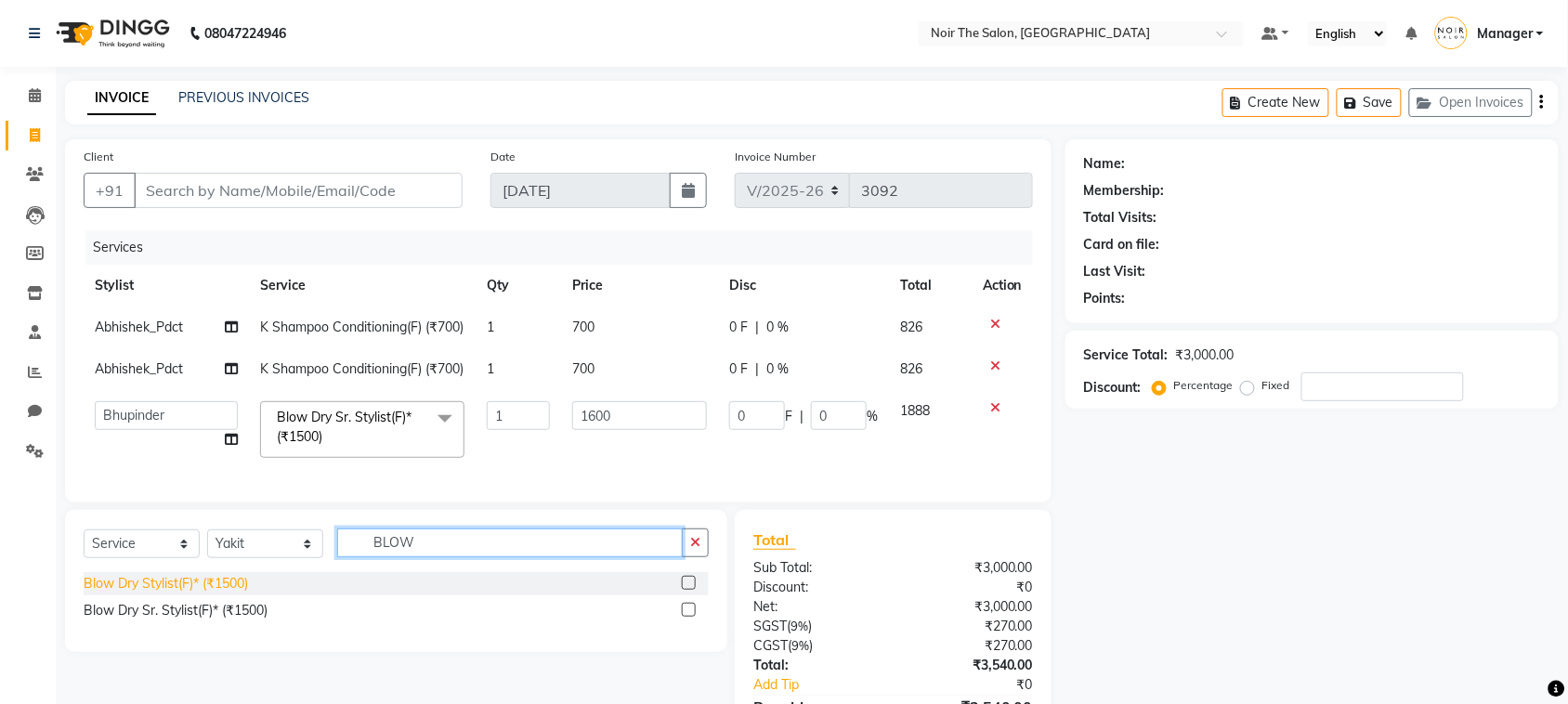
type input "BLOW"
drag, startPoint x: 164, startPoint y: 642, endPoint x: 173, endPoint y: 637, distance: 10.3
click at [165, 594] on div "Blow Dry Stylist(F)* (₹1500)" at bounding box center [166, 585] width 165 height 20
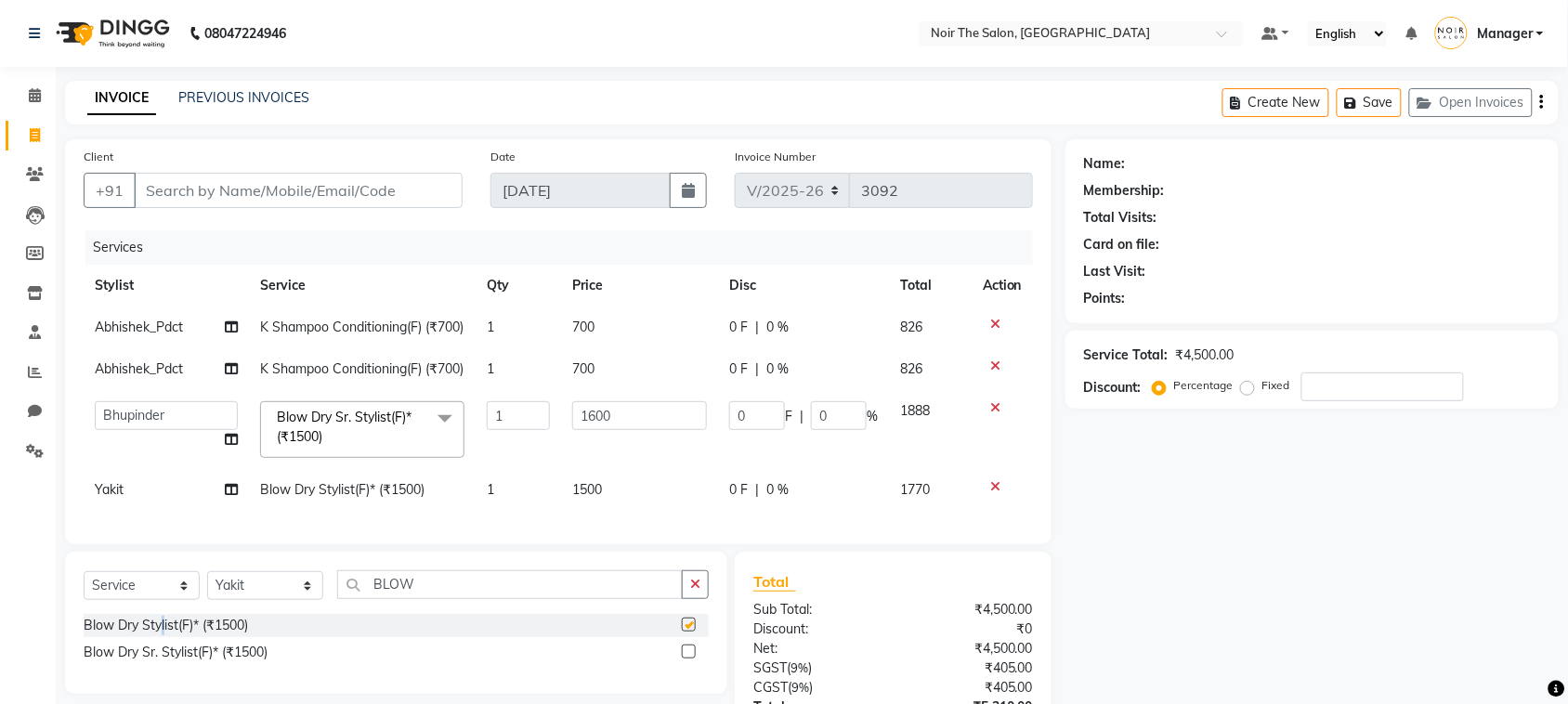
checkbox input "false"
click at [596, 498] on span "1500" at bounding box center [587, 489] width 30 height 17
select select "72627"
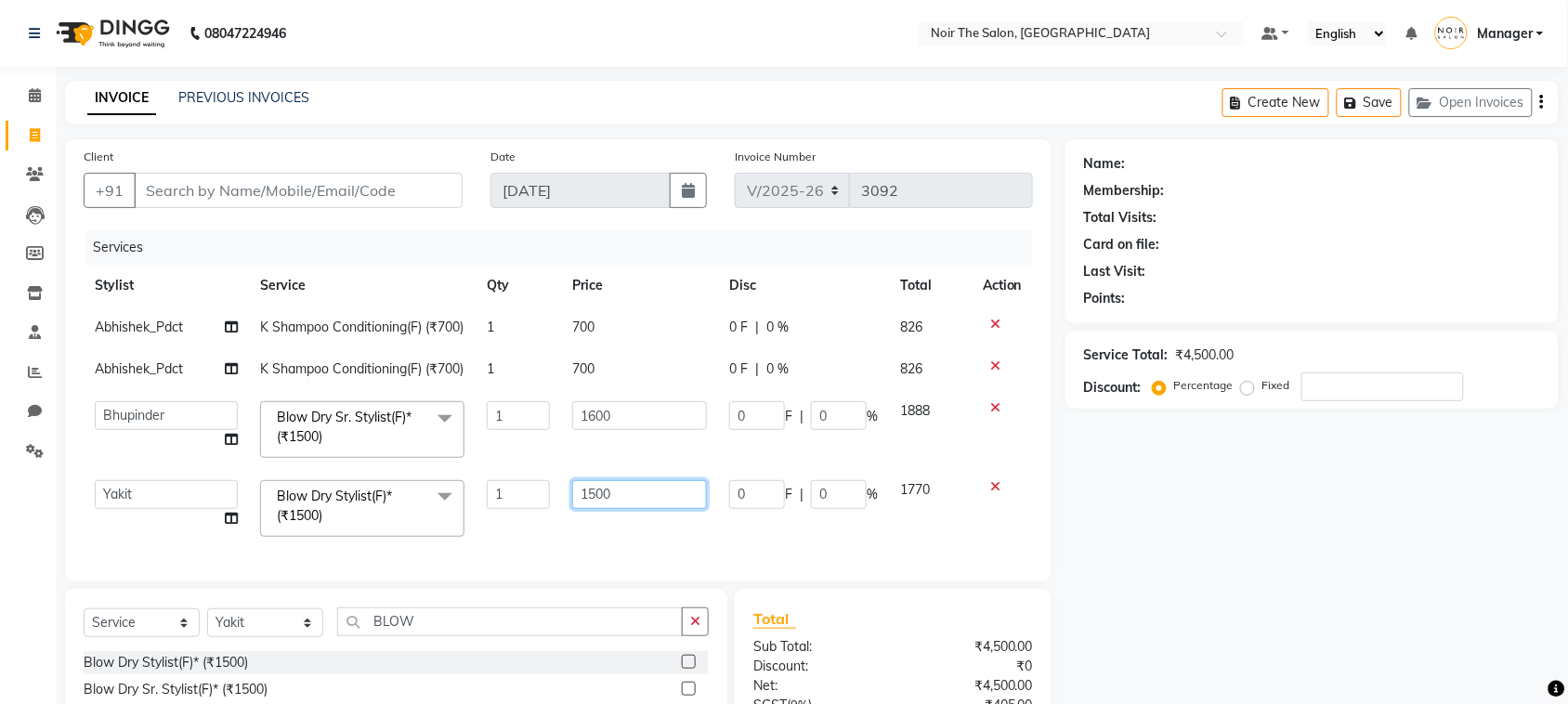
click at [596, 510] on input "1500" at bounding box center [640, 494] width 135 height 29
type input "1200"
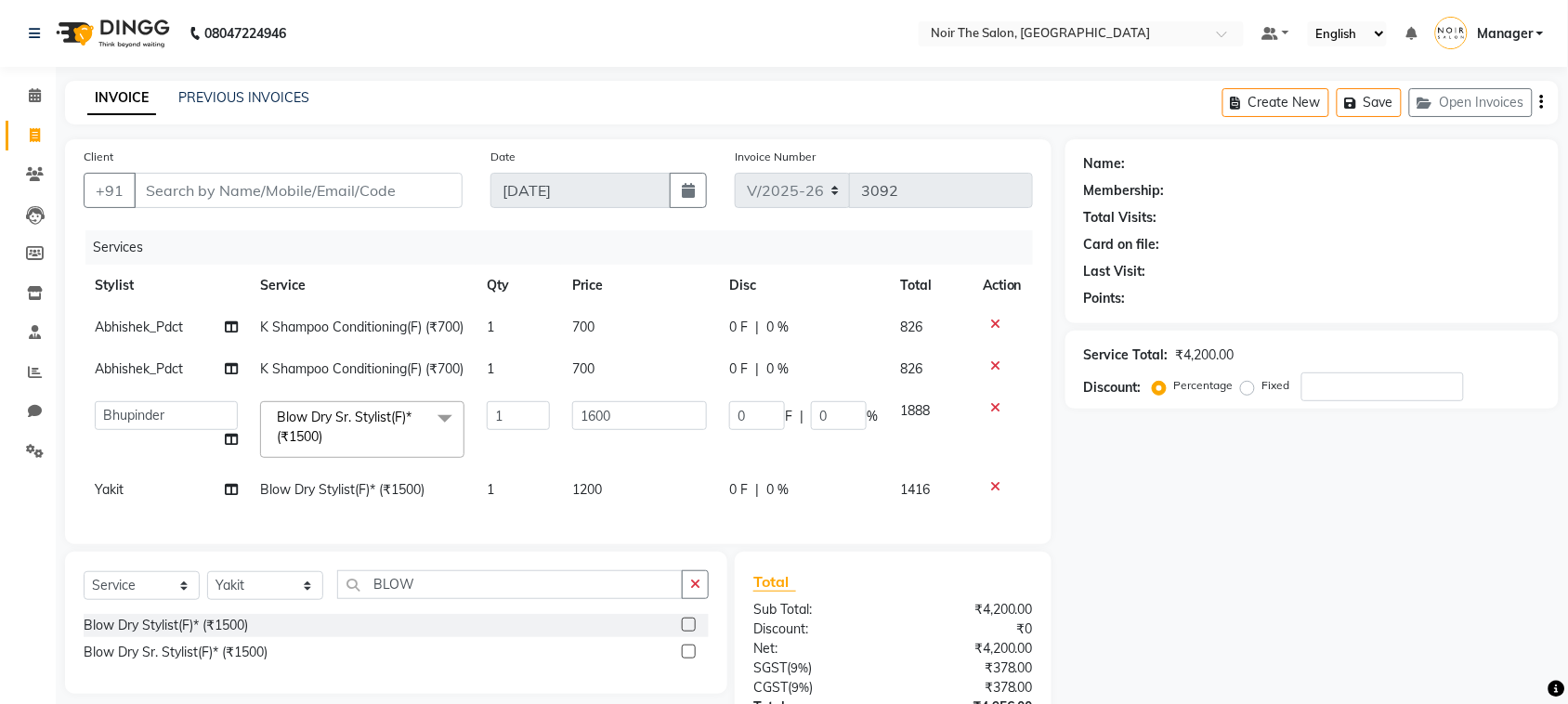
click at [578, 527] on div "Services Stylist Service Qty Price Disc Total Action Abhishek_Pdct K Shampoo Co…" at bounding box center [558, 379] width 949 height 296
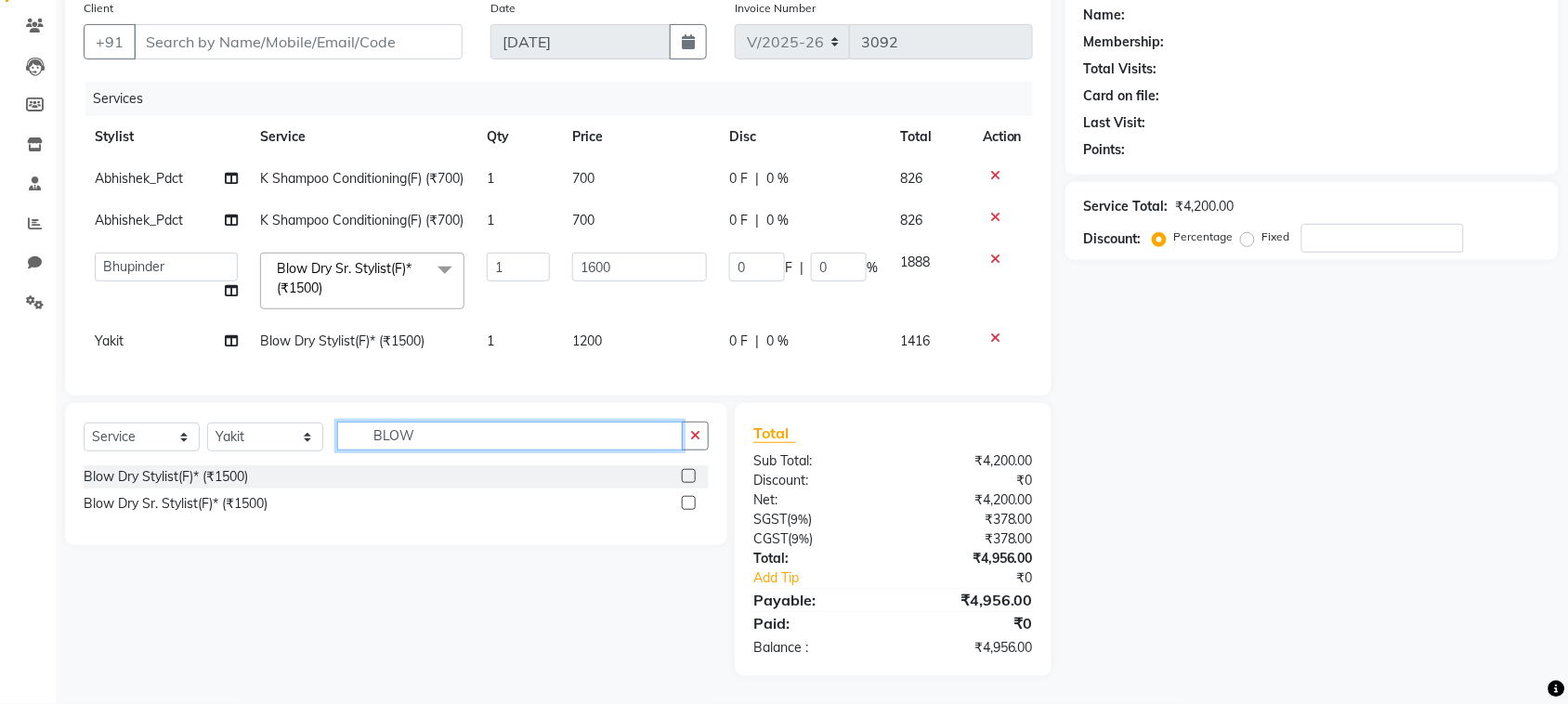
drag, startPoint x: 426, startPoint y: 430, endPoint x: 317, endPoint y: 430, distance: 109.0
click at [317, 430] on div "Select Service Product Membership Package Voucher Prepaid Gift Card Select Styl…" at bounding box center [396, 444] width 625 height 43
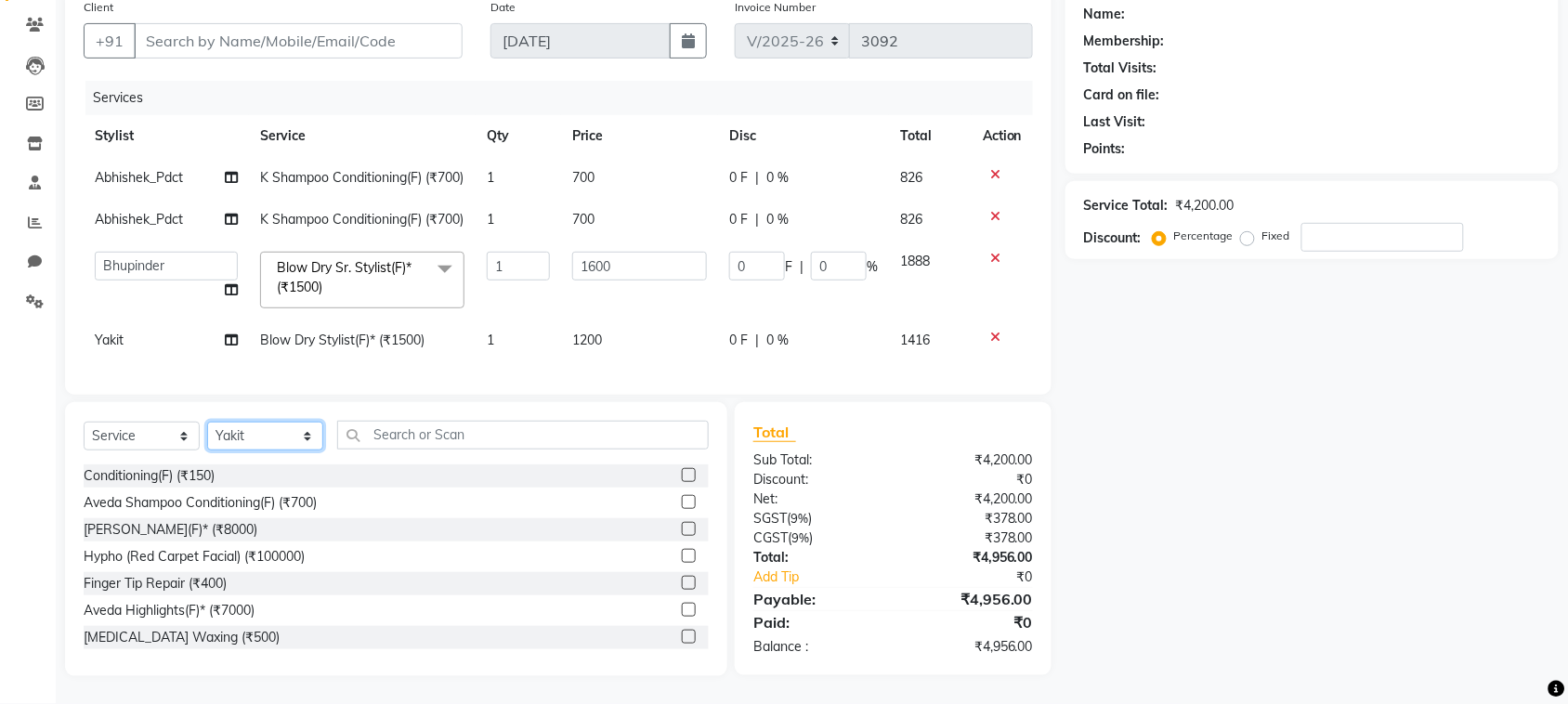
click at [267, 434] on select "Select Stylist Aalam Abhishek_Mgr Abhishek_Pdct Bhupinder Counter_Sales Gaurav_…" at bounding box center [265, 436] width 116 height 29
select select "83407"
click at [207, 423] on select "Select Stylist Aalam Abhishek_Mgr Abhishek_Pdct Bhupinder Counter_Sales Gaurav_…" at bounding box center [265, 436] width 116 height 29
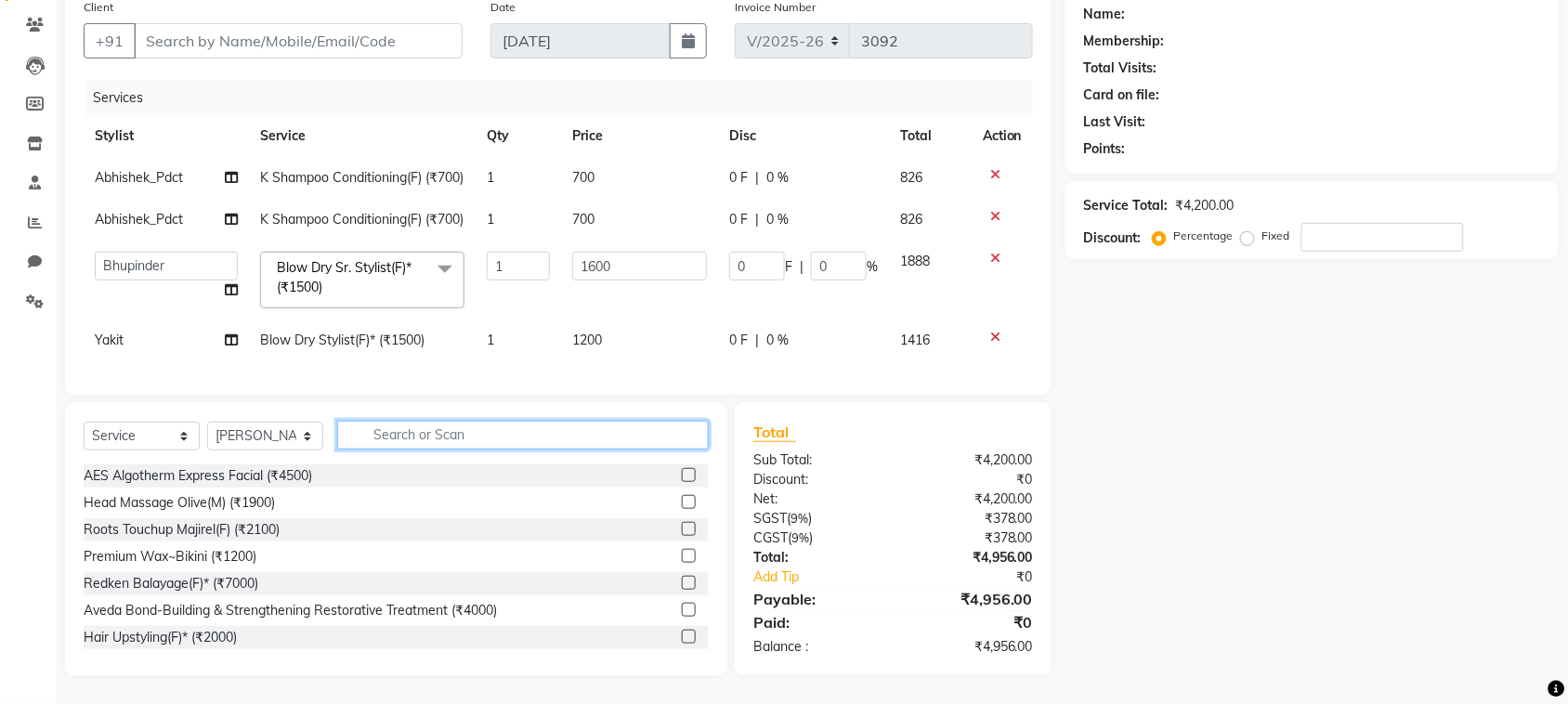
click at [396, 434] on input "text" at bounding box center [522, 435] width 372 height 29
type input "INOA"
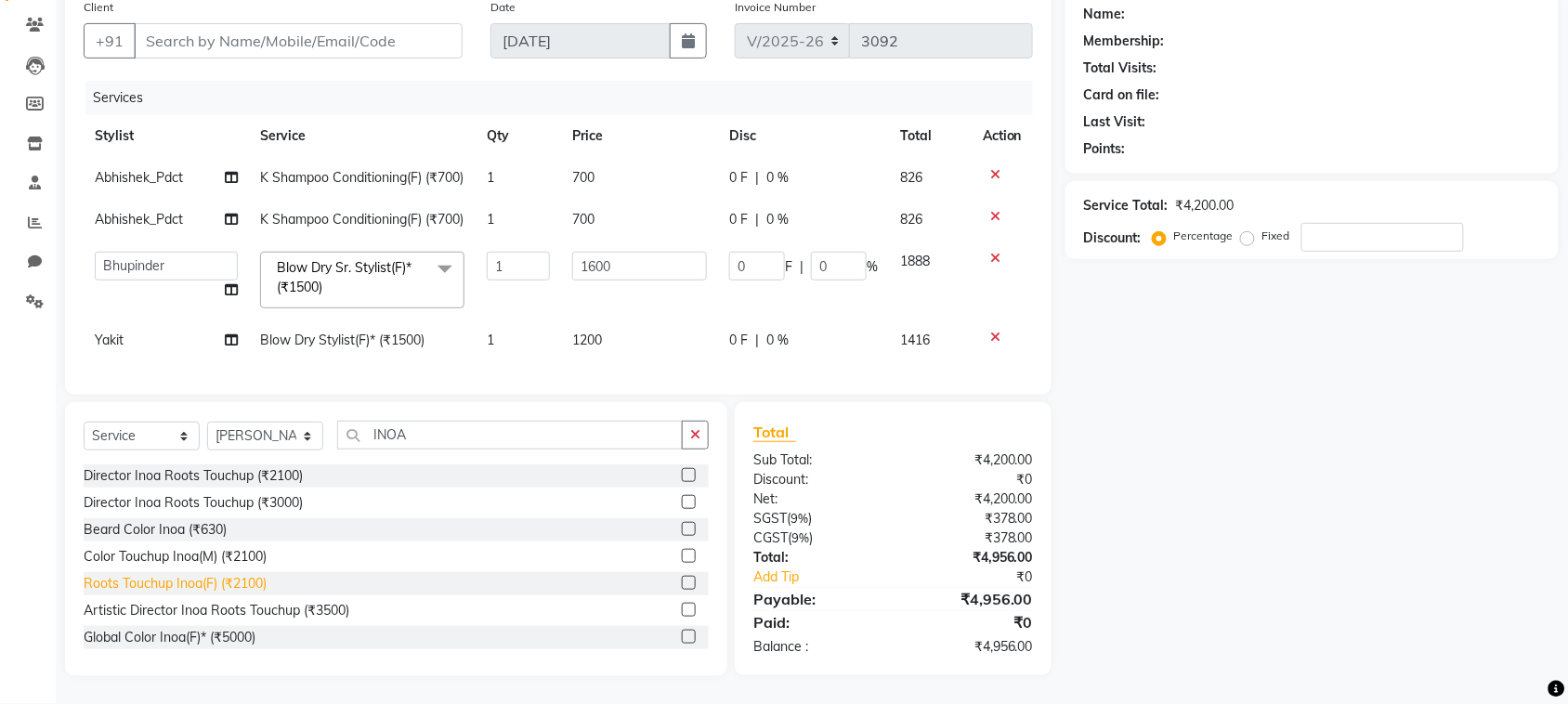
click at [209, 583] on div "Roots Touchup Inoa(F) (₹2100)" at bounding box center [175, 585] width 183 height 20
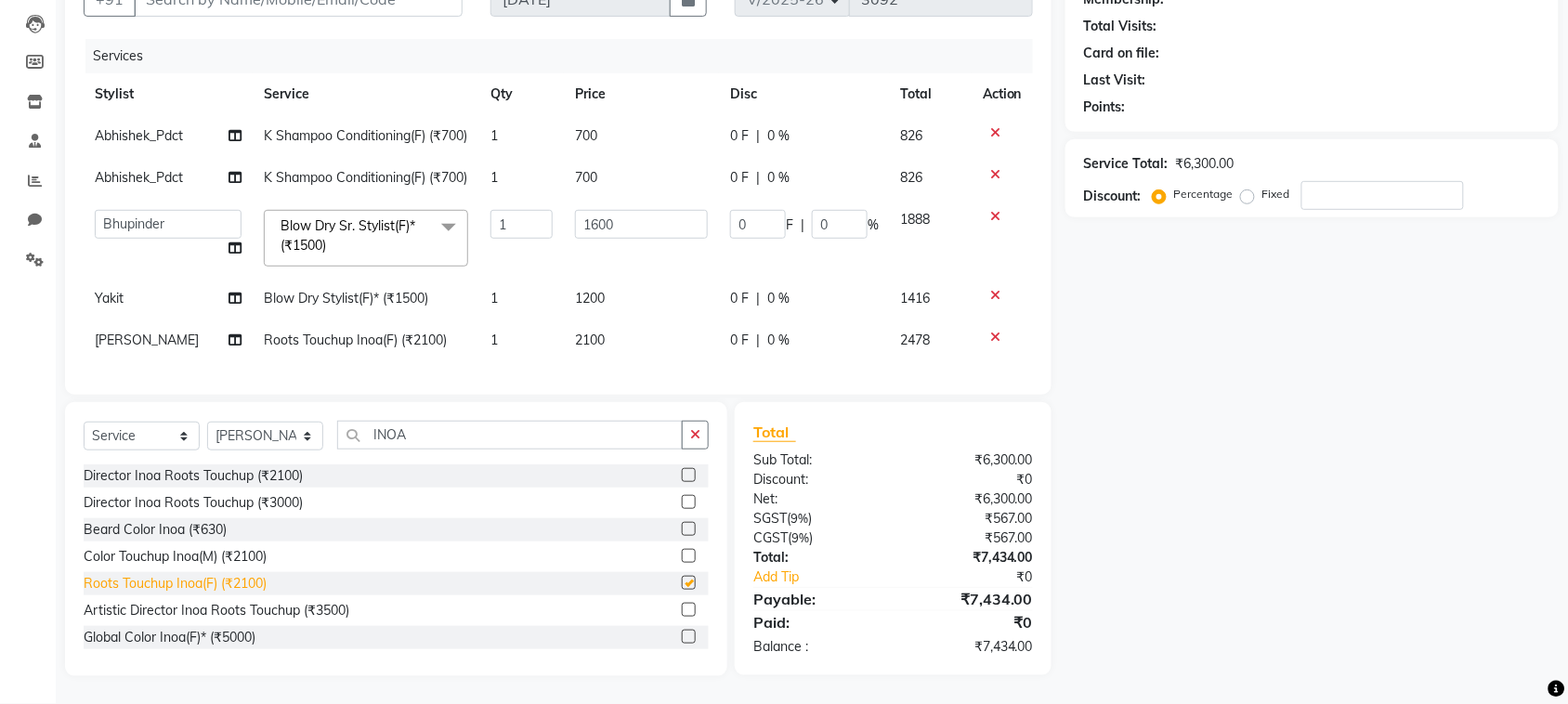
checkbox input "false"
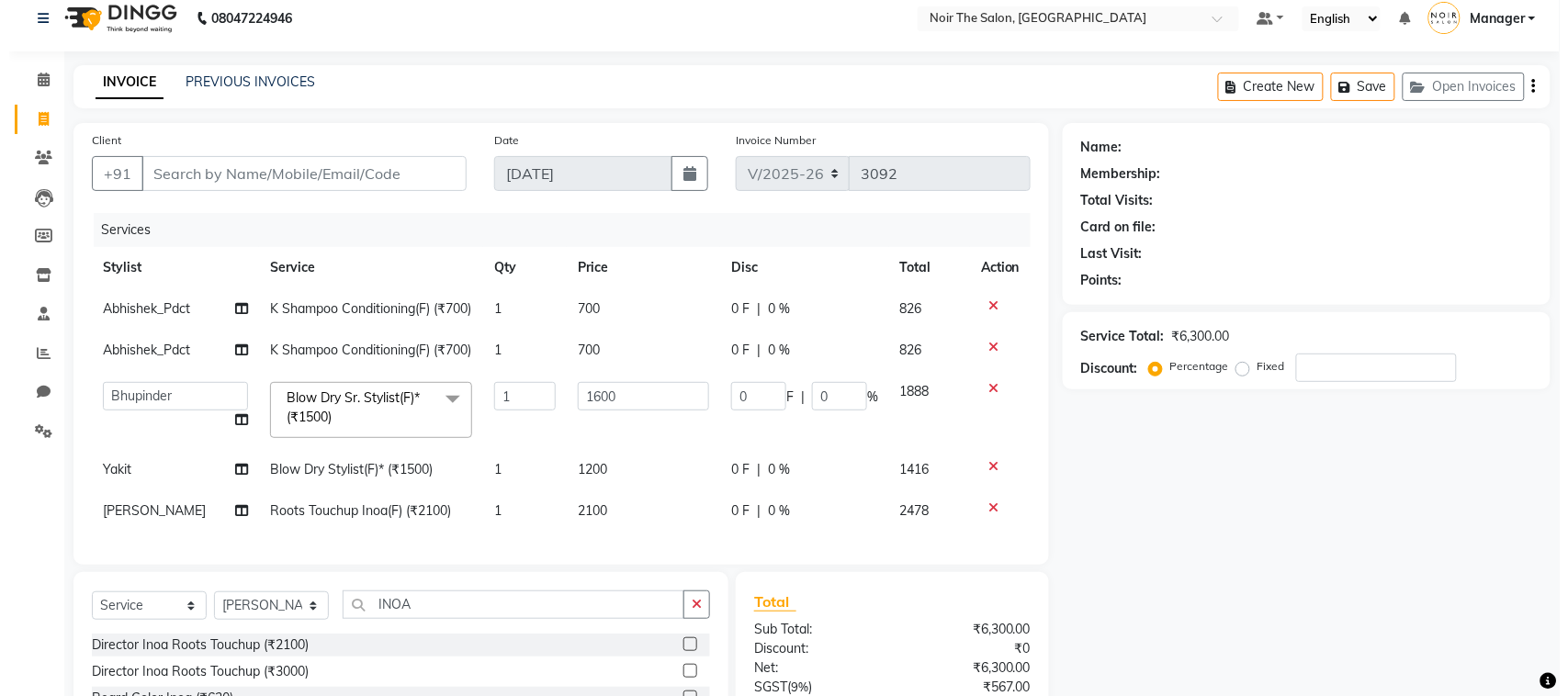
scroll to position [0, 0]
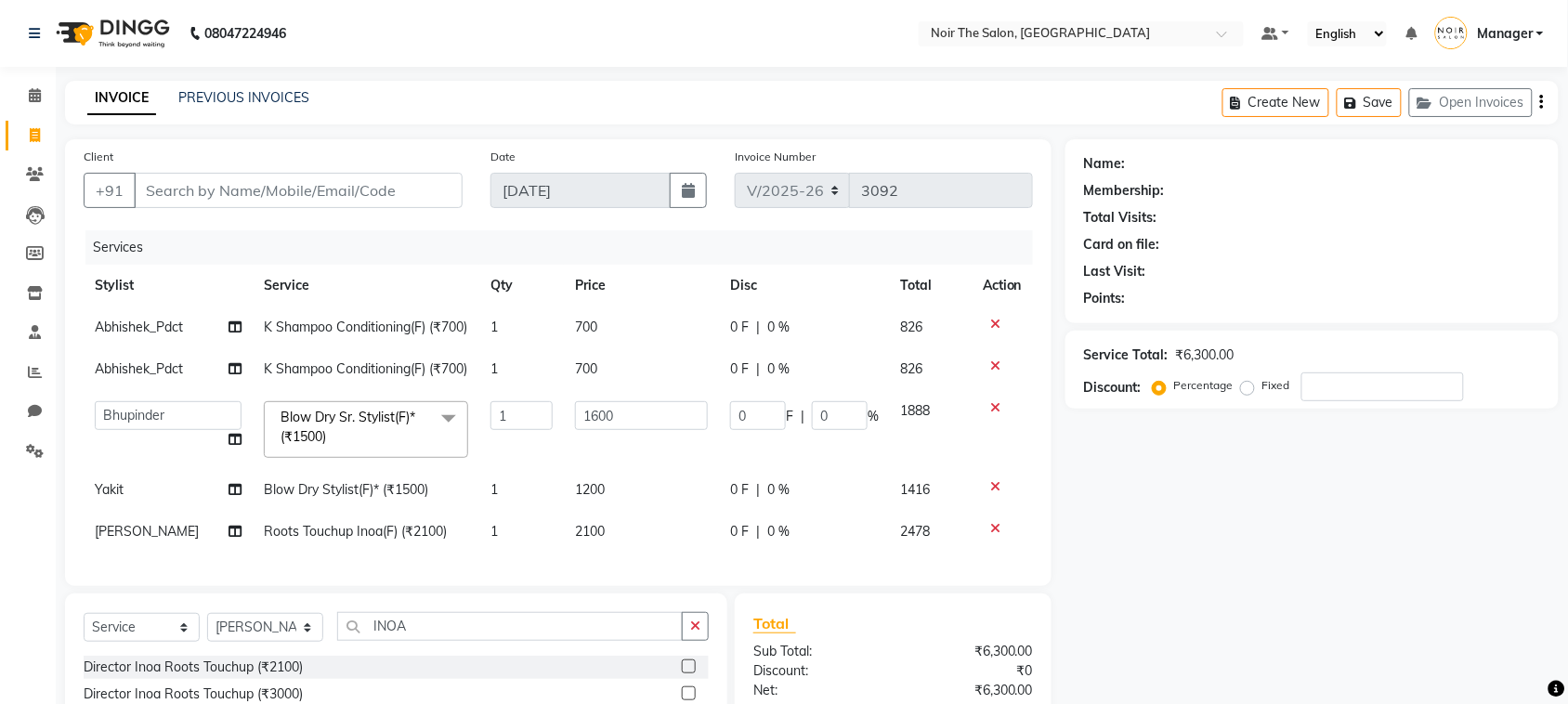
click at [283, 166] on div "Client +91" at bounding box center [273, 184] width 407 height 76
click at [283, 181] on input "Client" at bounding box center [299, 190] width 329 height 35
type input "9"
type input "0"
type input "9871896113"
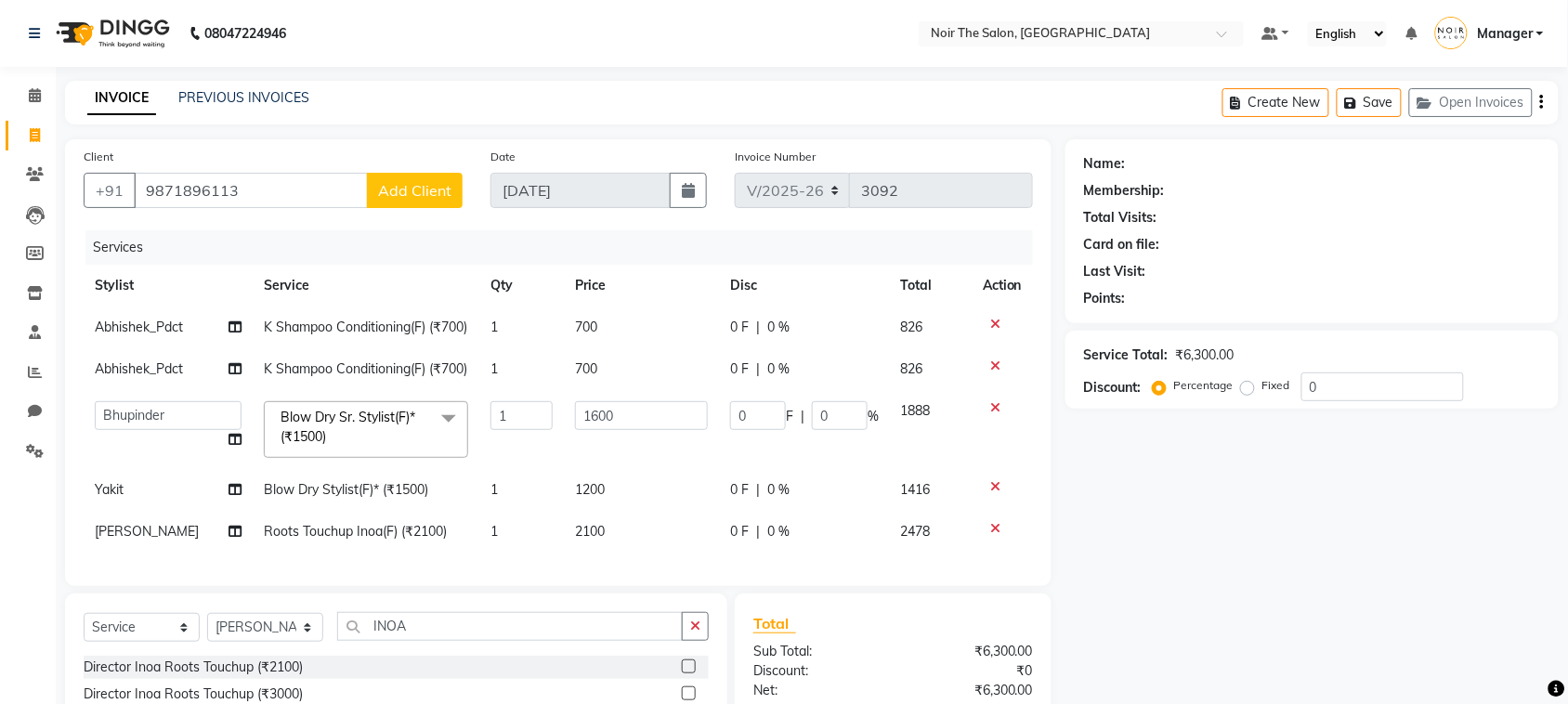
click at [447, 193] on span "Add Client" at bounding box center [415, 190] width 73 height 19
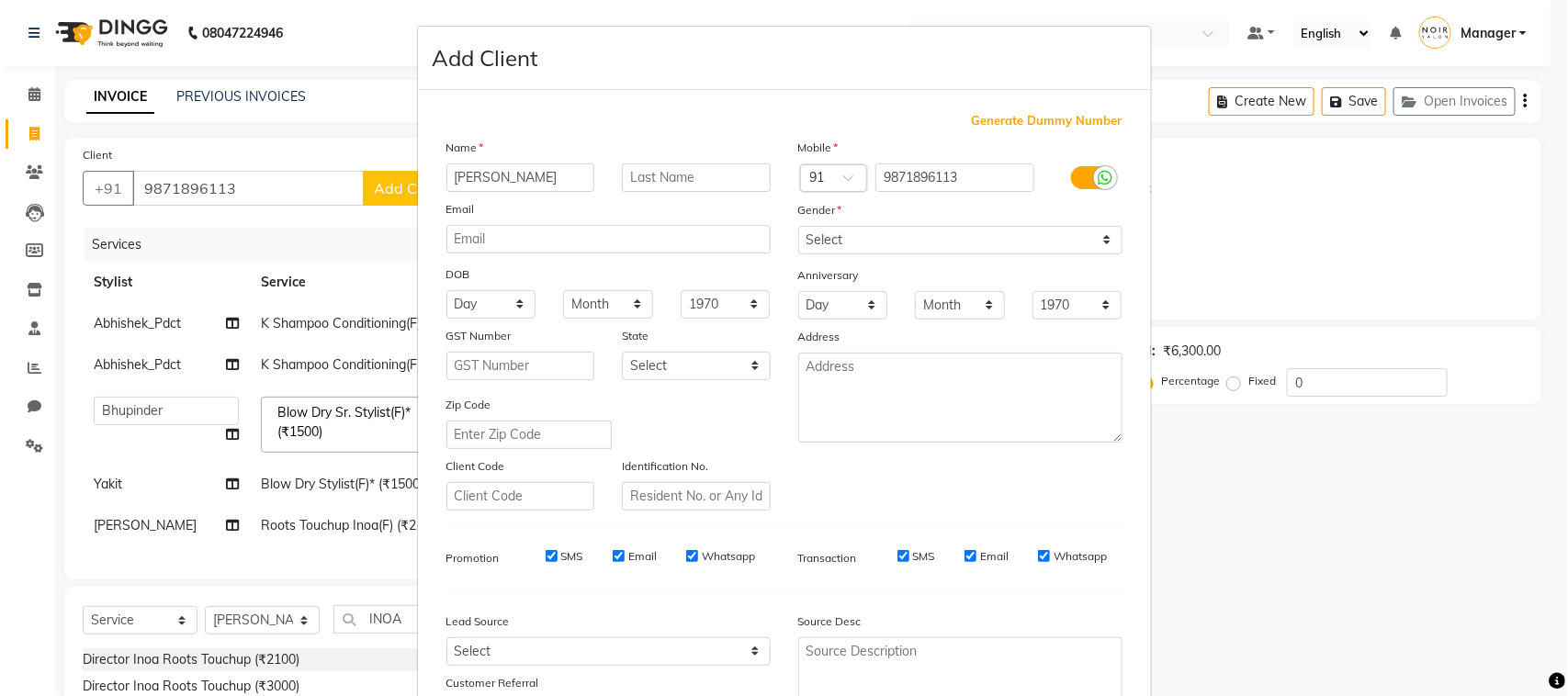
type input "SANGEETA"
click at [670, 172] on input "text" at bounding box center [696, 177] width 149 height 28
type input "M"
type input "AGARWAL"
click at [868, 237] on select "Select Male Female Other Prefer Not To Say" at bounding box center [960, 240] width 325 height 28
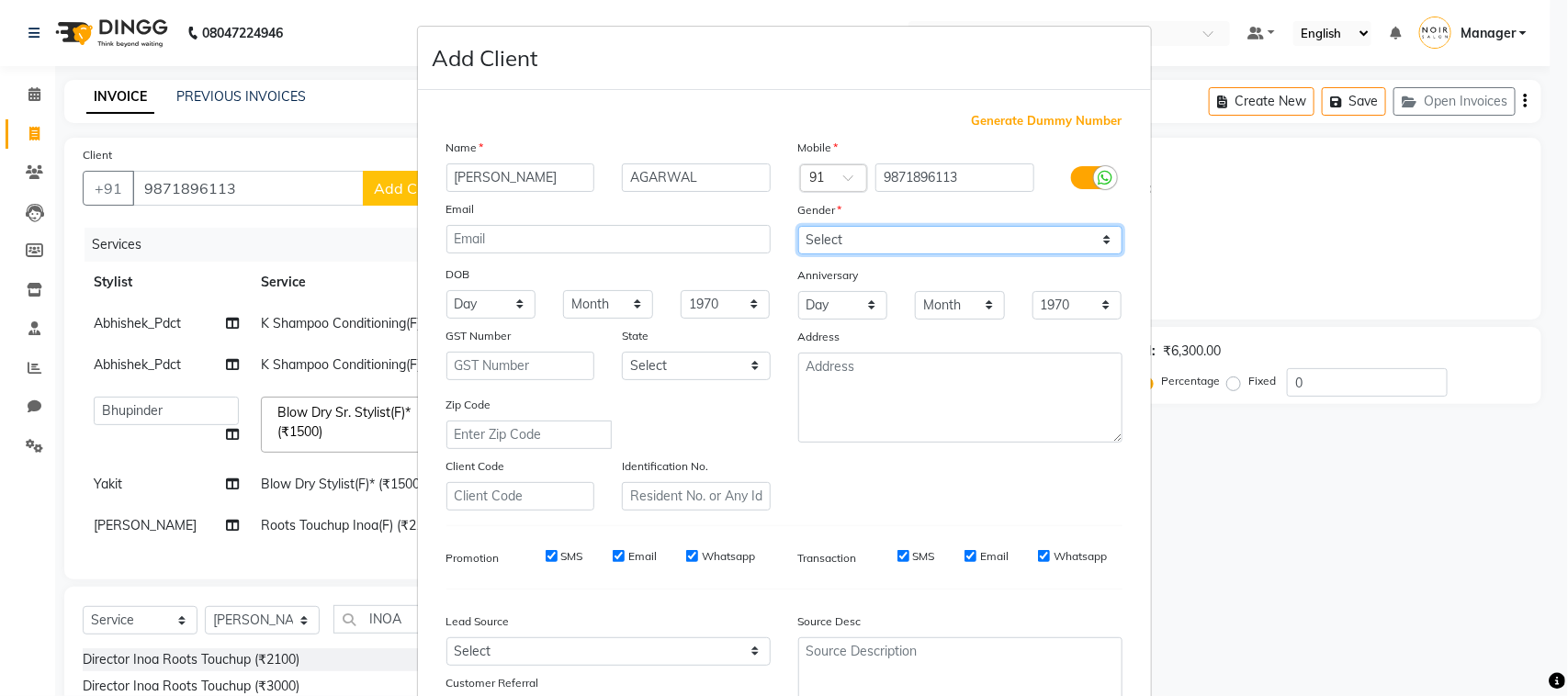
select select "female"
click at [798, 226] on select "Select Male Female Other Prefer Not To Say" at bounding box center [960, 240] width 325 height 28
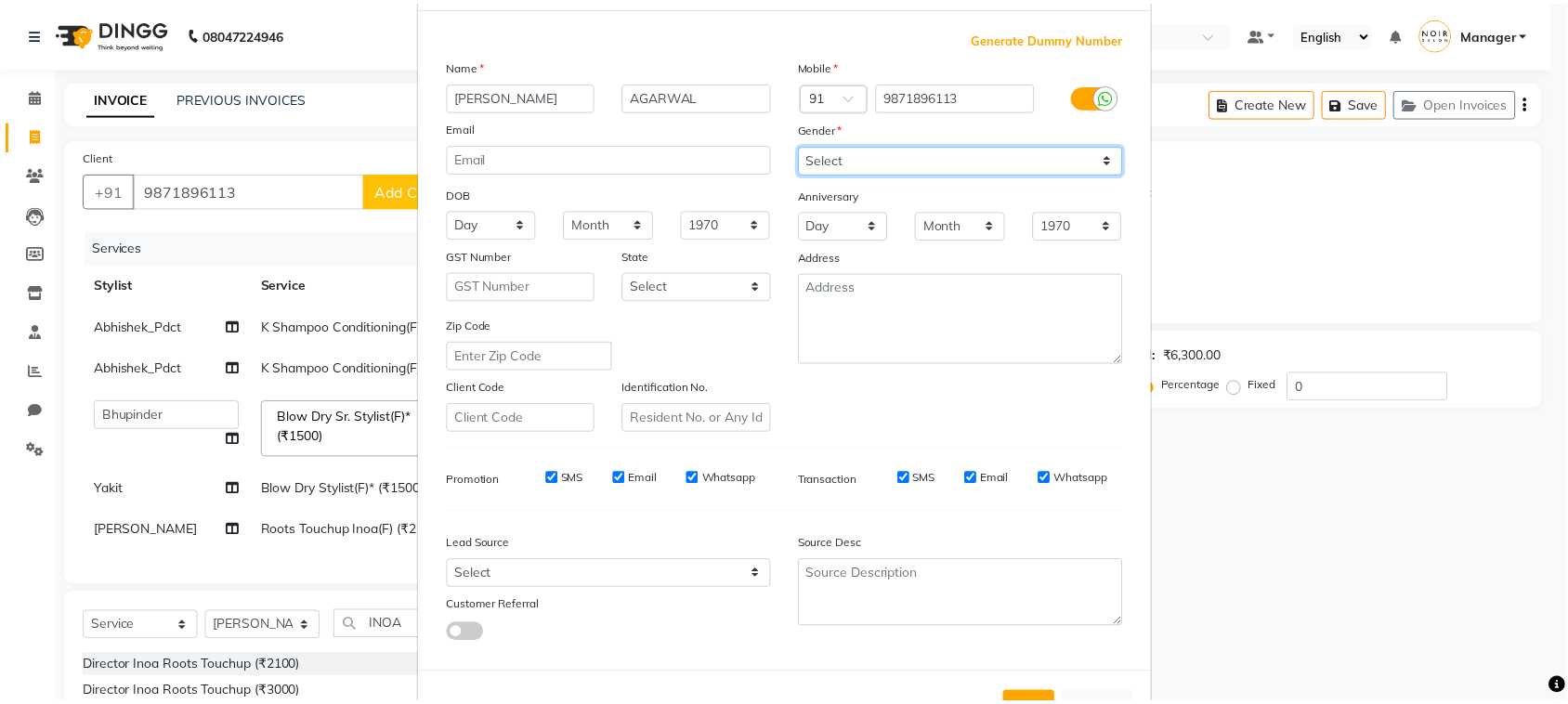
scroll to position [146, 0]
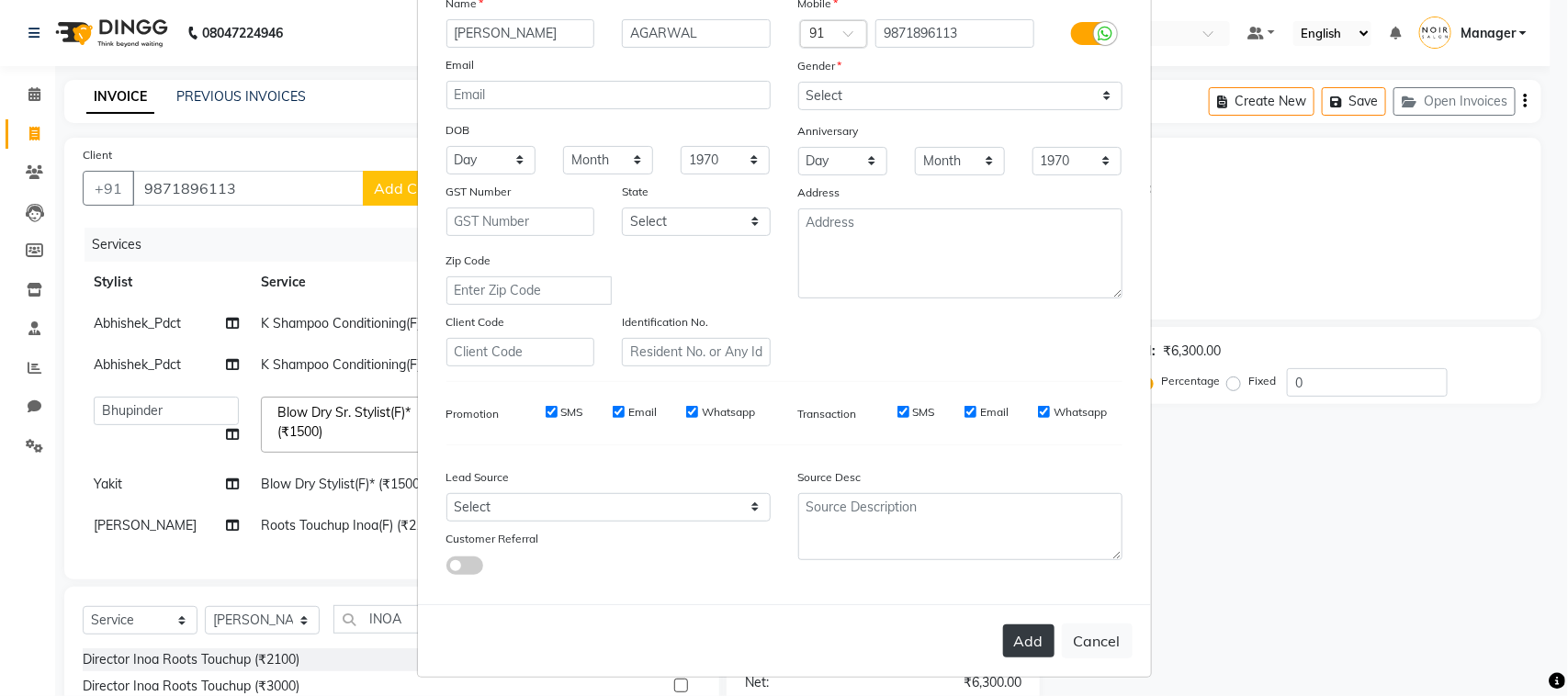
click at [1034, 641] on button "Add" at bounding box center [1028, 641] width 52 height 33
select select
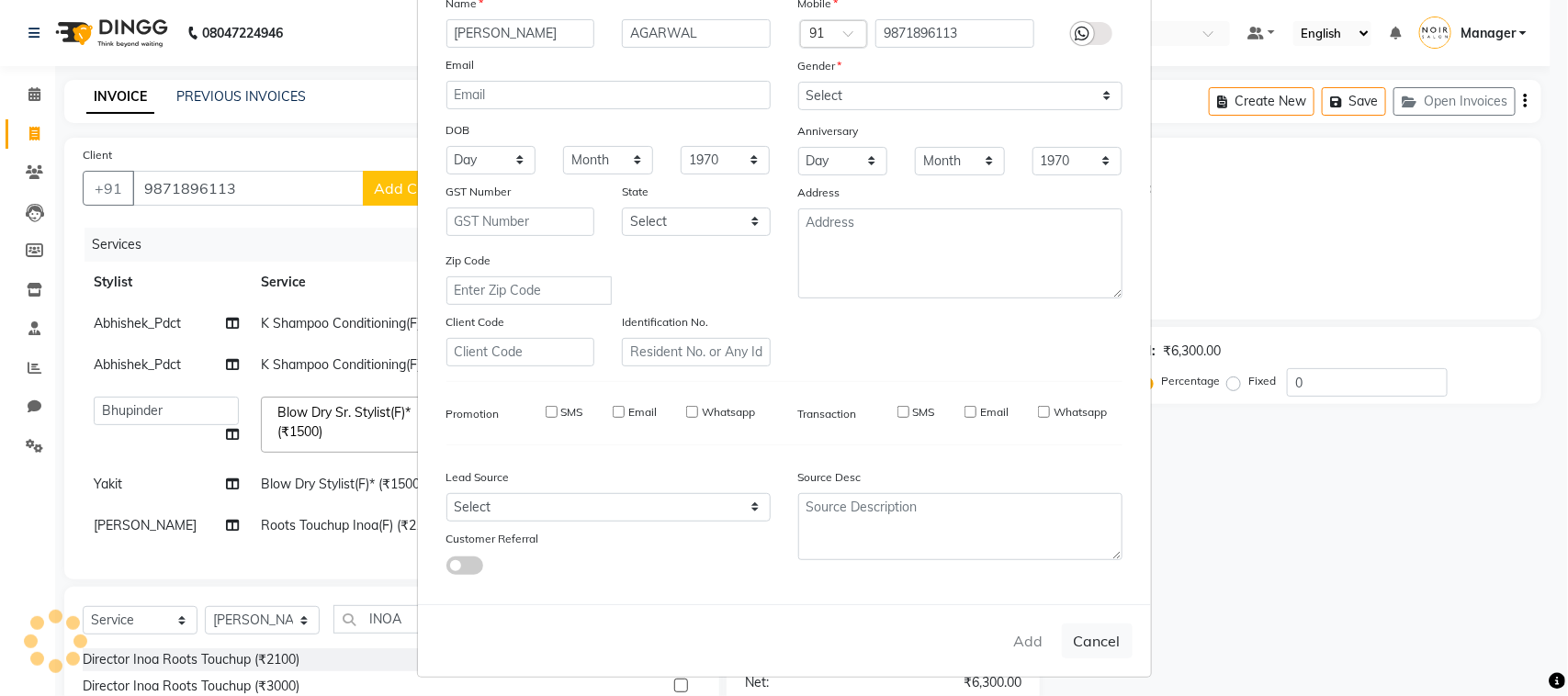
select select
checkbox input "false"
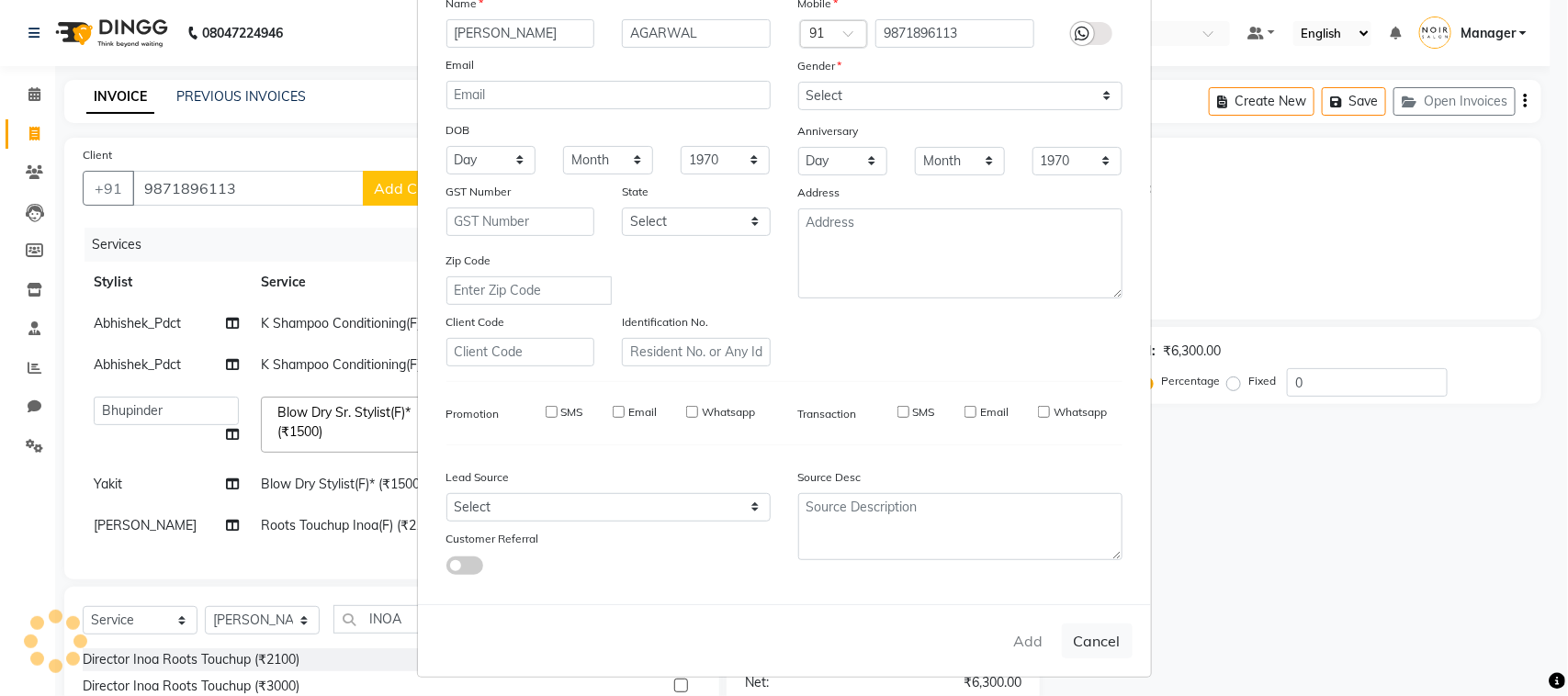
checkbox input "false"
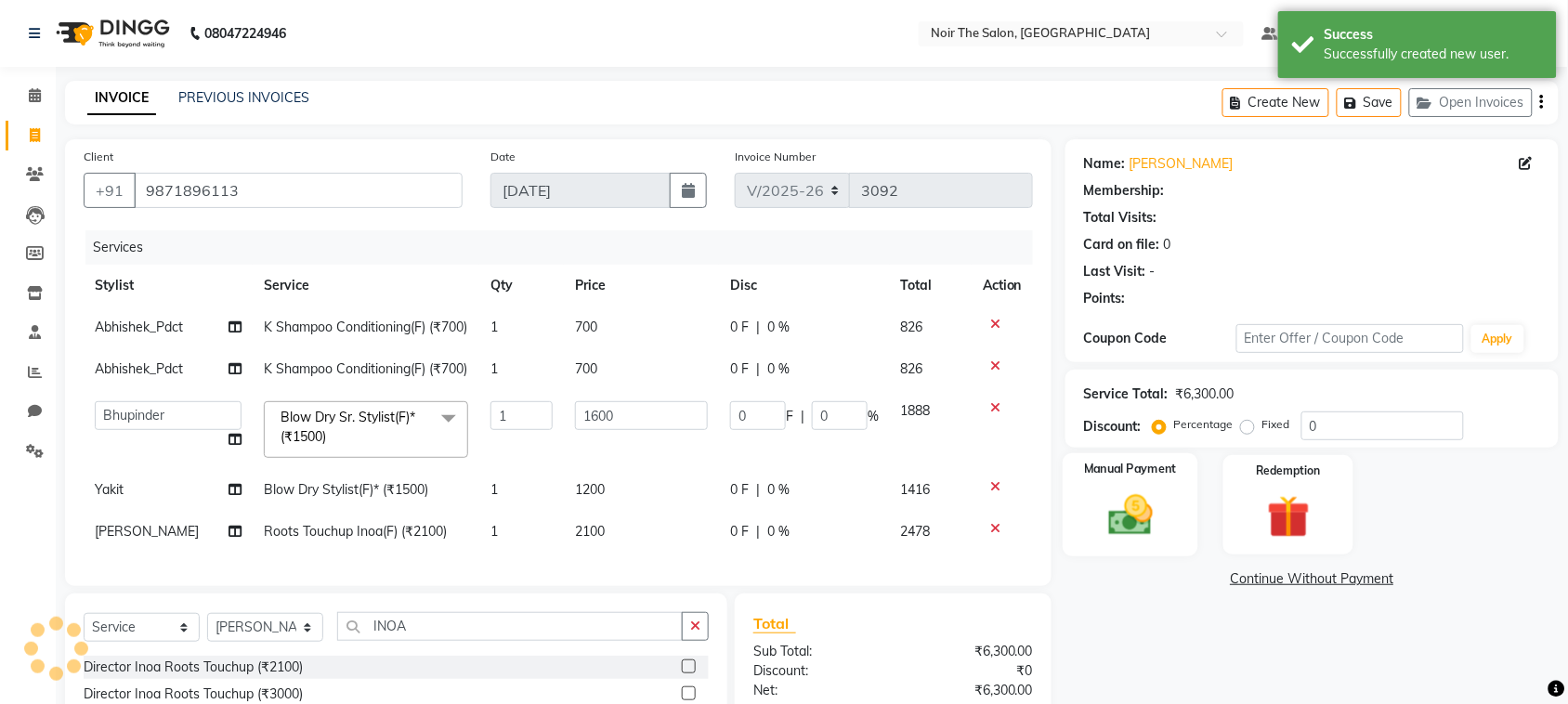
click at [1125, 509] on img at bounding box center [1130, 516] width 73 height 51
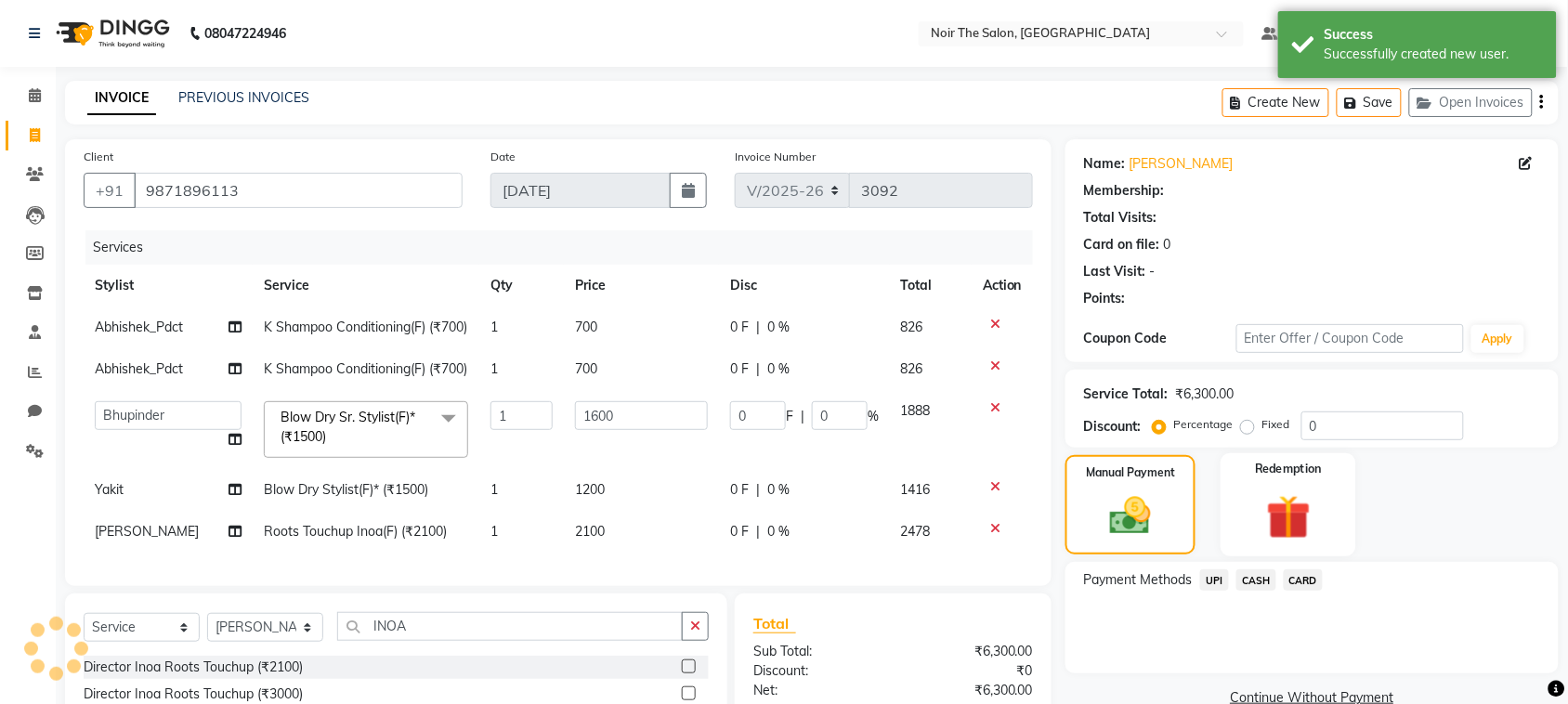
select select "1: Object"
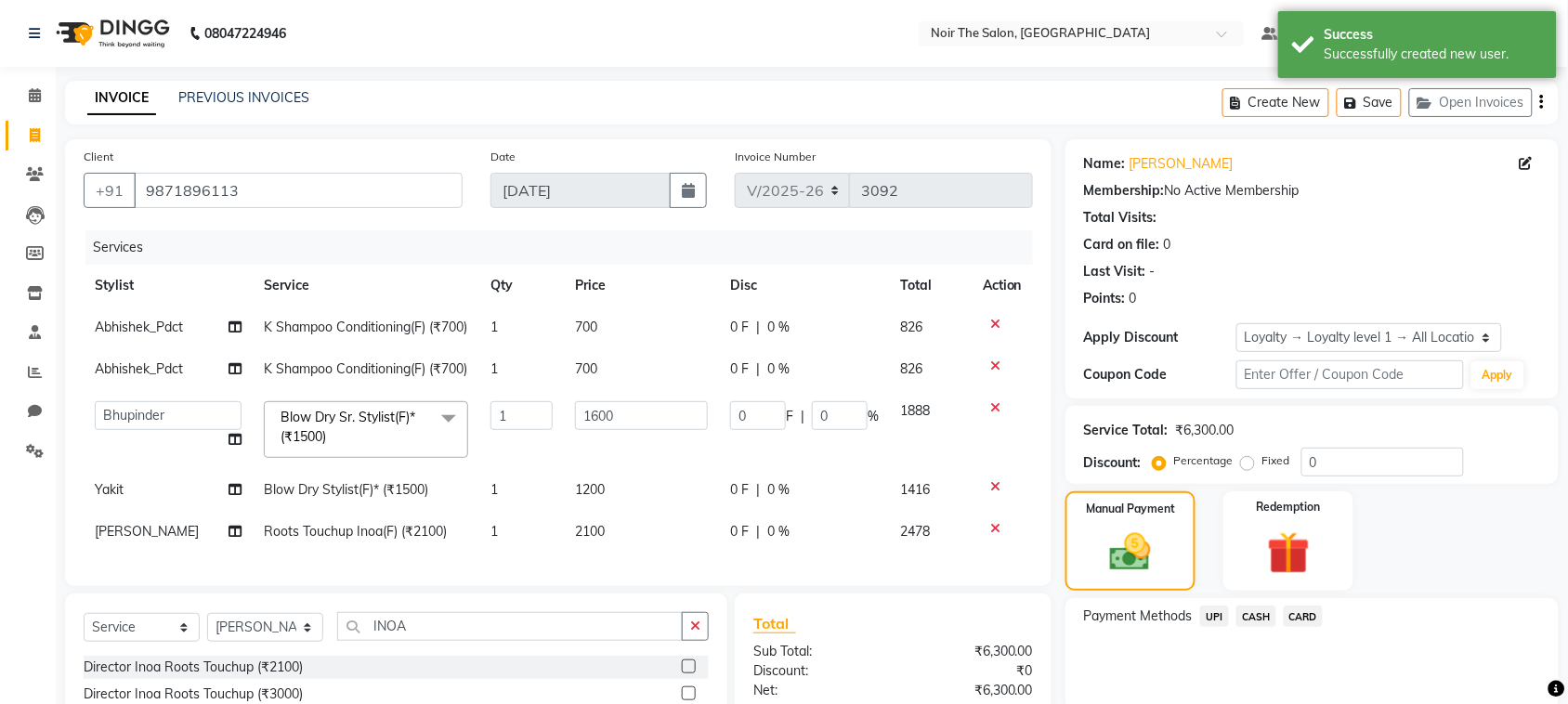
click at [1256, 615] on span "CASH" at bounding box center [1257, 617] width 40 height 22
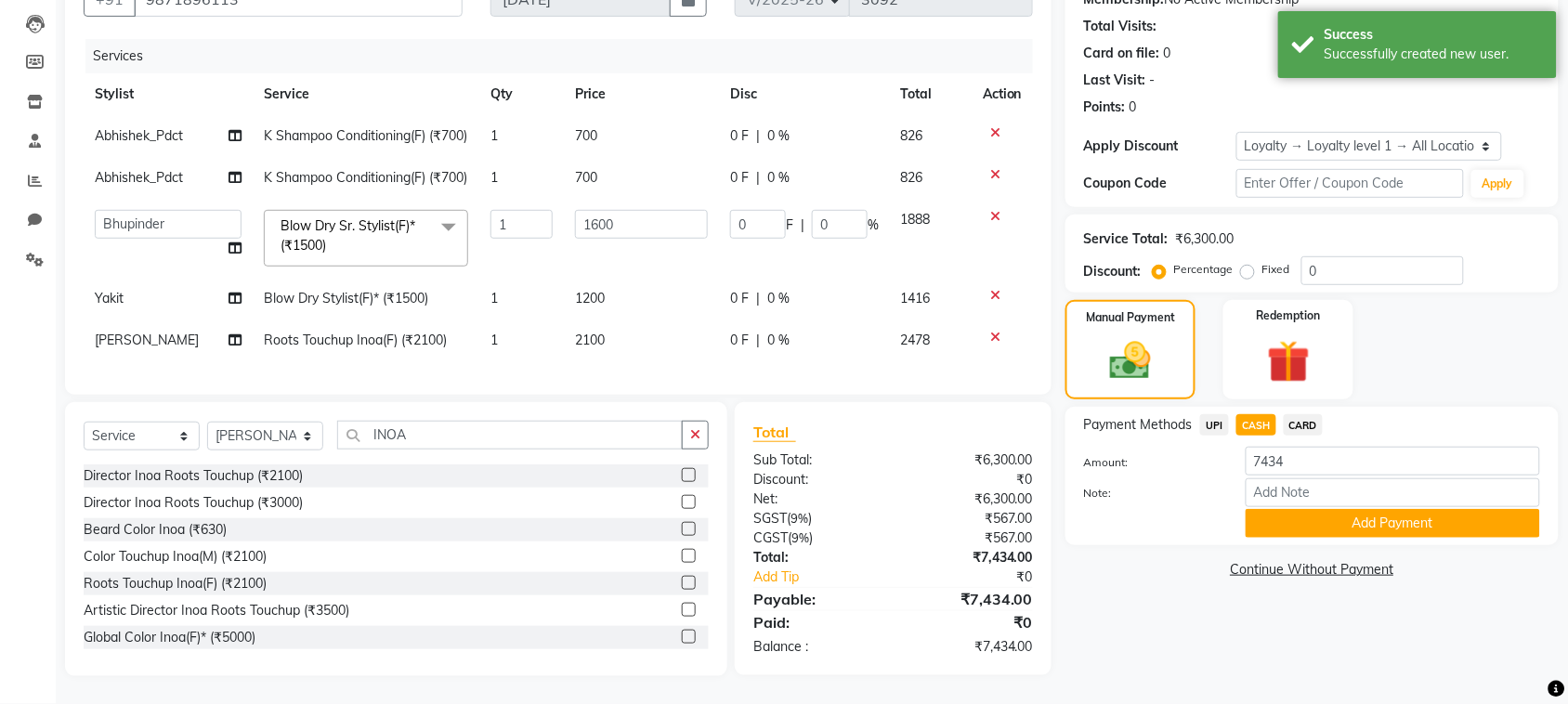
scroll to position [247, 0]
click at [1333, 510] on button "Add Payment" at bounding box center [1393, 524] width 295 height 29
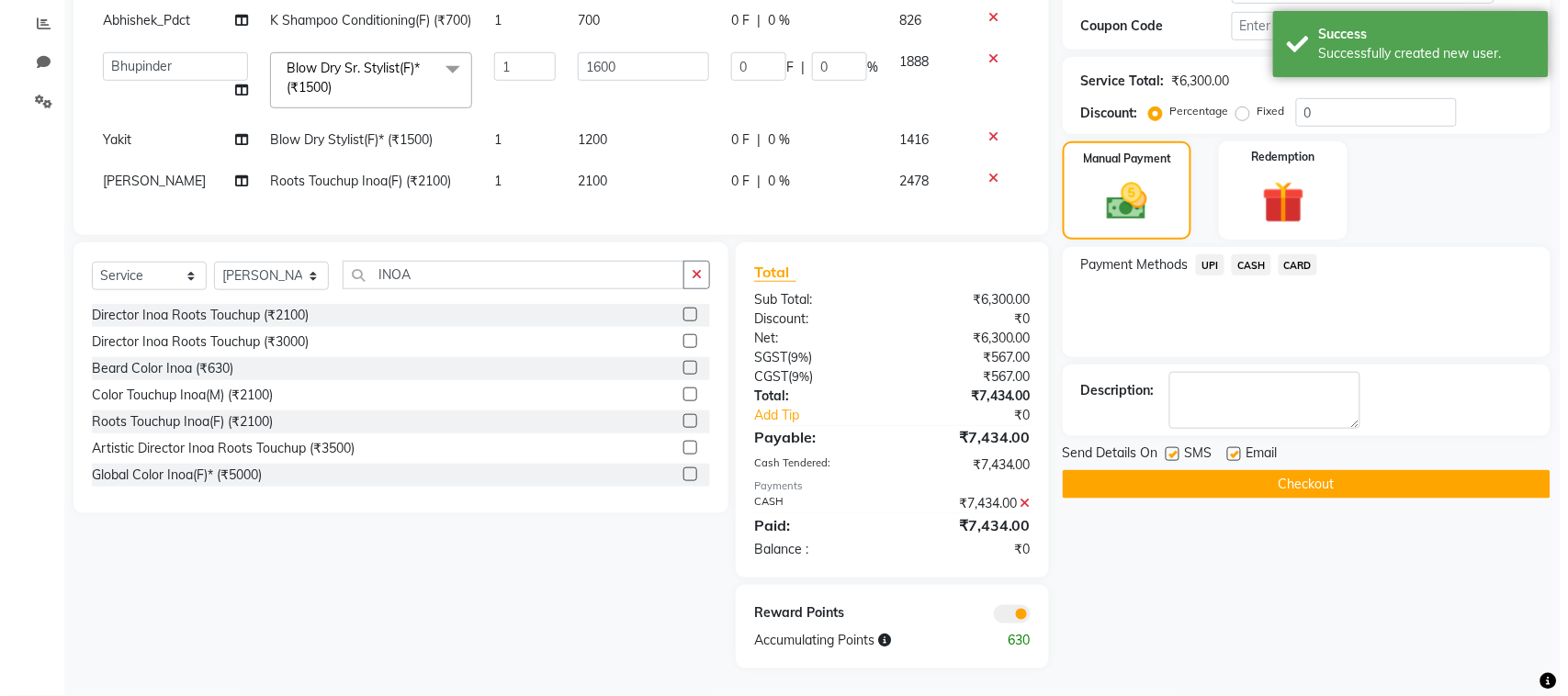
scroll to position [398, 0]
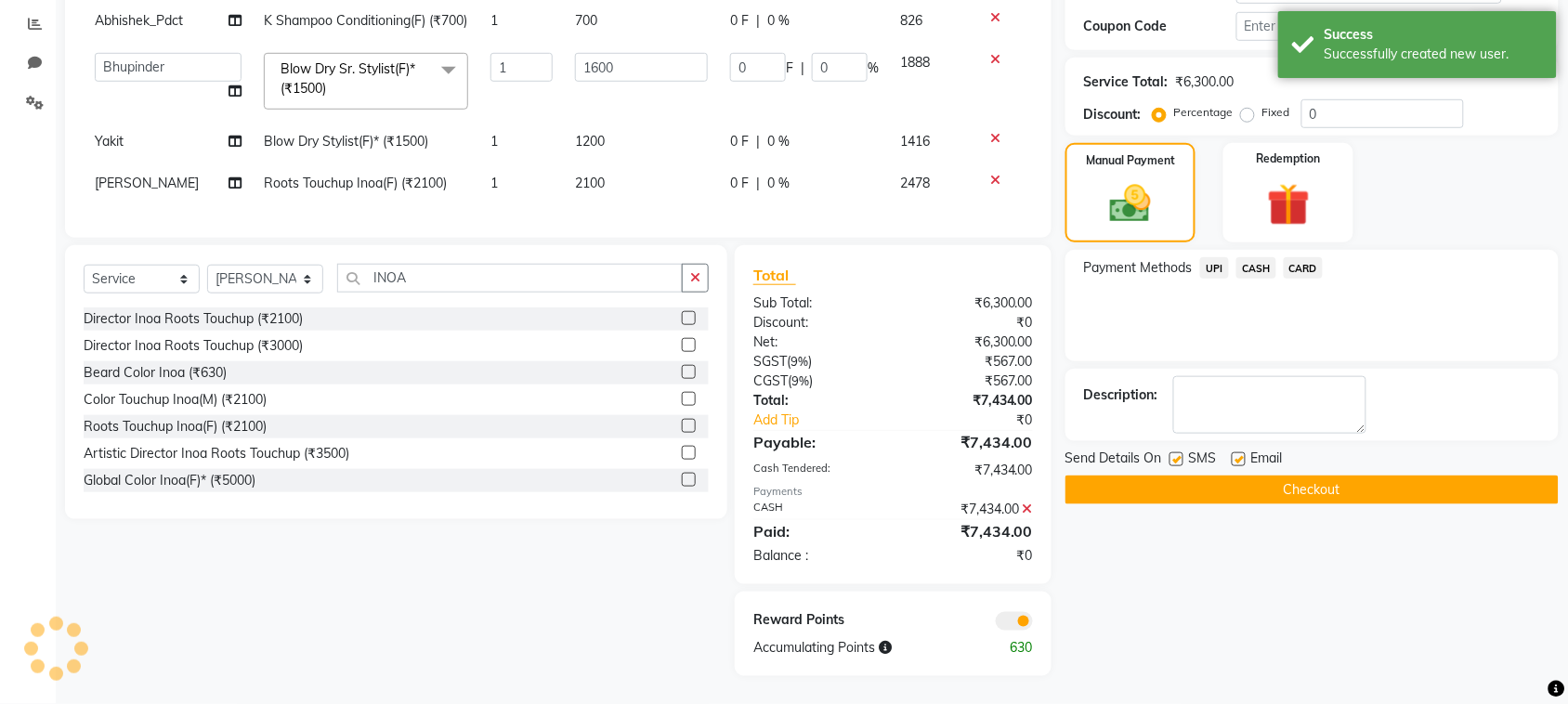
click at [1014, 623] on span at bounding box center [1014, 621] width 37 height 19
click at [1033, 624] on input "checkbox" at bounding box center [1033, 624] width 0 height 0
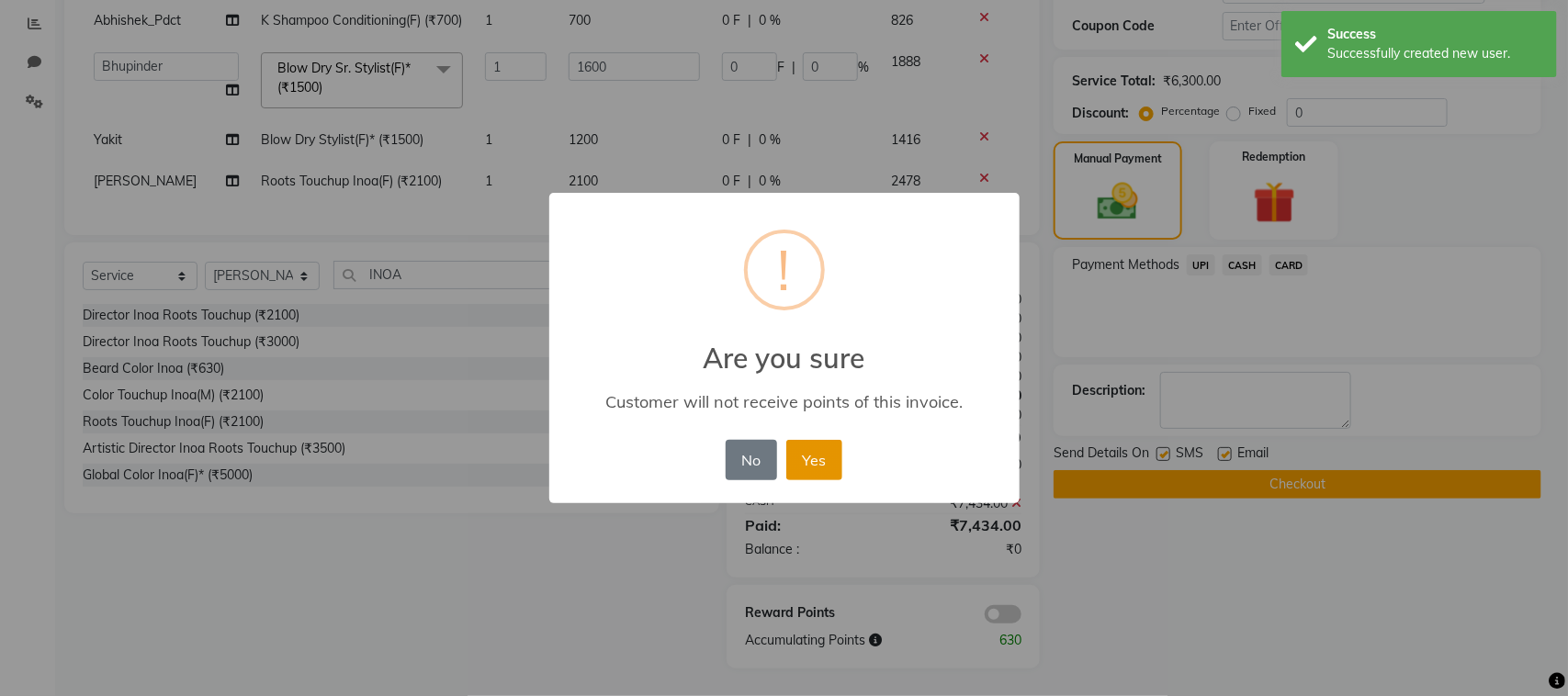
click at [833, 460] on button "Yes" at bounding box center [814, 460] width 56 height 40
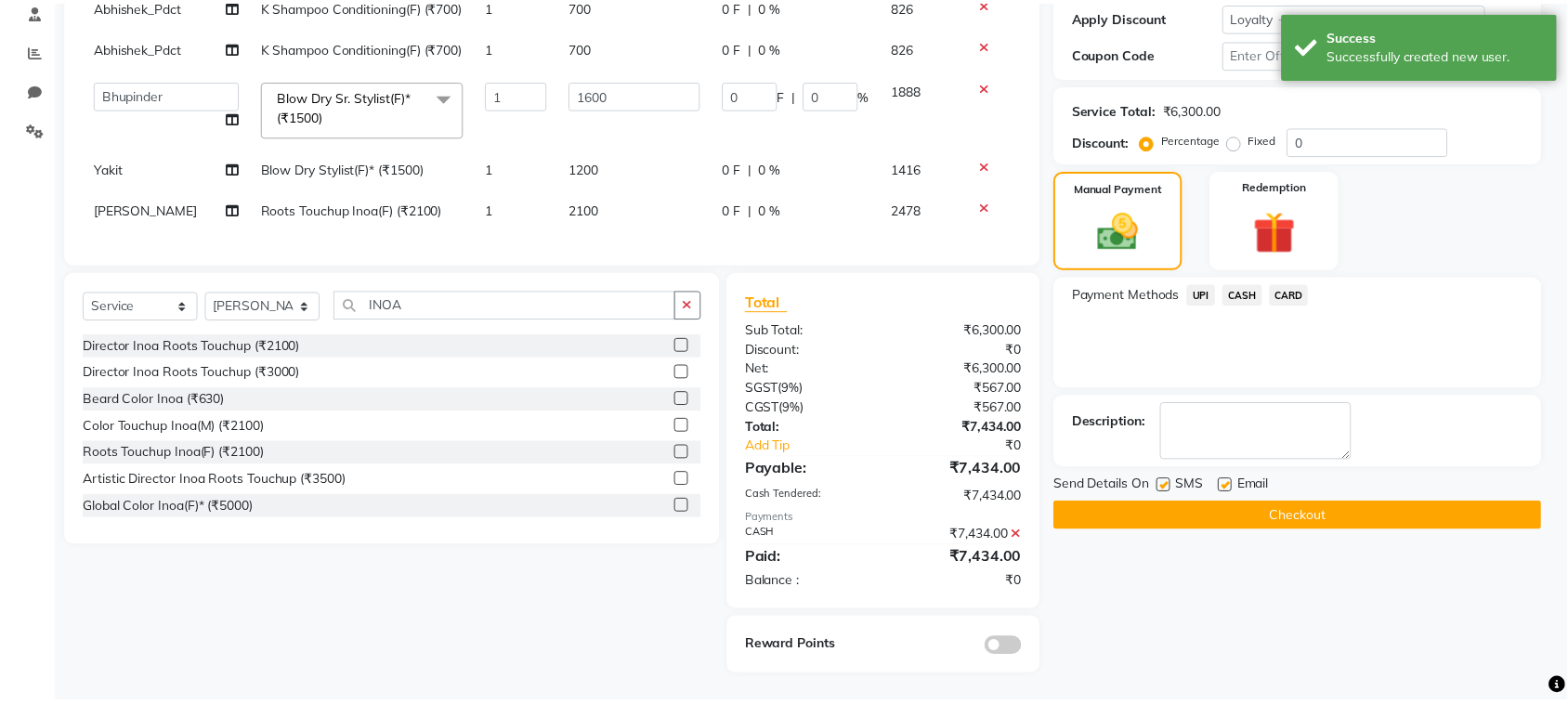
scroll to position [377, 0]
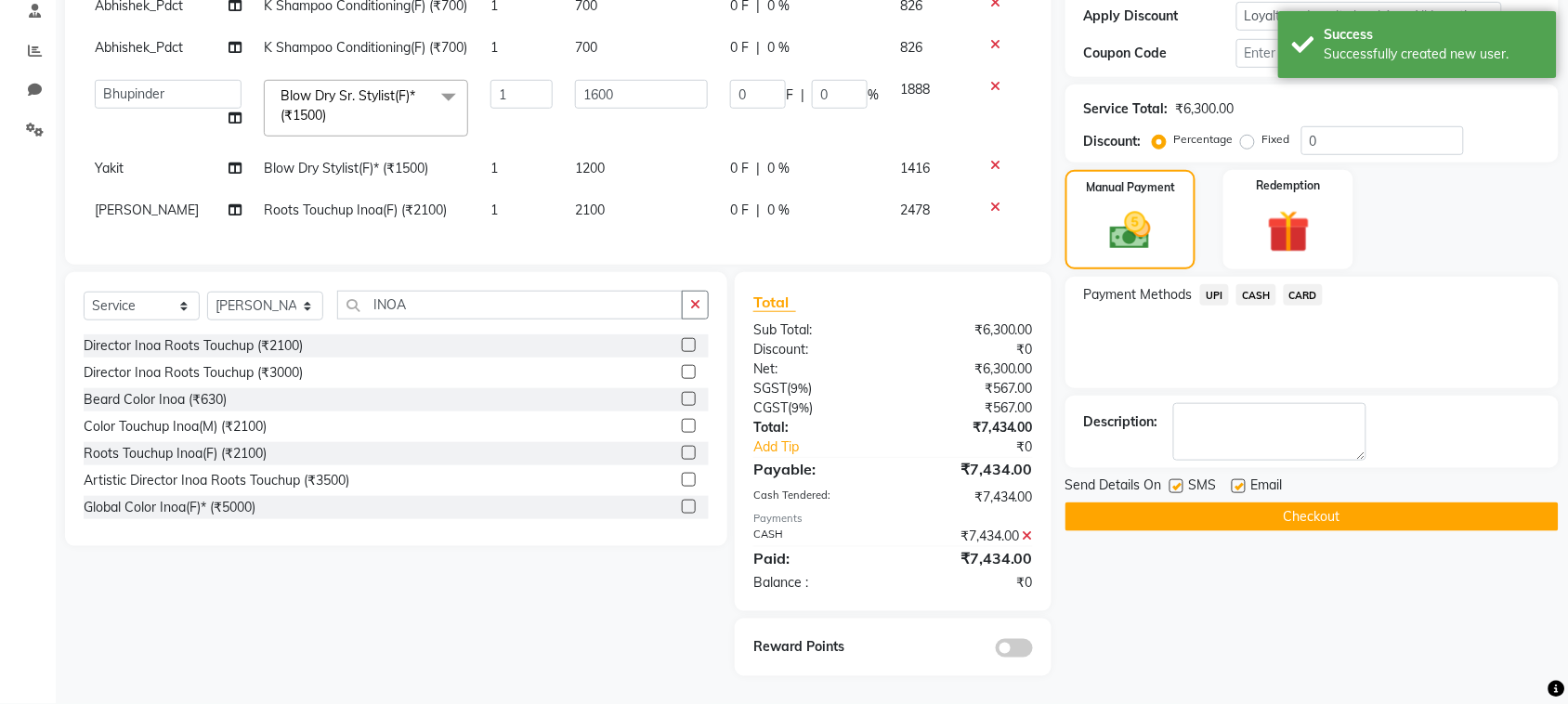
click at [1182, 479] on label at bounding box center [1177, 486] width 14 height 14
click at [1182, 481] on input "checkbox" at bounding box center [1176, 487] width 12 height 12
checkbox input "false"
click at [1241, 479] on label at bounding box center [1239, 486] width 14 height 14
click at [1241, 481] on input "checkbox" at bounding box center [1238, 487] width 12 height 12
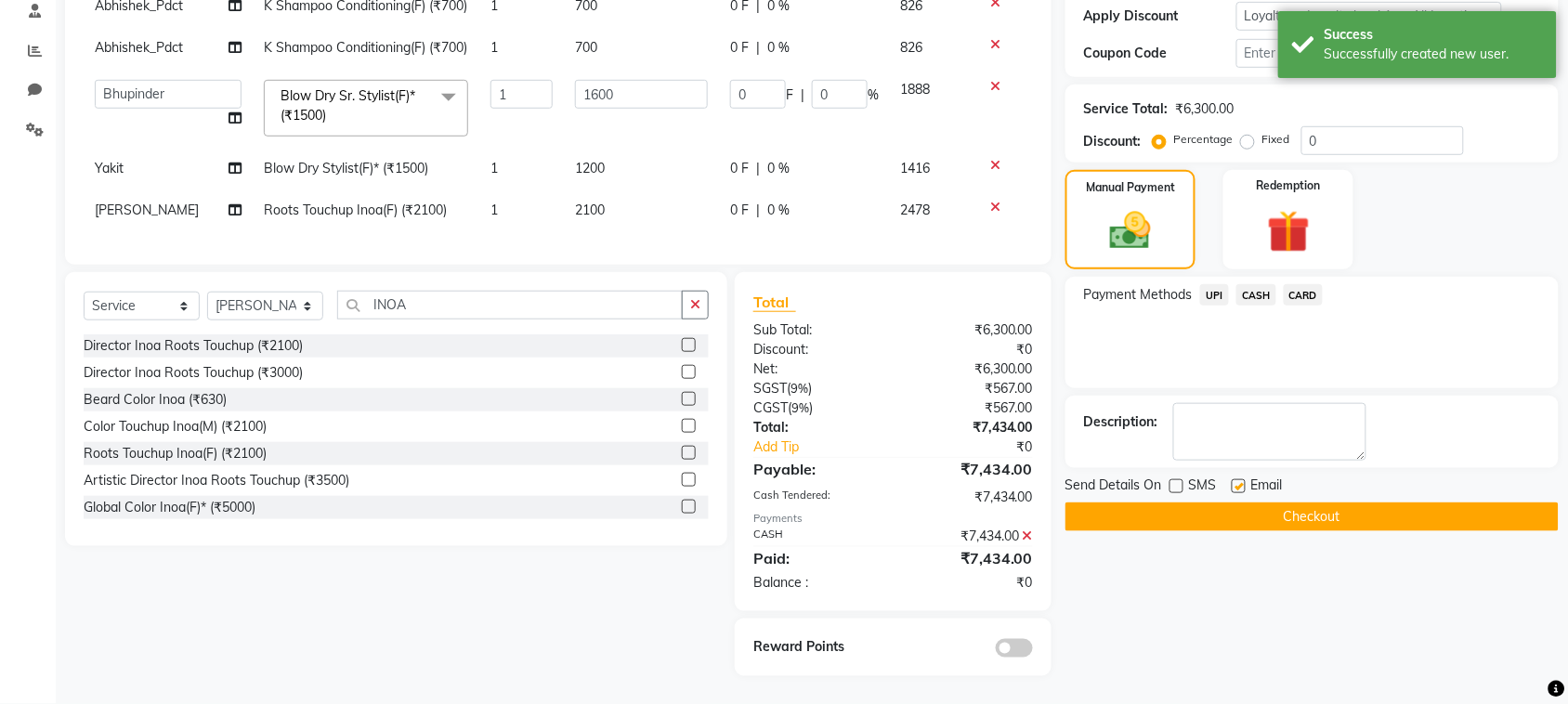
checkbox input "false"
click at [1233, 503] on button "Checkout" at bounding box center [1312, 517] width 494 height 29
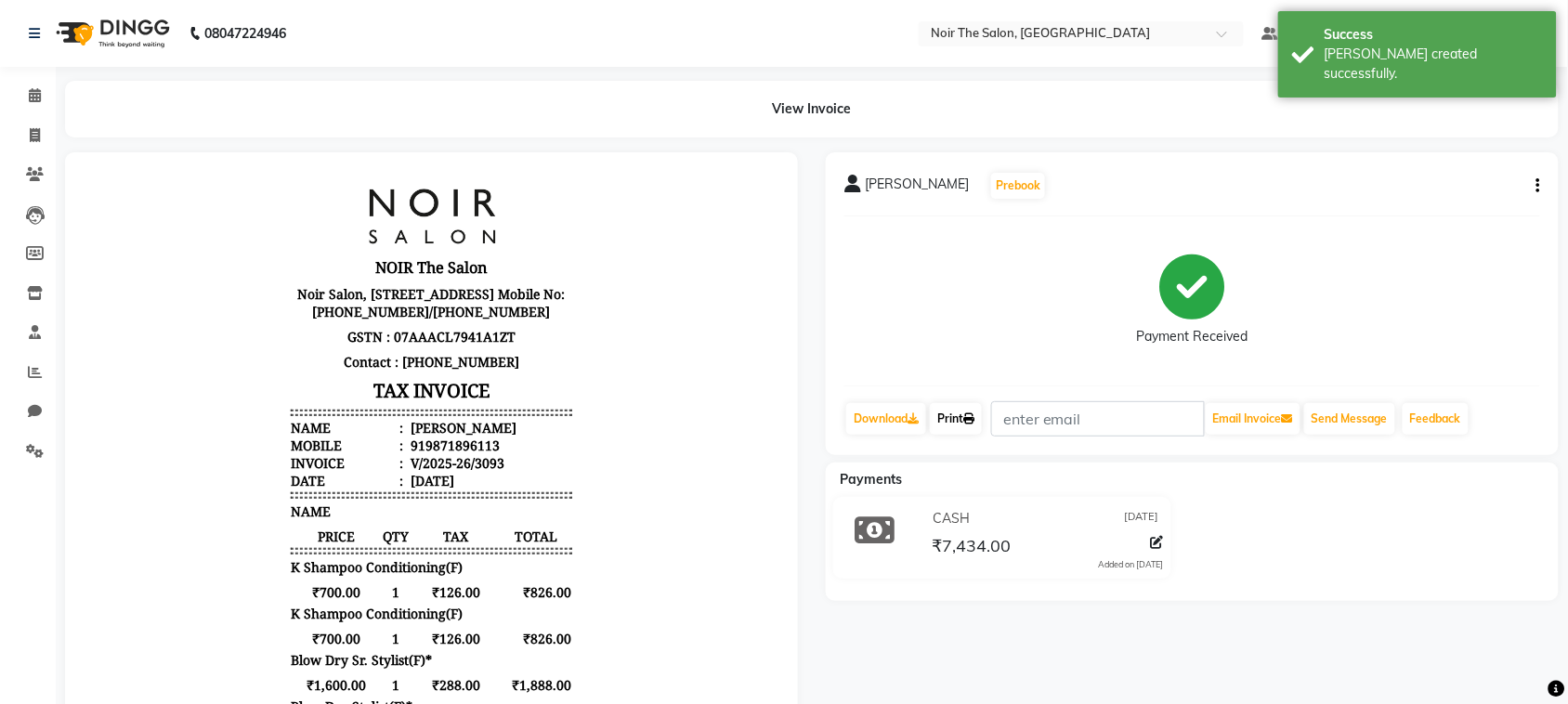
click at [952, 421] on link "Print" at bounding box center [956, 419] width 52 height 32
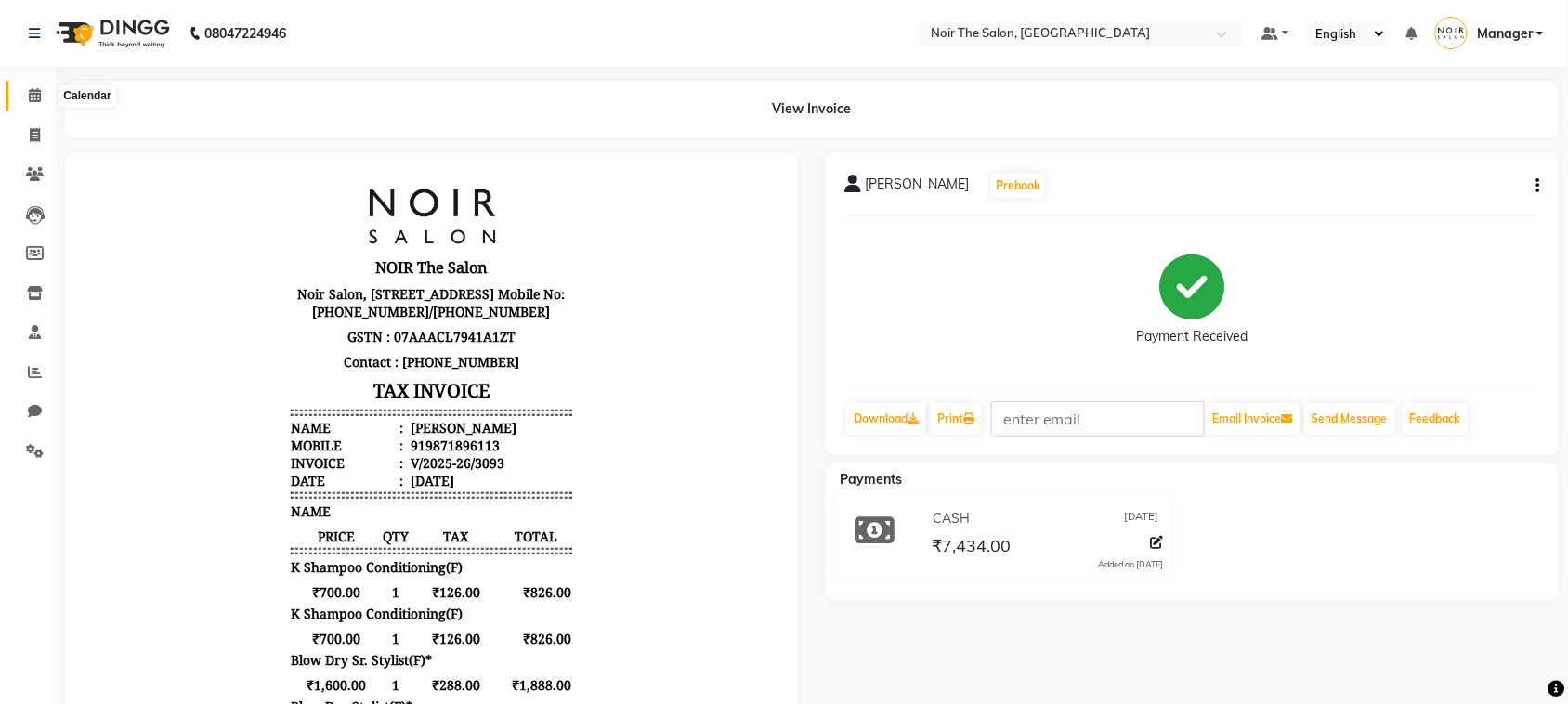
click at [28, 100] on span at bounding box center [34, 97] width 33 height 22
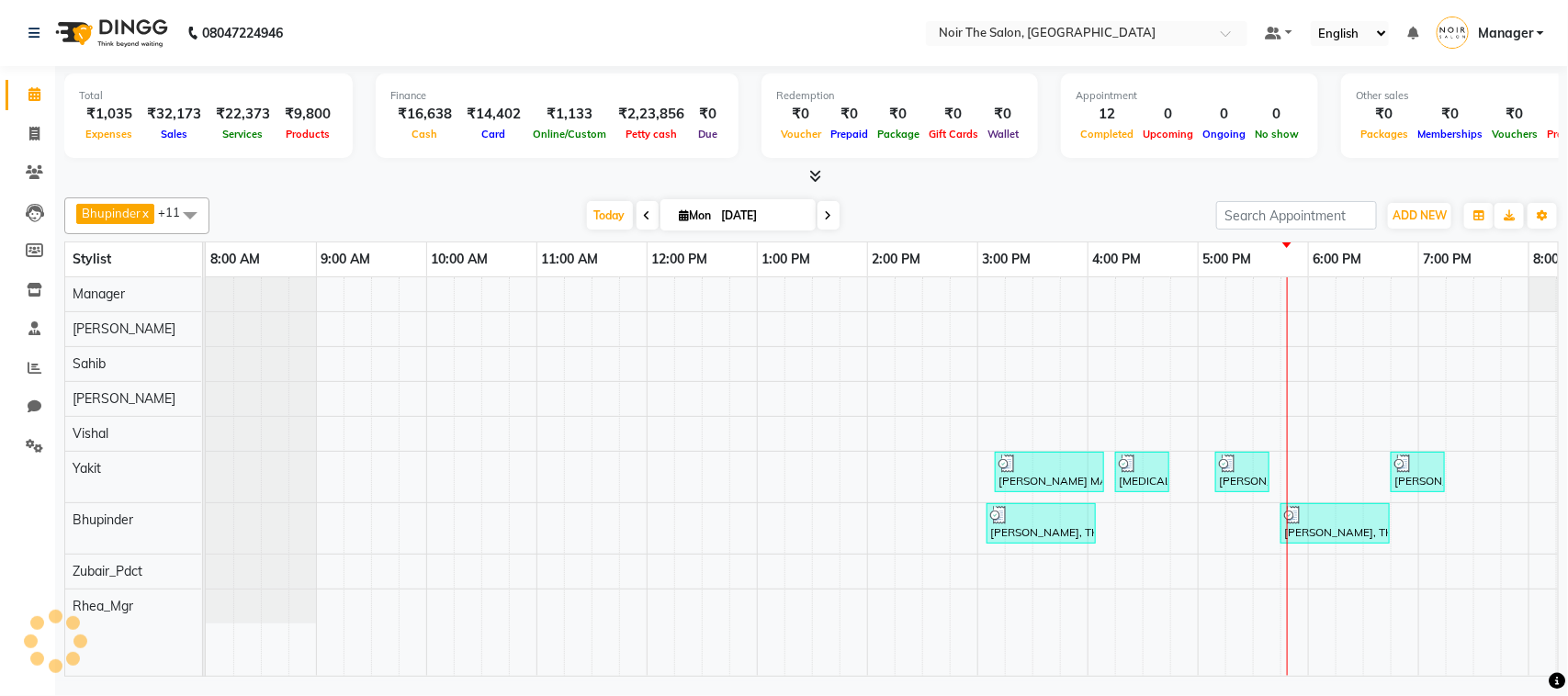
scroll to position [0, 300]
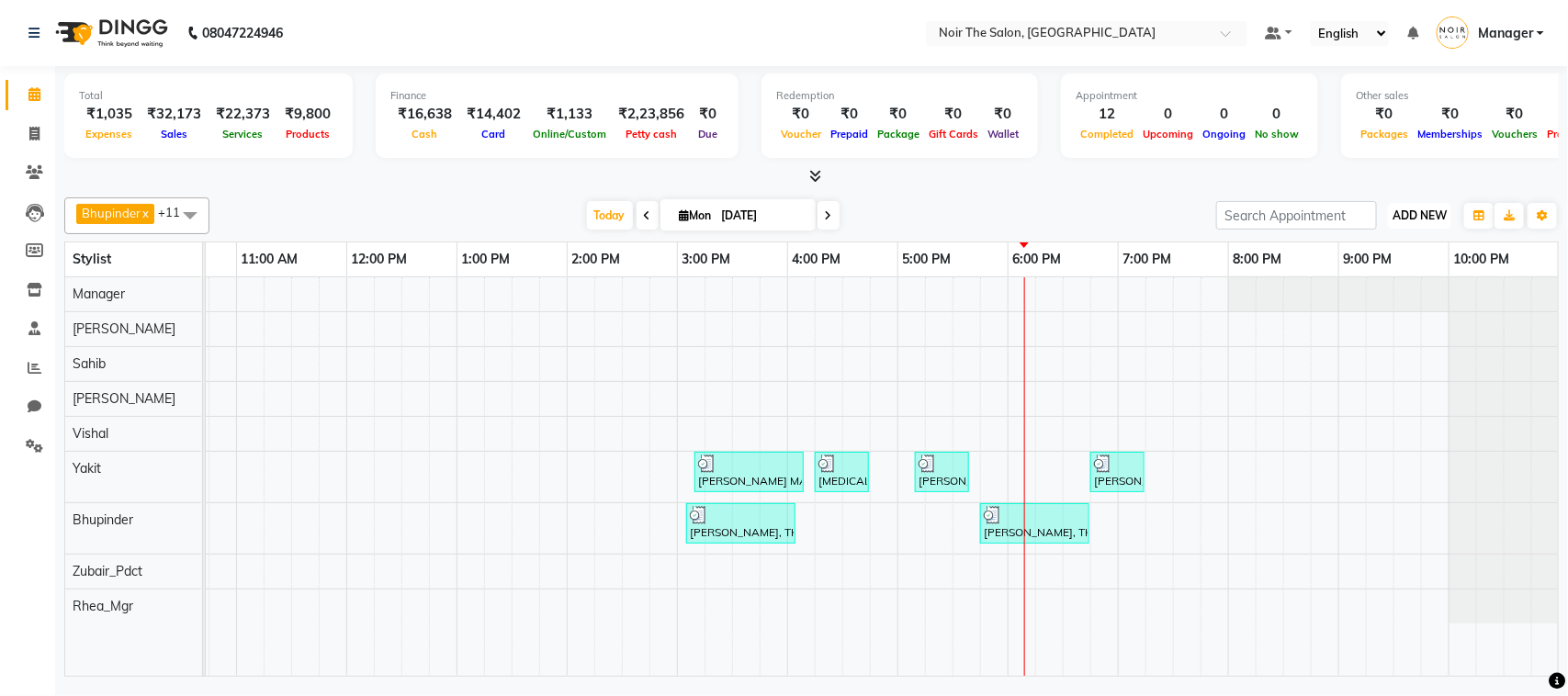
click at [1438, 213] on span "ADD NEW" at bounding box center [1420, 215] width 55 height 14
click at [1376, 296] on link "Add Expense" at bounding box center [1378, 298] width 145 height 24
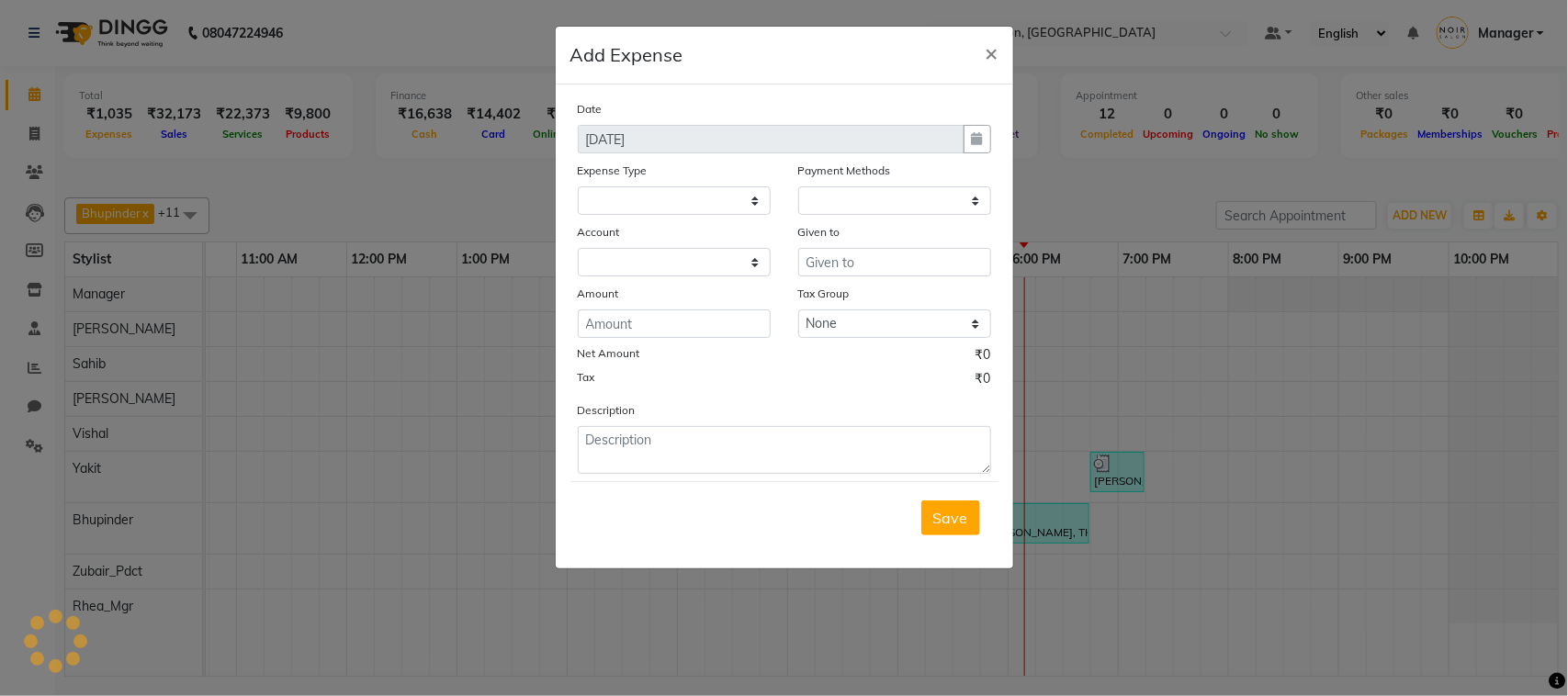
select select
select select "1"
select select "7157"
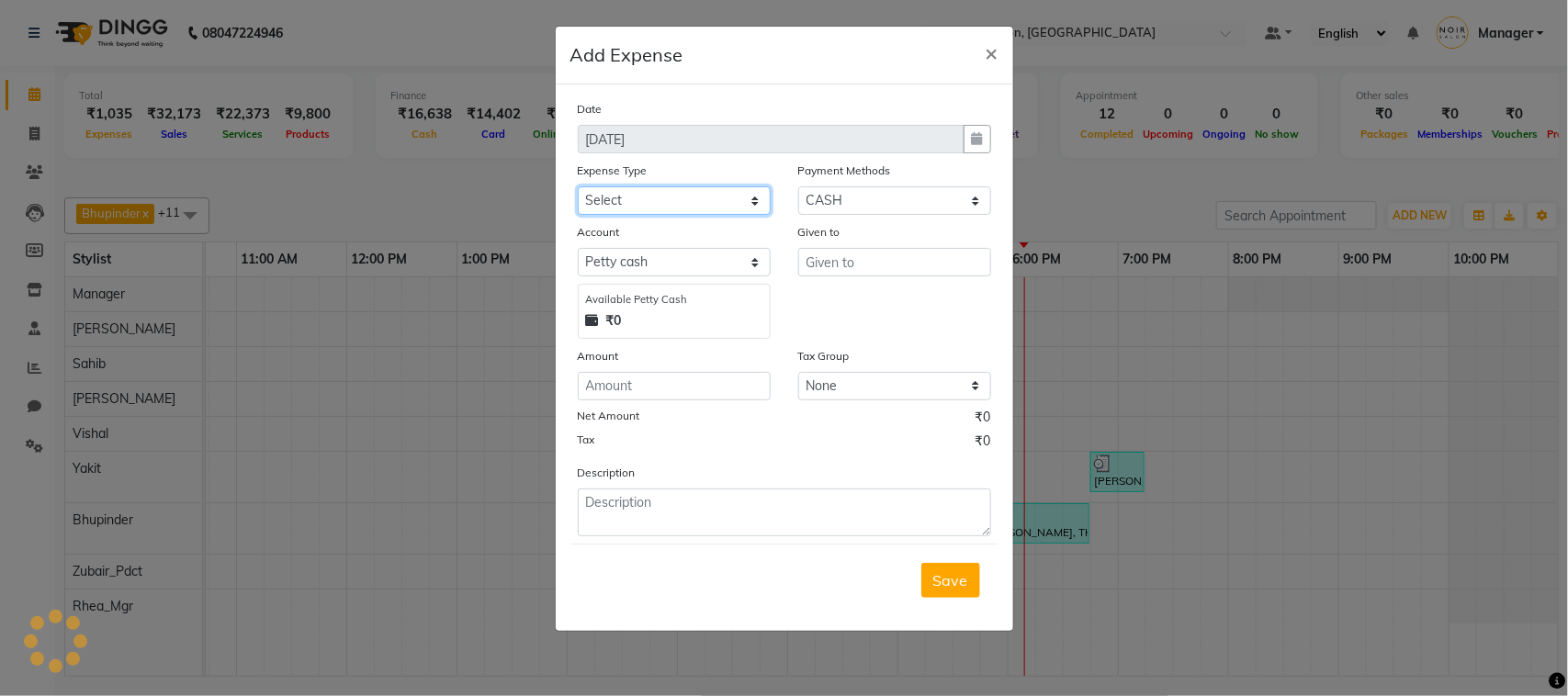
click at [655, 196] on select "Select Bank Deposit Blinkit Cash Handover CLIENT Client ordered food Client Ref…" at bounding box center [674, 200] width 193 height 28
select select "24372"
click at [578, 186] on select "Select Bank Deposit Blinkit Cash Handover CLIENT Client ordered food Client Ref…" at bounding box center [674, 200] width 193 height 28
click at [628, 392] on input "number" at bounding box center [674, 386] width 193 height 28
type input "6300"
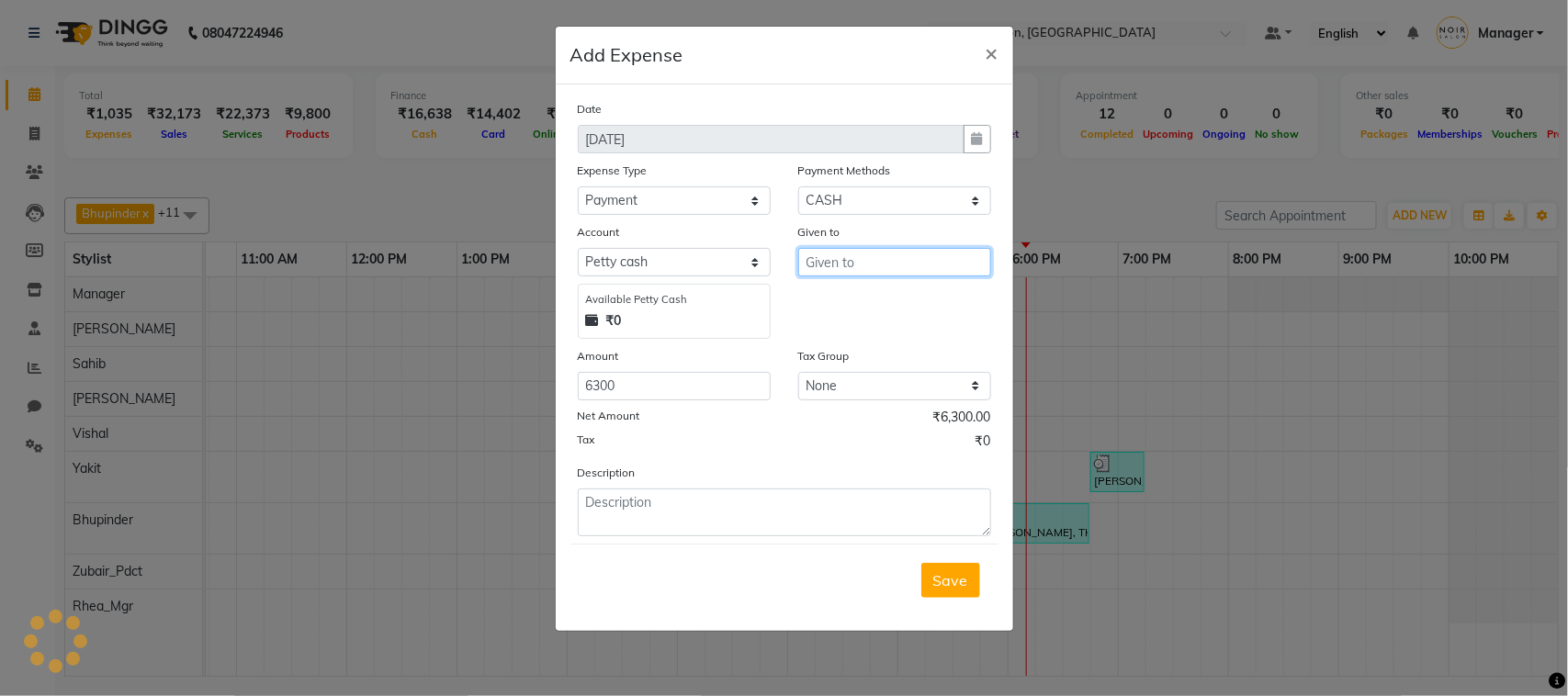
click at [838, 262] on input "text" at bounding box center [895, 262] width 193 height 28
click at [847, 330] on ngb-highlight "C ounter_Sales" at bounding box center [871, 329] width 99 height 19
type input "Counter_Sales"
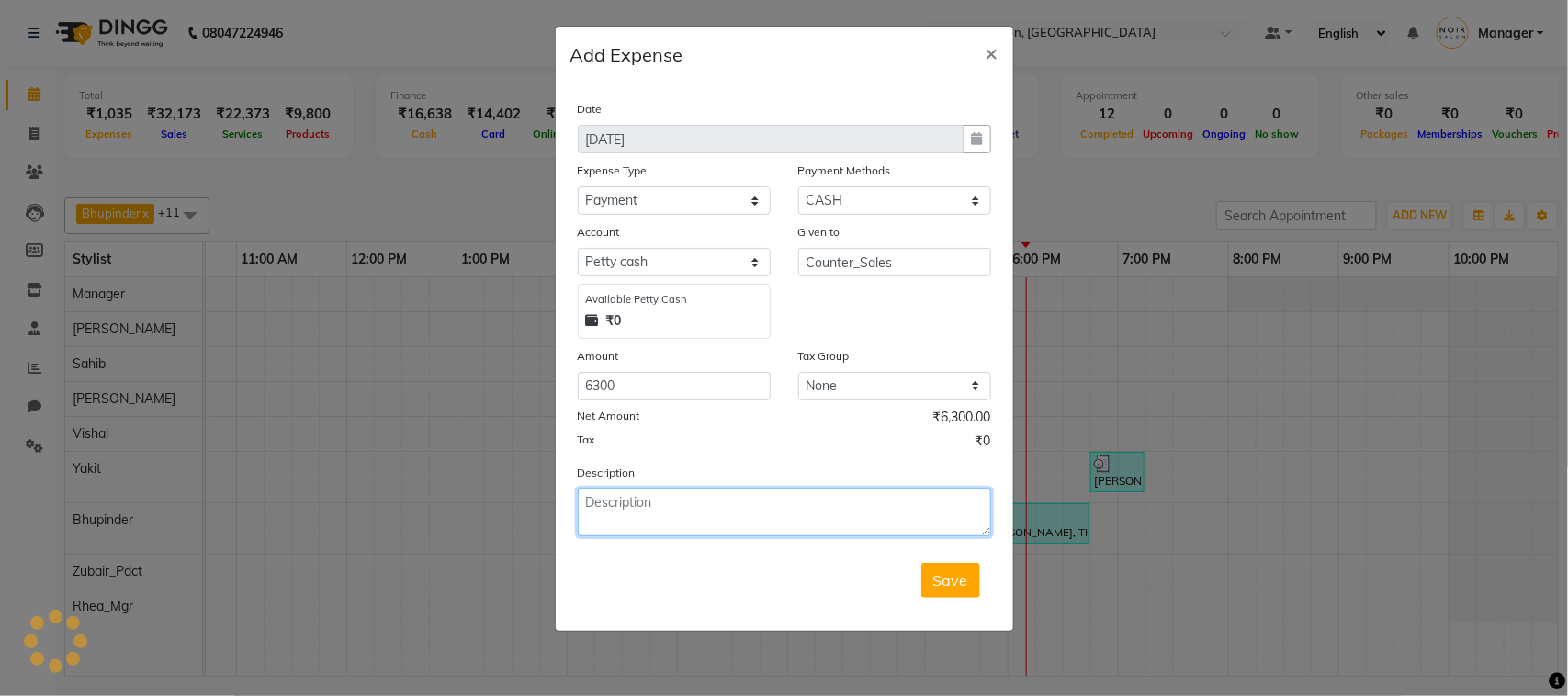
click at [623, 516] on textarea at bounding box center [784, 512] width 413 height 48
type textarea "WATER BOTTLES"
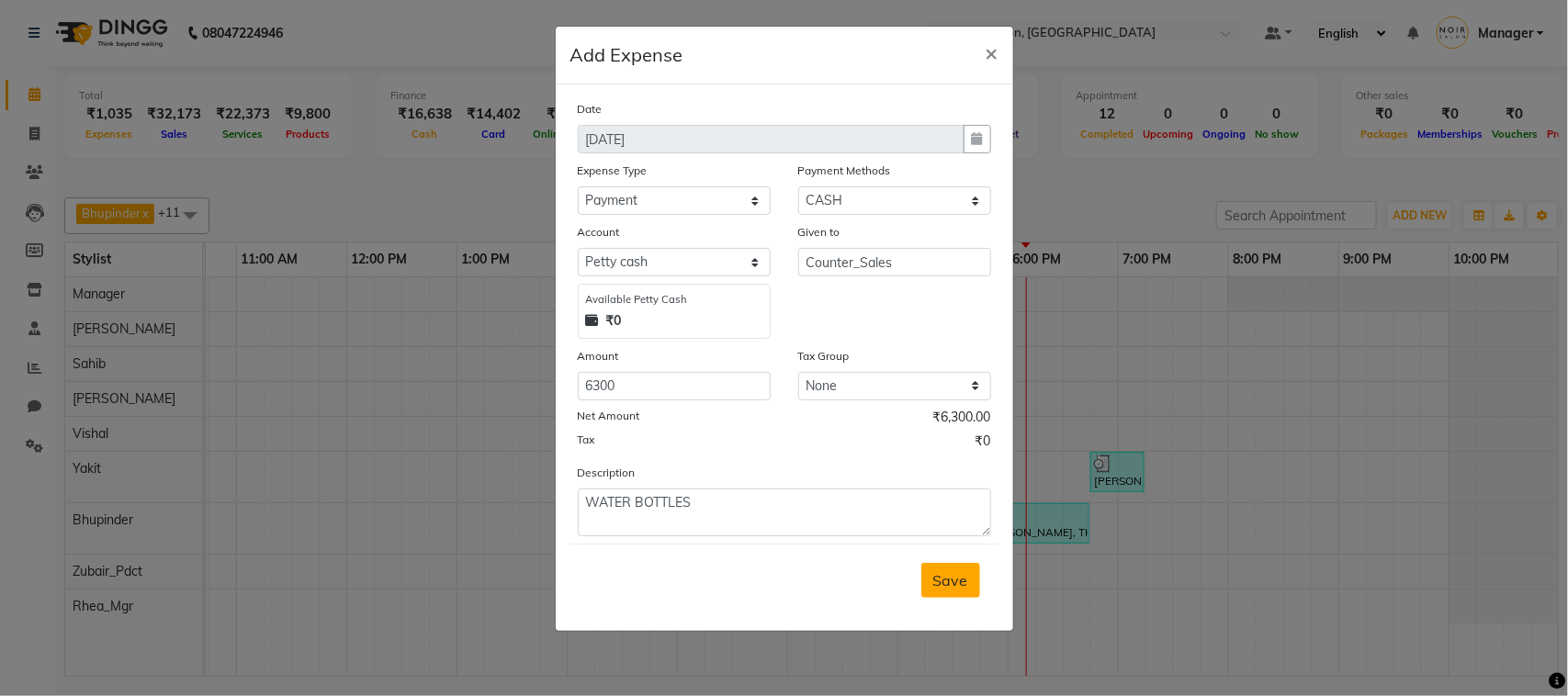
click at [969, 577] on button "Save" at bounding box center [950, 581] width 58 height 35
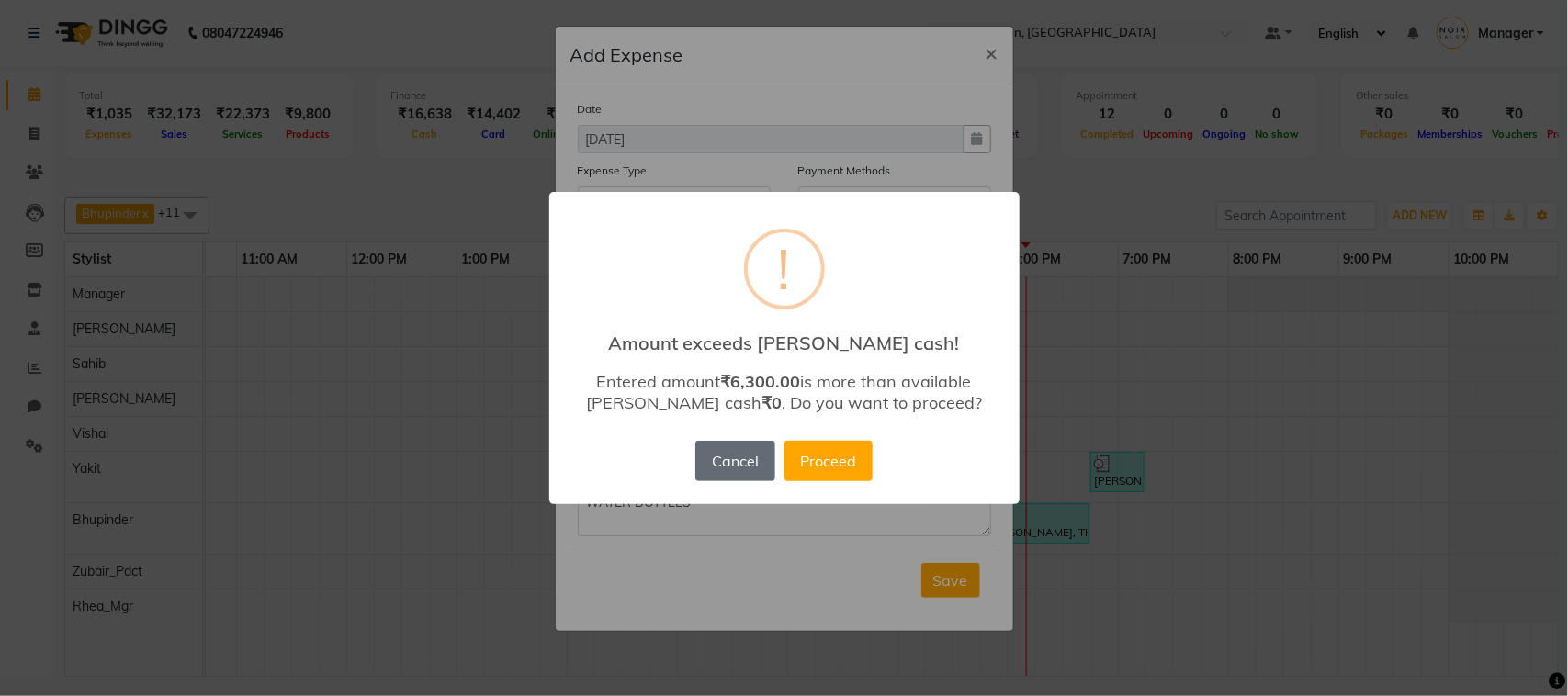
click at [732, 450] on button "Cancel" at bounding box center [735, 460] width 79 height 40
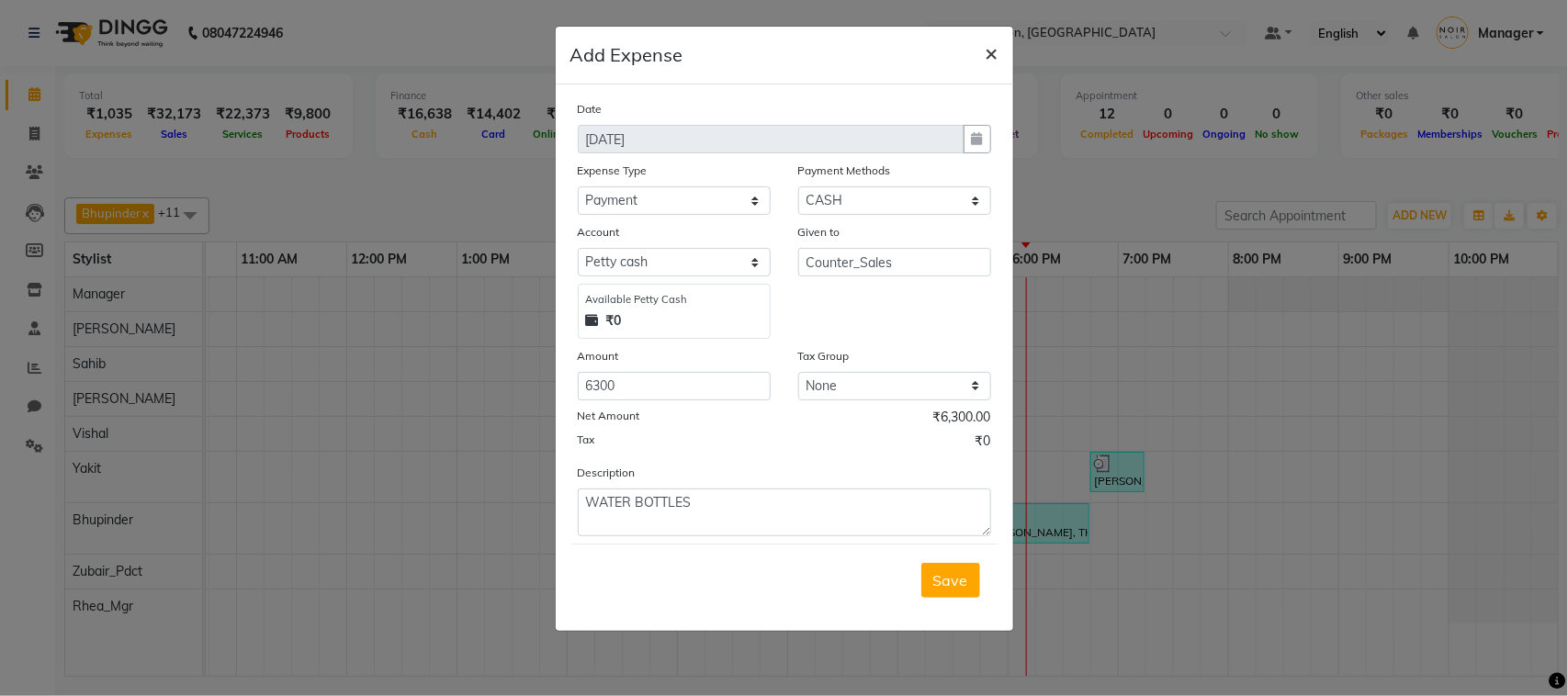
click at [988, 51] on span "×" at bounding box center [991, 53] width 13 height 27
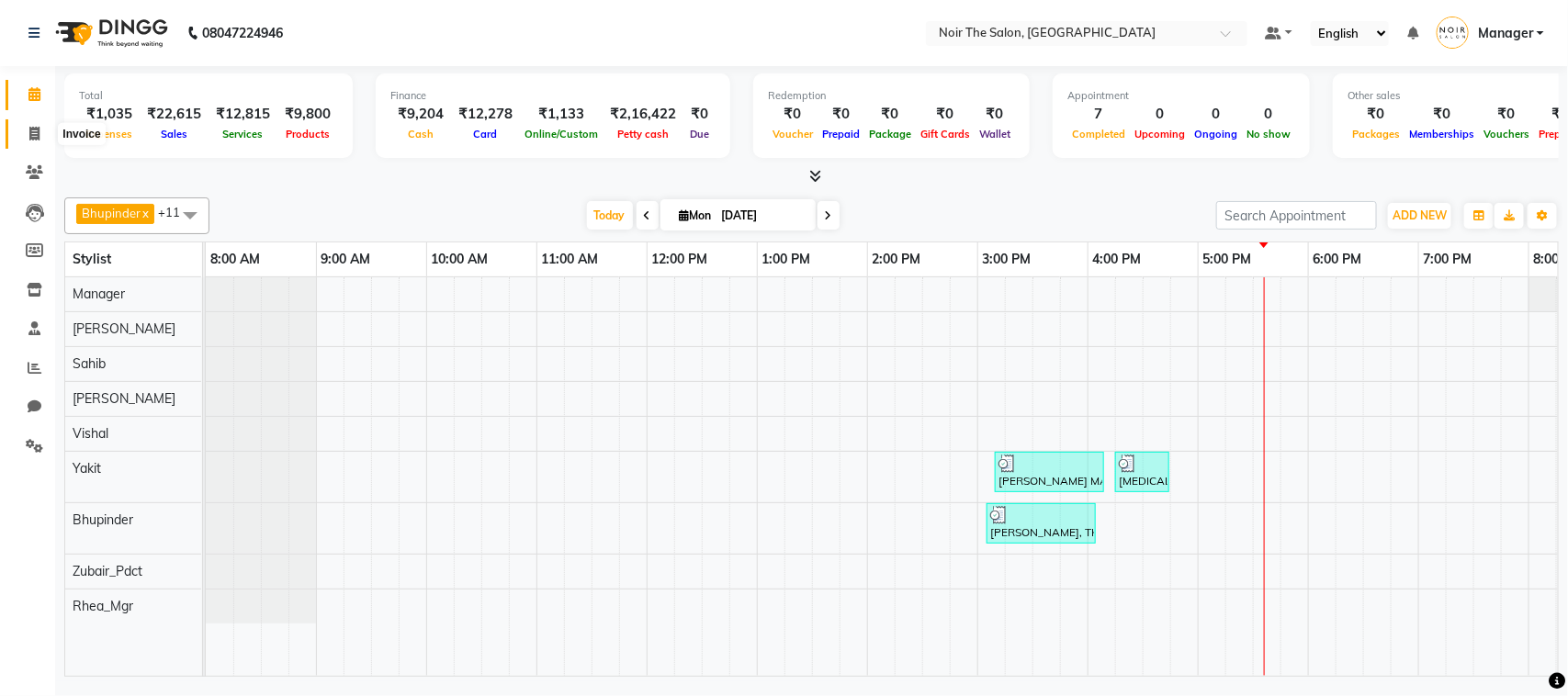
click at [40, 131] on span at bounding box center [34, 135] width 32 height 21
select select "service"
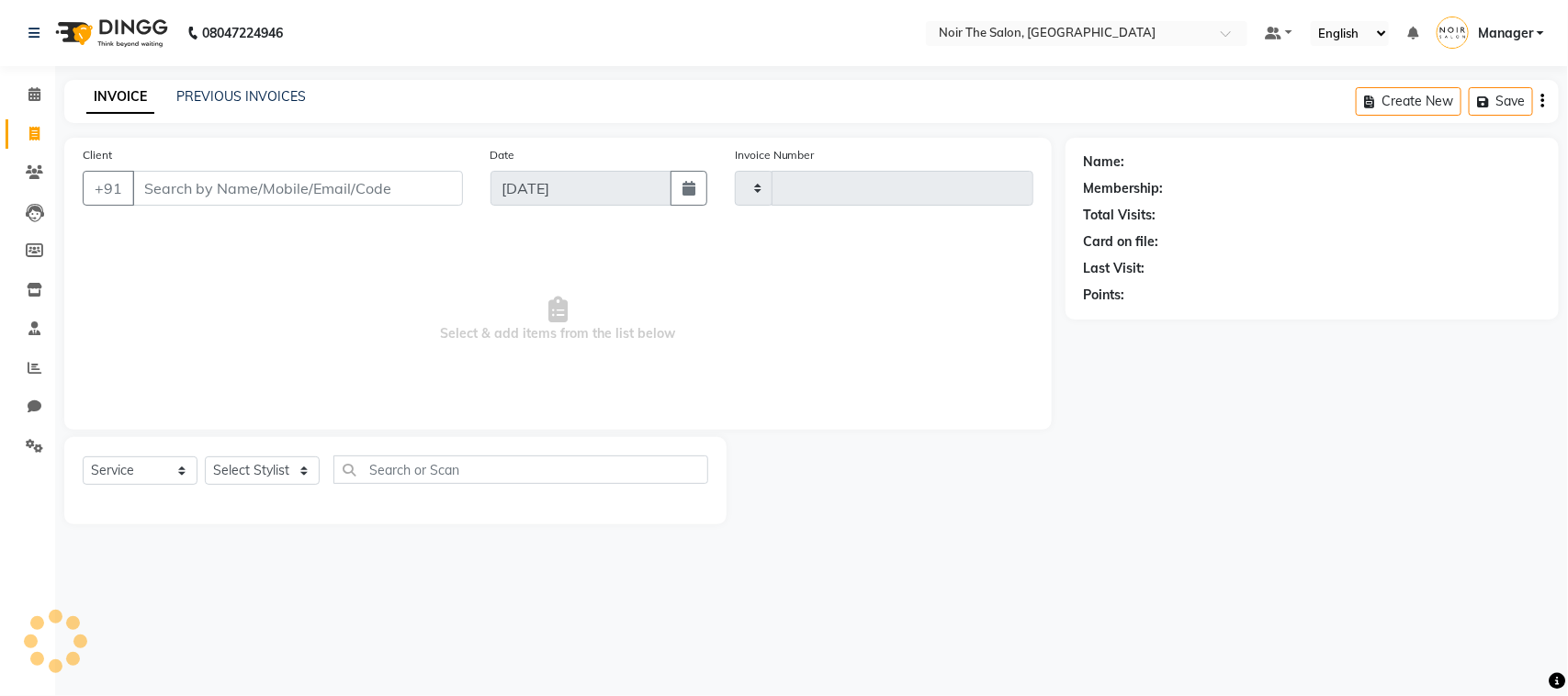
type input "3092"
select select "8026"
click at [200, 182] on input "Client" at bounding box center [297, 188] width 330 height 35
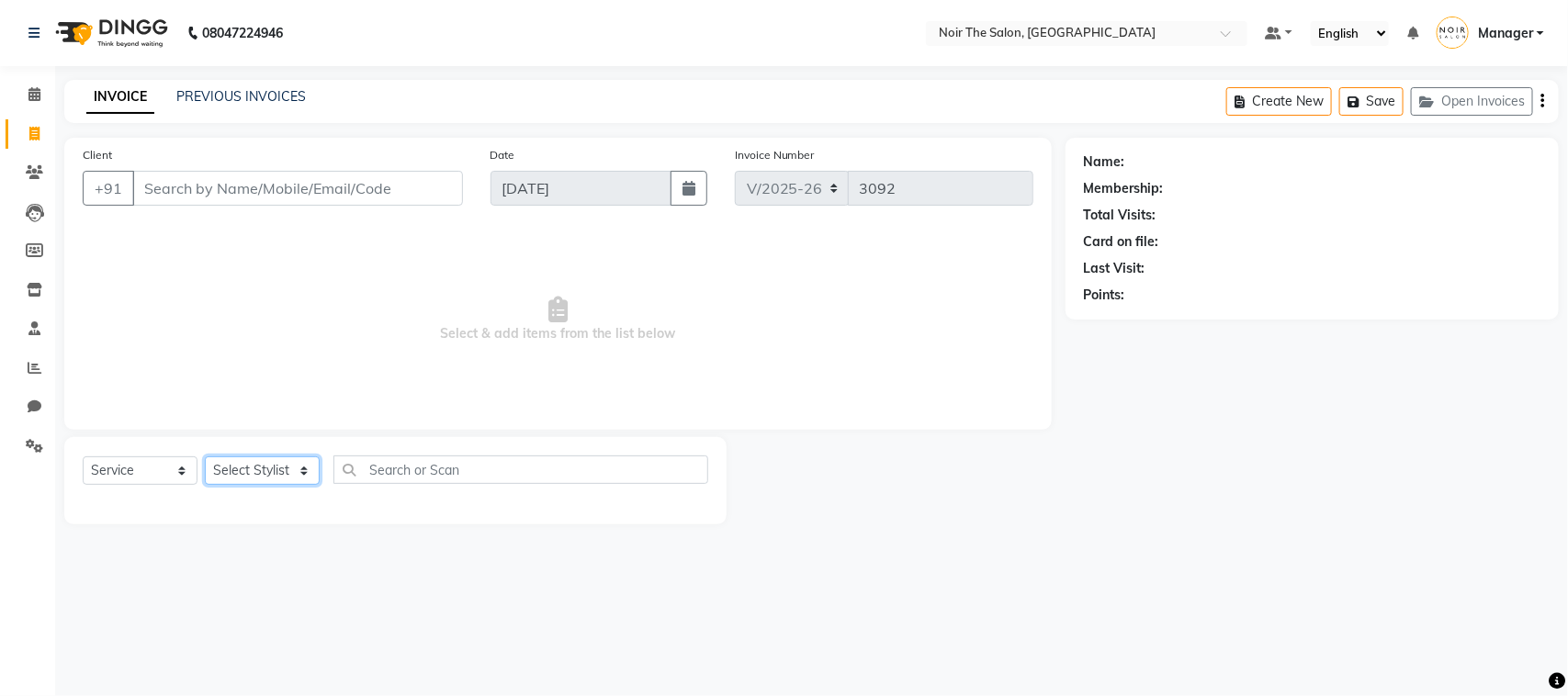
click at [252, 465] on select "Select Stylist Aalam Abhishek_Mgr Abhishek_Pdct [PERSON_NAME] Counter_Sales Gau…" at bounding box center [262, 470] width 115 height 28
select select "72627"
click at [205, 456] on select "Select Stylist Aalam Abhishek_Mgr Abhishek_Pdct [PERSON_NAME] Counter_Sales Gau…" at bounding box center [262, 470] width 115 height 28
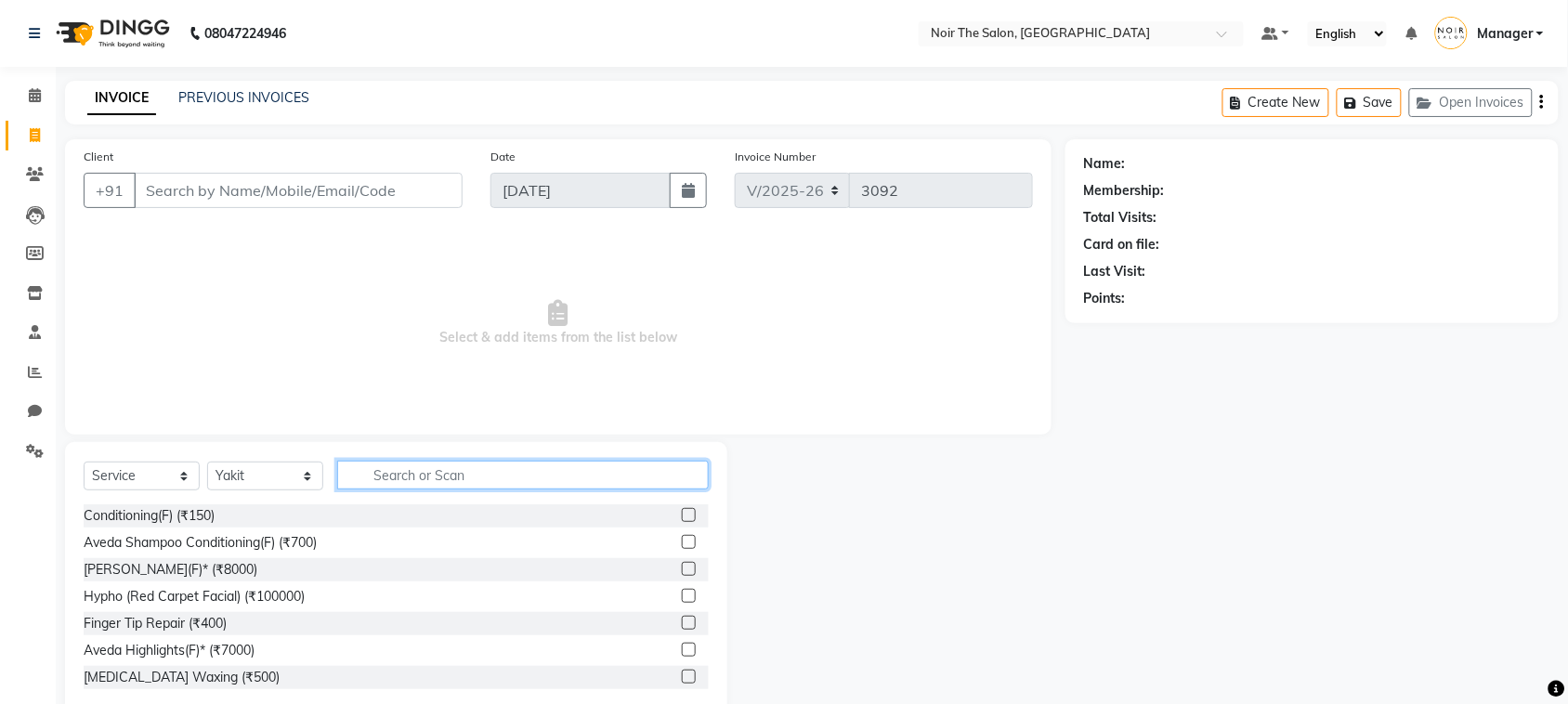
click at [396, 478] on input "text" at bounding box center [522, 475] width 372 height 29
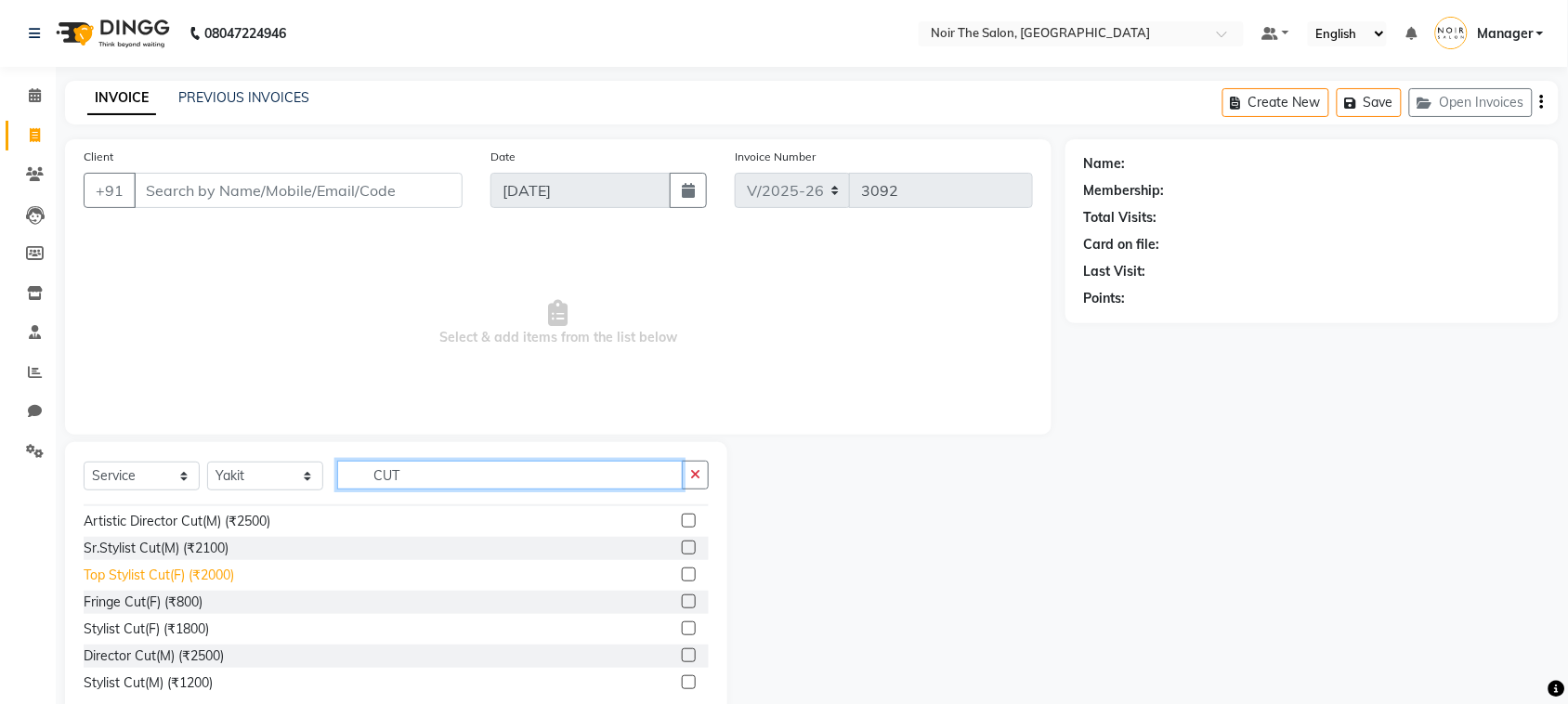
scroll to position [116, 0]
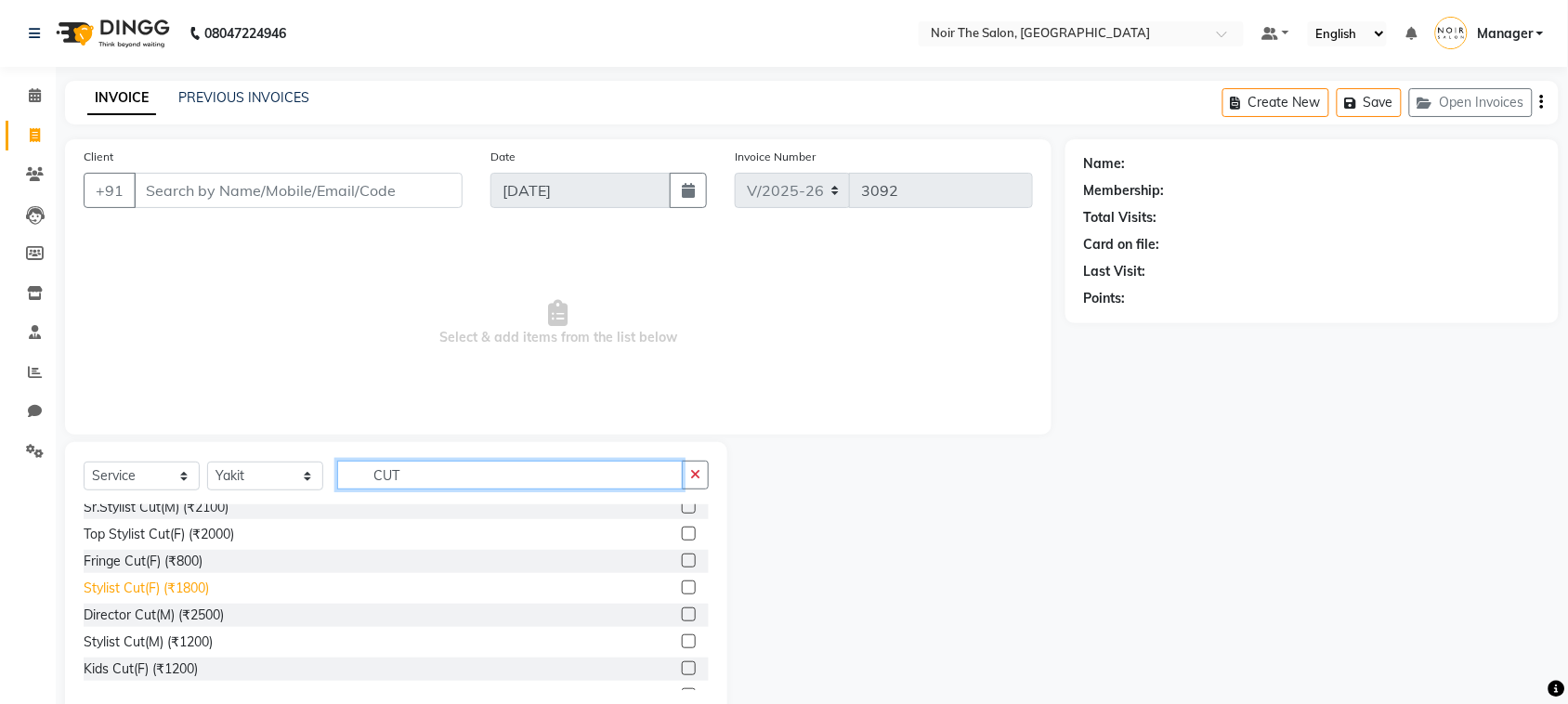
type input "CUT"
click at [182, 591] on div "Stylist Cut(F) (₹1800)" at bounding box center [146, 589] width 125 height 20
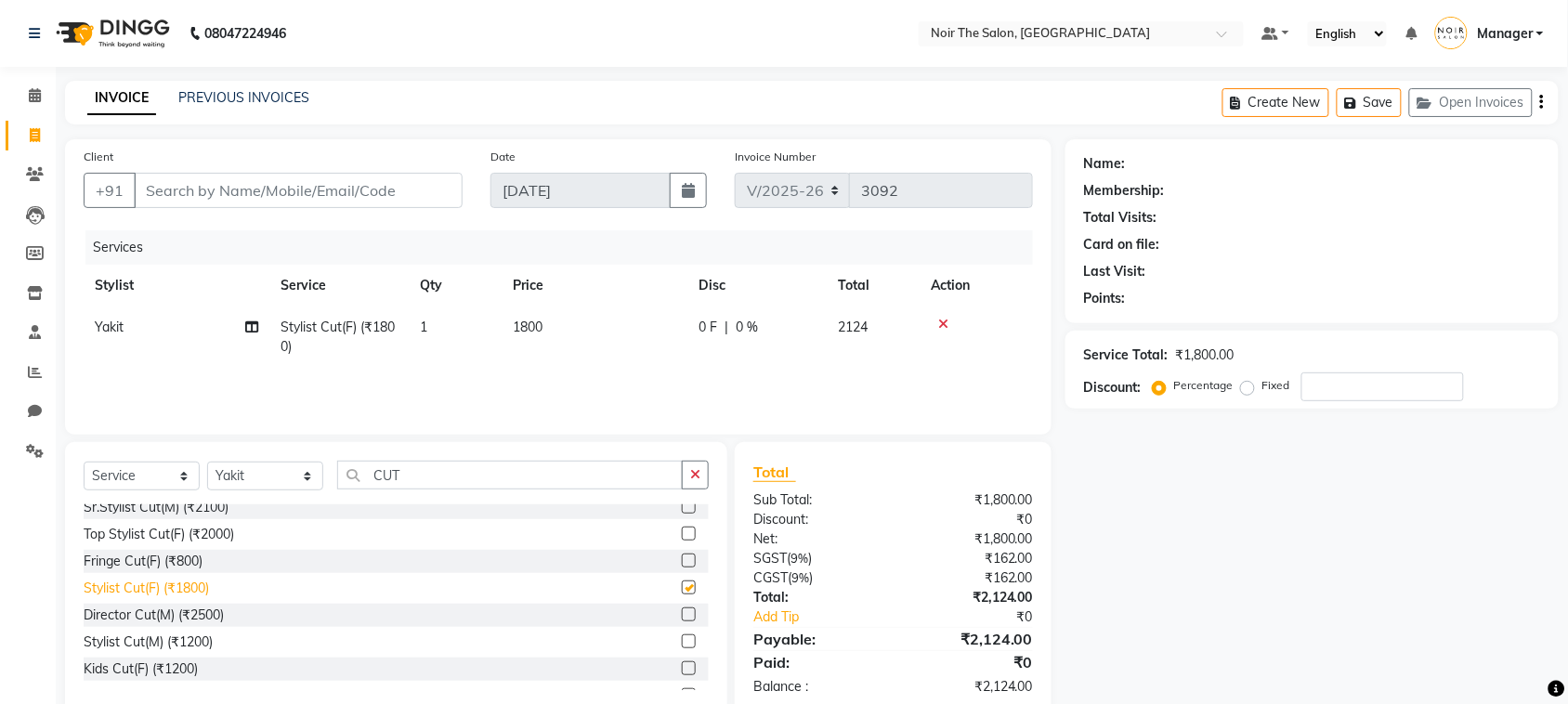
checkbox input "false"
click at [270, 190] on input "Client" at bounding box center [299, 190] width 329 height 35
type input "9"
type input "0"
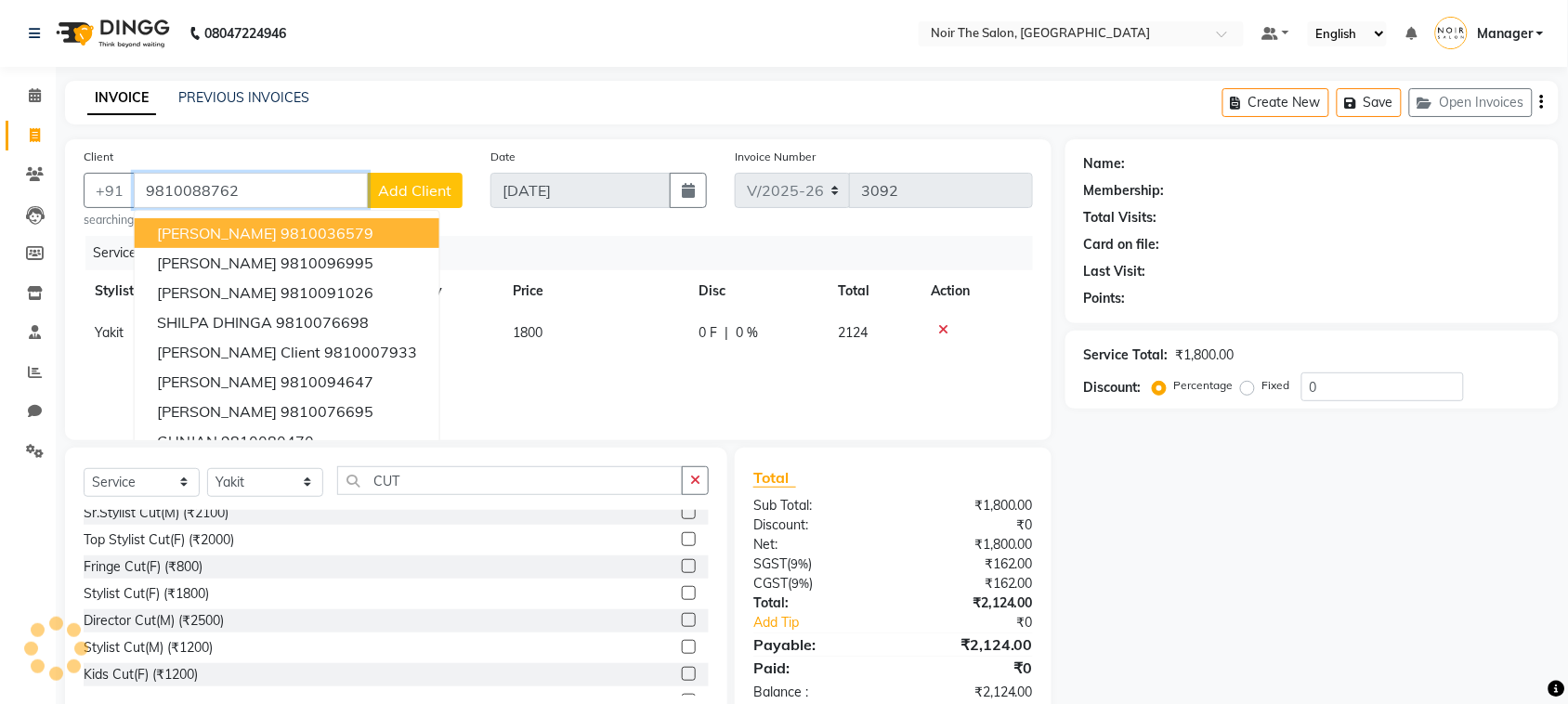
type input "9810088762"
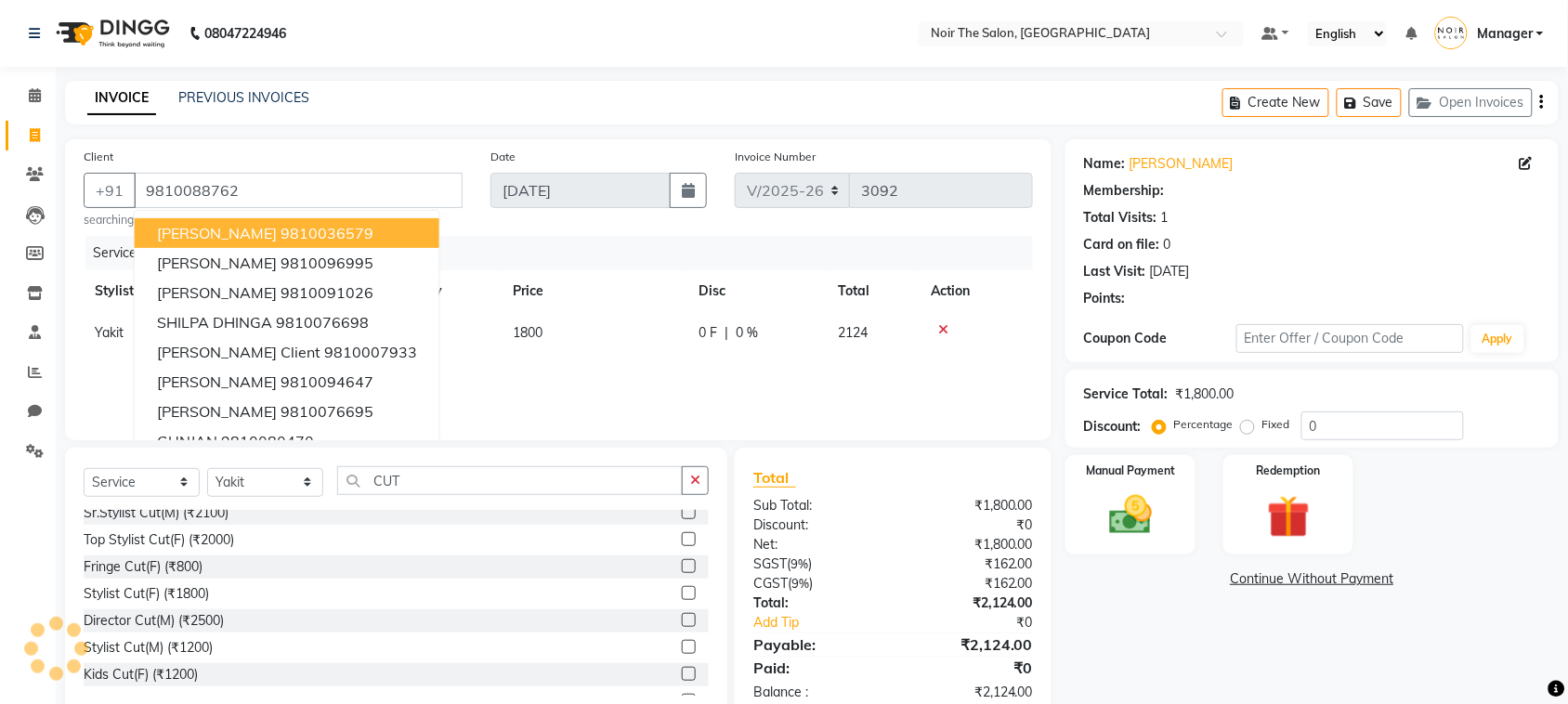
select select "1: Object"
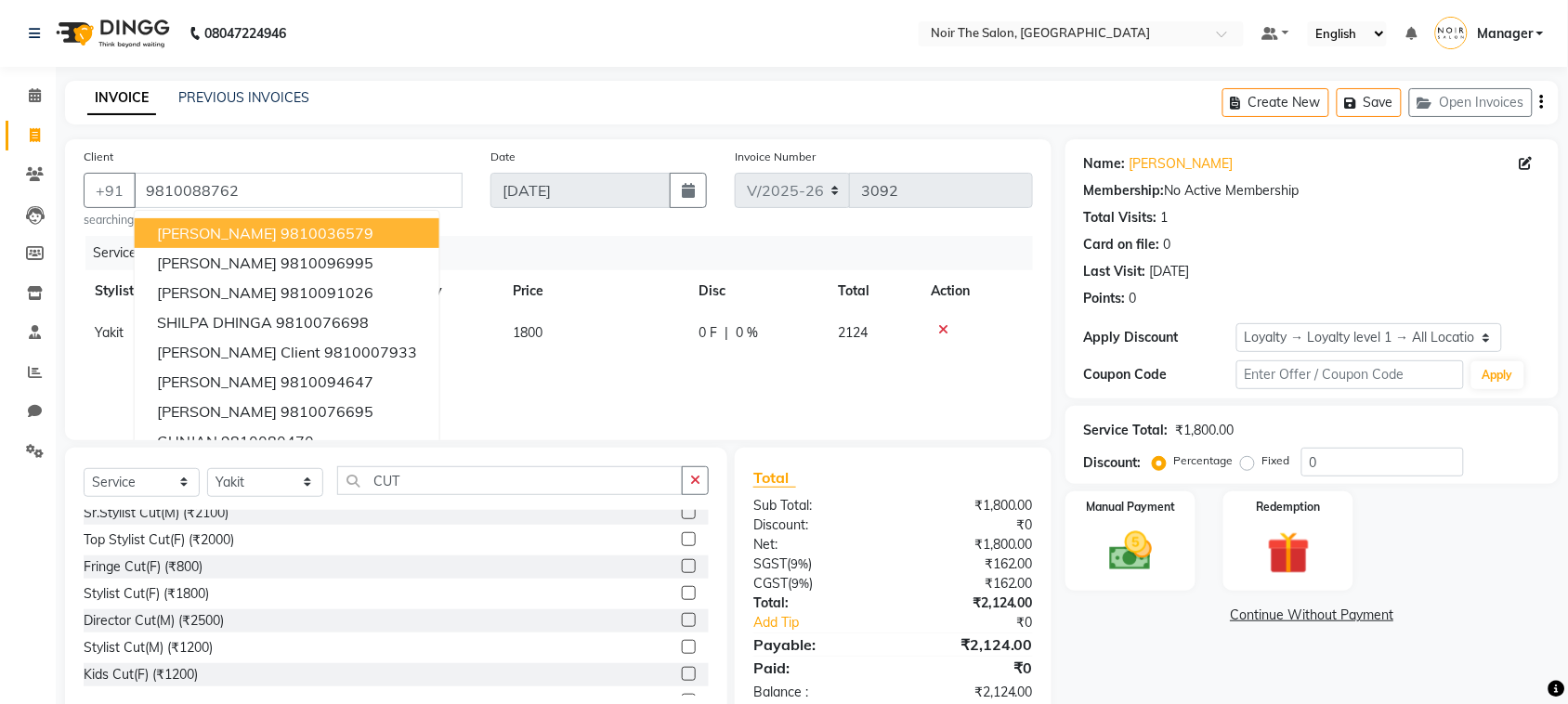
click at [526, 380] on div "Services Stylist Service Qty Price Disc Total Action Yakit Stylist Cut(F) (₹180…" at bounding box center [558, 328] width 949 height 186
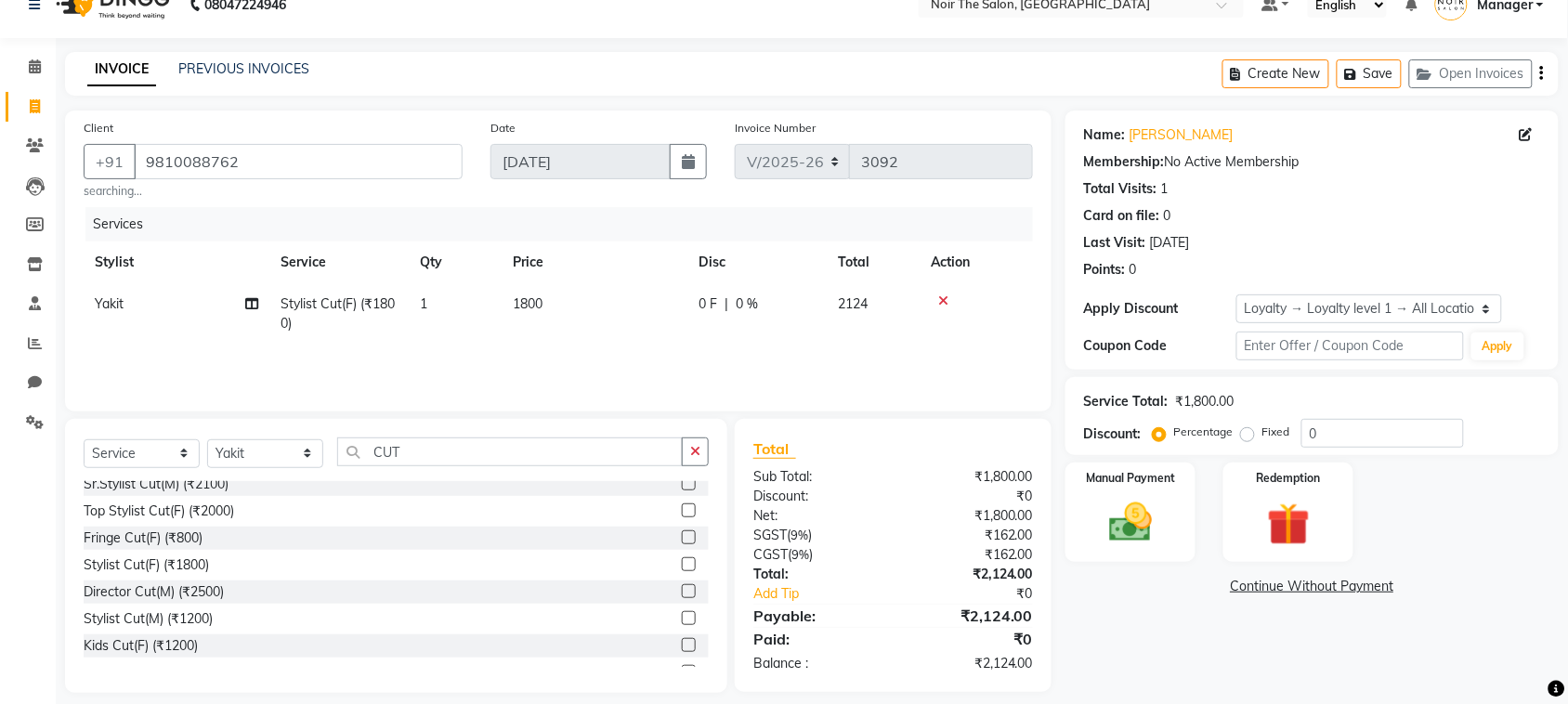
scroll to position [44, 0]
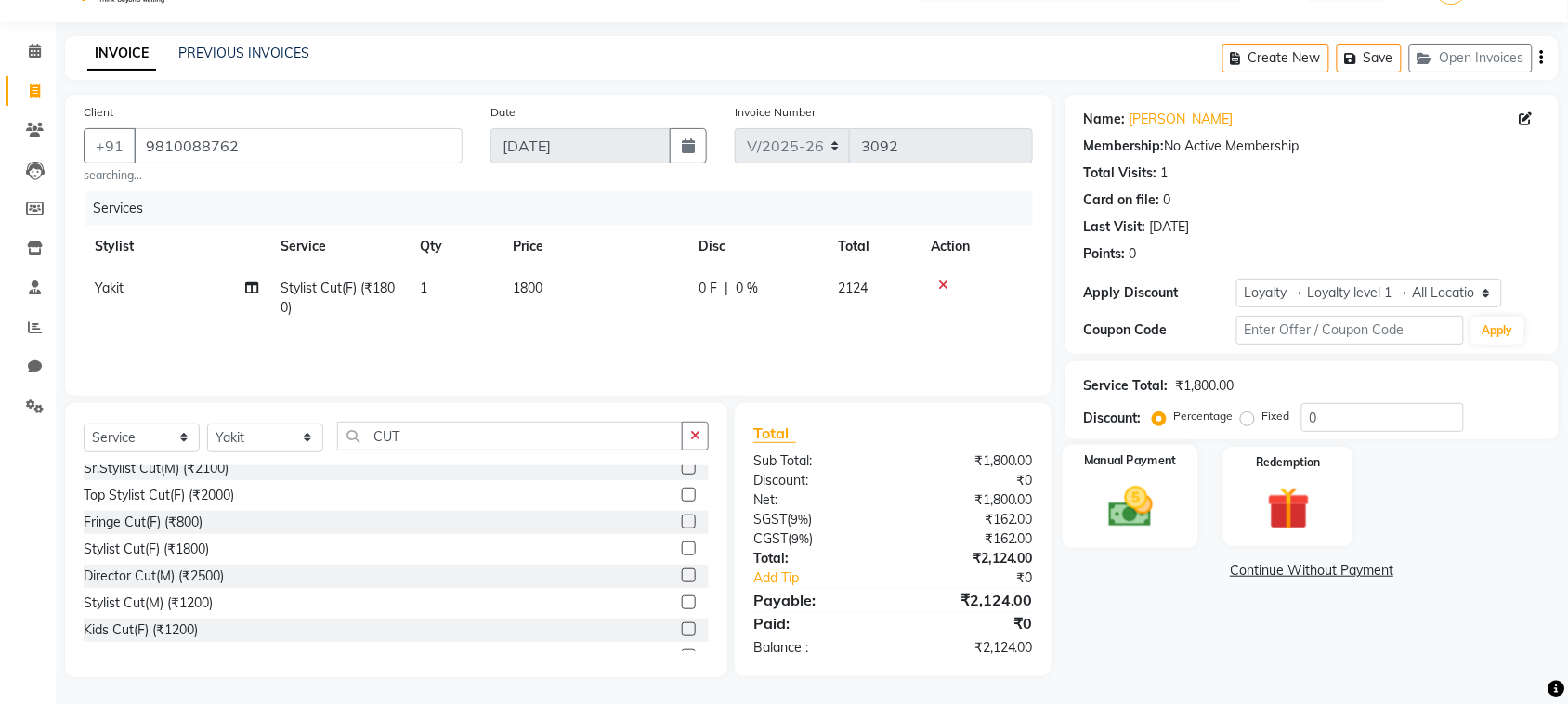
click at [1112, 507] on img at bounding box center [1130, 507] width 73 height 51
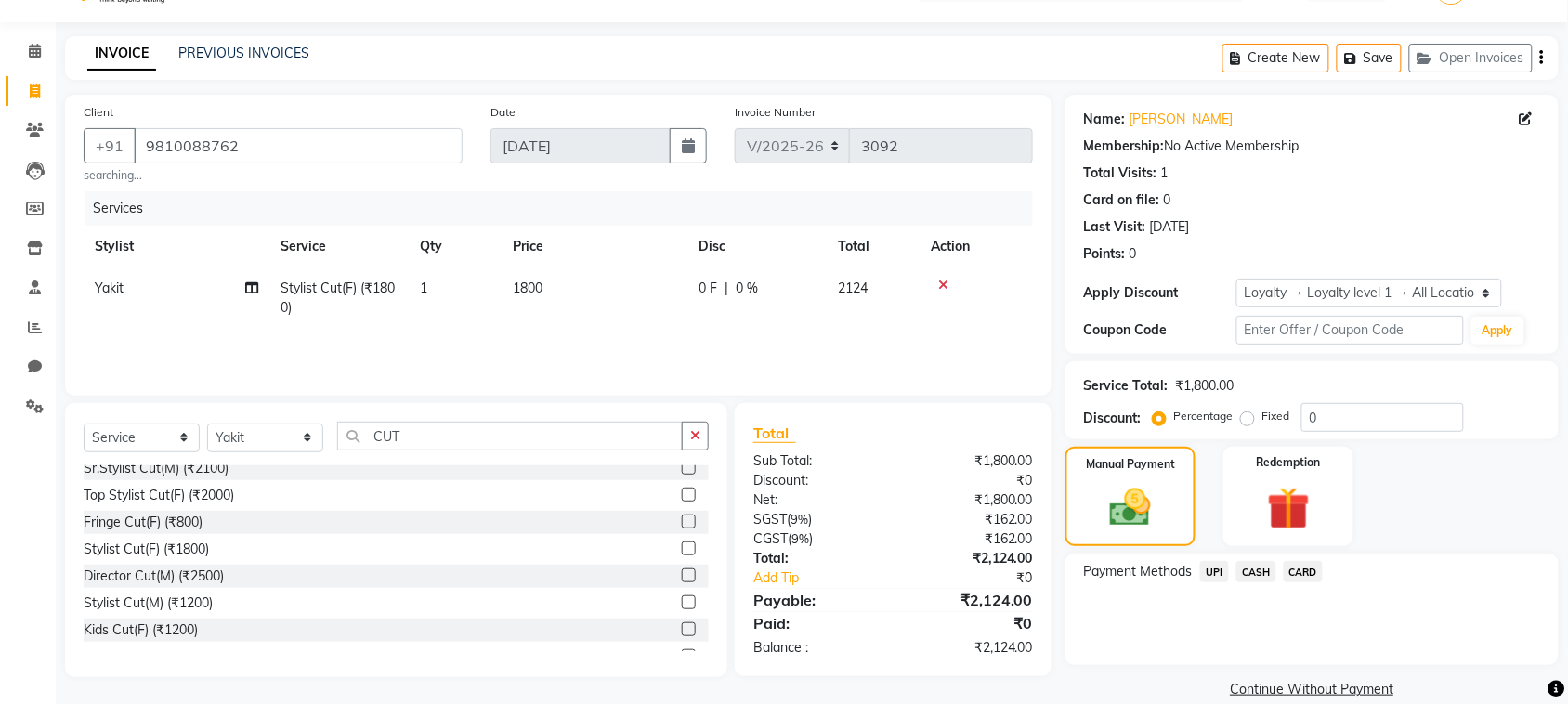
click at [1317, 569] on span "CARD" at bounding box center [1304, 572] width 40 height 22
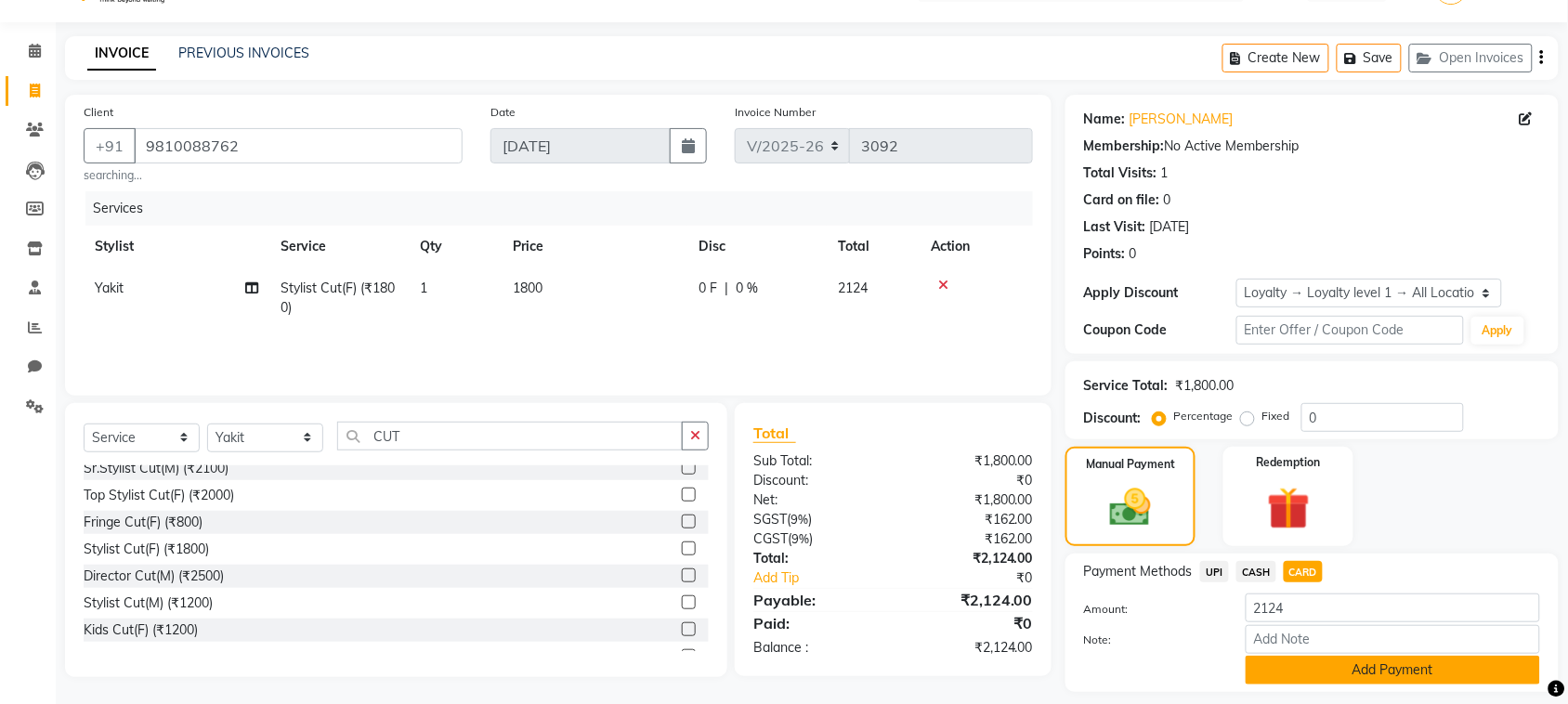
click at [1318, 670] on button "Add Payment" at bounding box center [1393, 669] width 295 height 29
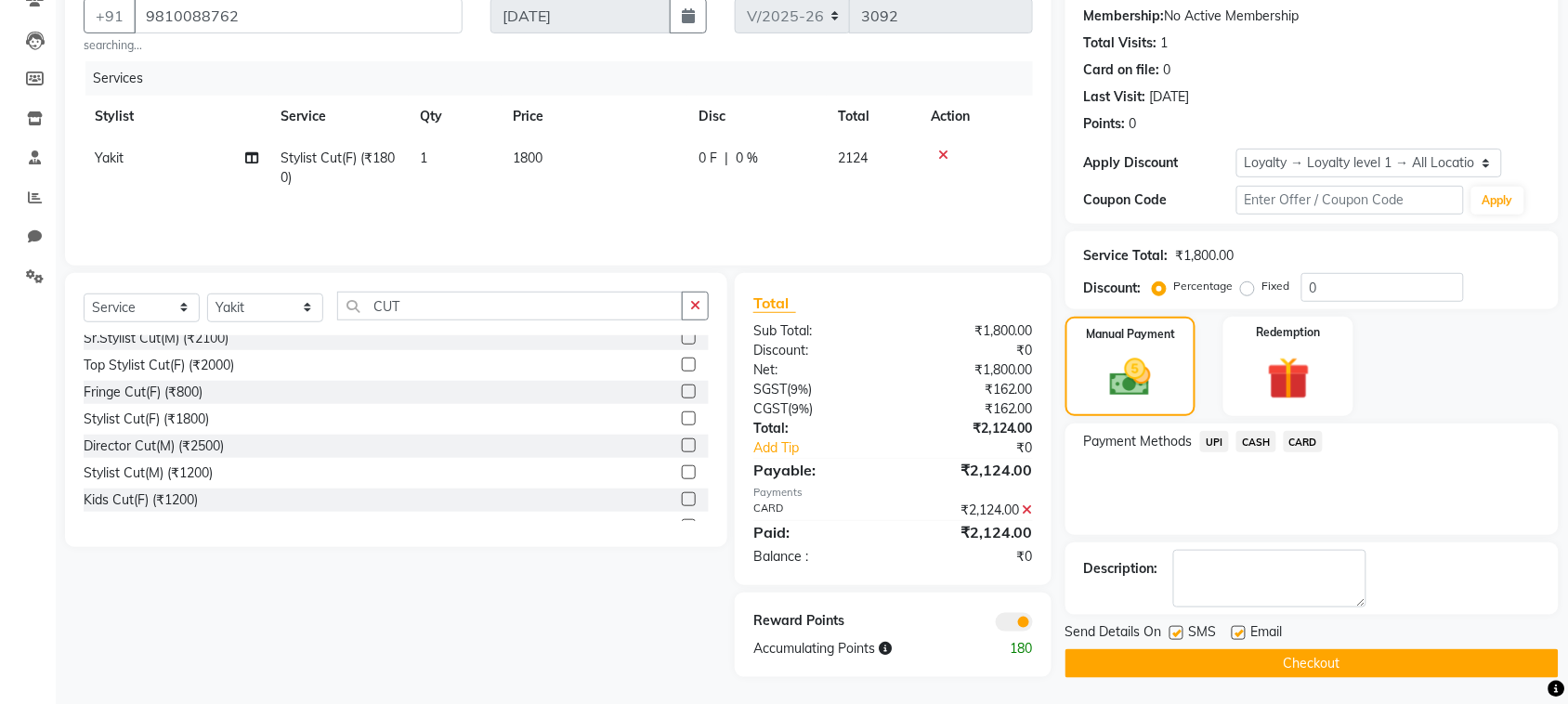
scroll to position [177, 0]
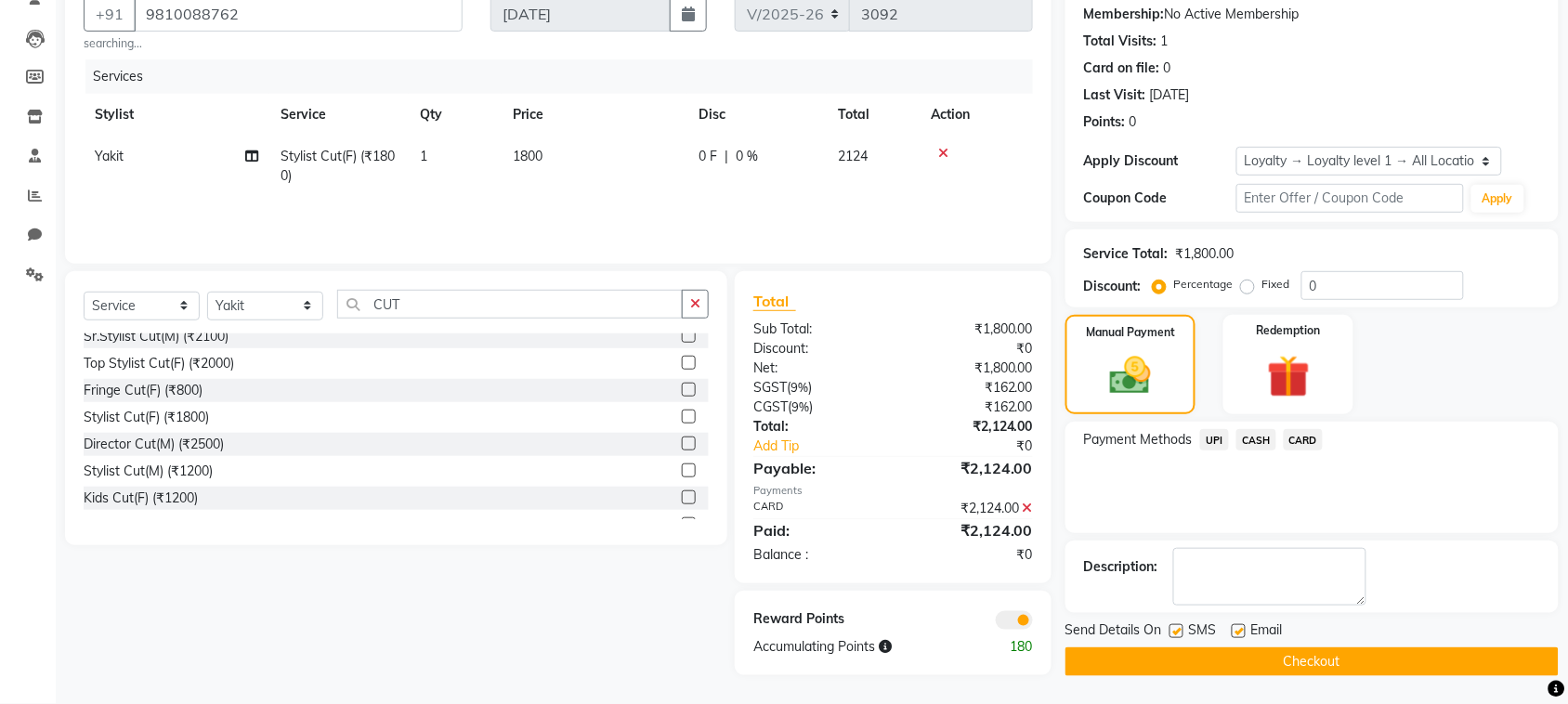
click at [1017, 614] on span at bounding box center [1014, 620] width 37 height 19
click at [1033, 623] on input "checkbox" at bounding box center [1033, 623] width 0 height 0
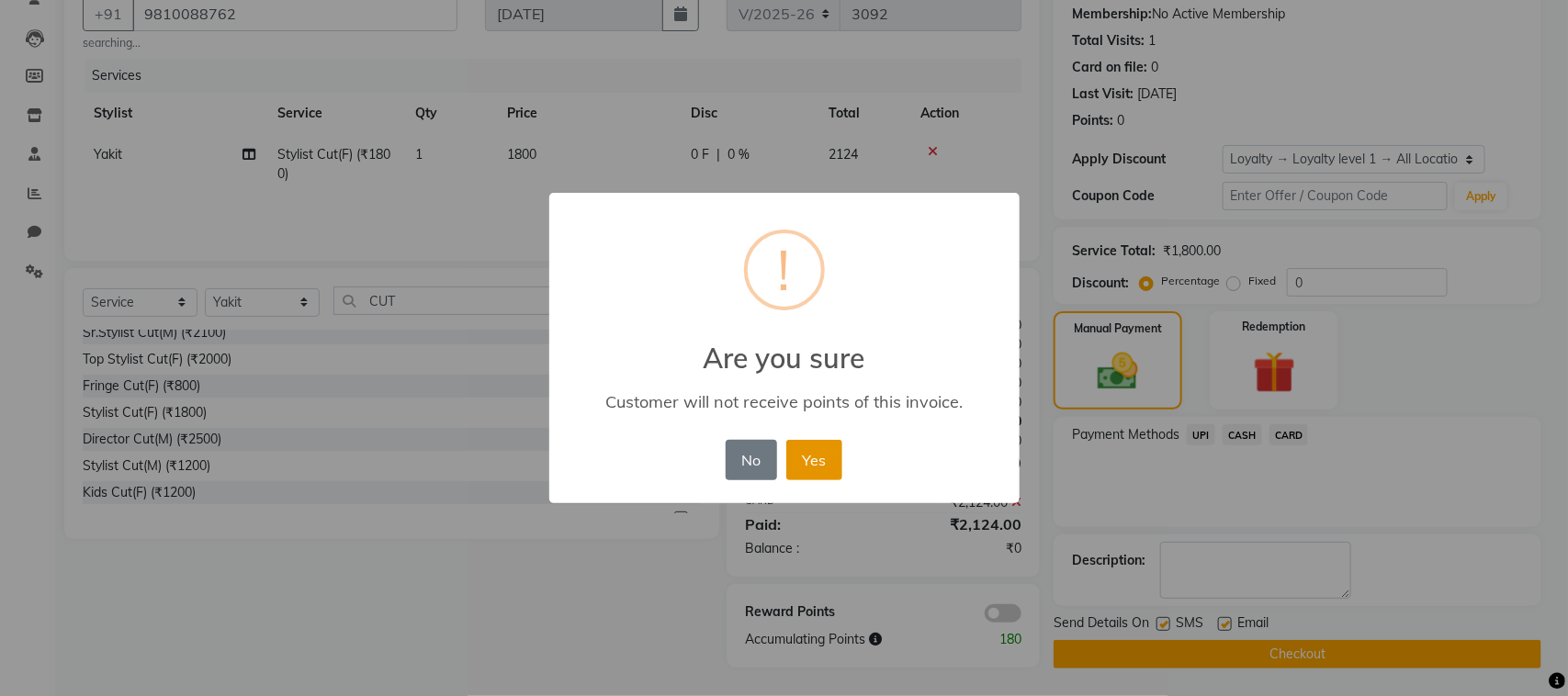
click at [828, 456] on button "Yes" at bounding box center [814, 460] width 56 height 40
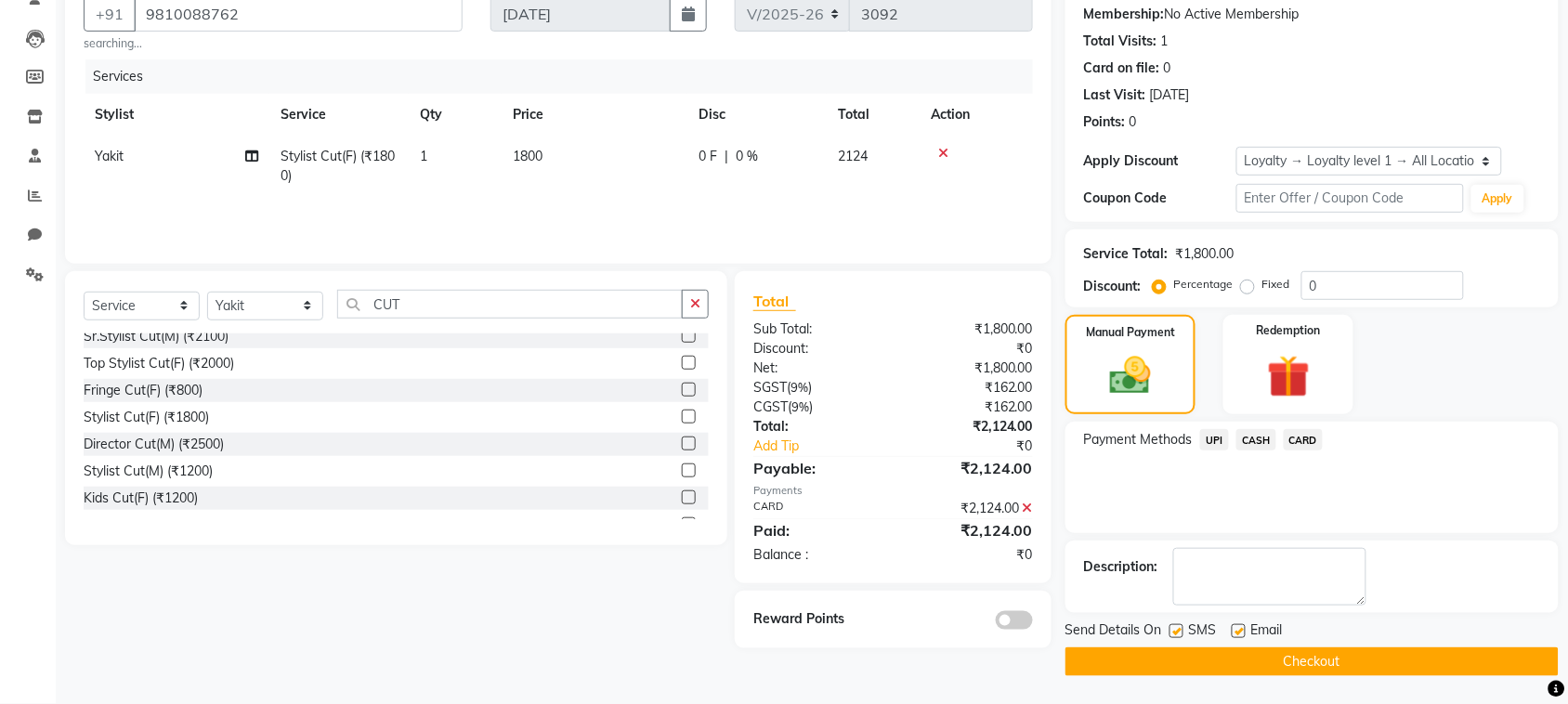
click at [1243, 630] on label at bounding box center [1239, 631] width 14 height 14
click at [1243, 630] on input "checkbox" at bounding box center [1238, 632] width 12 height 12
checkbox input "false"
click at [1229, 663] on button "Checkout" at bounding box center [1312, 662] width 494 height 29
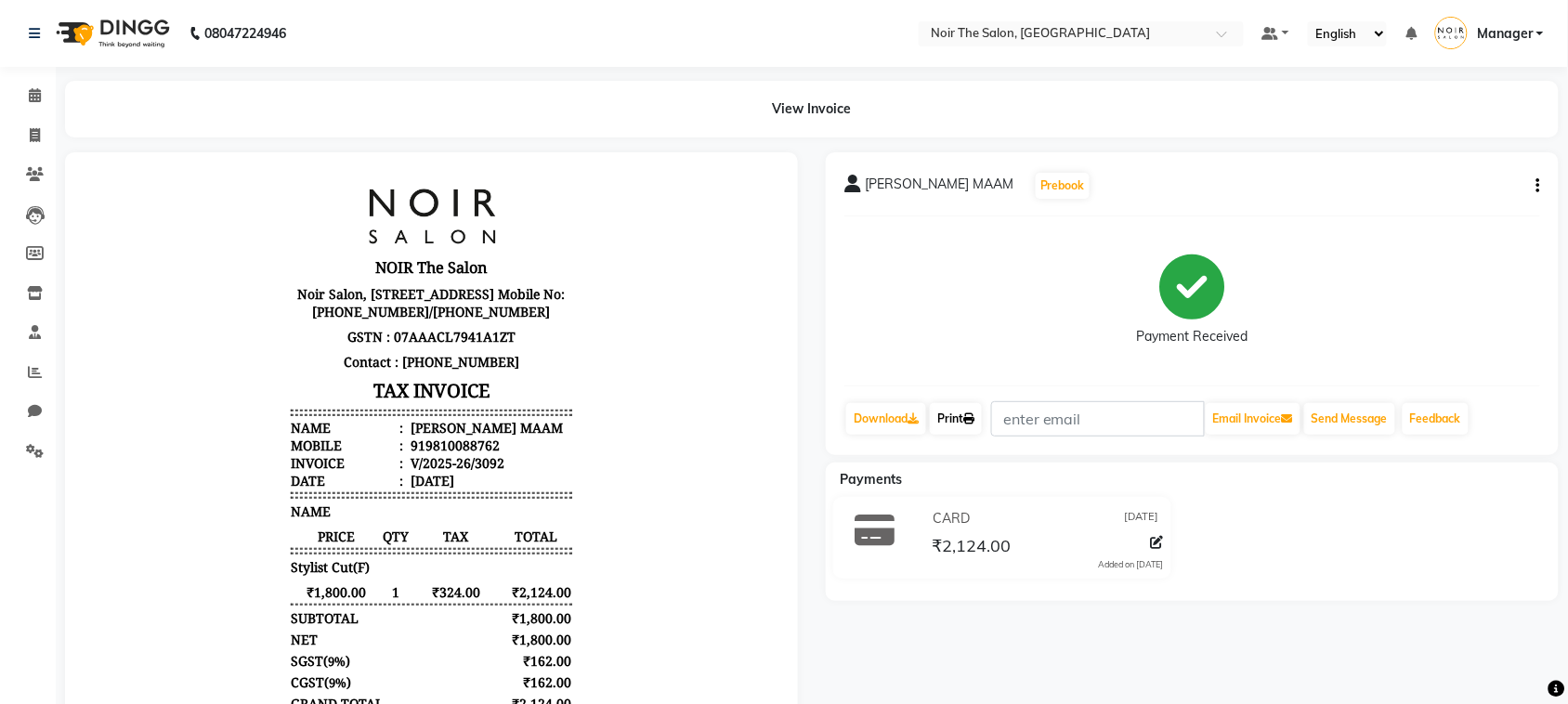
click at [964, 415] on link "Print" at bounding box center [956, 419] width 52 height 32
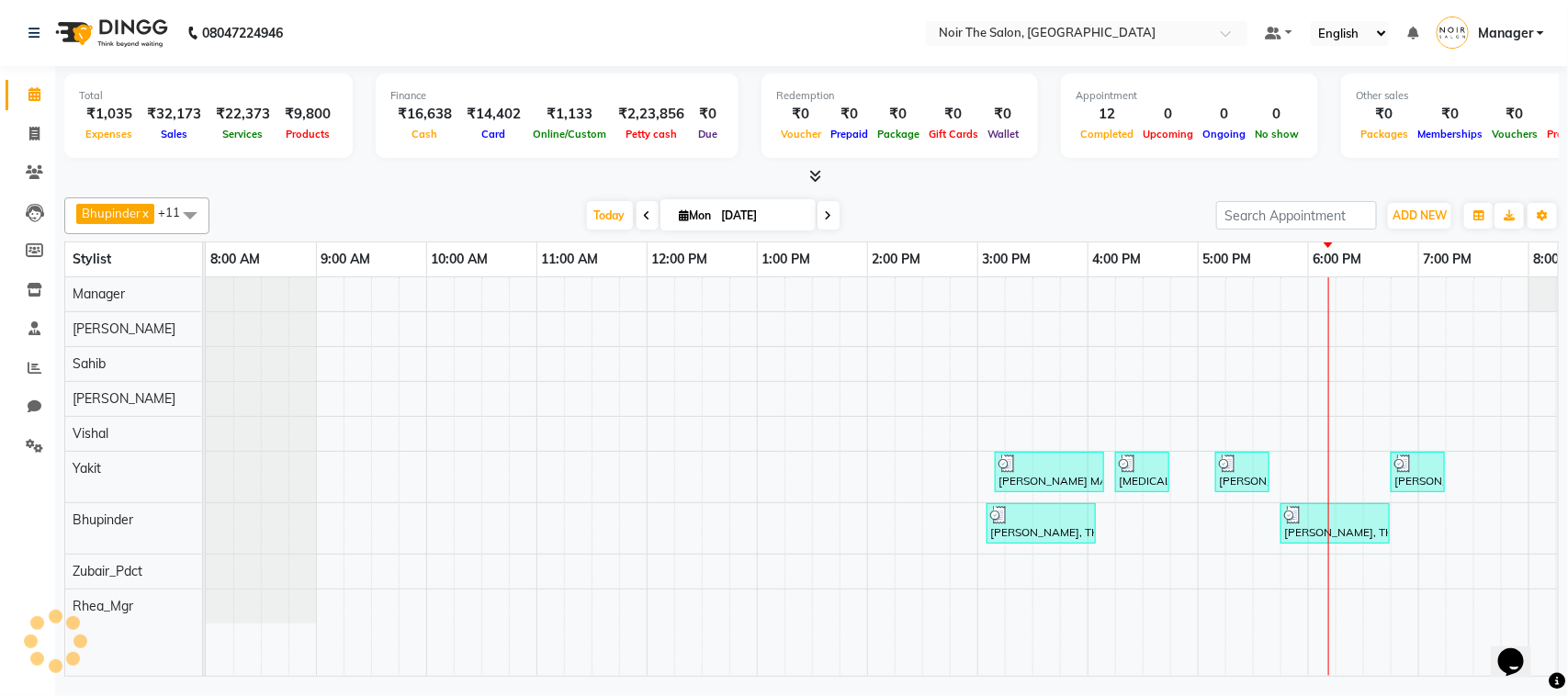
scroll to position [0, 300]
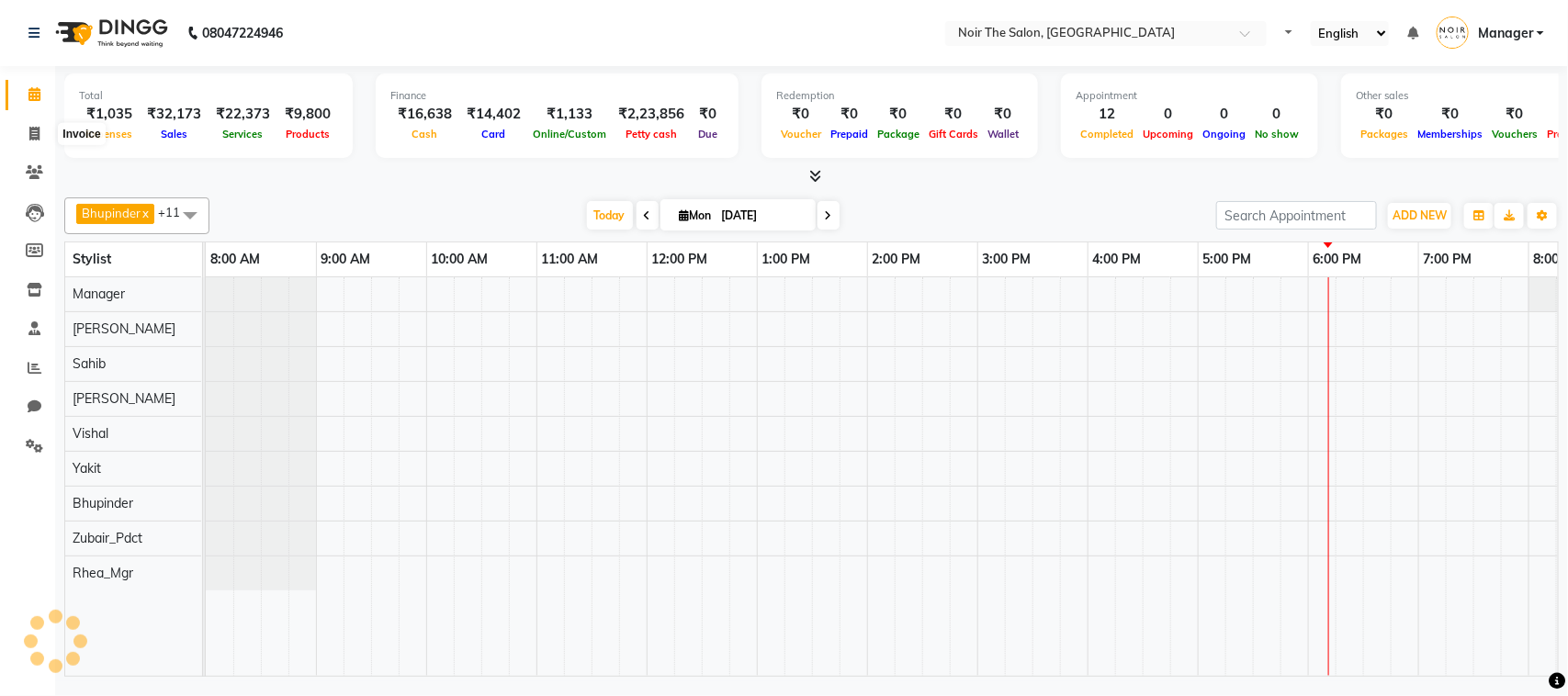
select select "en"
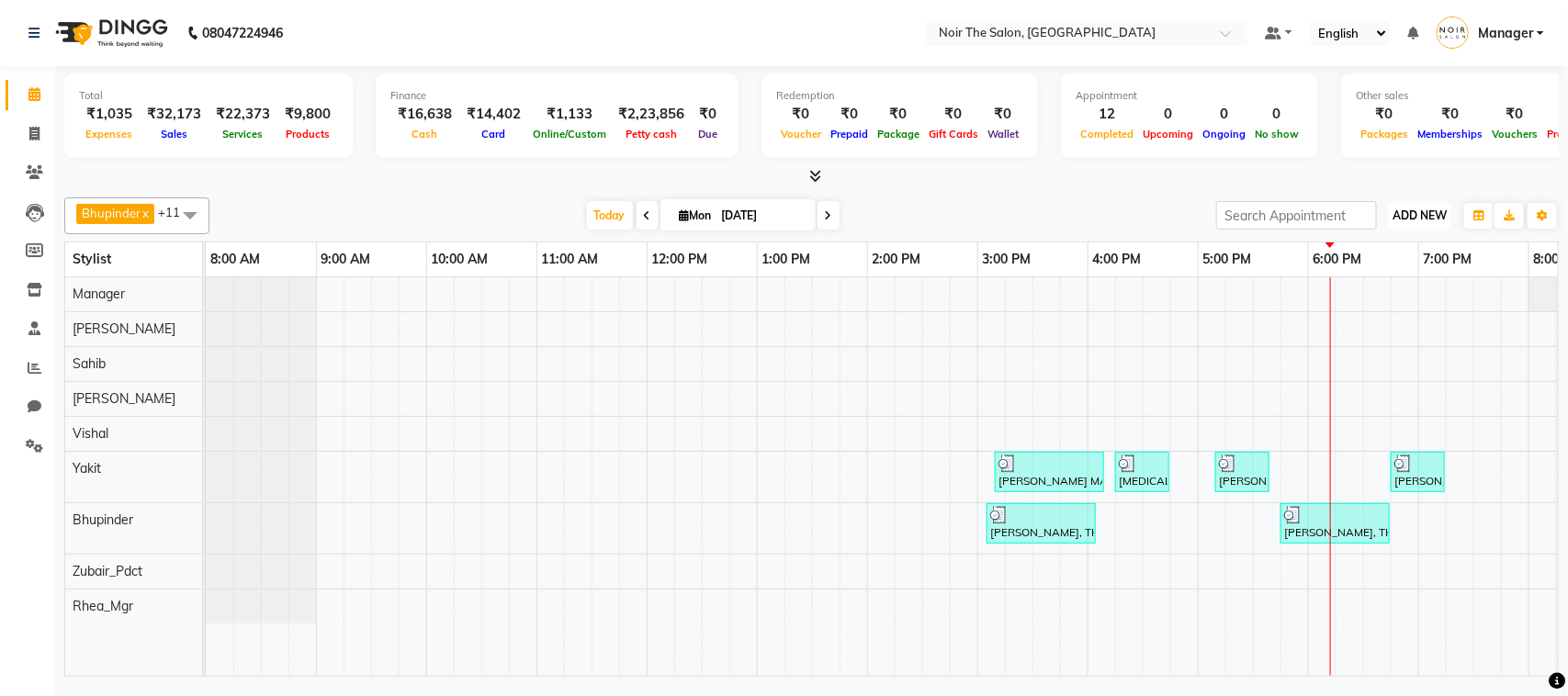
click at [1407, 216] on span "ADD NEW" at bounding box center [1420, 215] width 55 height 14
click at [1349, 292] on link "Add Expense" at bounding box center [1378, 298] width 145 height 24
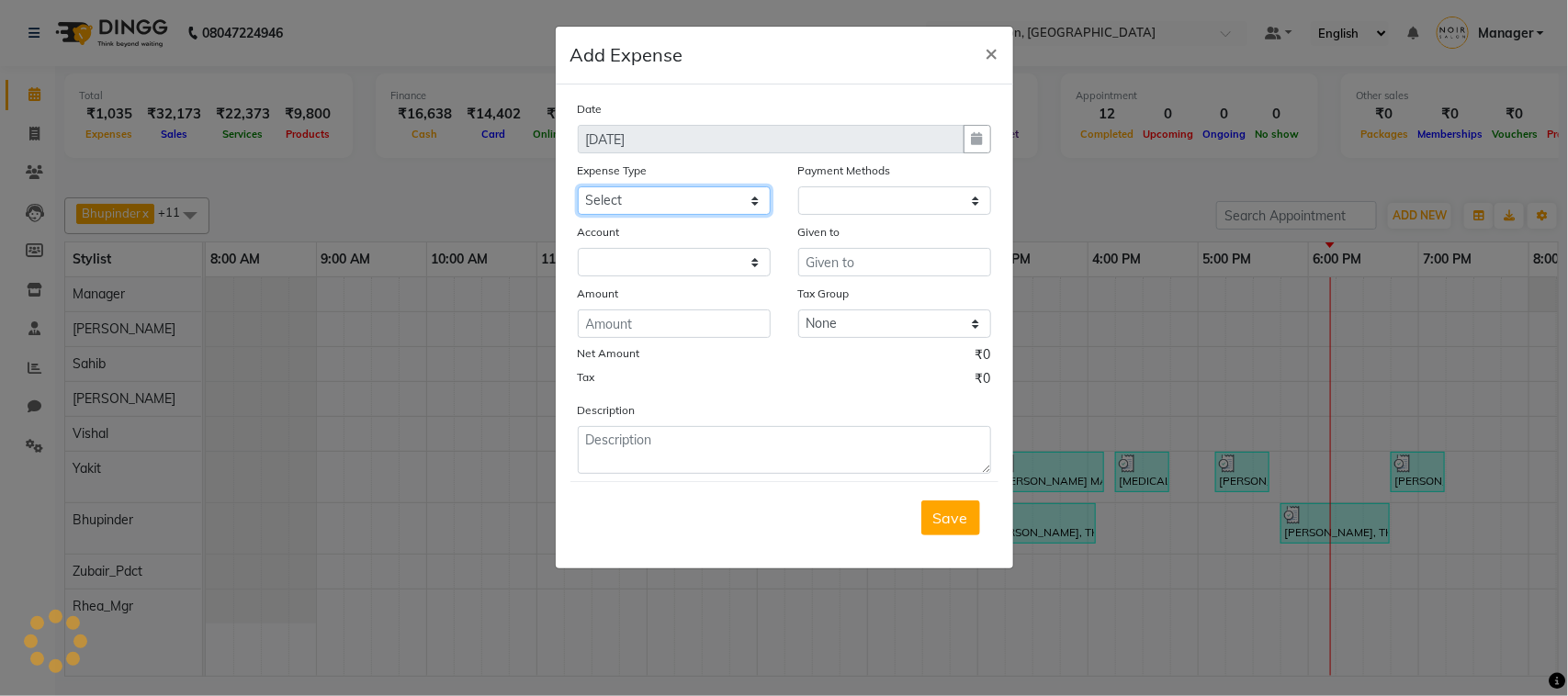
click at [709, 209] on select "Select Bank Deposit Blinkit Cash Handover CLIENT Client ordered food Client Ref…" at bounding box center [674, 200] width 193 height 28
select select "7158"
select select "1"
select select "7157"
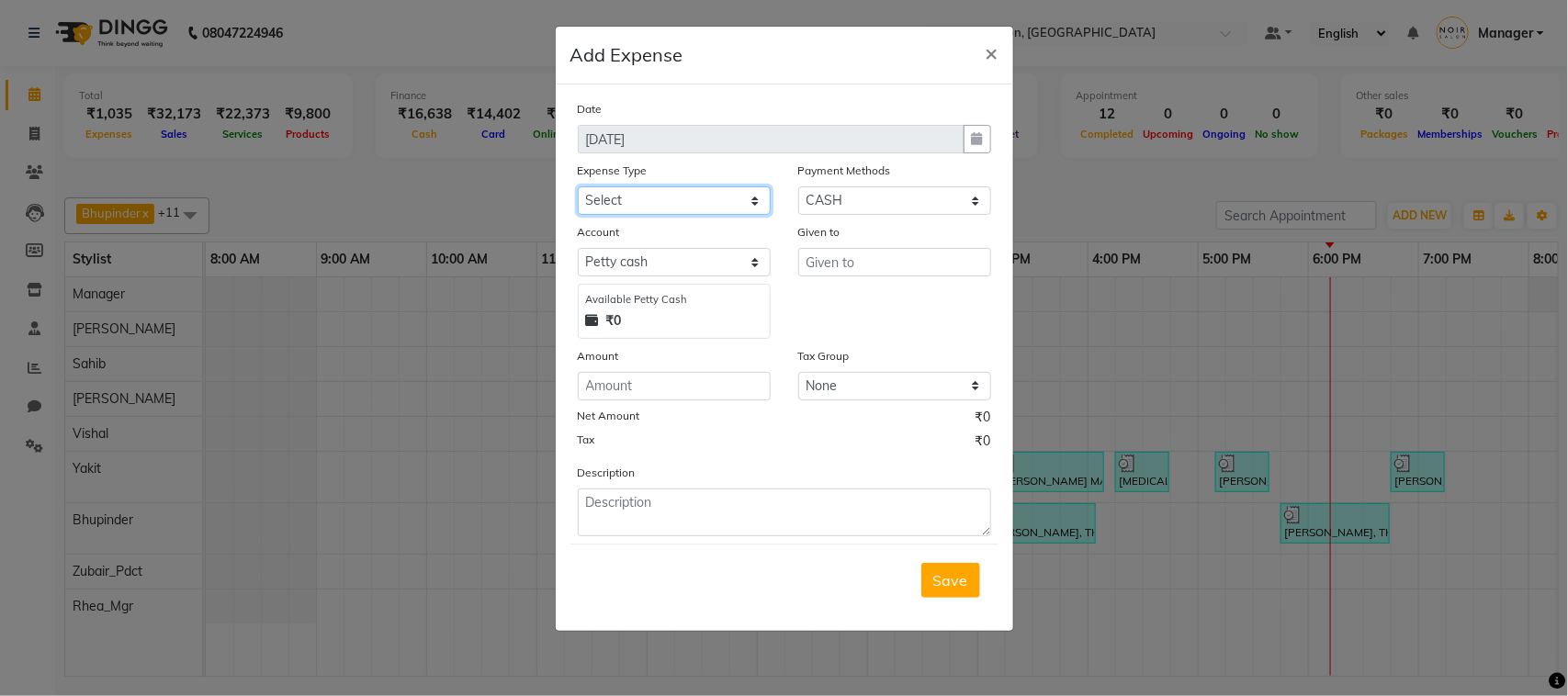
select select "24372"
click at [578, 186] on select "Select Bank Deposit Blinkit Cash Handover CLIENT Client ordered food Client Ref…" at bounding box center [674, 200] width 193 height 28
click at [626, 386] on input "number" at bounding box center [674, 386] width 193 height 28
type input "6300"
click at [857, 253] on input "text" at bounding box center [895, 262] width 193 height 28
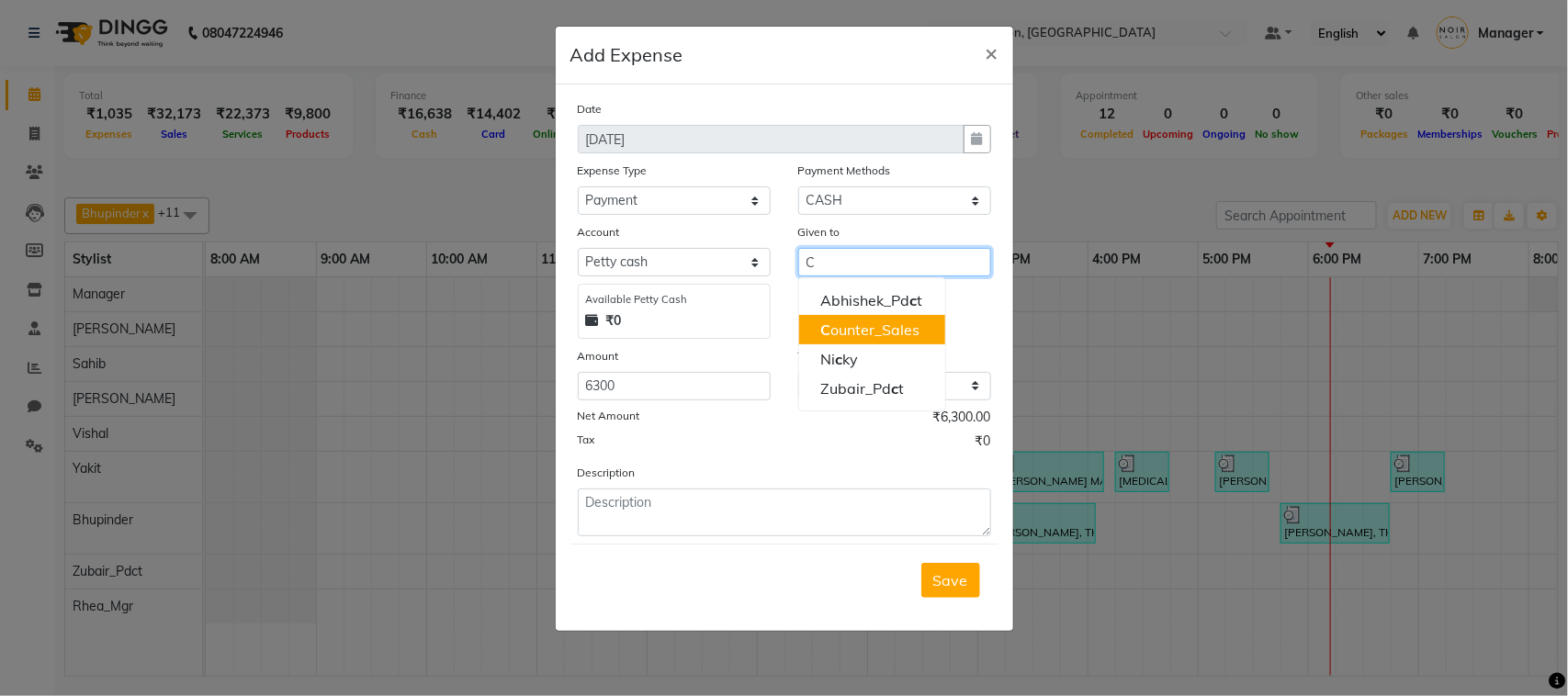
click at [856, 327] on ngb-highlight "C ounter_Sales" at bounding box center [871, 329] width 99 height 19
type input "Counter_Sales"
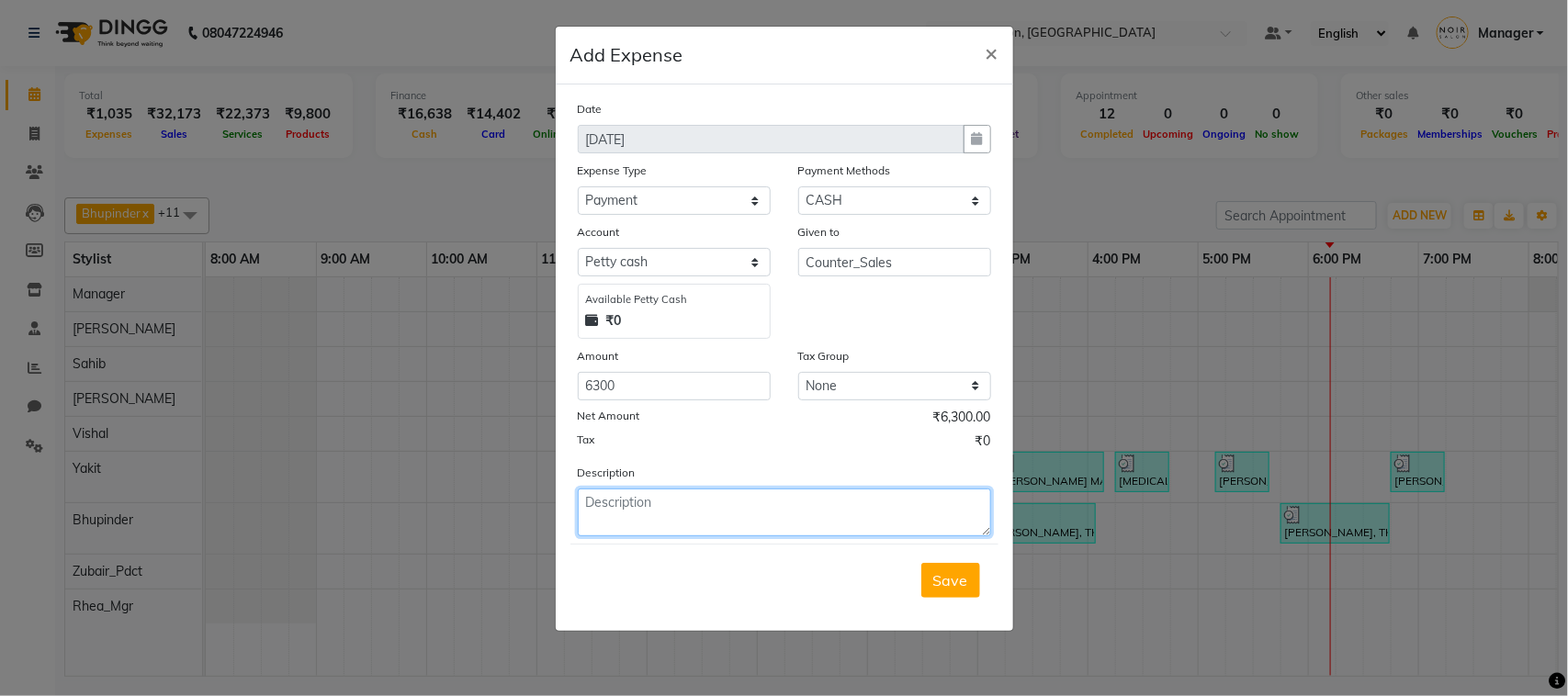
click at [654, 503] on textarea at bounding box center [784, 512] width 413 height 48
type textarea "WATER BOTTLES"
click at [942, 574] on span "Save" at bounding box center [951, 580] width 35 height 19
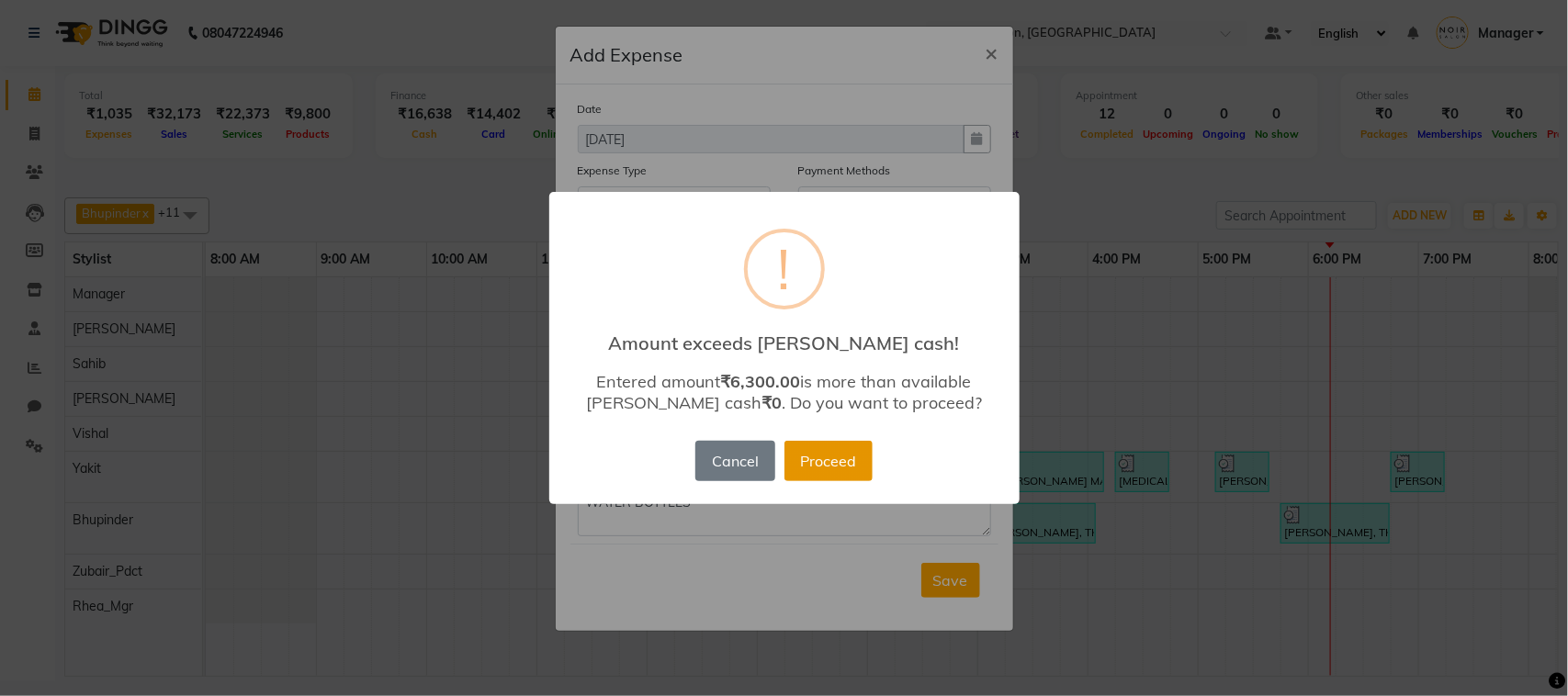
click at [814, 455] on button "Proceed" at bounding box center [828, 460] width 88 height 40
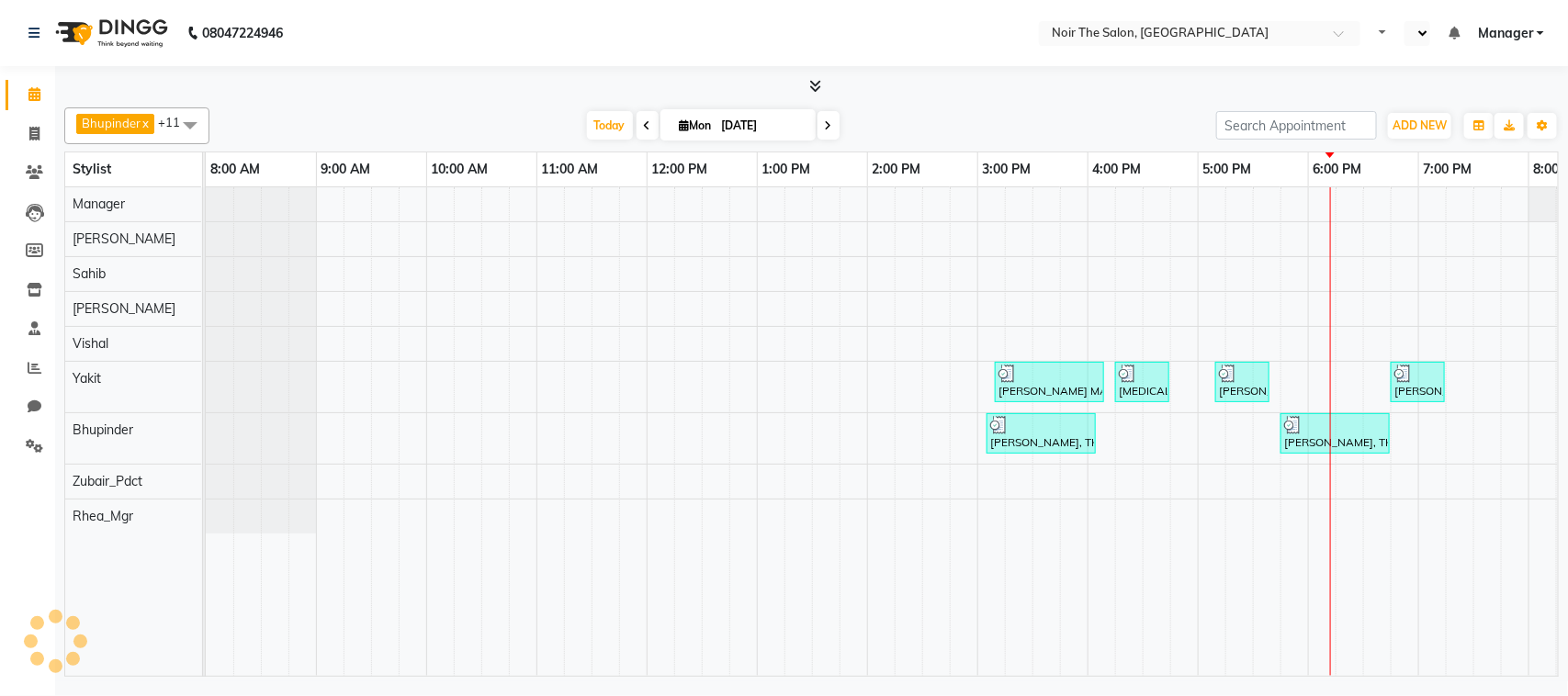
select select "en"
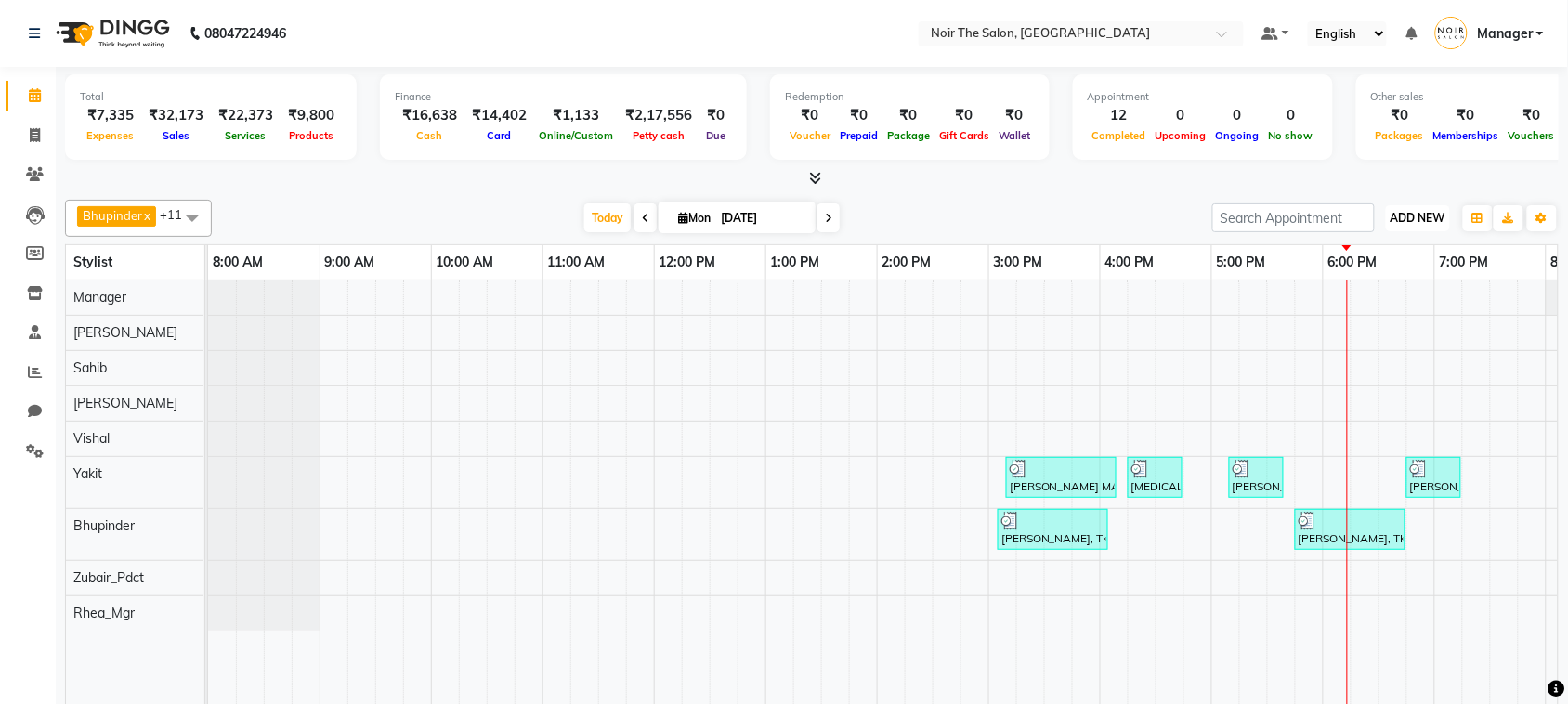
click at [1431, 217] on span "ADD NEW" at bounding box center [1418, 218] width 55 height 14
click at [1372, 277] on link "Add Invoice" at bounding box center [1376, 278] width 147 height 25
select select "service"
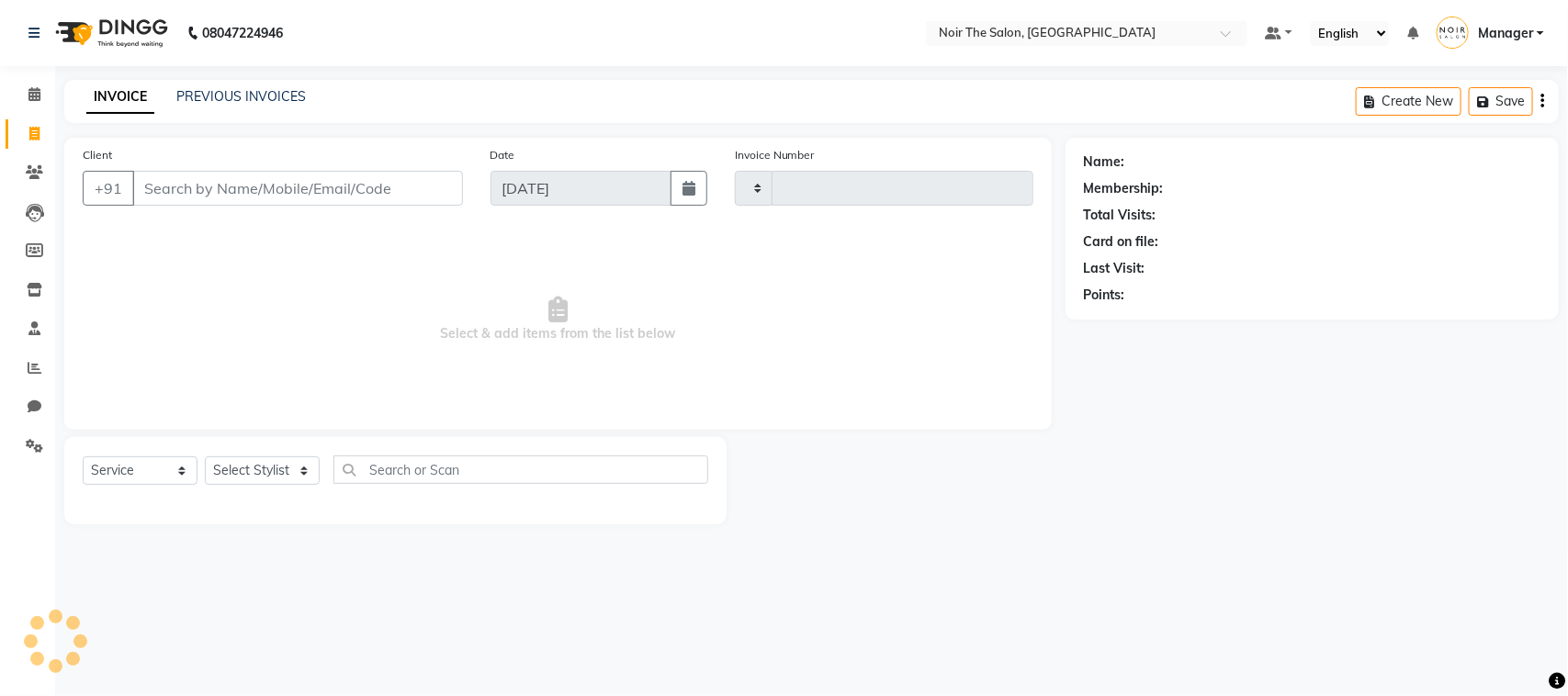
type input "3094"
select select "8026"
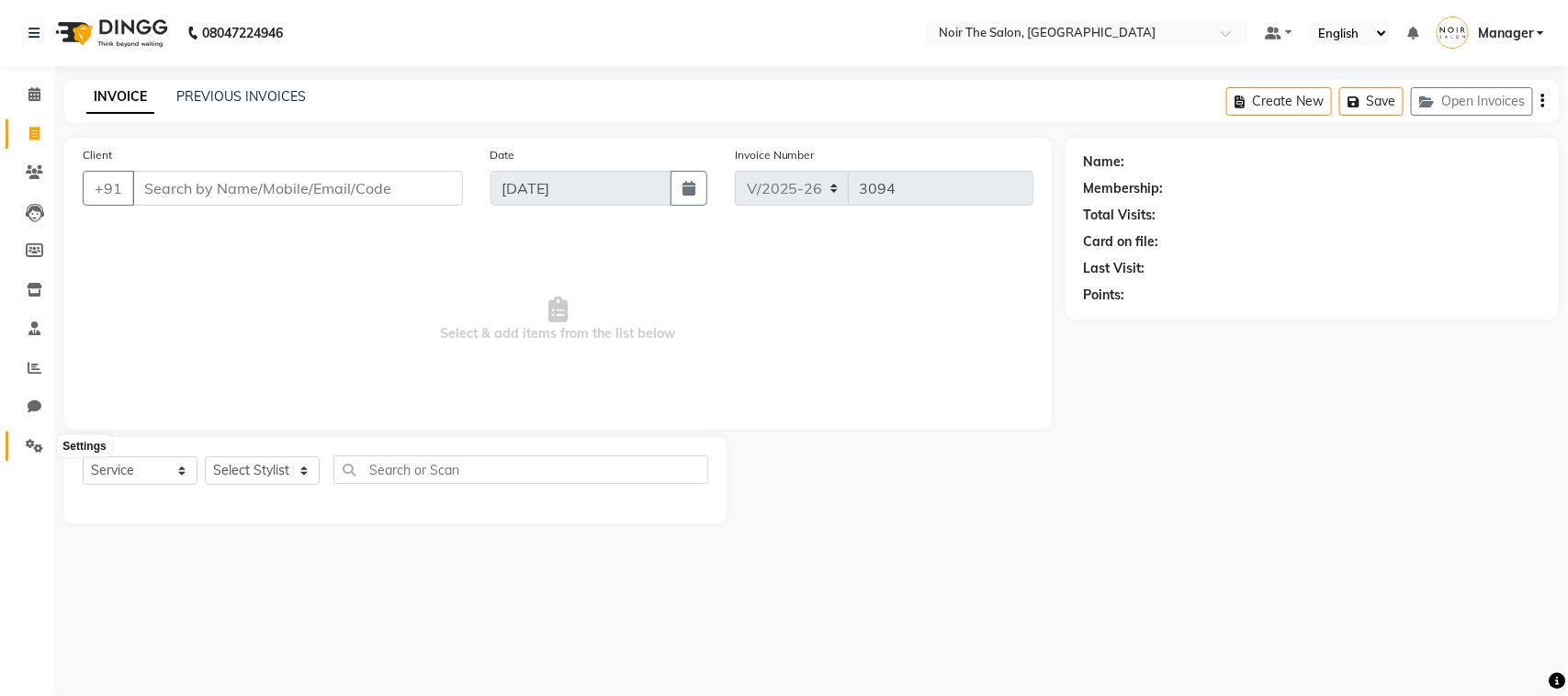
click at [39, 444] on icon at bounding box center [34, 446] width 18 height 14
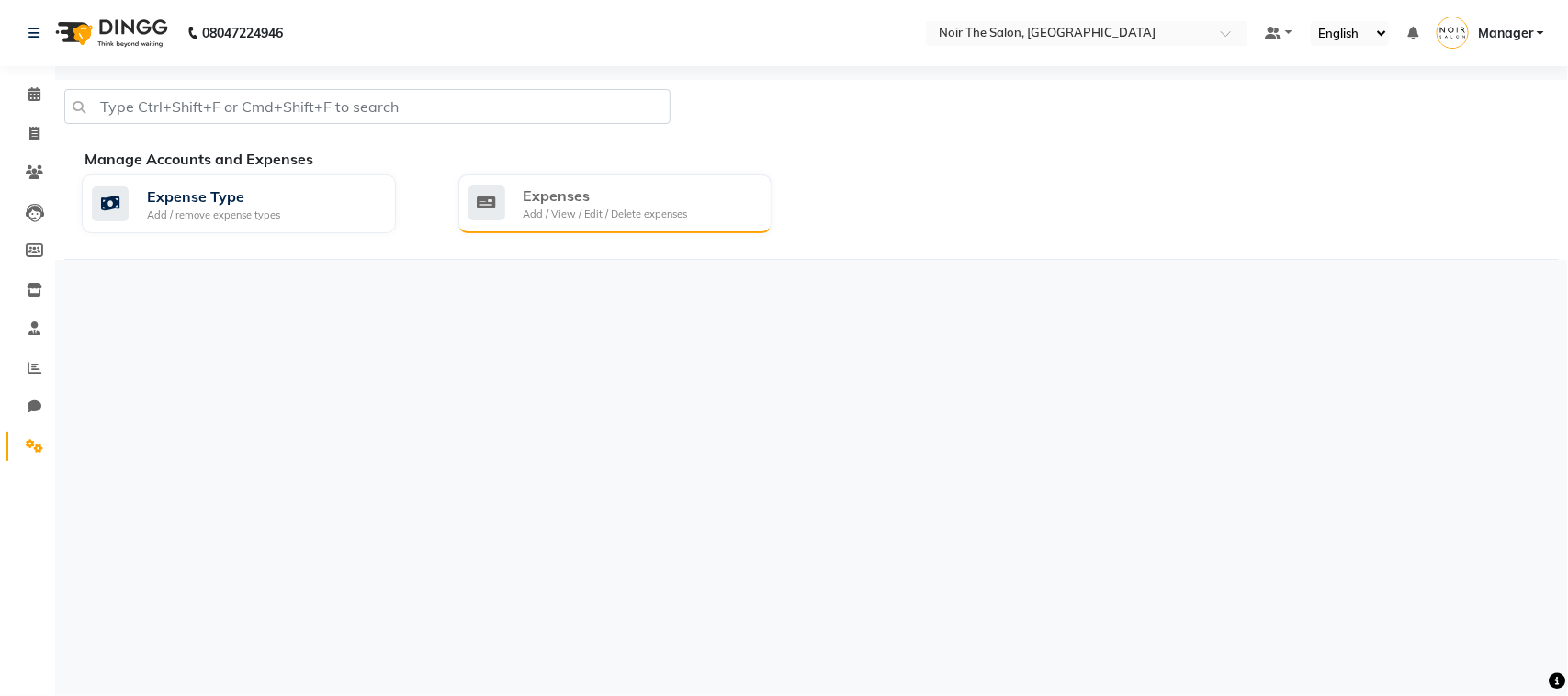
click at [585, 202] on div "Expenses" at bounding box center [605, 195] width 165 height 22
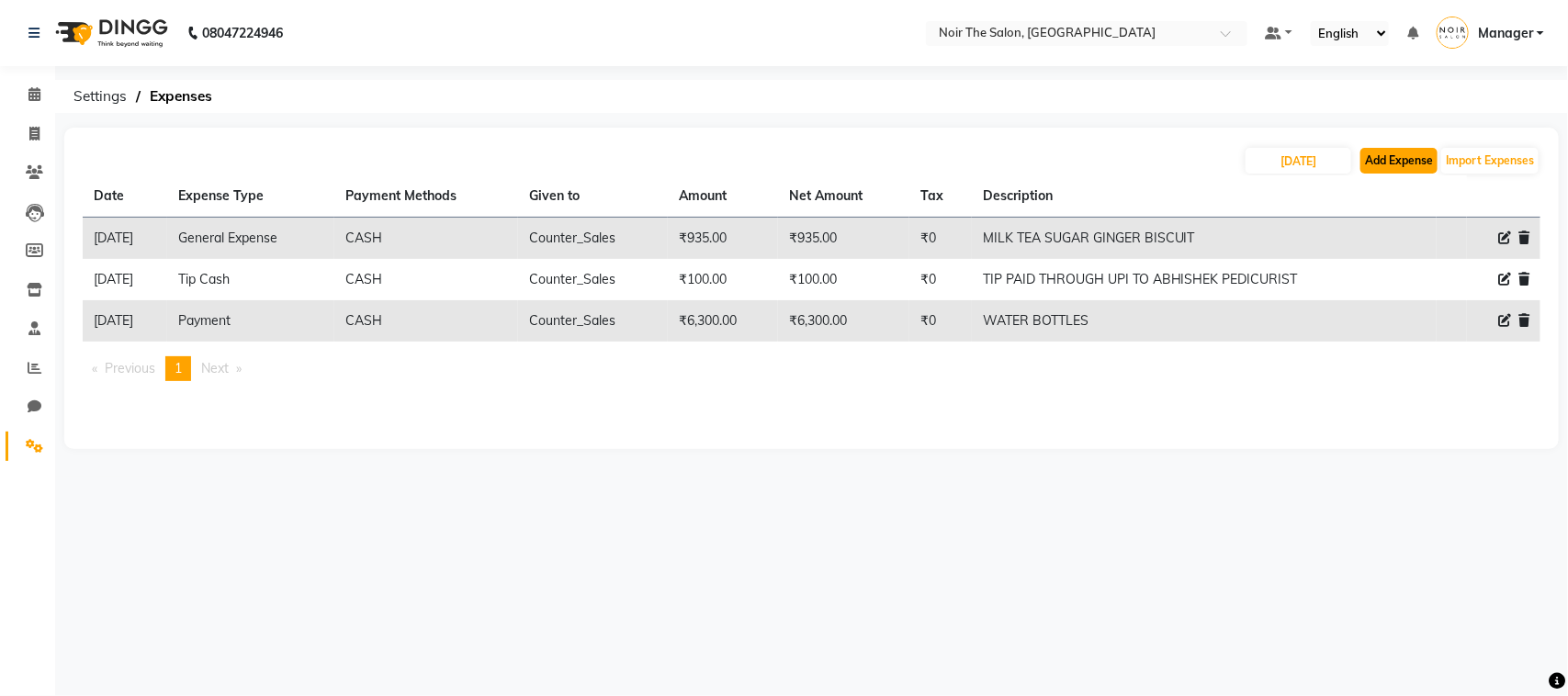
click at [1376, 164] on button "Add Expense" at bounding box center [1398, 161] width 77 height 25
select select "1"
select select "7157"
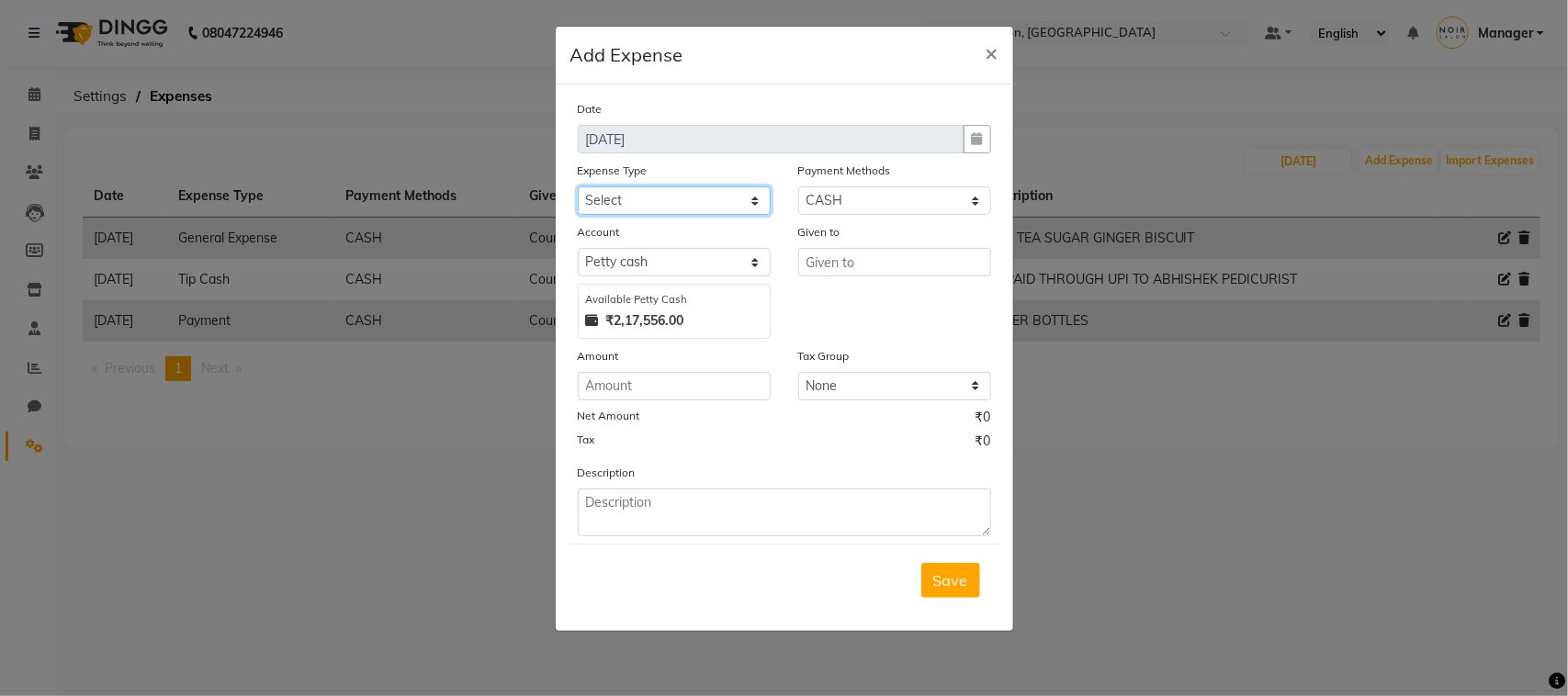
click at [666, 193] on select "Select Bank Deposit Blinkit Cash Handover CLIENT Client ordered food Client Ref…" at bounding box center [674, 200] width 193 height 28
select select "19564"
click at [578, 186] on select "Select Bank Deposit Blinkit Cash Handover CLIENT Client ordered food Client Ref…" at bounding box center [674, 200] width 193 height 28
click at [631, 395] on input "number" at bounding box center [674, 386] width 193 height 28
type input "197867"
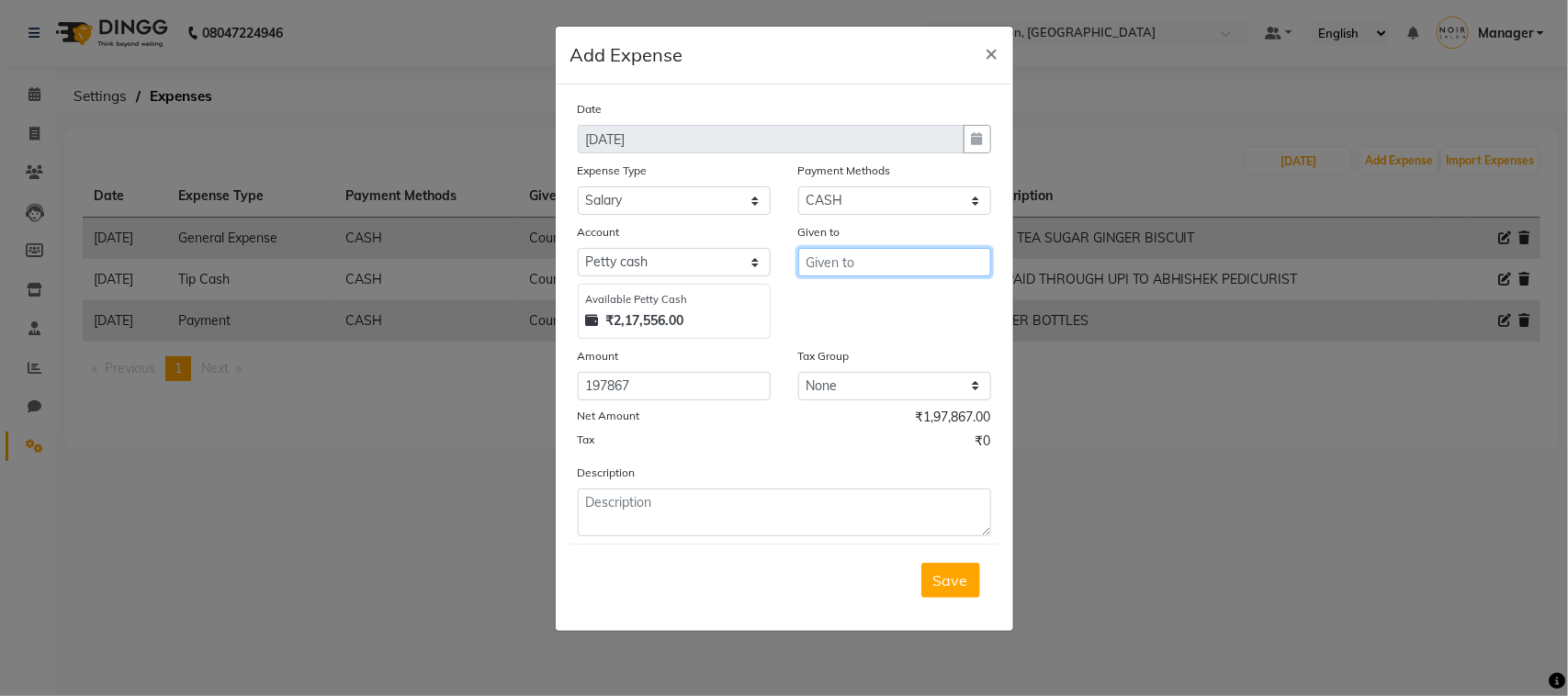
click at [828, 257] on input "text" at bounding box center [895, 262] width 193 height 28
click at [834, 329] on ngb-highlight "C ounter_Sales" at bounding box center [871, 329] width 99 height 19
type input "Counter_Sales"
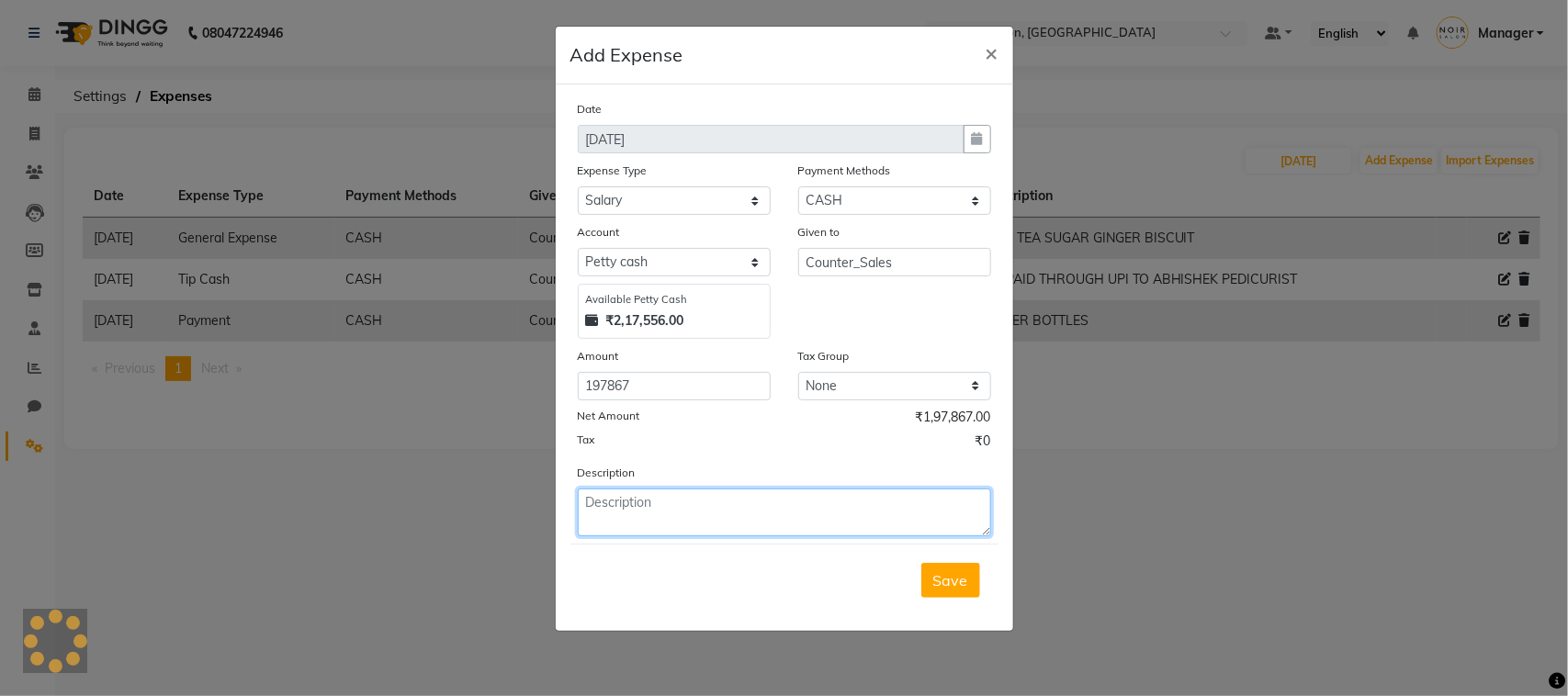
click at [654, 504] on textarea at bounding box center [784, 512] width 413 height 48
type textarea "SAHIB"
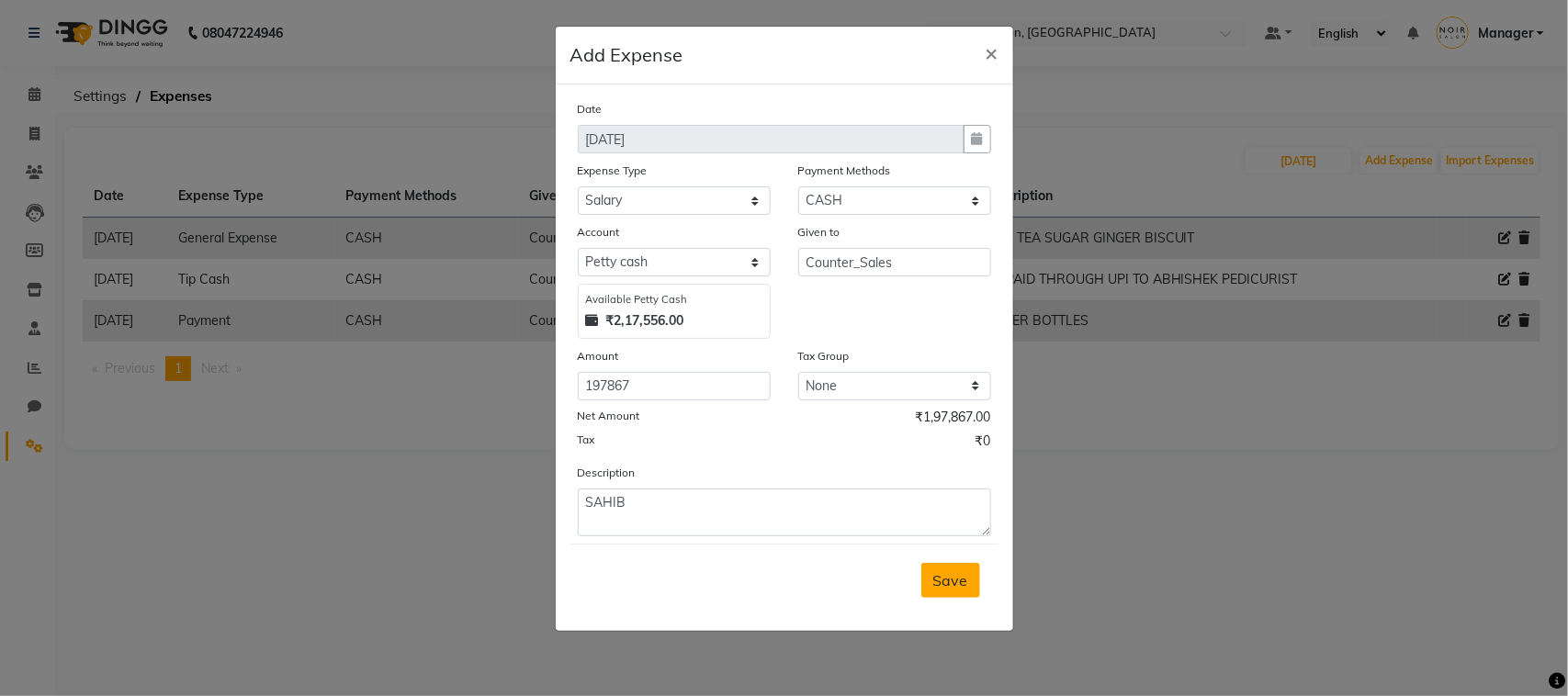
click at [951, 577] on span "Save" at bounding box center [951, 580] width 35 height 19
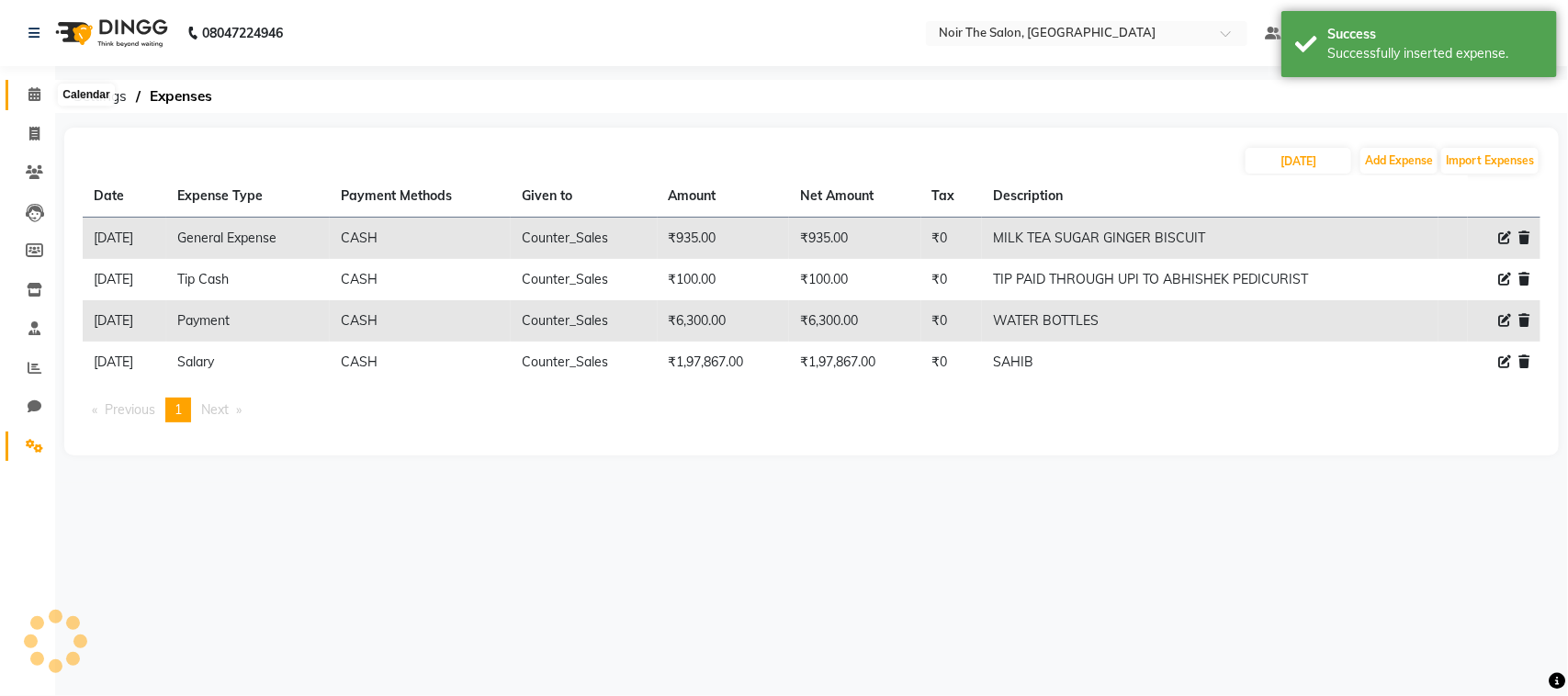
click at [34, 95] on icon at bounding box center [34, 95] width 12 height 14
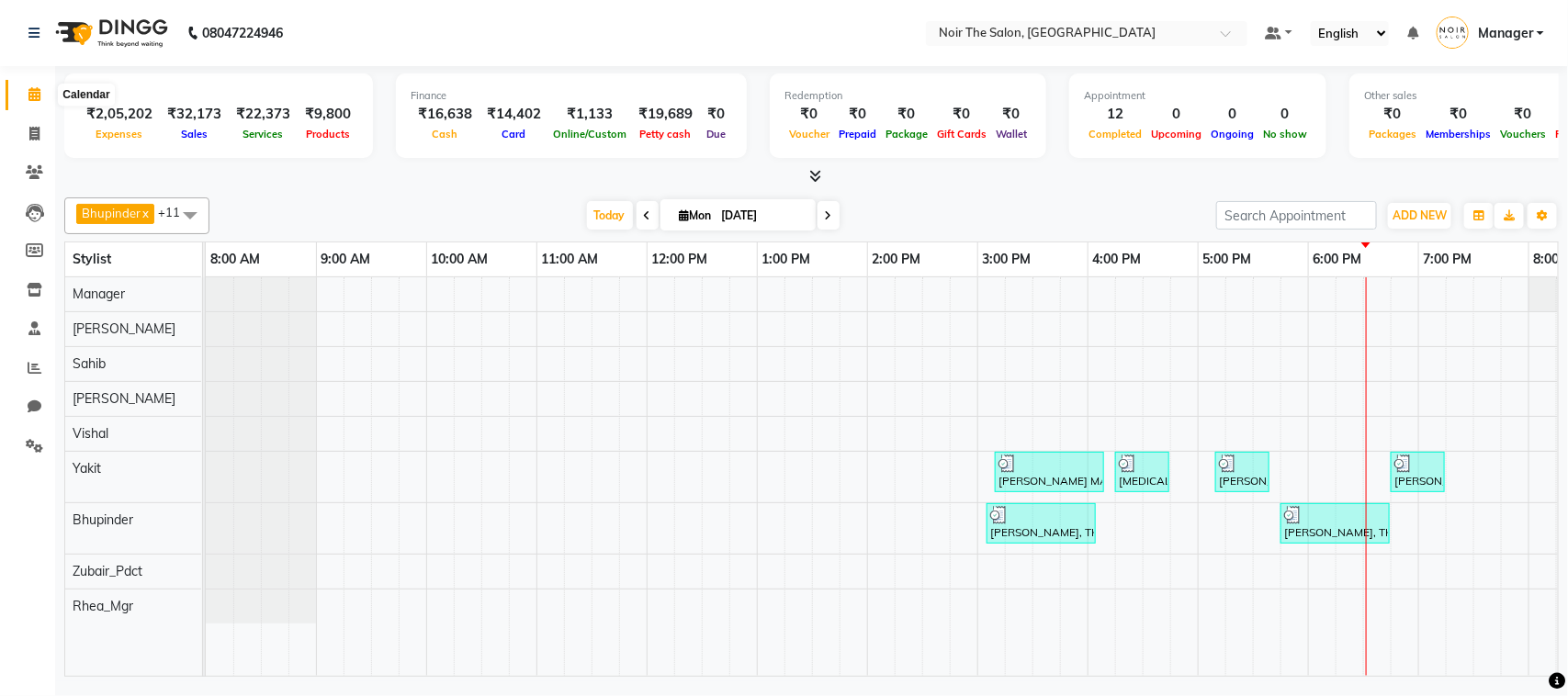
click at [30, 92] on icon at bounding box center [34, 95] width 12 height 14
